Goal: Information Seeking & Learning: Learn about a topic

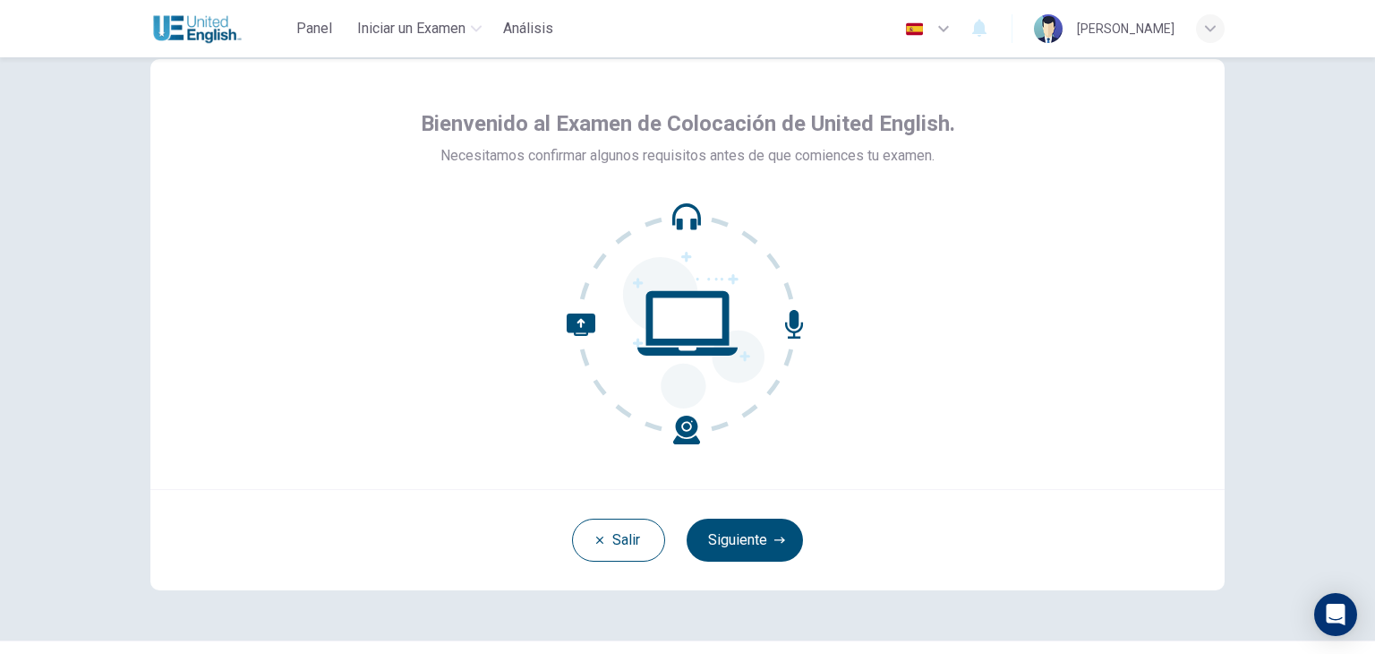
scroll to position [90, 0]
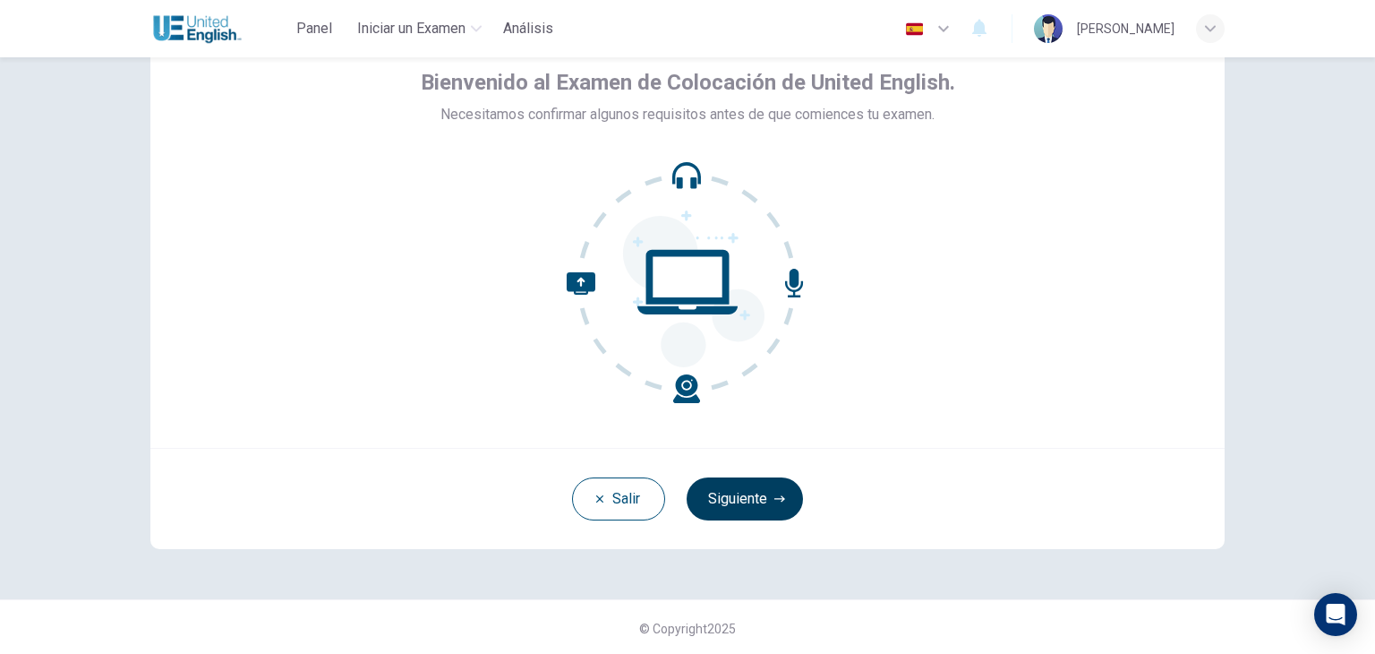
click at [764, 496] on button "Siguiente" at bounding box center [745, 498] width 116 height 43
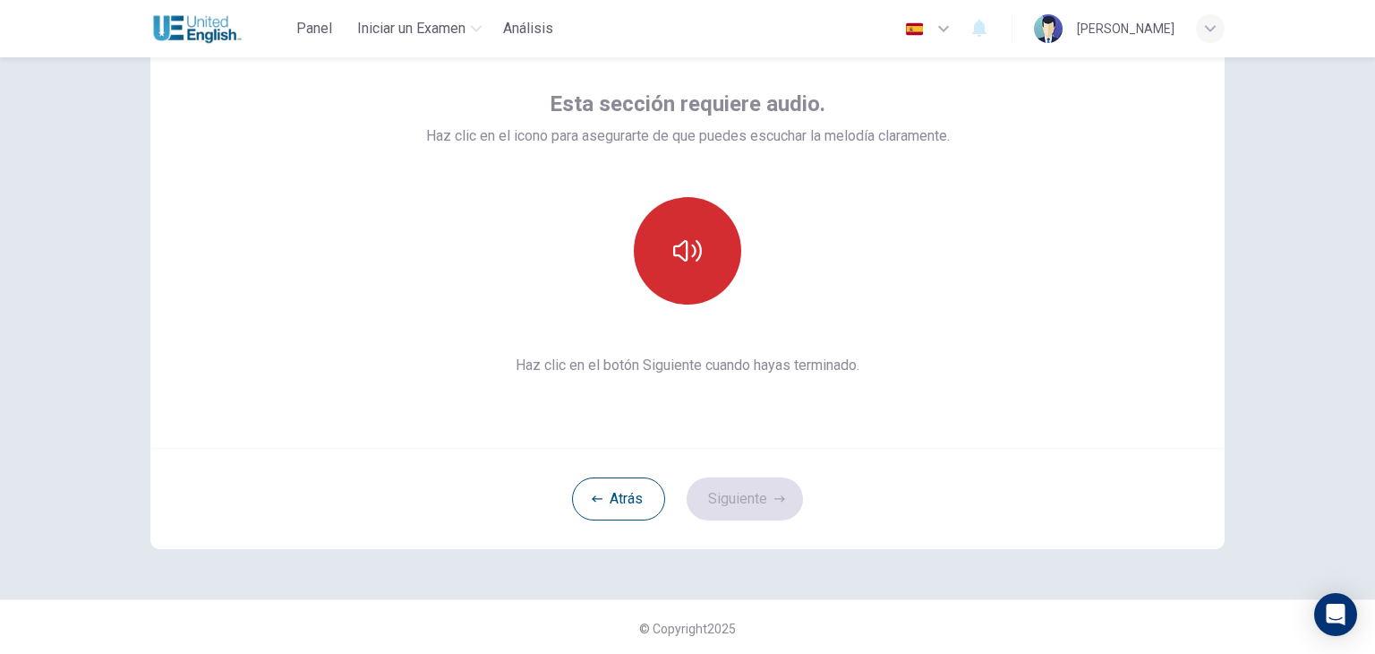
click at [702, 219] on button "button" at bounding box center [687, 250] width 107 height 107
click at [695, 252] on icon "button" at bounding box center [687, 250] width 29 height 21
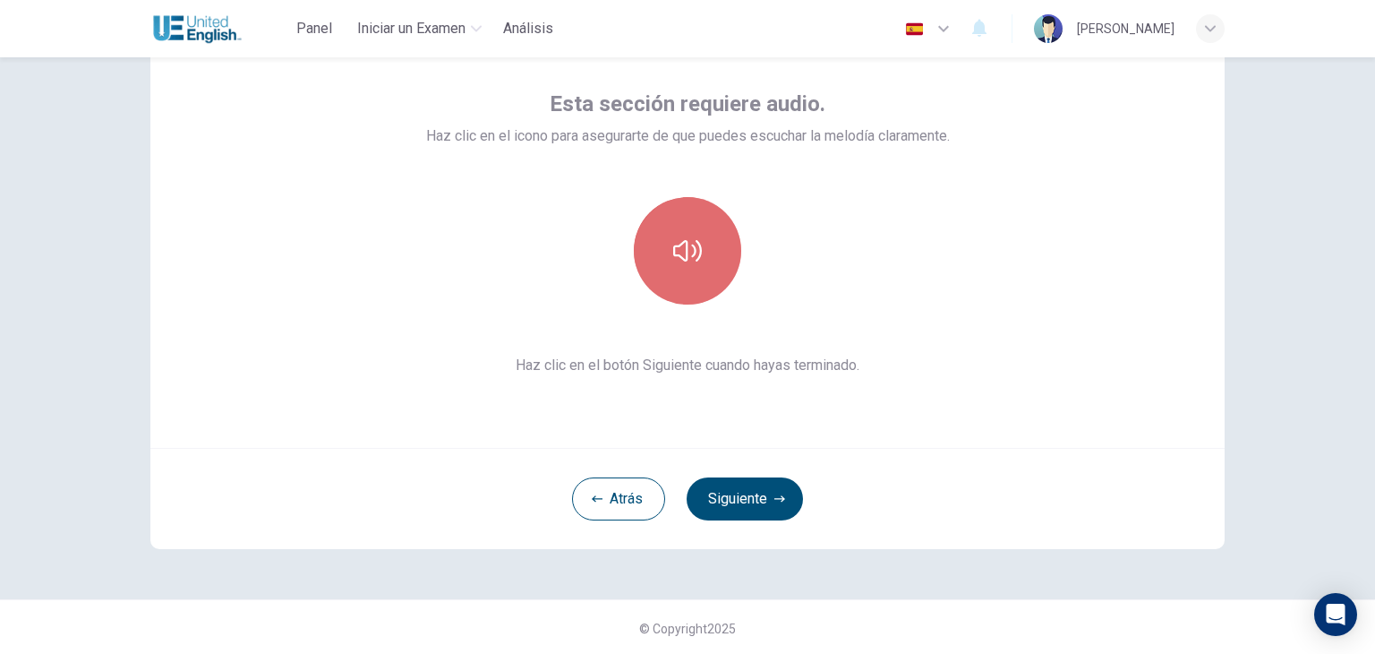
click at [695, 252] on icon "button" at bounding box center [687, 250] width 29 height 29
click at [695, 252] on icon "button" at bounding box center [687, 250] width 29 height 21
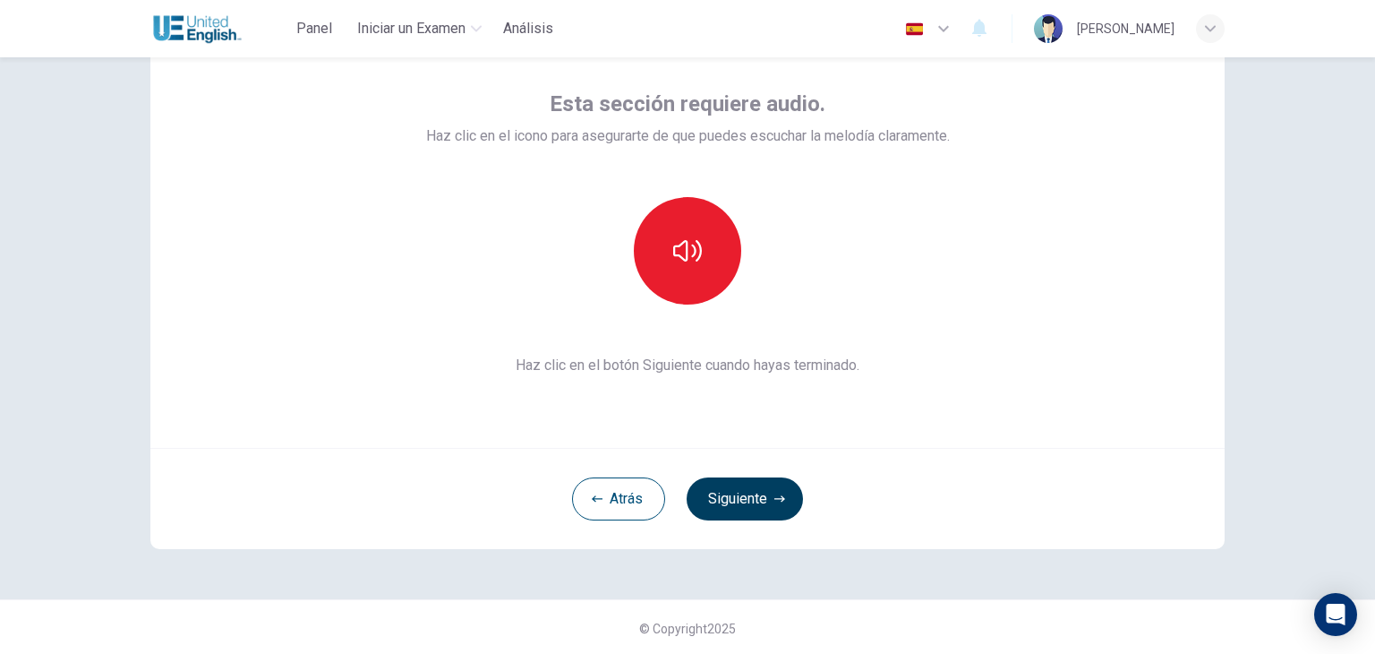
click at [743, 492] on button "Siguiente" at bounding box center [745, 498] width 116 height 43
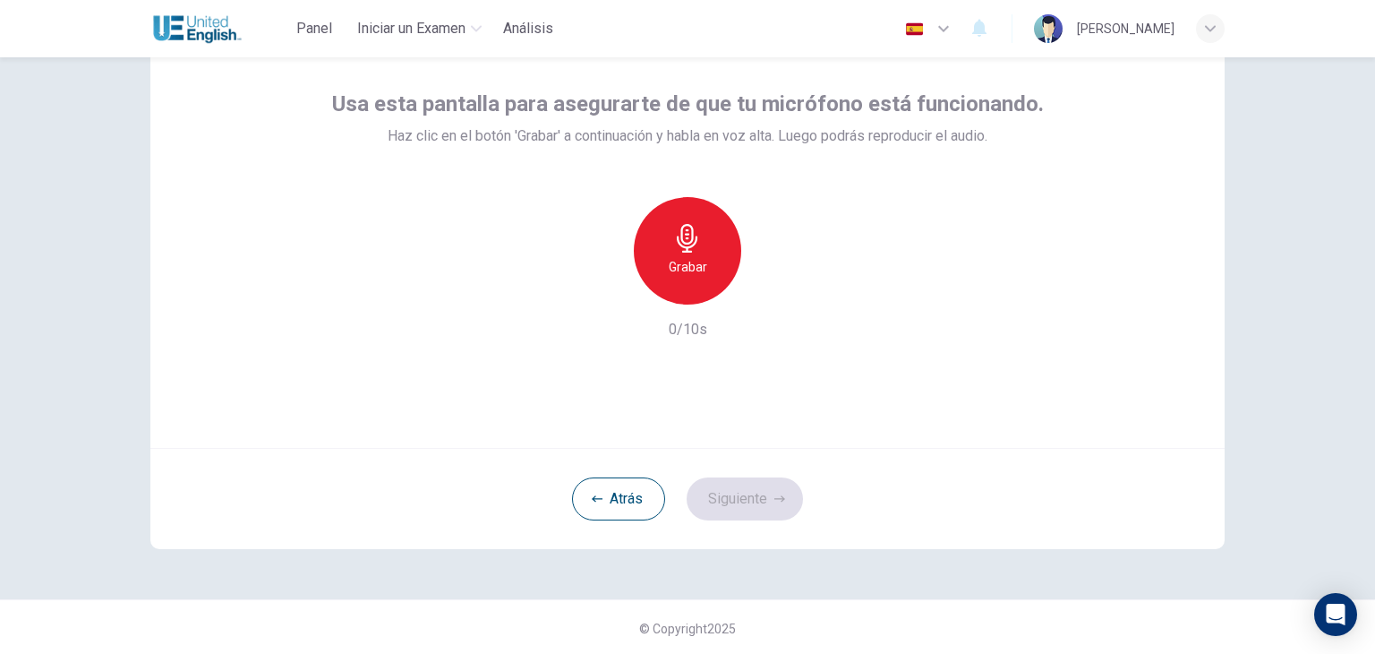
click at [673, 250] on icon "button" at bounding box center [687, 238] width 29 height 29
click at [689, 260] on h6 "Detener" at bounding box center [688, 266] width 46 height 21
click at [761, 288] on icon "button" at bounding box center [770, 290] width 18 height 18
click at [736, 492] on button "Siguiente" at bounding box center [745, 498] width 116 height 43
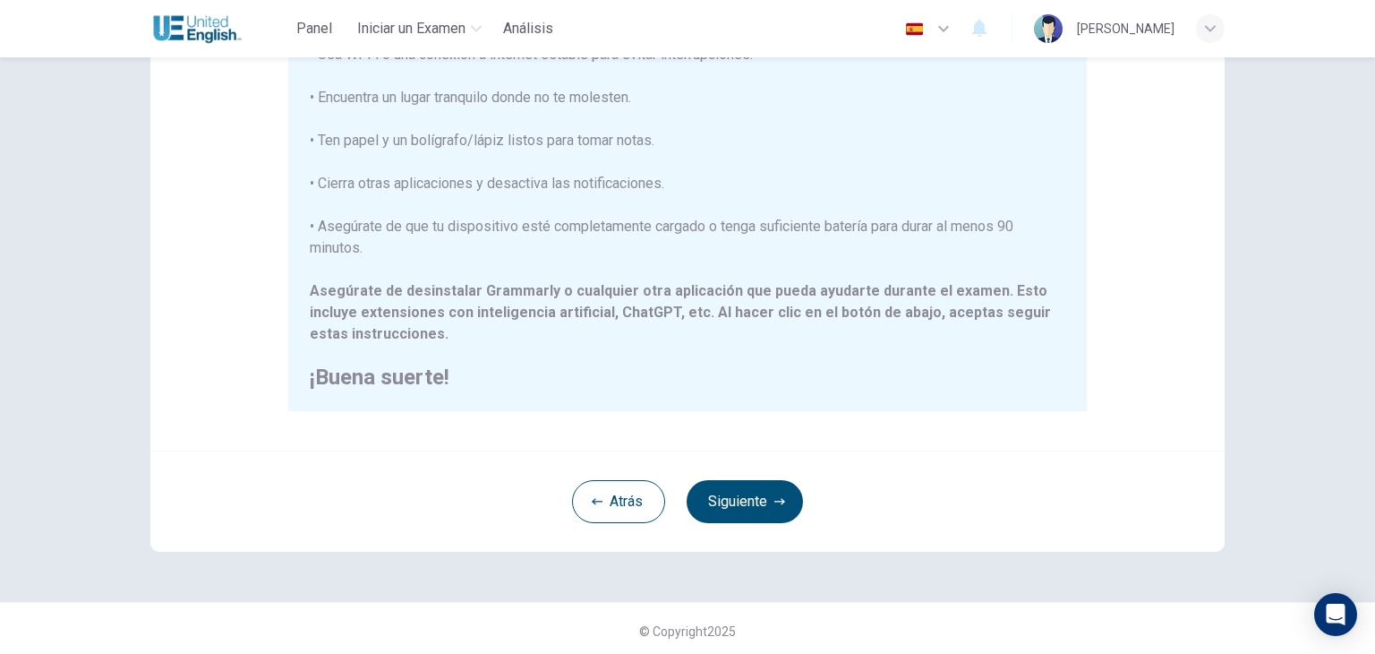
scroll to position [342, 0]
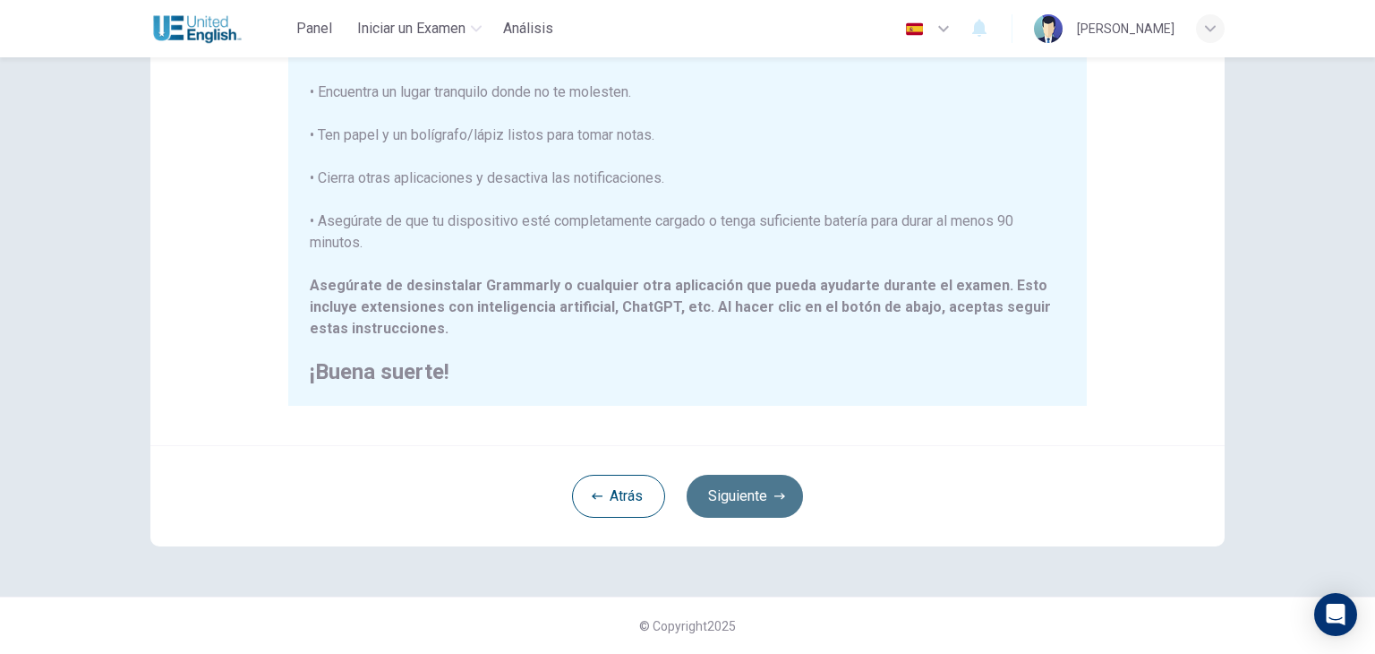
click at [758, 507] on button "Siguiente" at bounding box center [745, 496] width 116 height 43
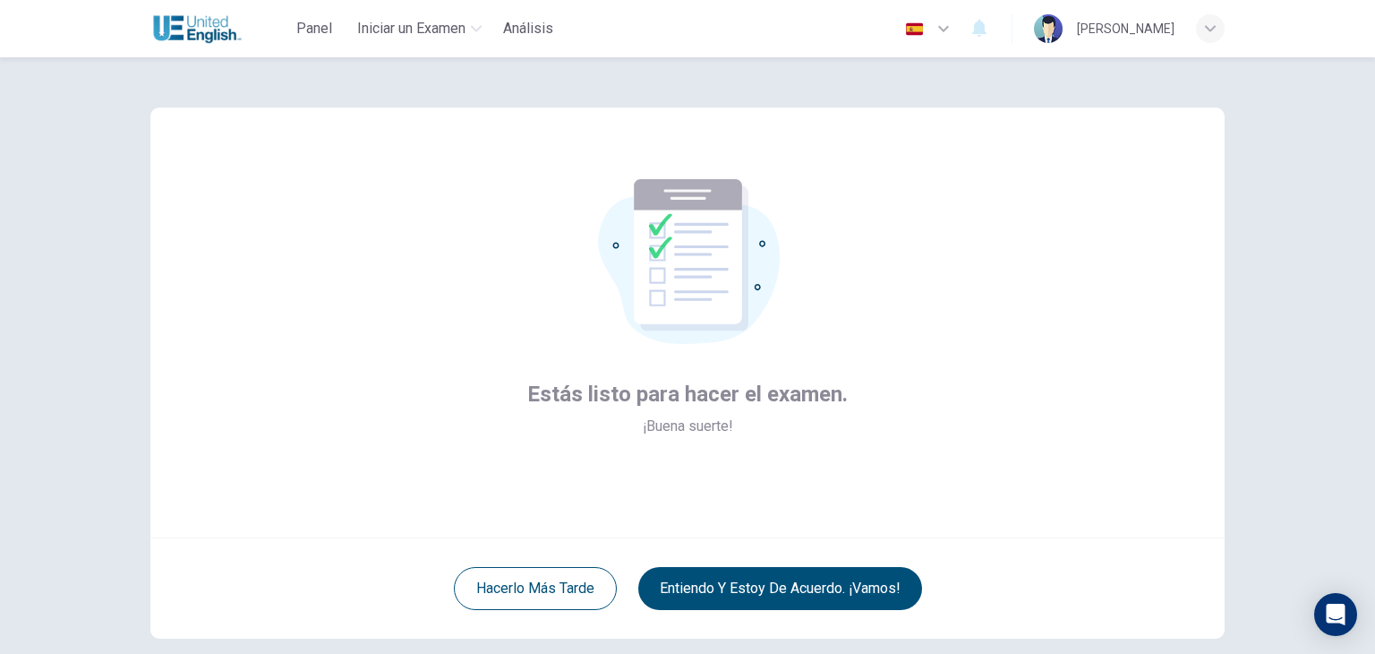
scroll to position [90, 0]
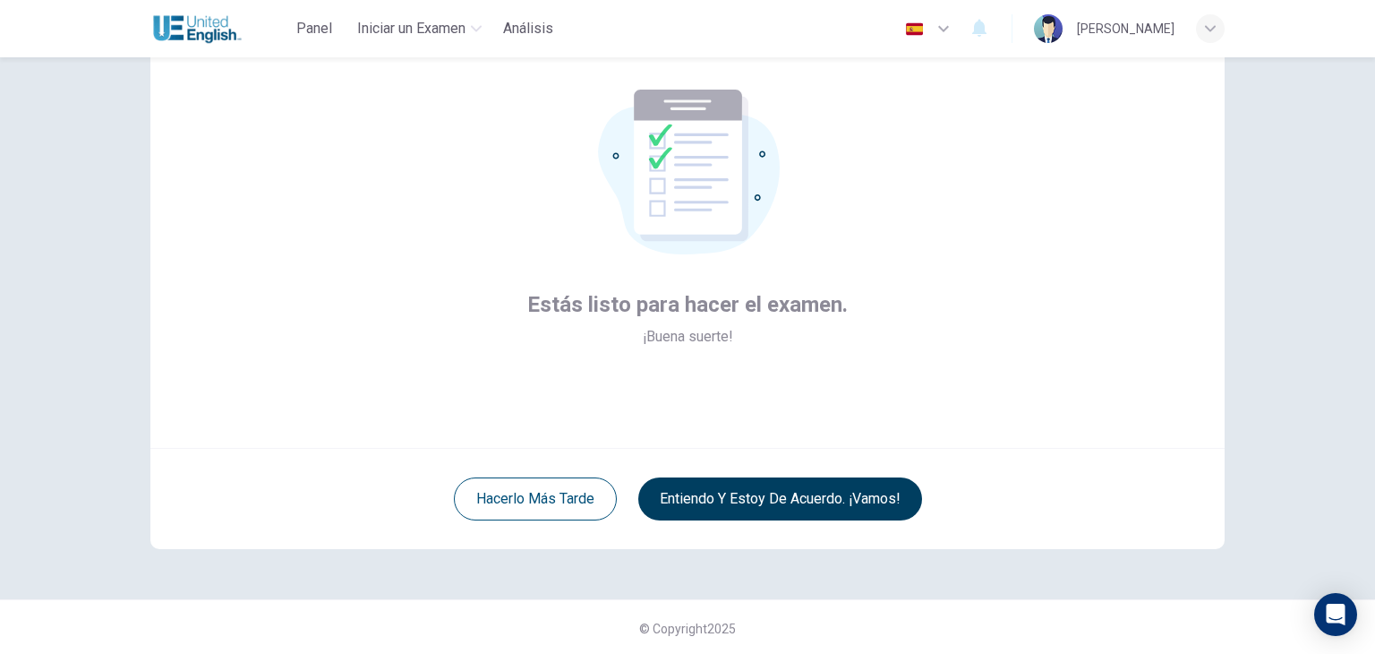
click at [815, 504] on button "Entiendo y estoy de acuerdo. ¡Vamos!" at bounding box center [780, 498] width 284 height 43
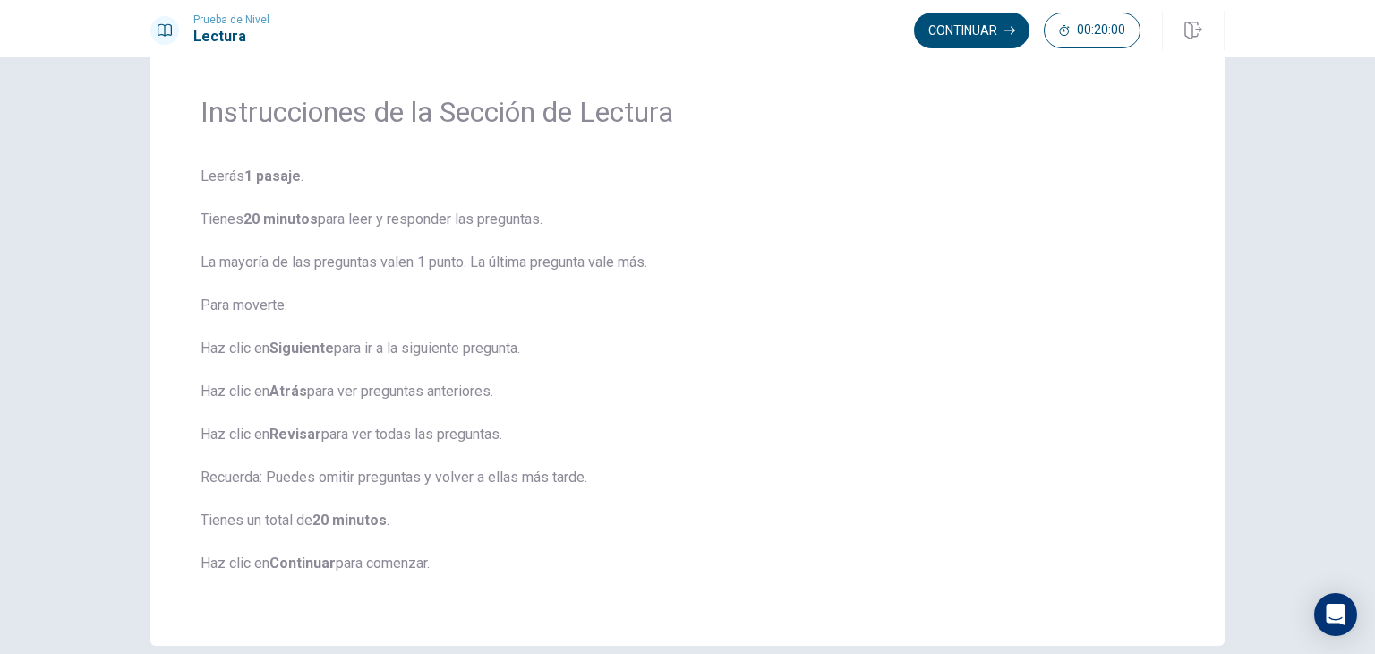
scroll to position [90, 0]
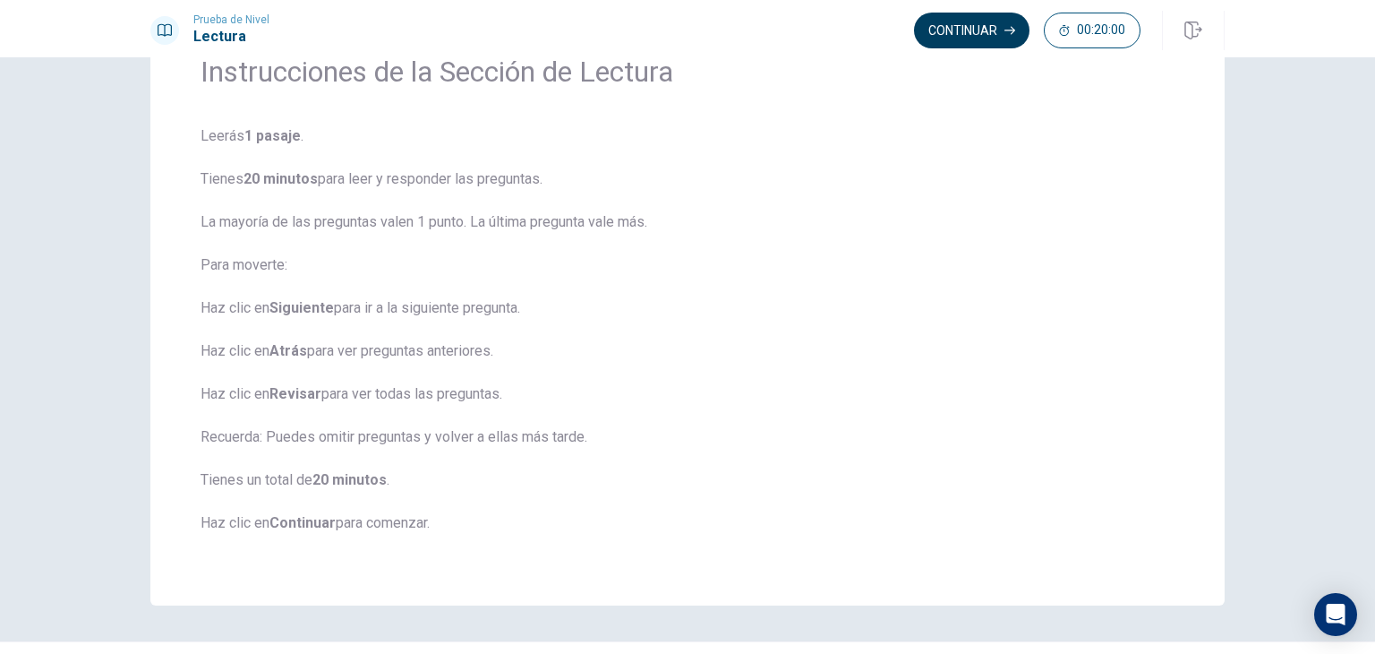
click at [976, 26] on button "Continuar" at bounding box center [972, 31] width 116 height 36
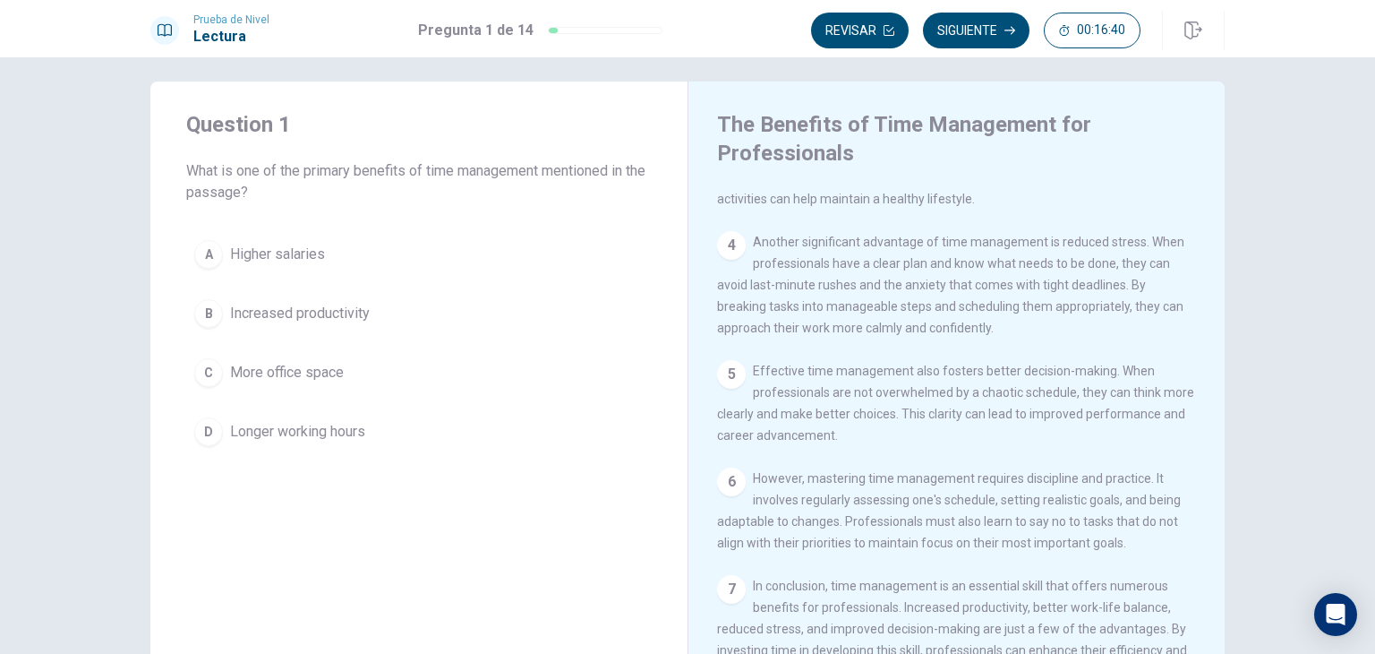
scroll to position [4, 0]
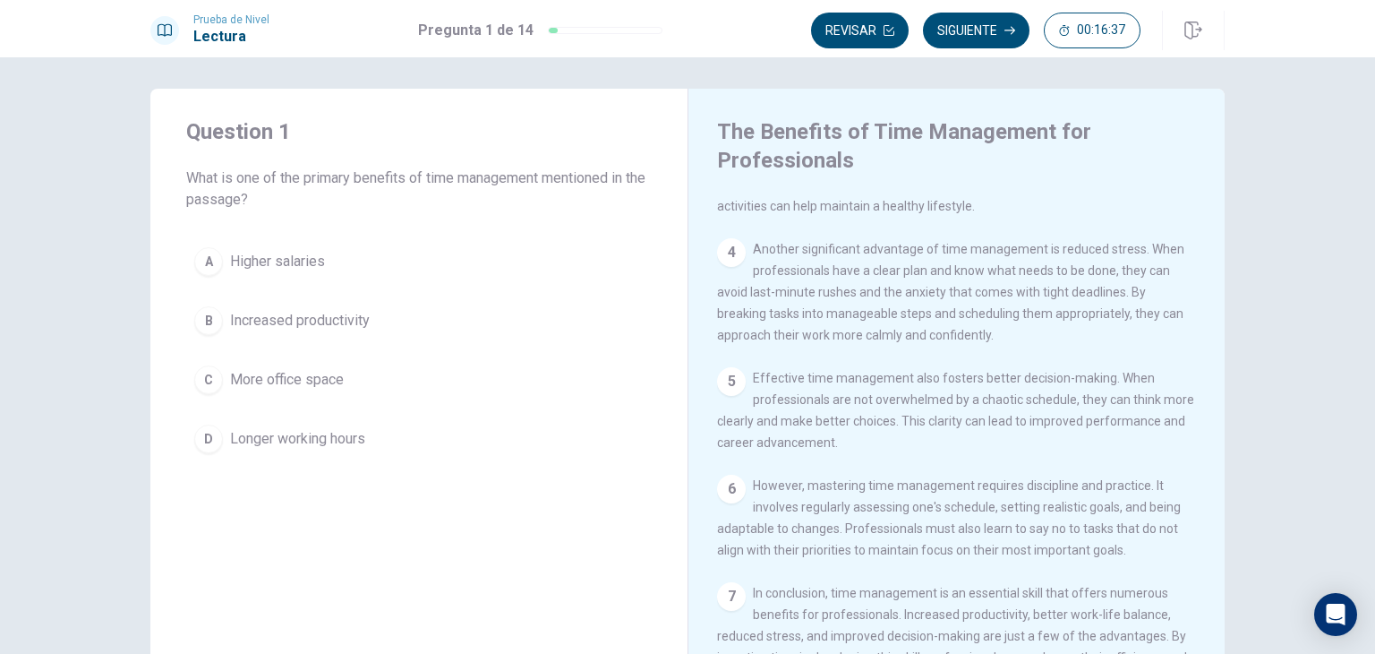
click at [301, 323] on span "Increased productivity" at bounding box center [300, 320] width 140 height 21
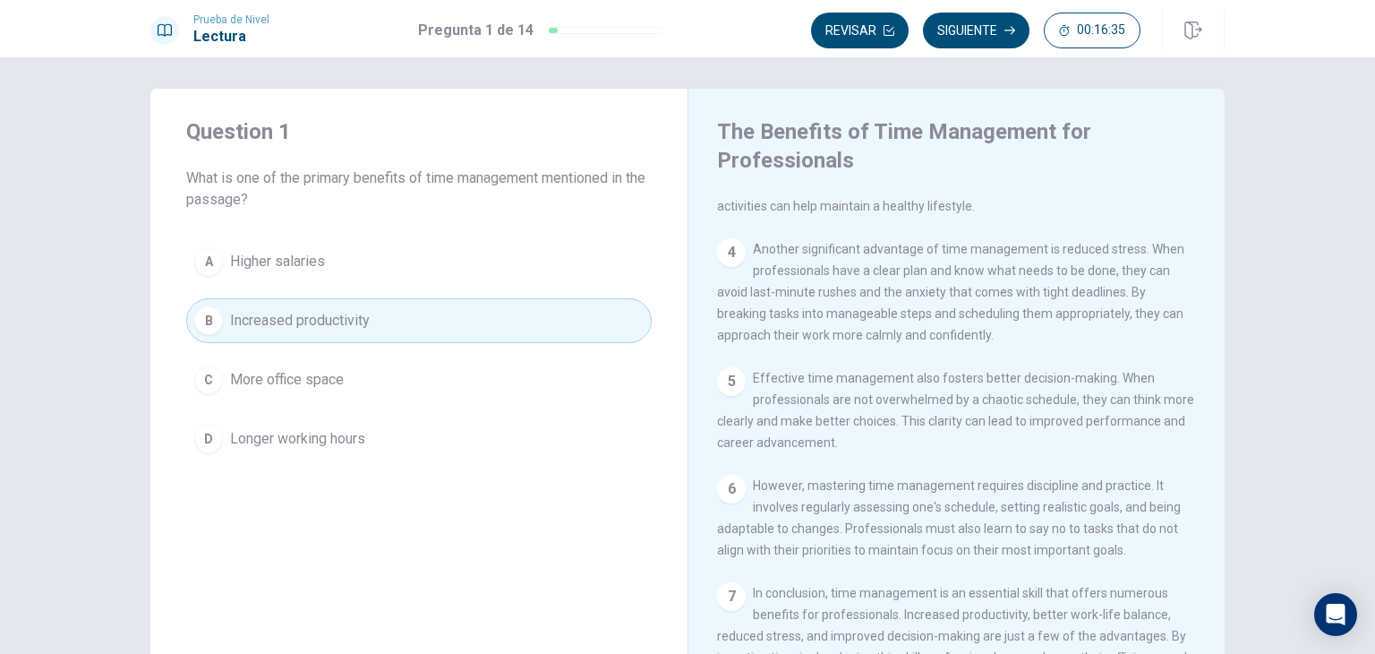
click at [344, 371] on button "C More office space" at bounding box center [419, 379] width 466 height 45
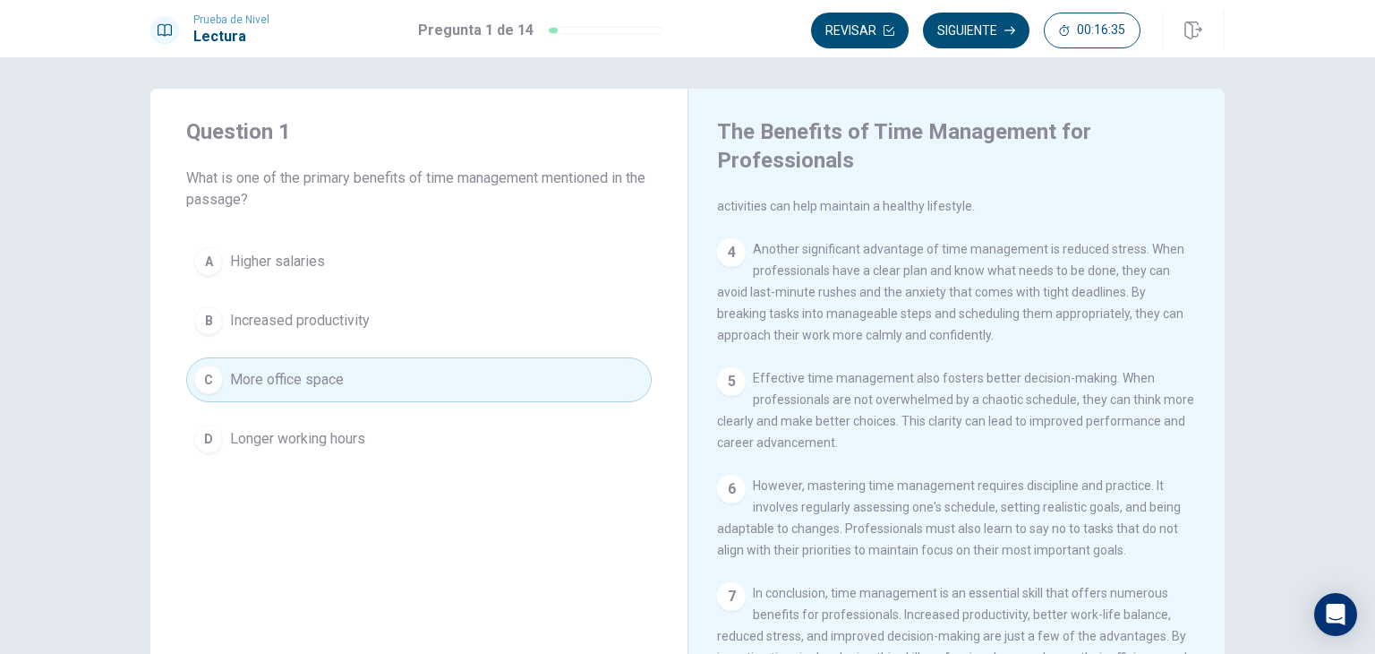
click at [336, 310] on span "Increased productivity" at bounding box center [300, 320] width 140 height 21
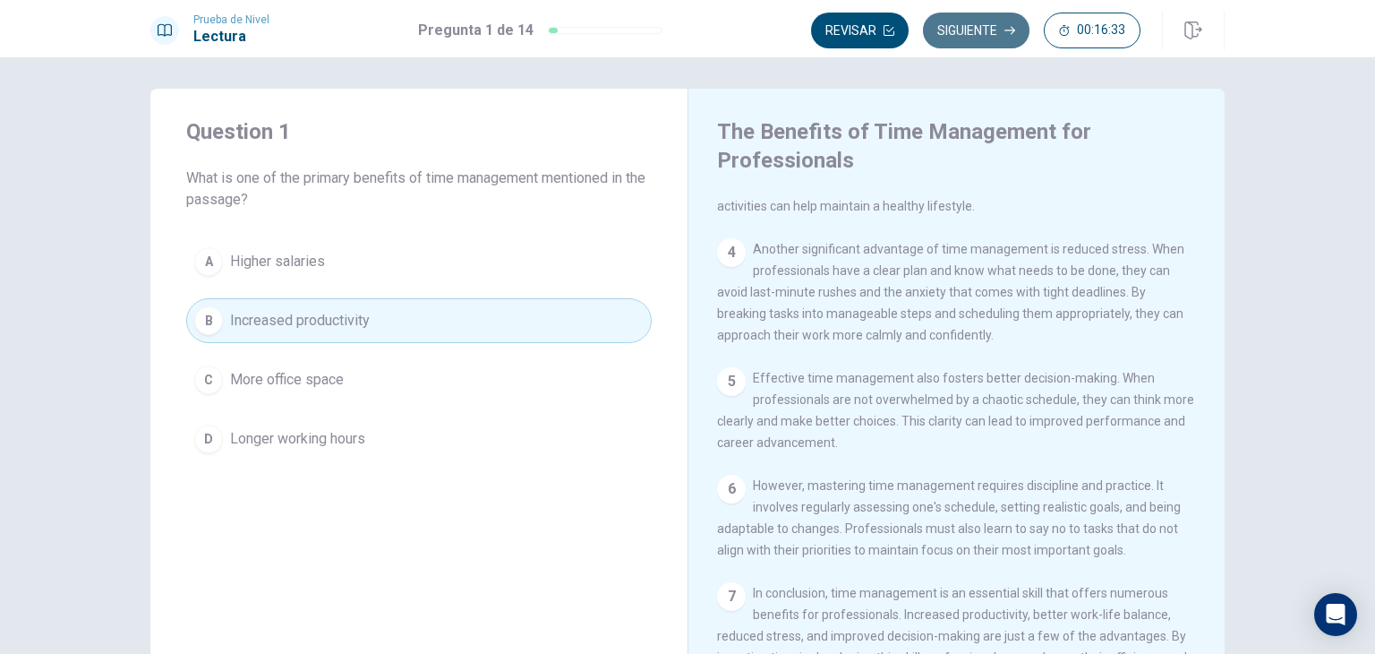
click at [984, 39] on button "Siguiente" at bounding box center [976, 31] width 107 height 36
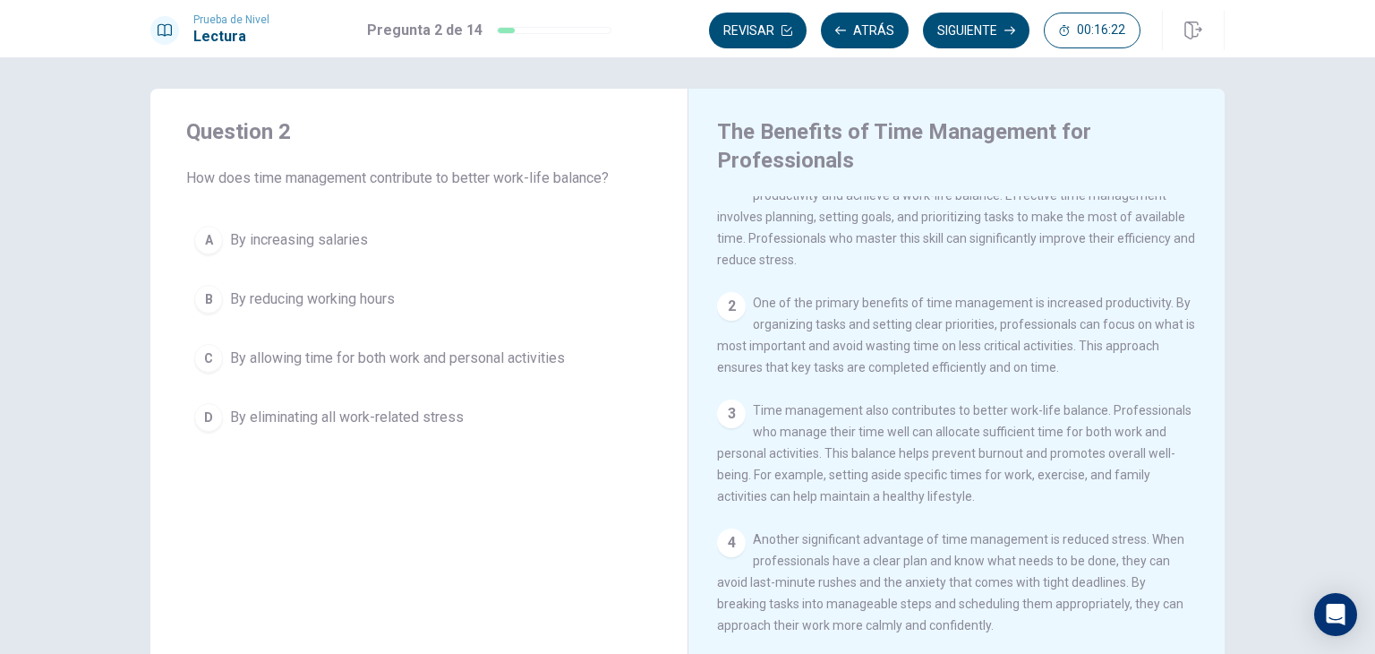
scroll to position [0, 0]
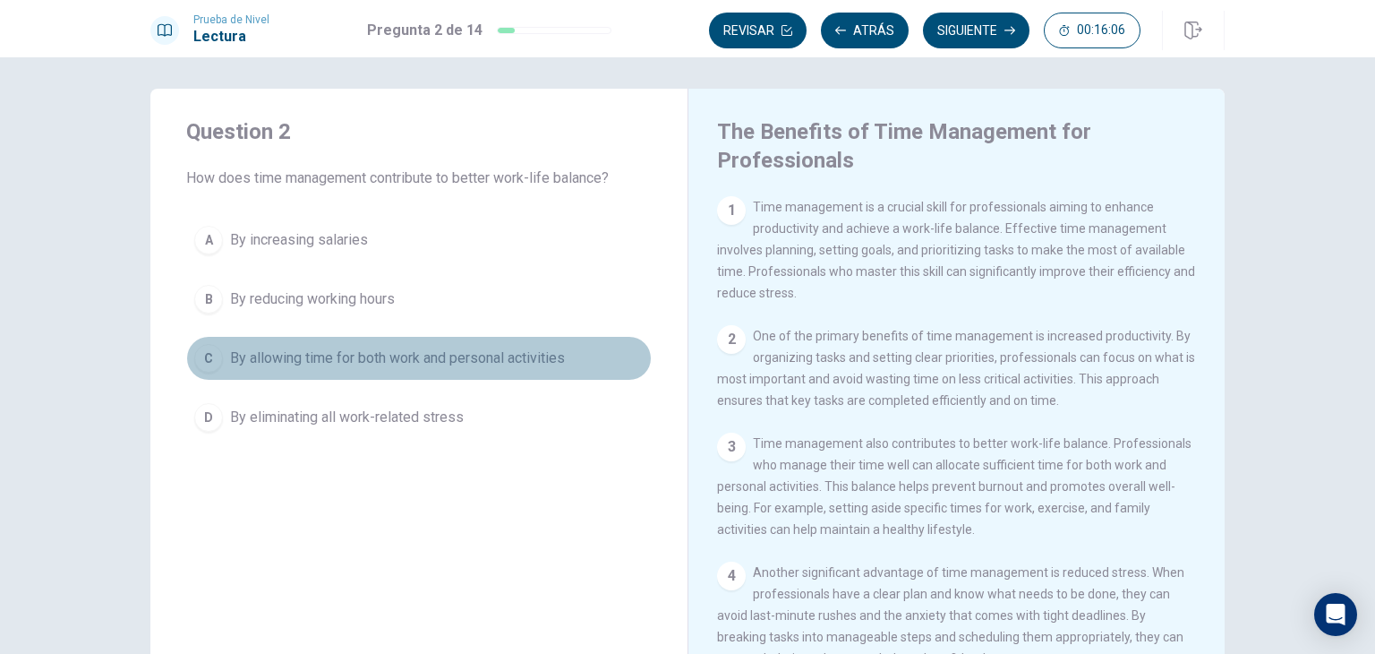
click at [279, 364] on span "By allowing time for both work and personal activities" at bounding box center [397, 357] width 335 height 21
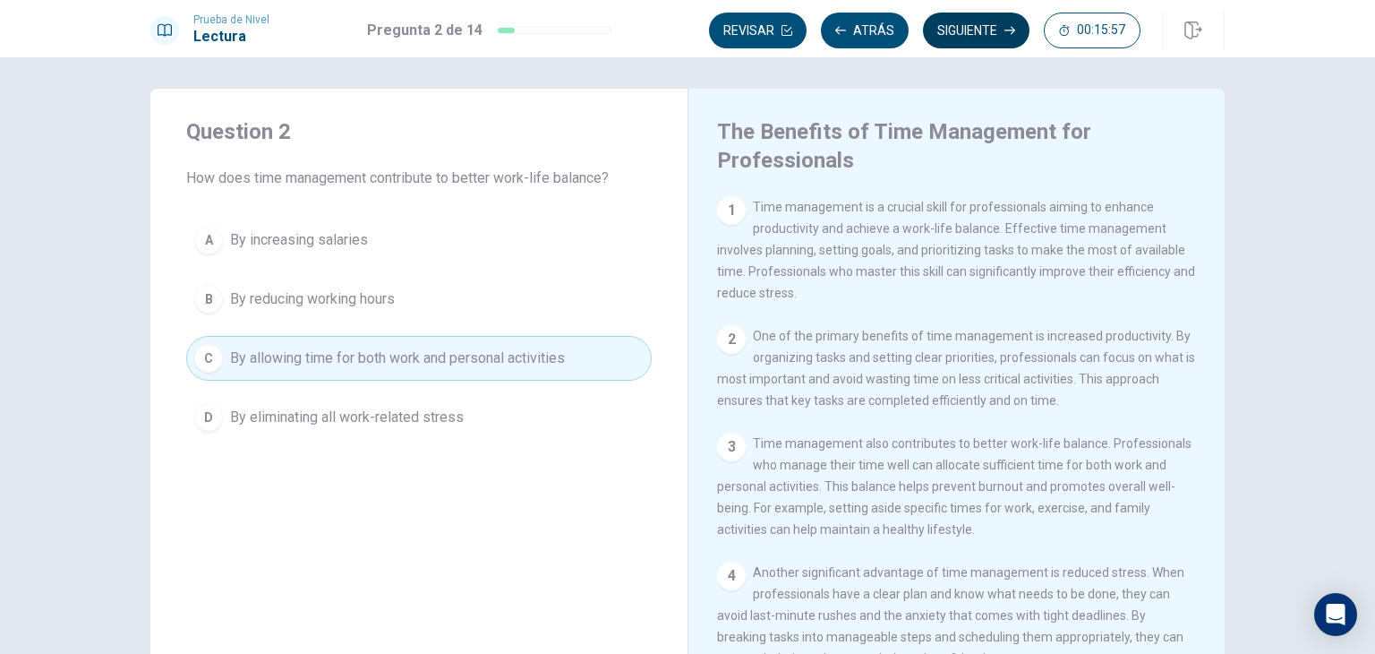
click at [982, 30] on button "Siguiente" at bounding box center [976, 31] width 107 height 36
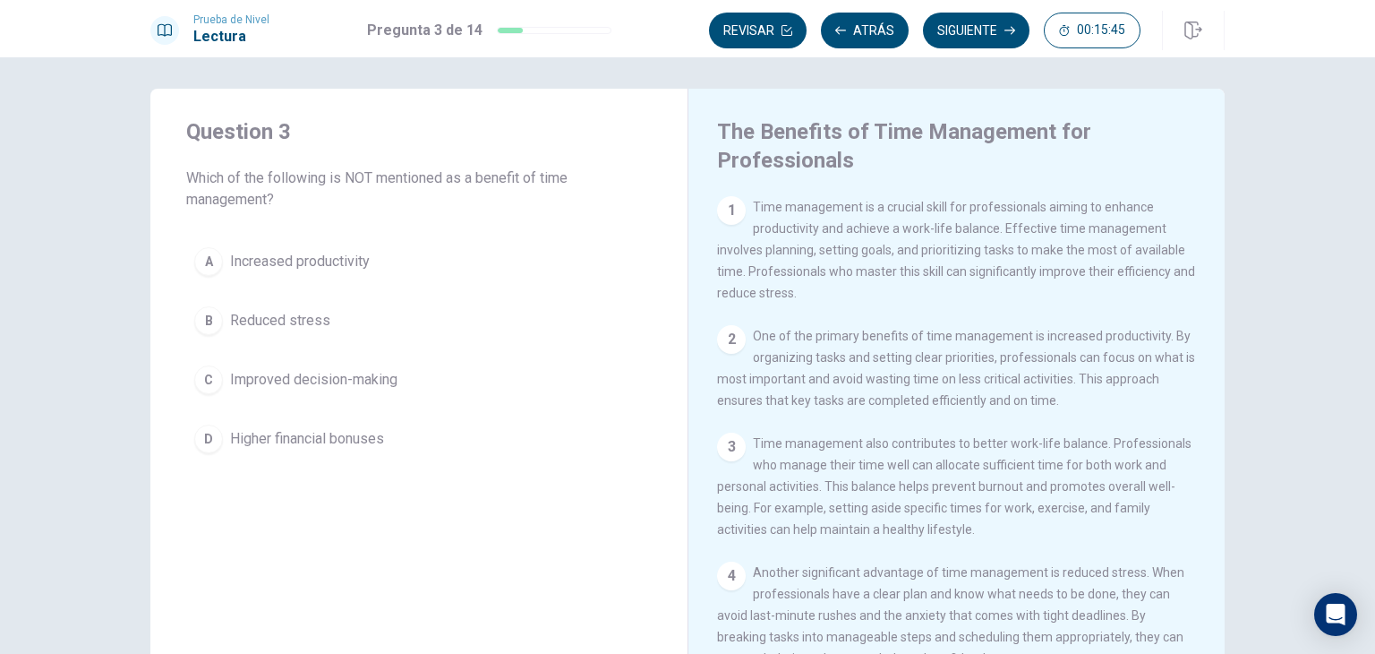
click at [333, 433] on span "Higher financial bonuses" at bounding box center [307, 438] width 154 height 21
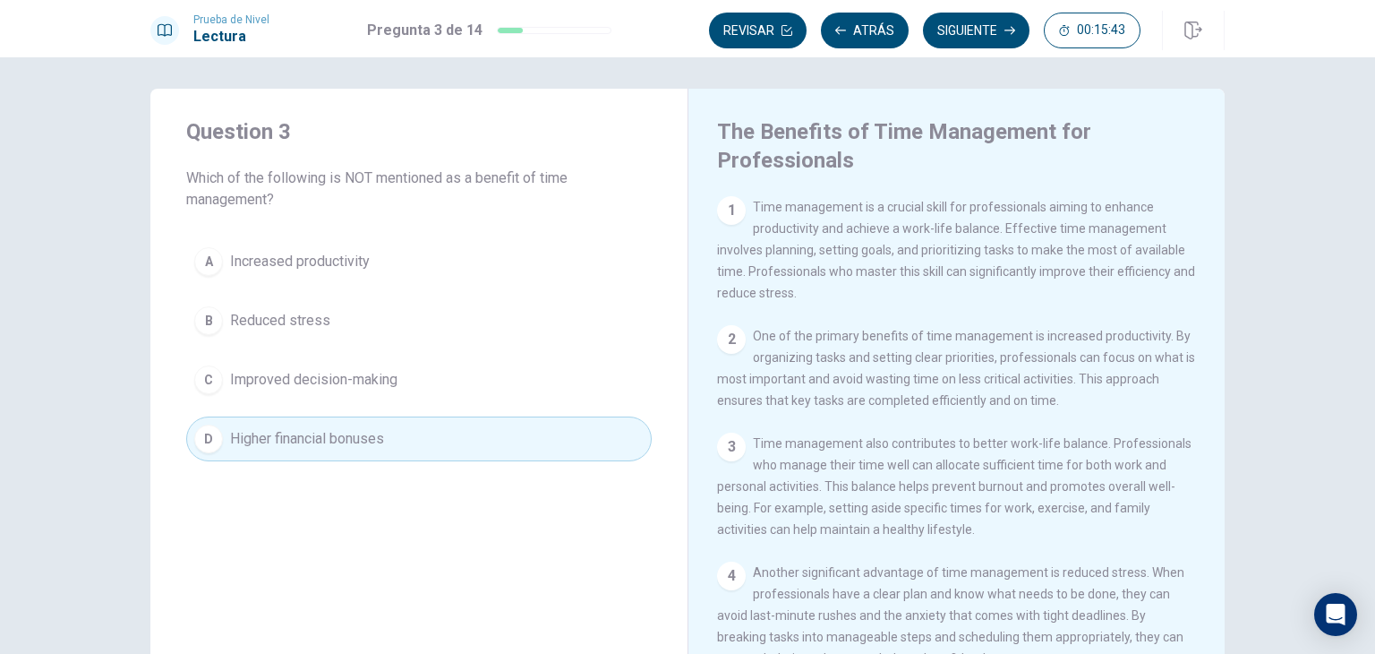
click at [971, 36] on button "Siguiente" at bounding box center [976, 31] width 107 height 36
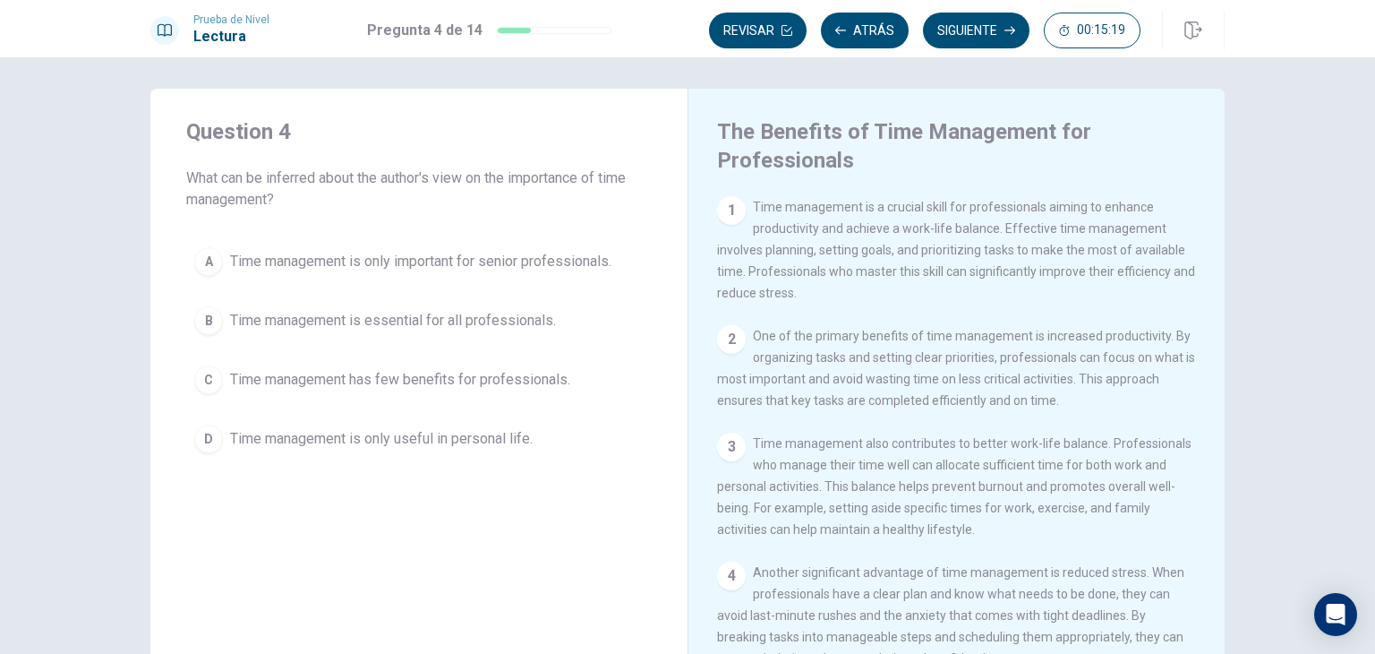
click at [377, 428] on span "Time management is only useful in personal life." at bounding box center [381, 438] width 303 height 21
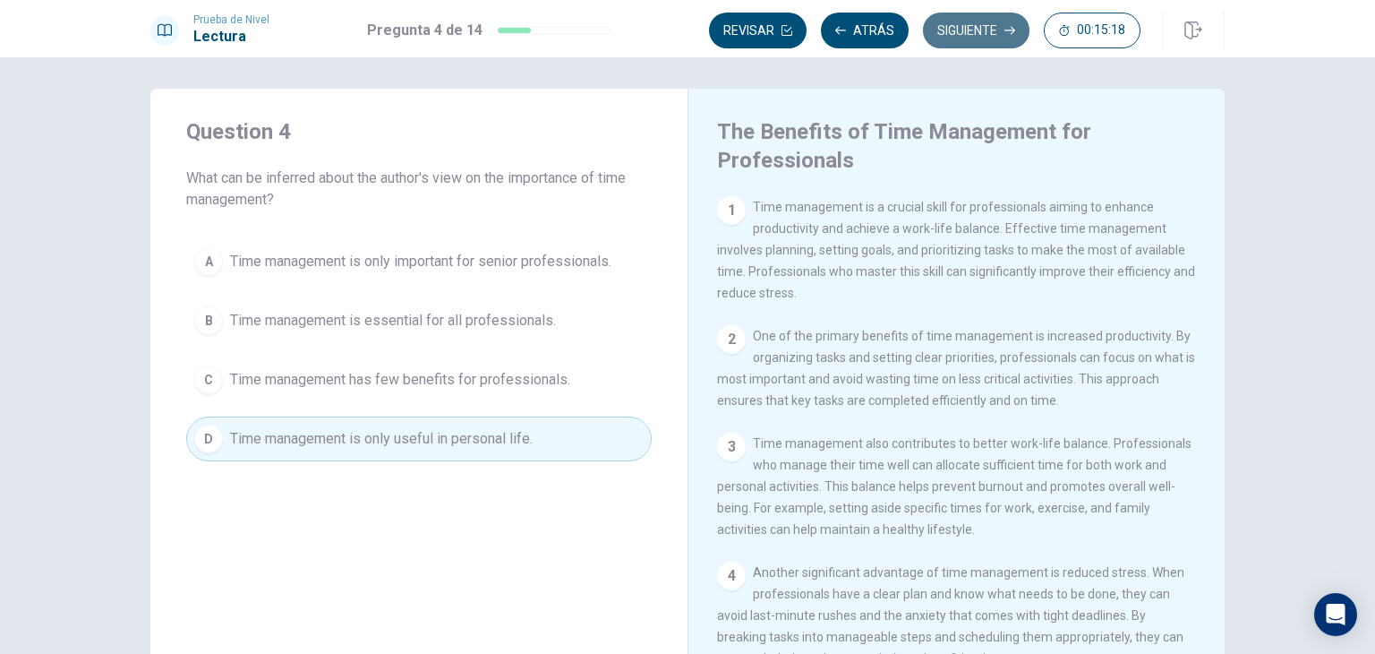
click at [963, 39] on button "Siguiente" at bounding box center [976, 31] width 107 height 36
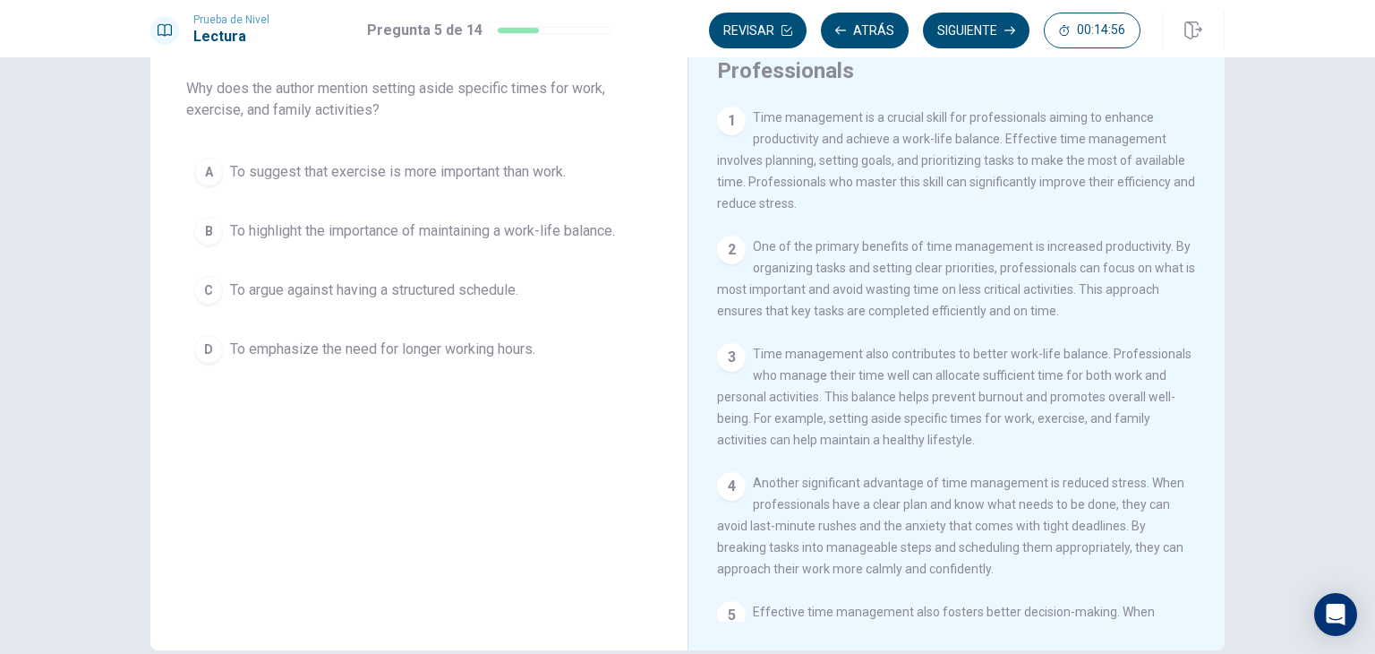
scroll to position [4, 0]
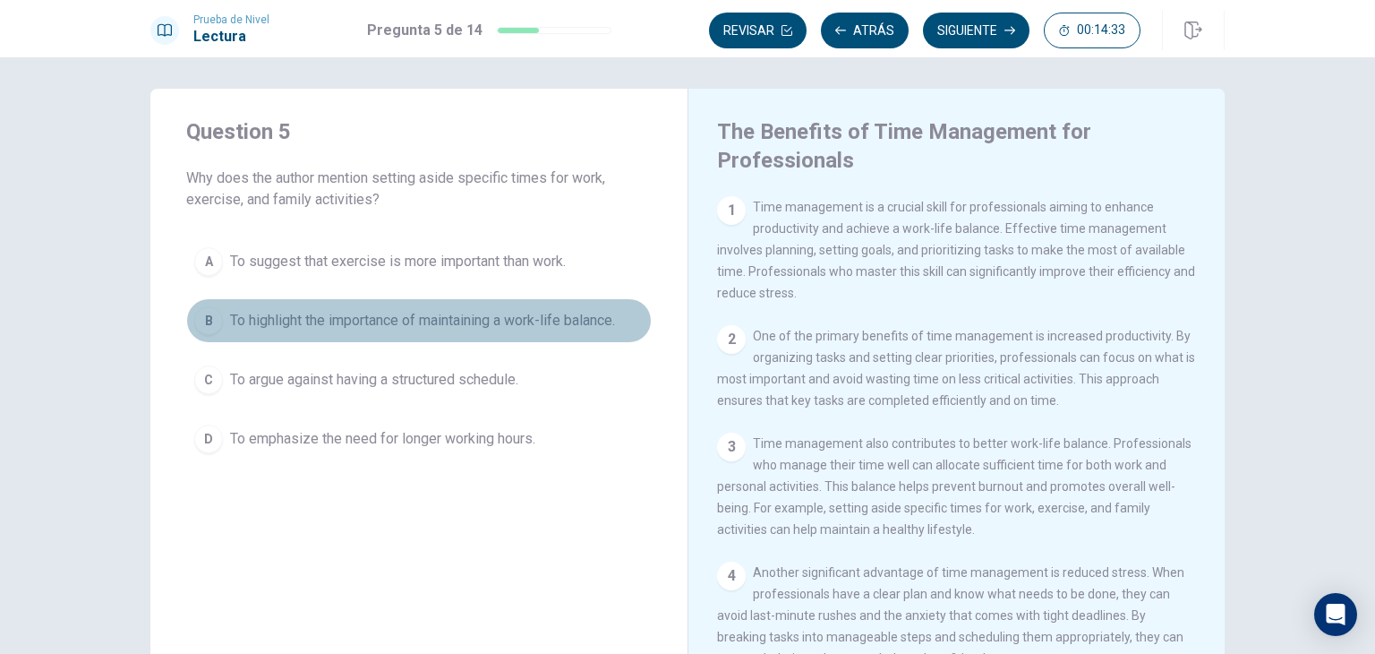
click at [415, 321] on span "To highlight the importance of maintaining a work-life balance." at bounding box center [422, 320] width 385 height 21
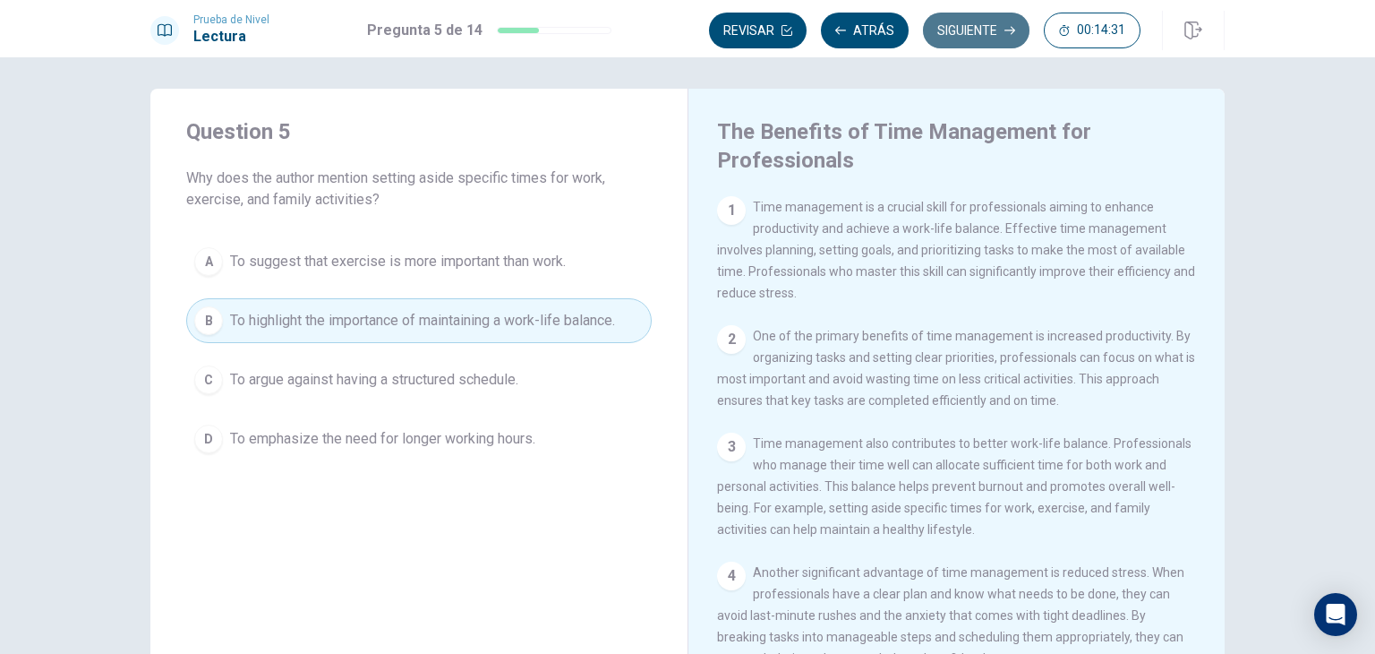
click at [969, 39] on button "Siguiente" at bounding box center [976, 31] width 107 height 36
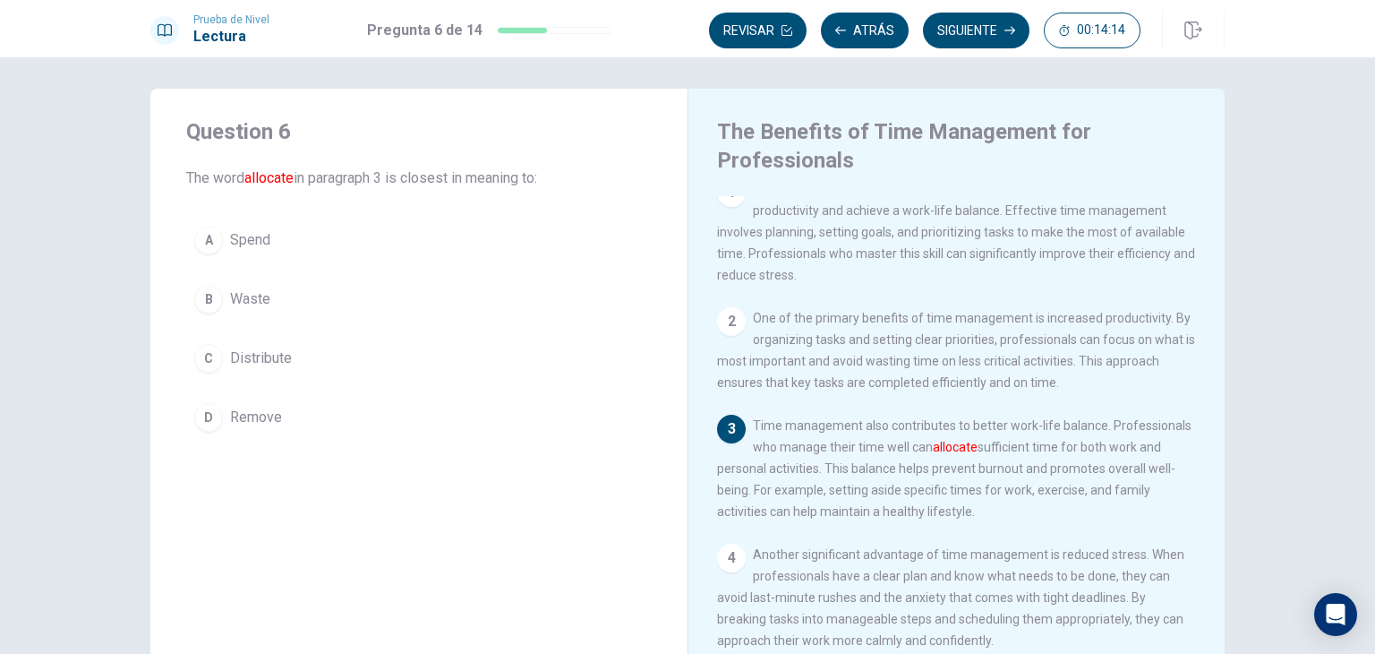
click at [253, 359] on span "Distribute" at bounding box center [261, 357] width 62 height 21
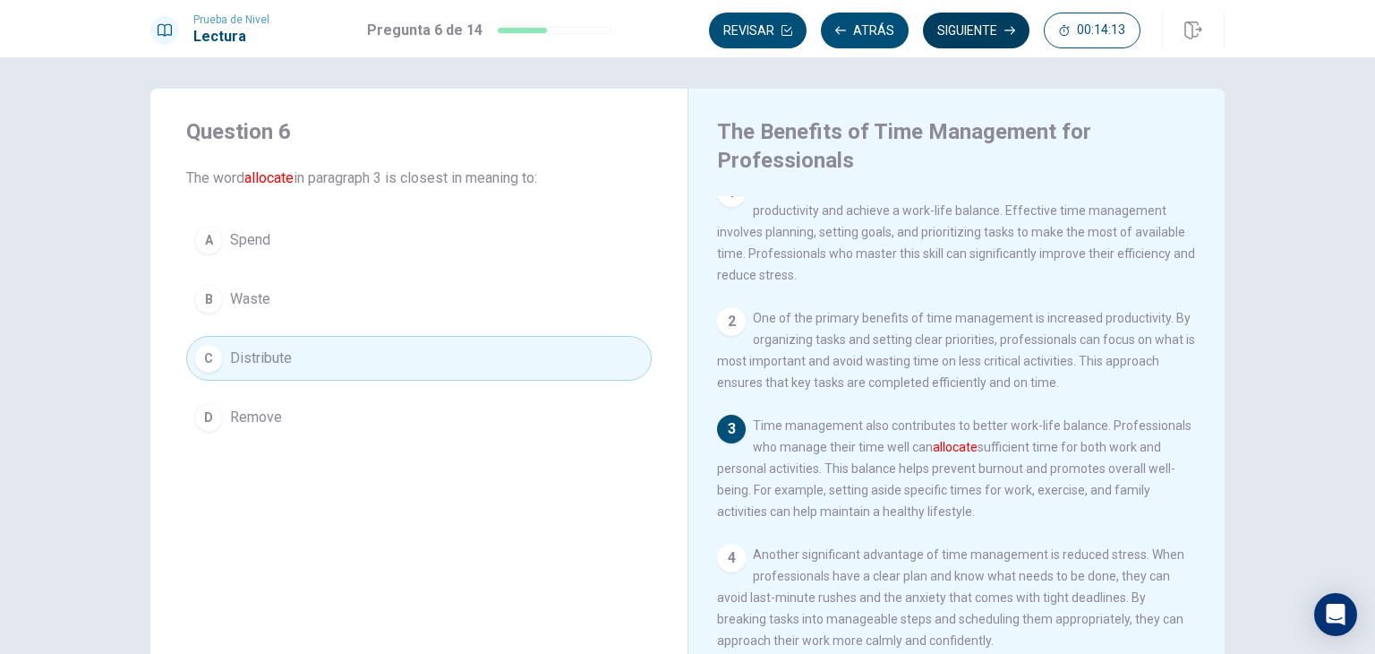
click at [973, 35] on button "Siguiente" at bounding box center [976, 31] width 107 height 36
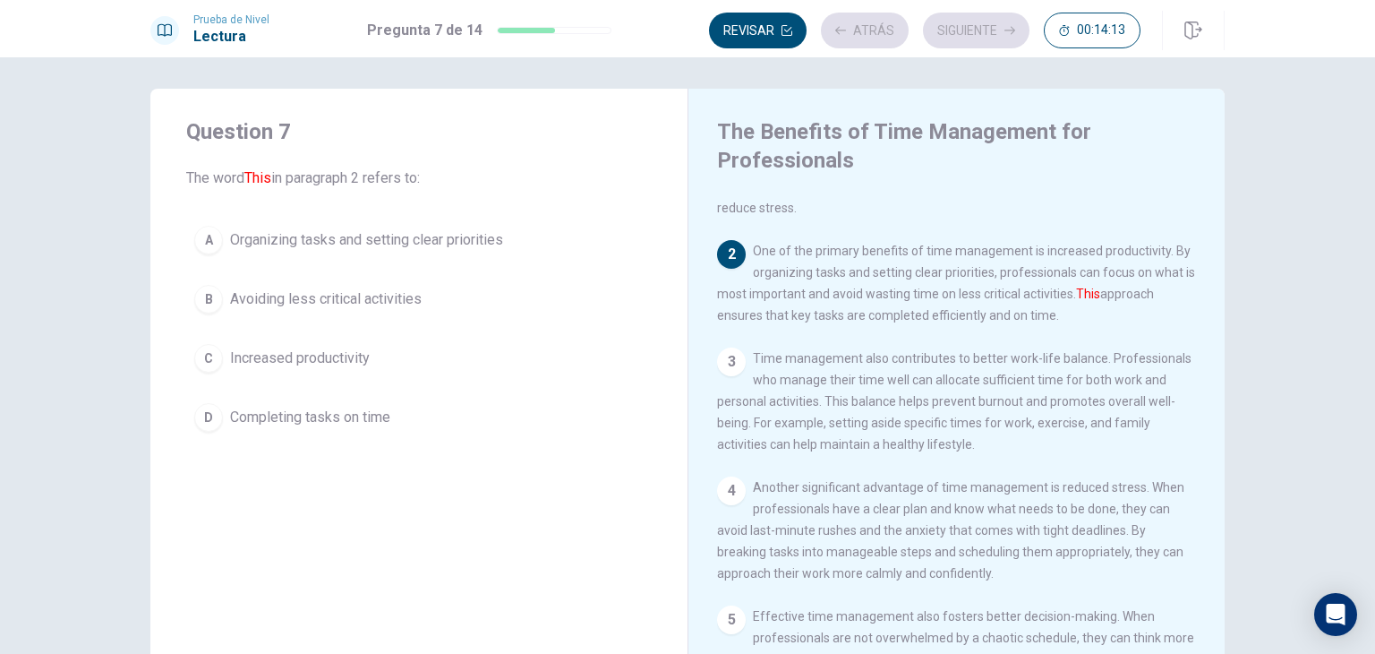
scroll to position [133, 0]
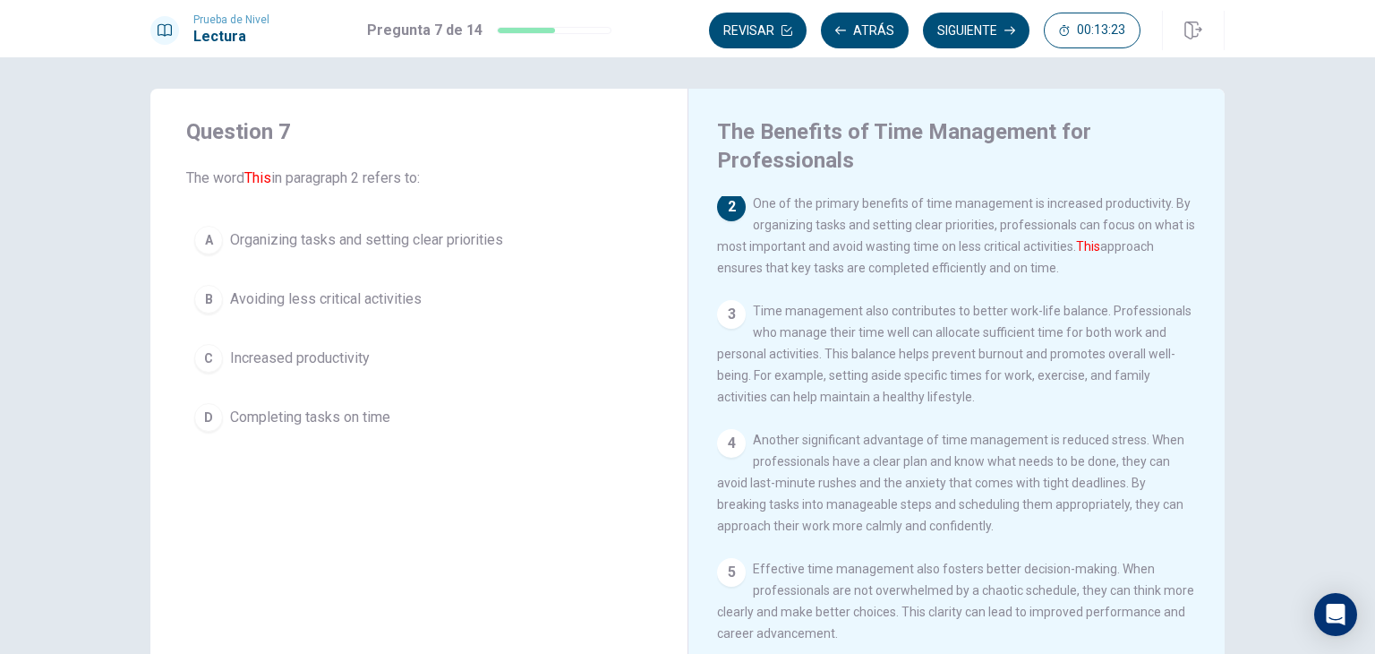
click at [425, 251] on button "A Organizing tasks and setting clear priorities" at bounding box center [419, 240] width 466 height 45
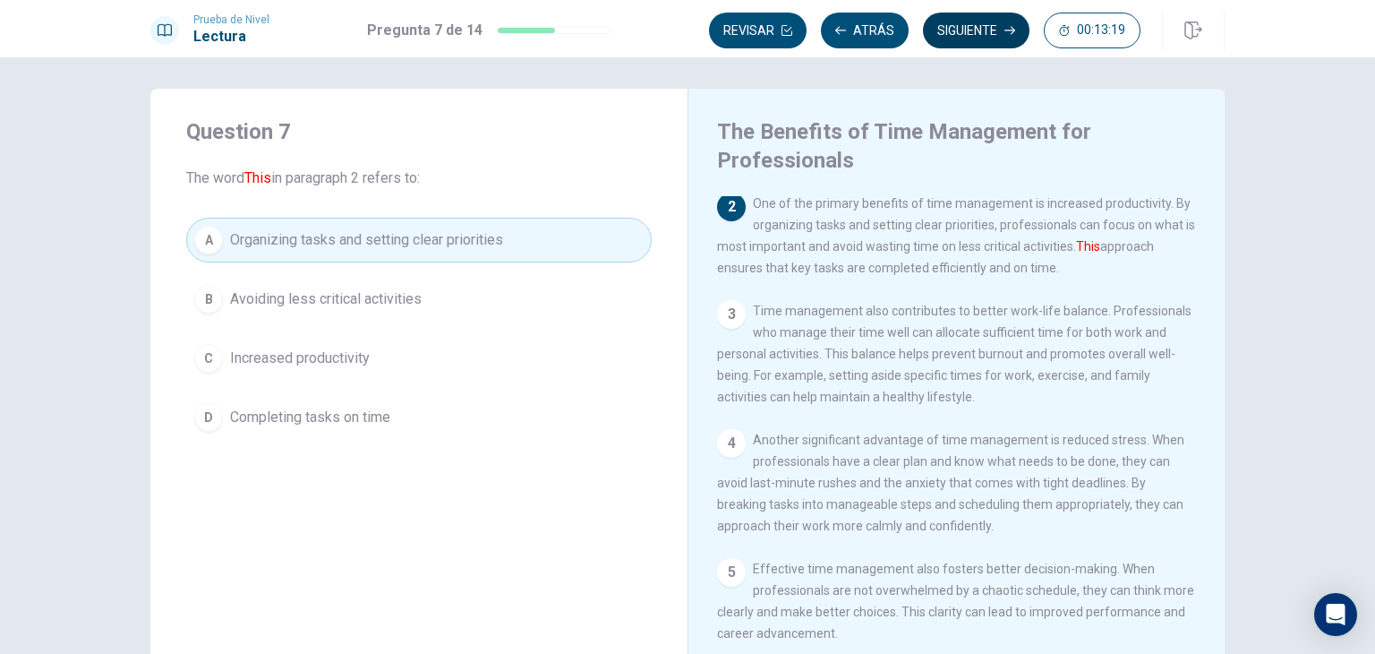
click at [968, 26] on button "Siguiente" at bounding box center [976, 31] width 107 height 36
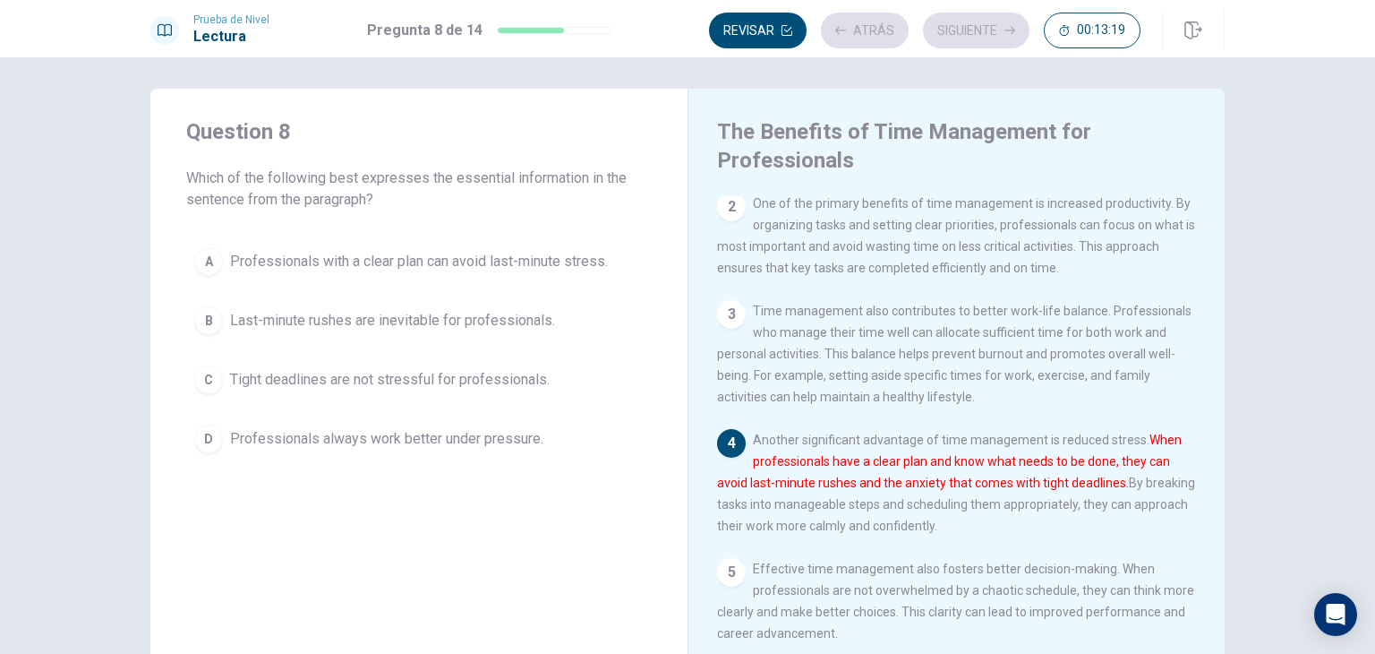
scroll to position [150, 0]
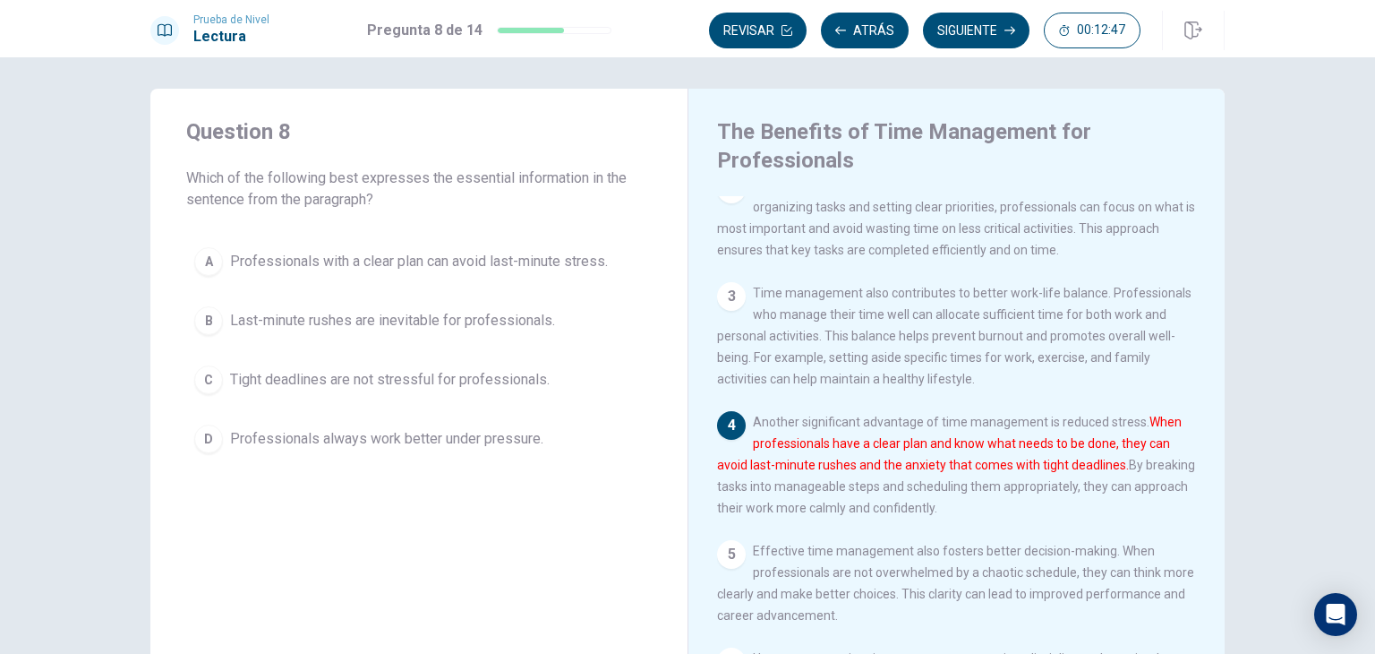
click at [541, 255] on span "Professionals with a clear plan can avoid last-minute stress." at bounding box center [419, 261] width 378 height 21
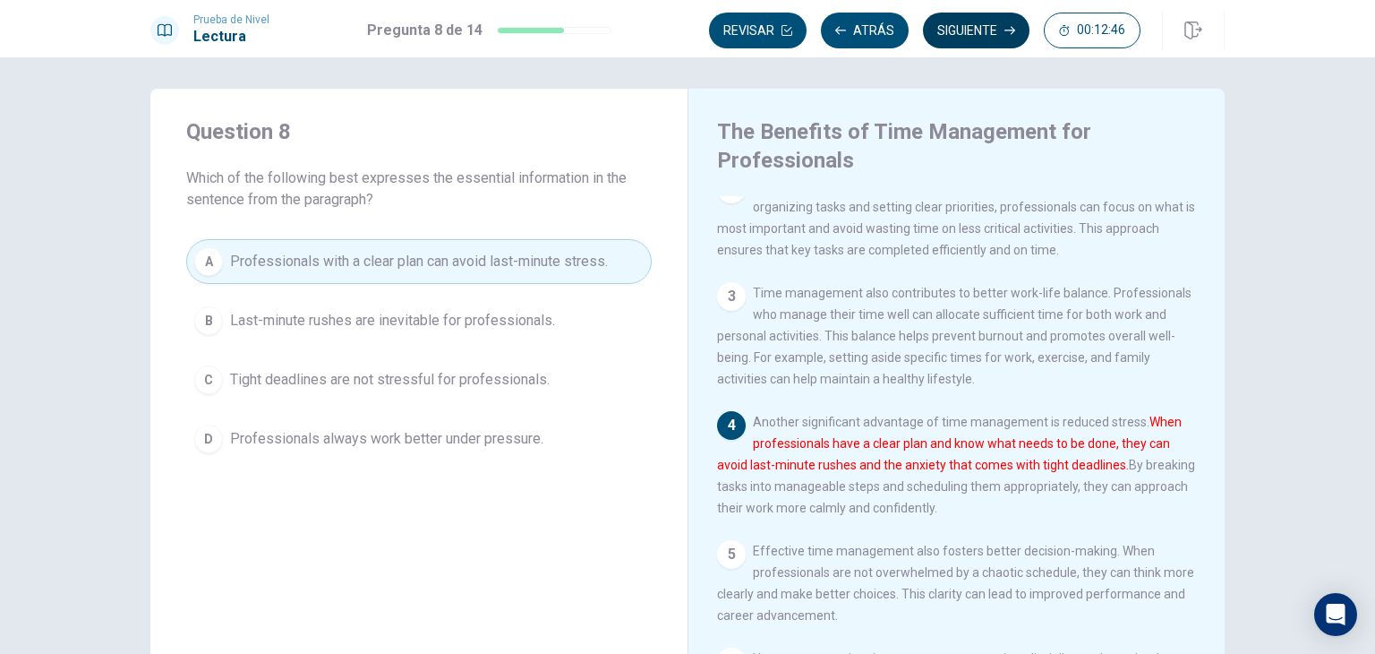
click at [994, 19] on button "Siguiente" at bounding box center [976, 31] width 107 height 36
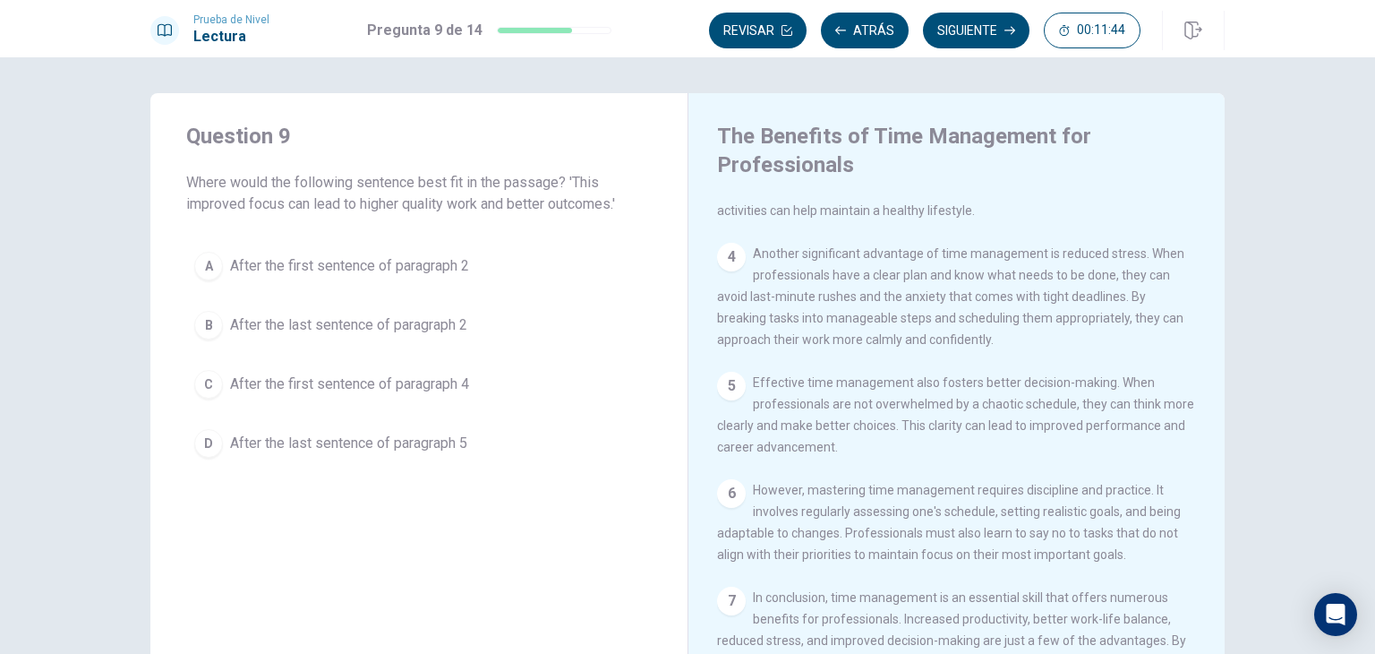
scroll to position [0, 0]
click at [361, 443] on span "After the last sentence of paragraph 5" at bounding box center [348, 442] width 237 height 21
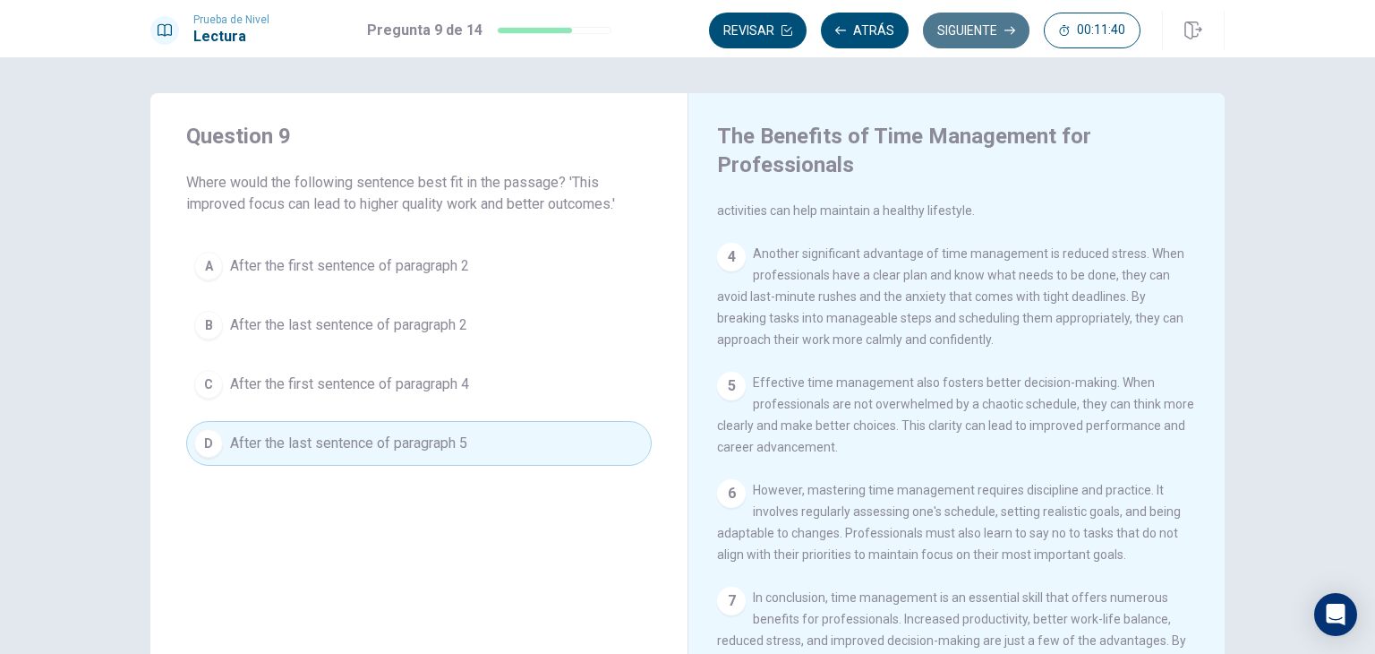
click at [986, 23] on button "Siguiente" at bounding box center [976, 31] width 107 height 36
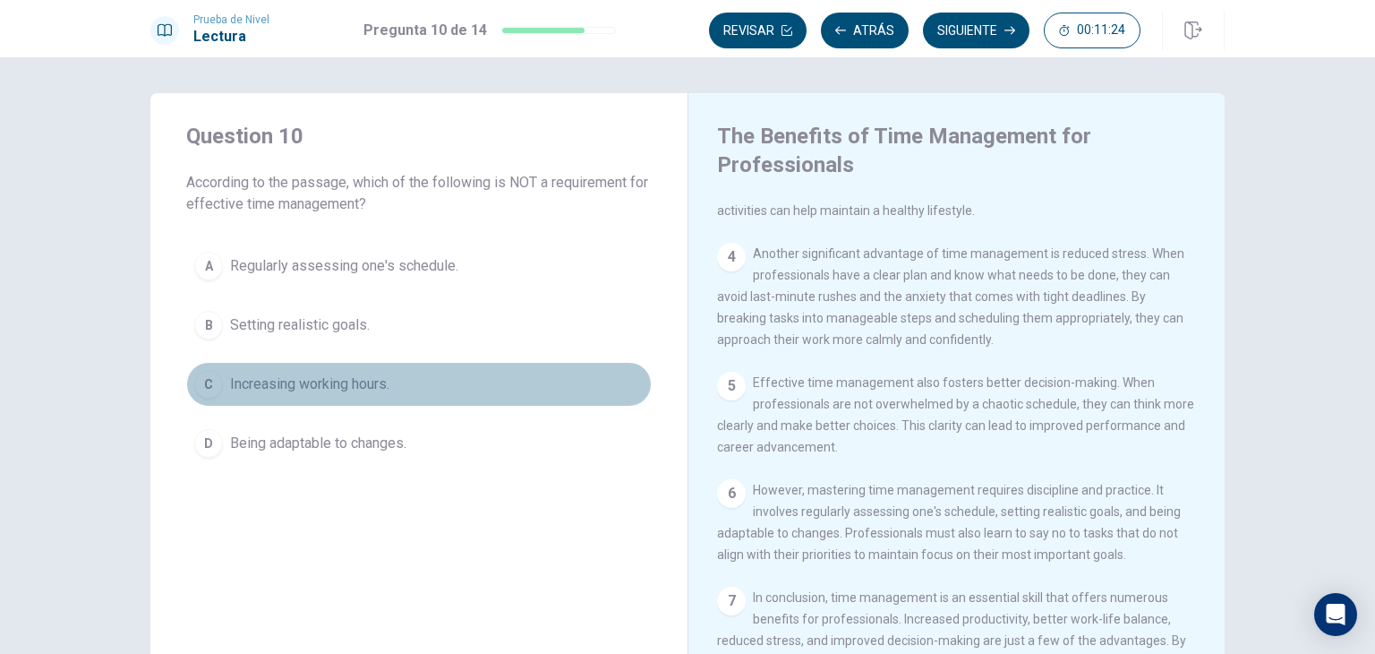
click at [364, 381] on span "Increasing working hours." at bounding box center [309, 383] width 159 height 21
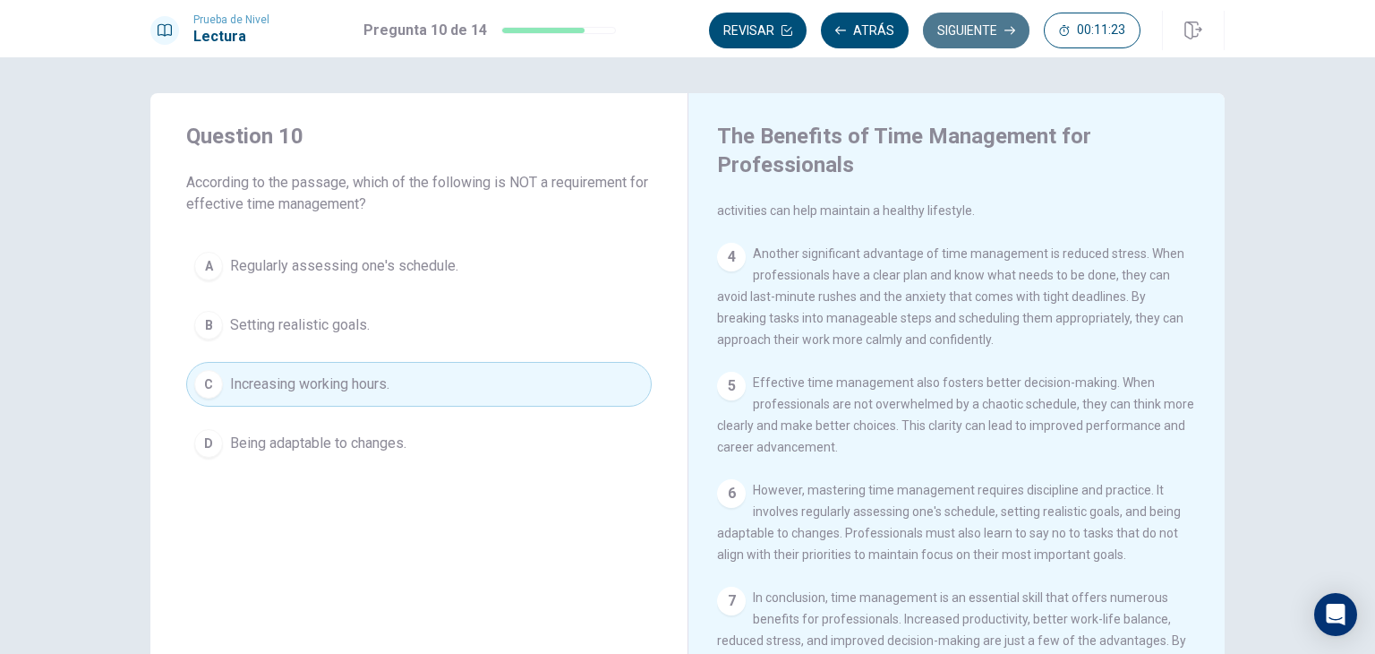
click at [997, 33] on button "Siguiente" at bounding box center [976, 31] width 107 height 36
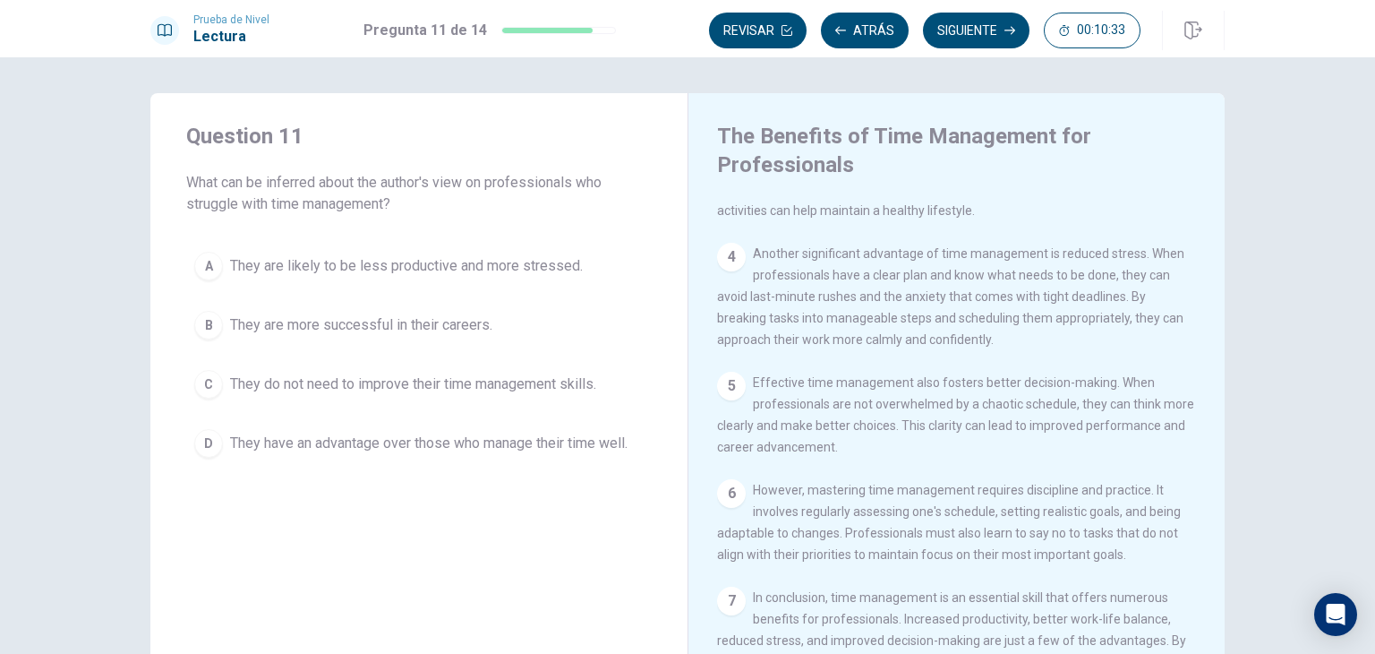
click at [272, 267] on span "They are likely to be less productive and more stressed." at bounding box center [406, 265] width 353 height 21
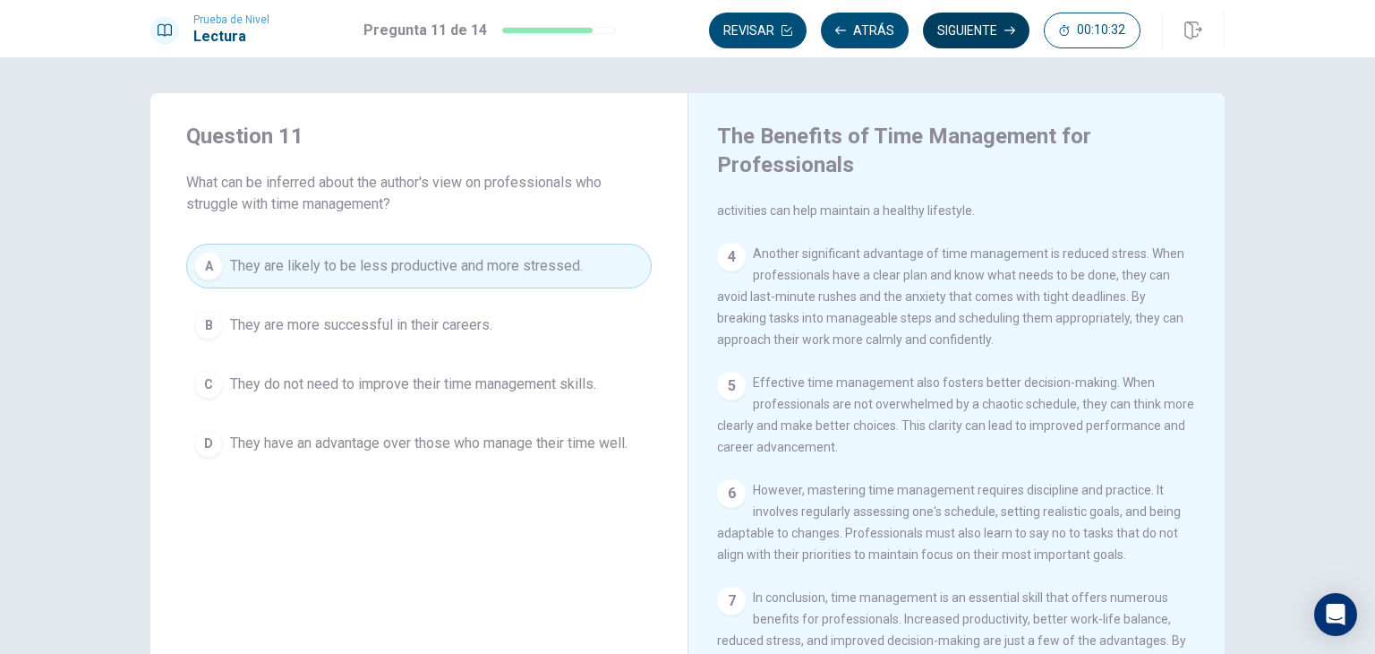
click at [960, 32] on button "Siguiente" at bounding box center [976, 31] width 107 height 36
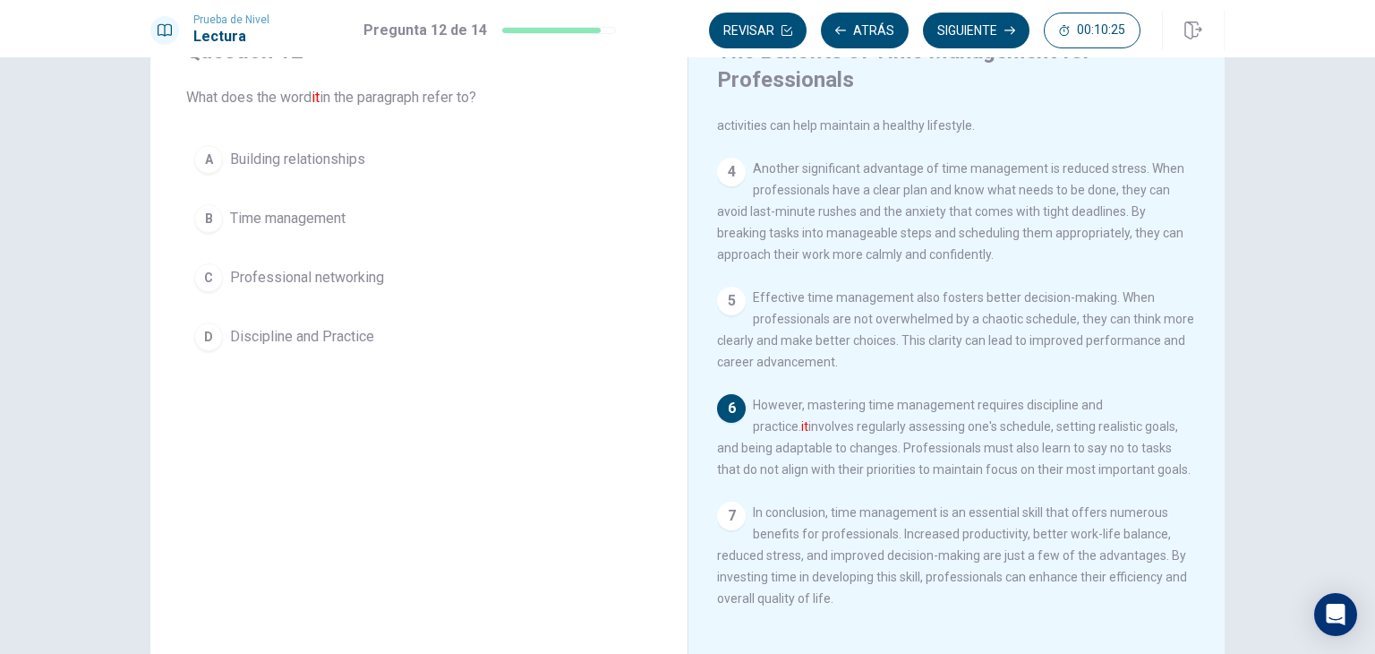
scroll to position [90, 0]
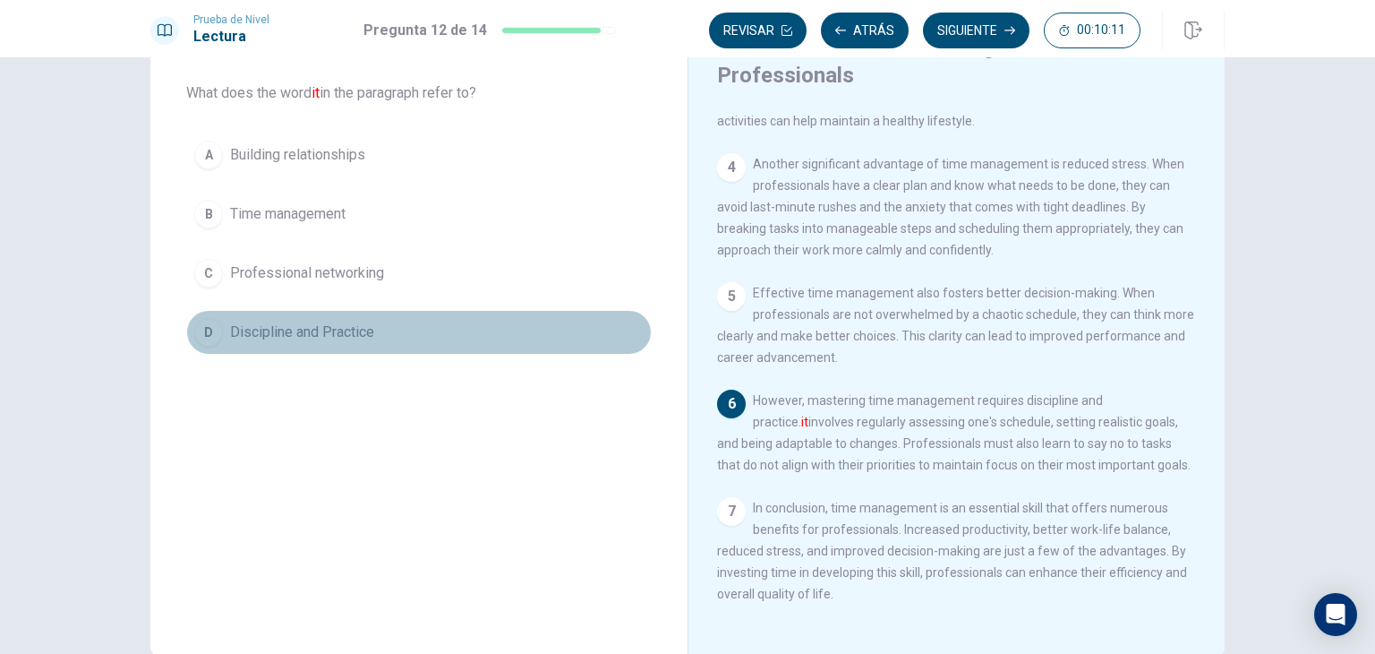
click at [319, 328] on span "Discipline and Practice" at bounding box center [302, 331] width 144 height 21
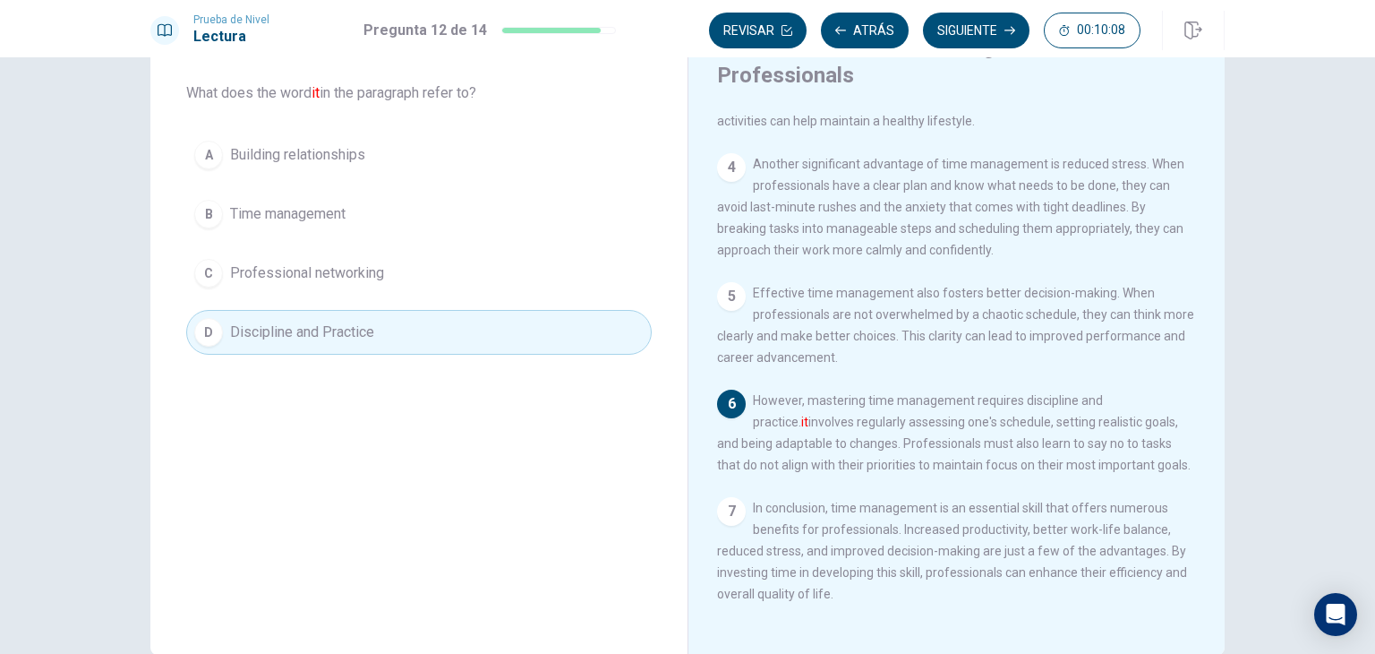
click at [484, 202] on button "B Time management" at bounding box center [419, 214] width 466 height 45
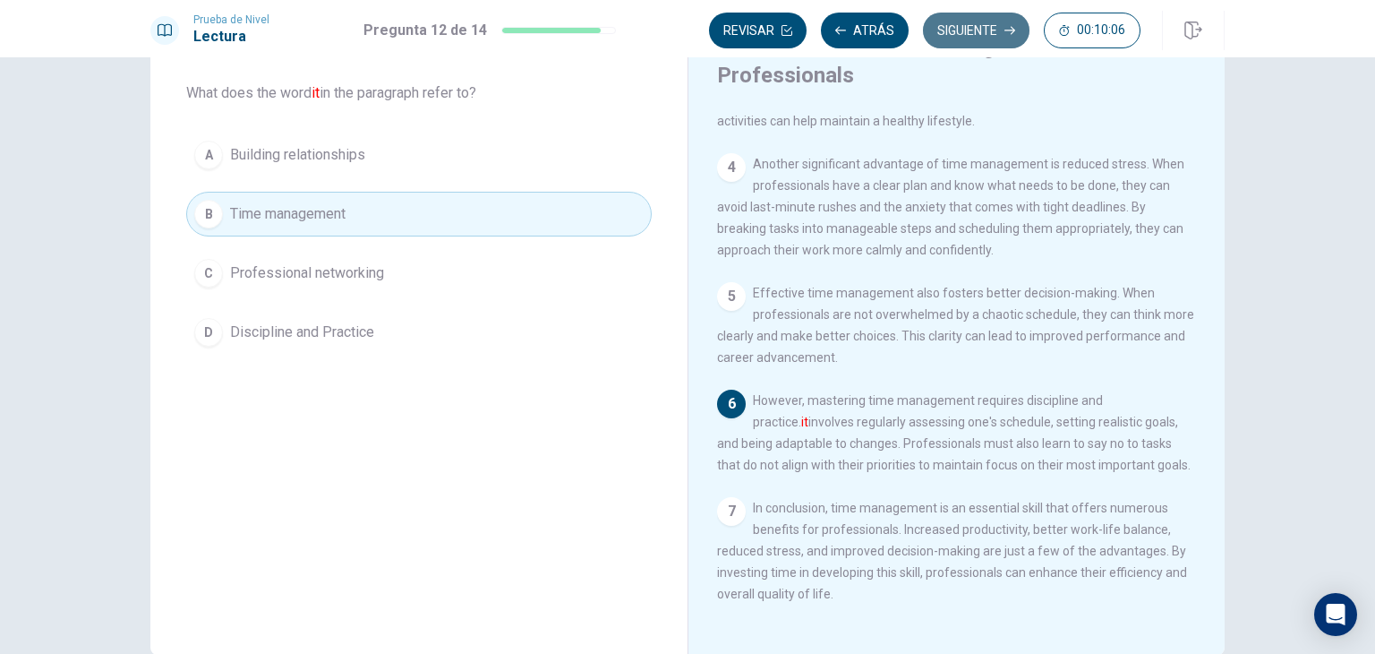
click at [1002, 36] on button "Siguiente" at bounding box center [976, 31] width 107 height 36
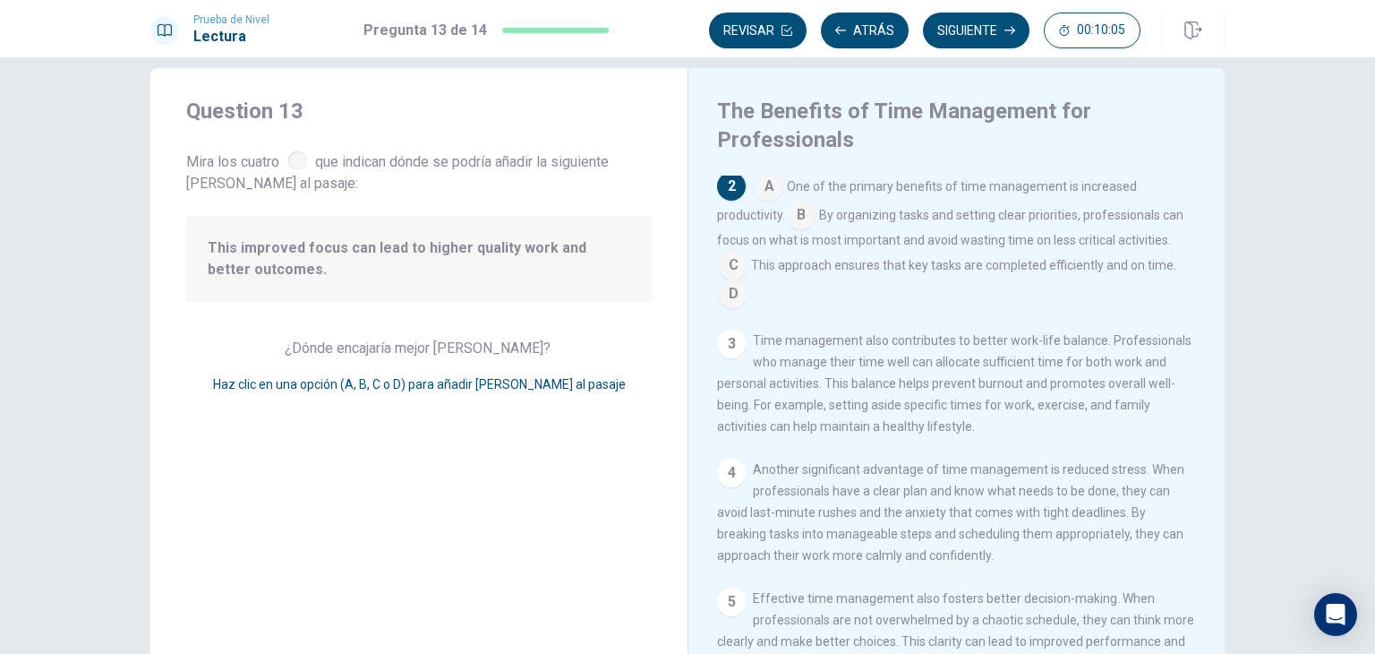
scroll to position [0, 0]
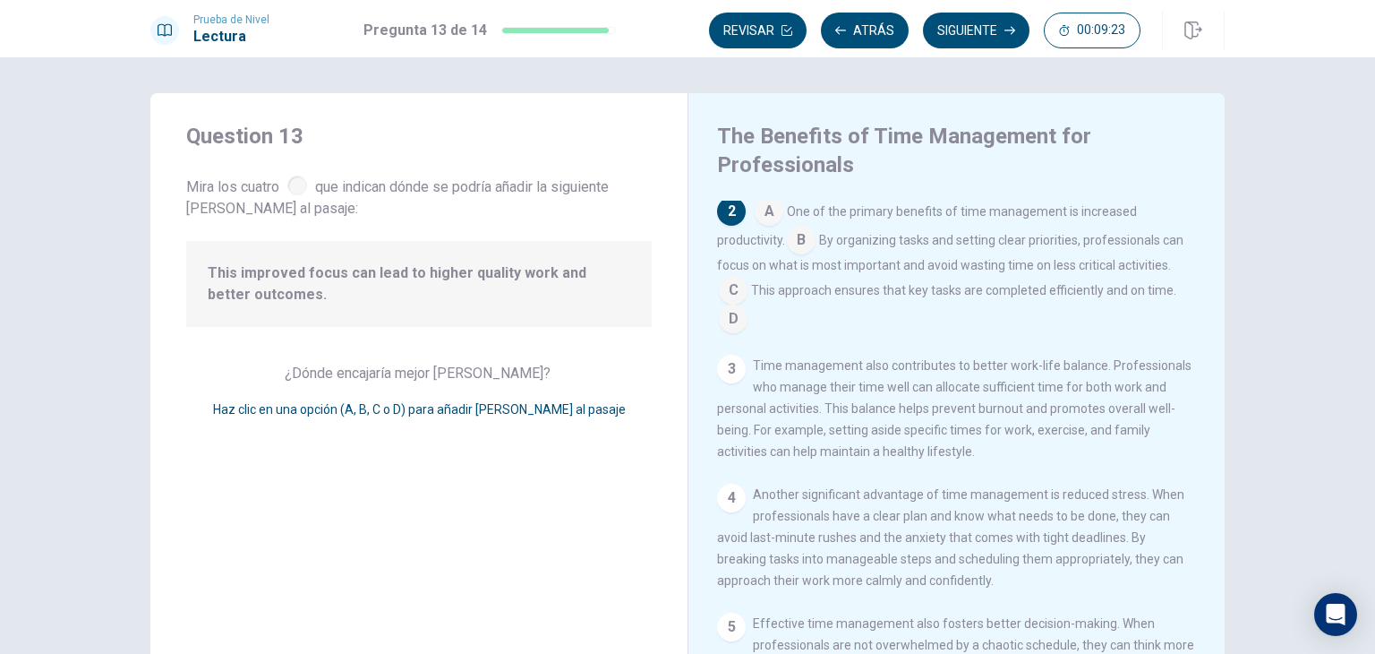
click at [794, 244] on input at bounding box center [801, 241] width 29 height 29
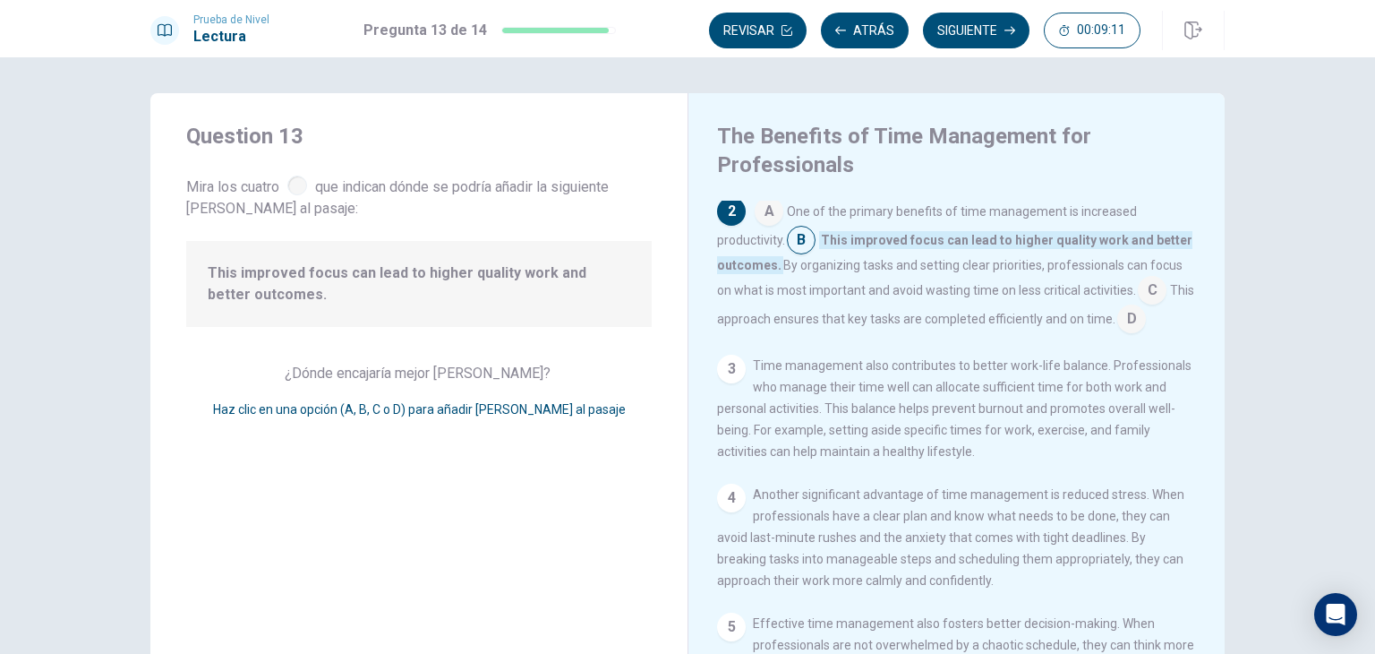
click at [974, 35] on button "Siguiente" at bounding box center [976, 31] width 107 height 36
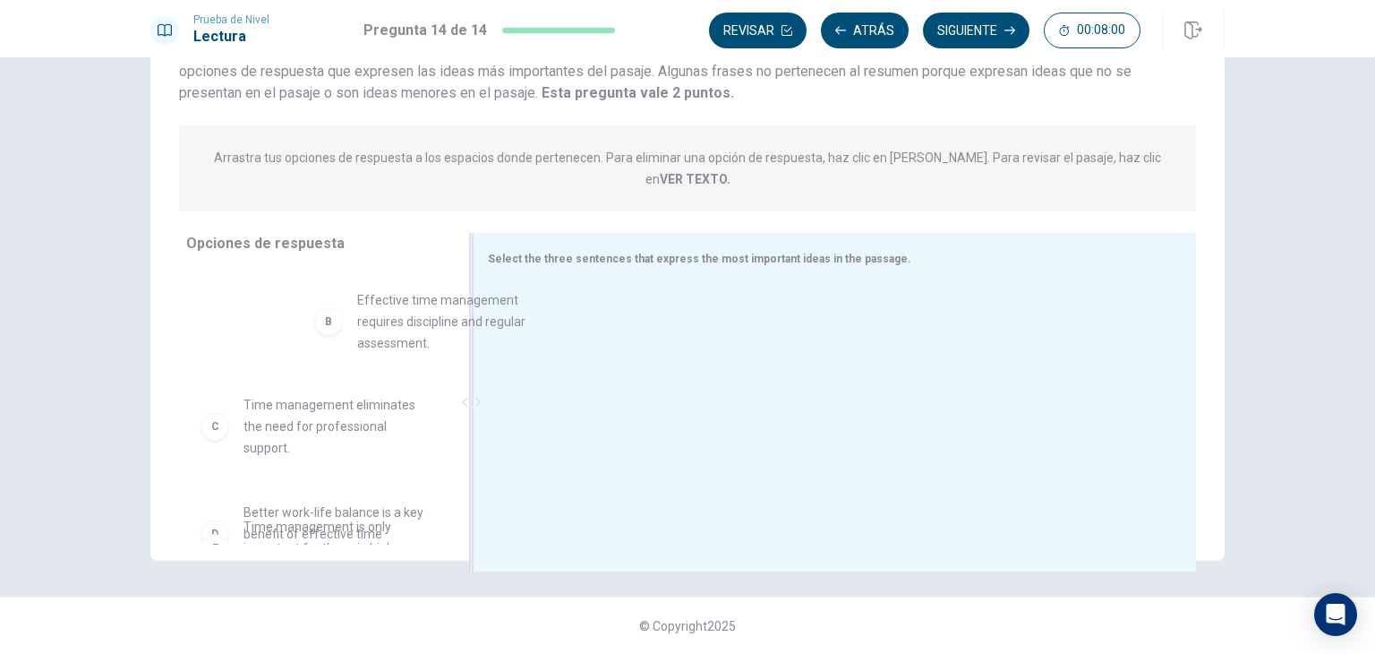
scroll to position [89, 0]
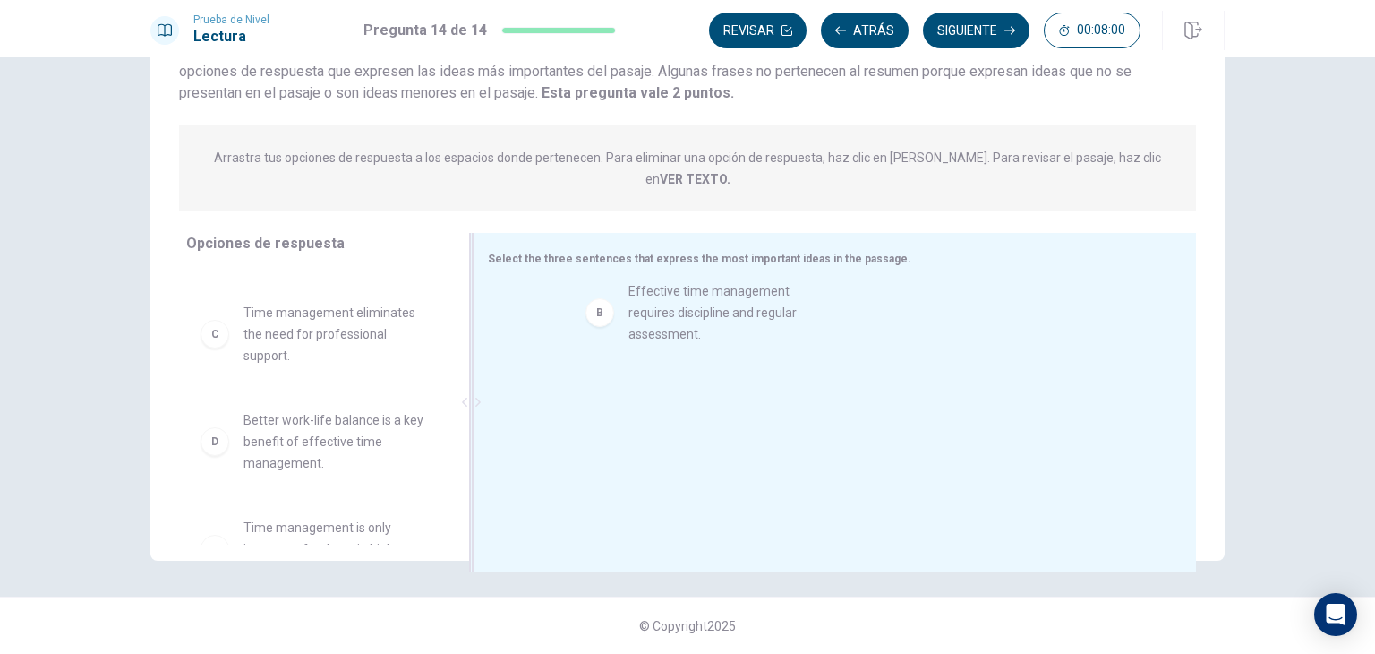
drag, startPoint x: 427, startPoint y: 316, endPoint x: 698, endPoint y: 307, distance: 271.5
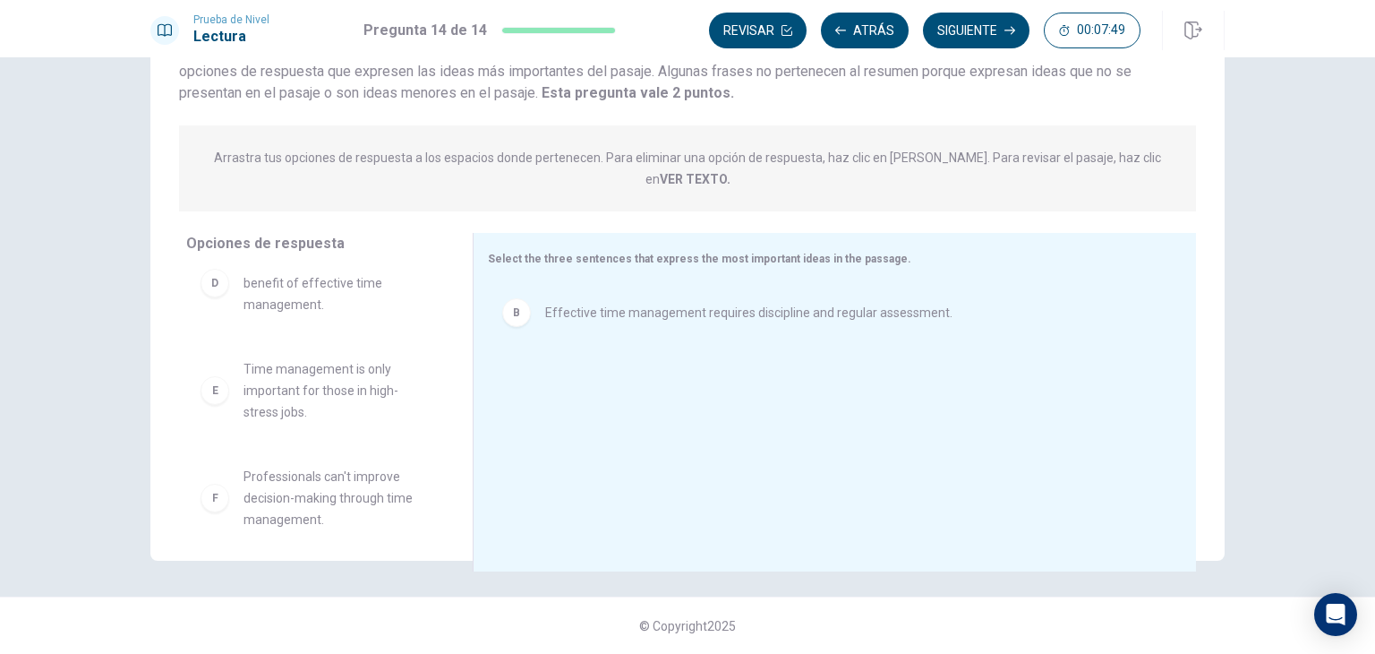
scroll to position [158, 0]
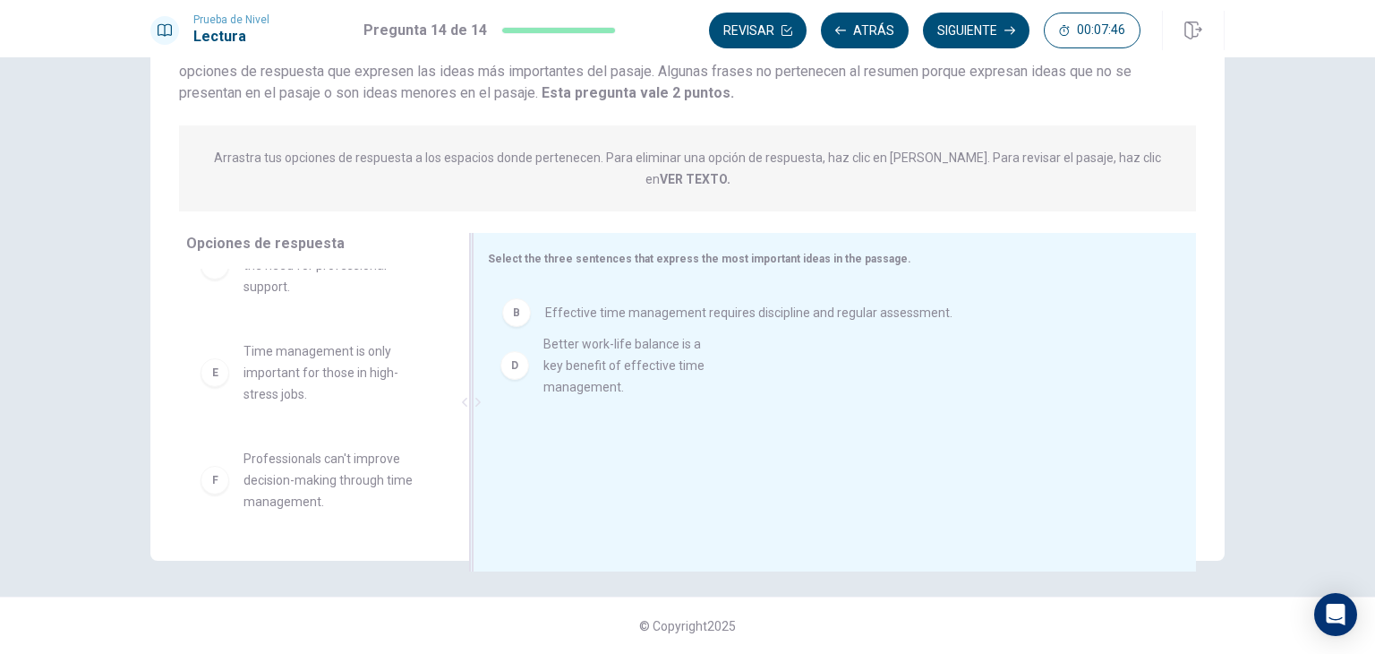
drag, startPoint x: 316, startPoint y: 355, endPoint x: 638, endPoint y: 370, distance: 322.7
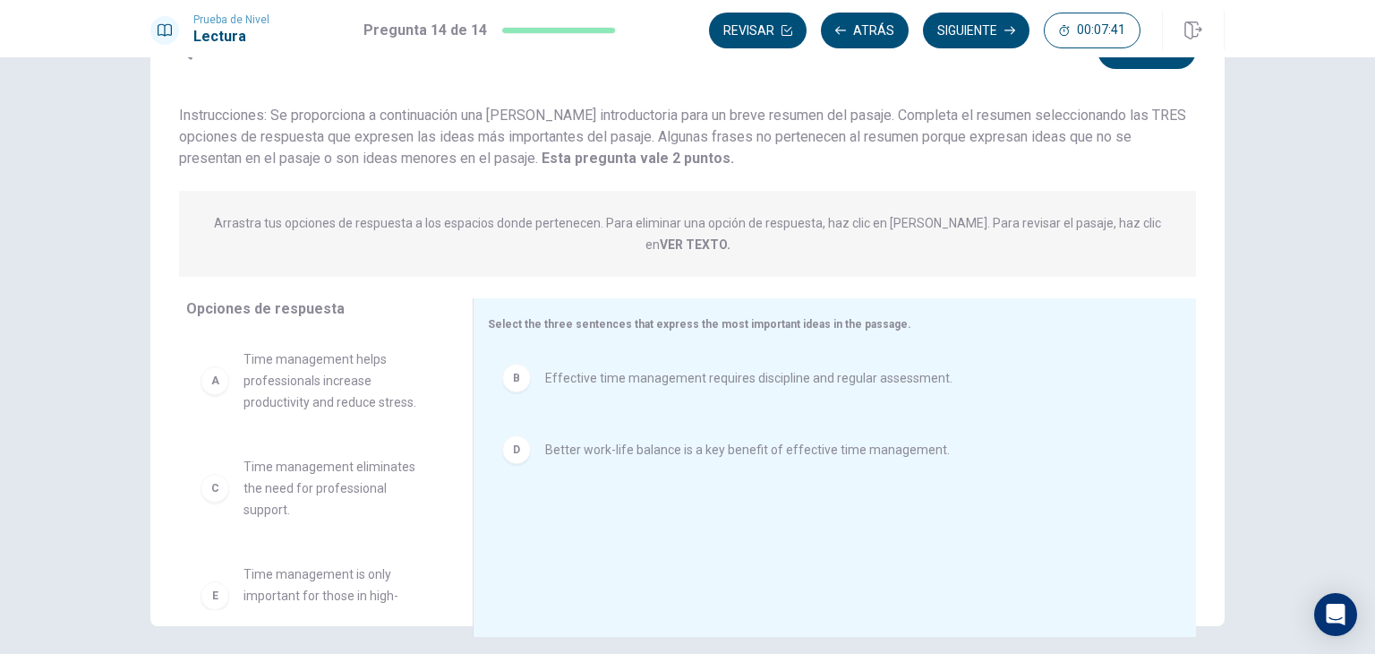
scroll to position [65, 0]
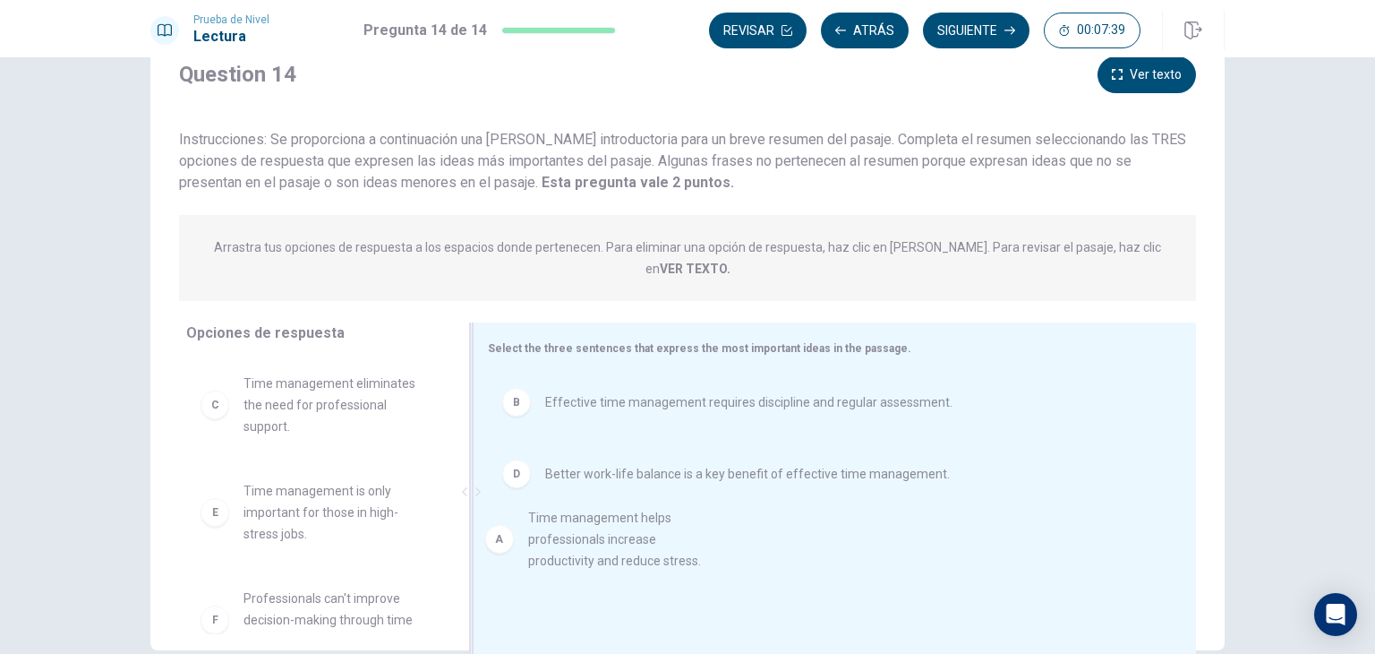
drag, startPoint x: 316, startPoint y: 395, endPoint x: 632, endPoint y: 563, distance: 358.1
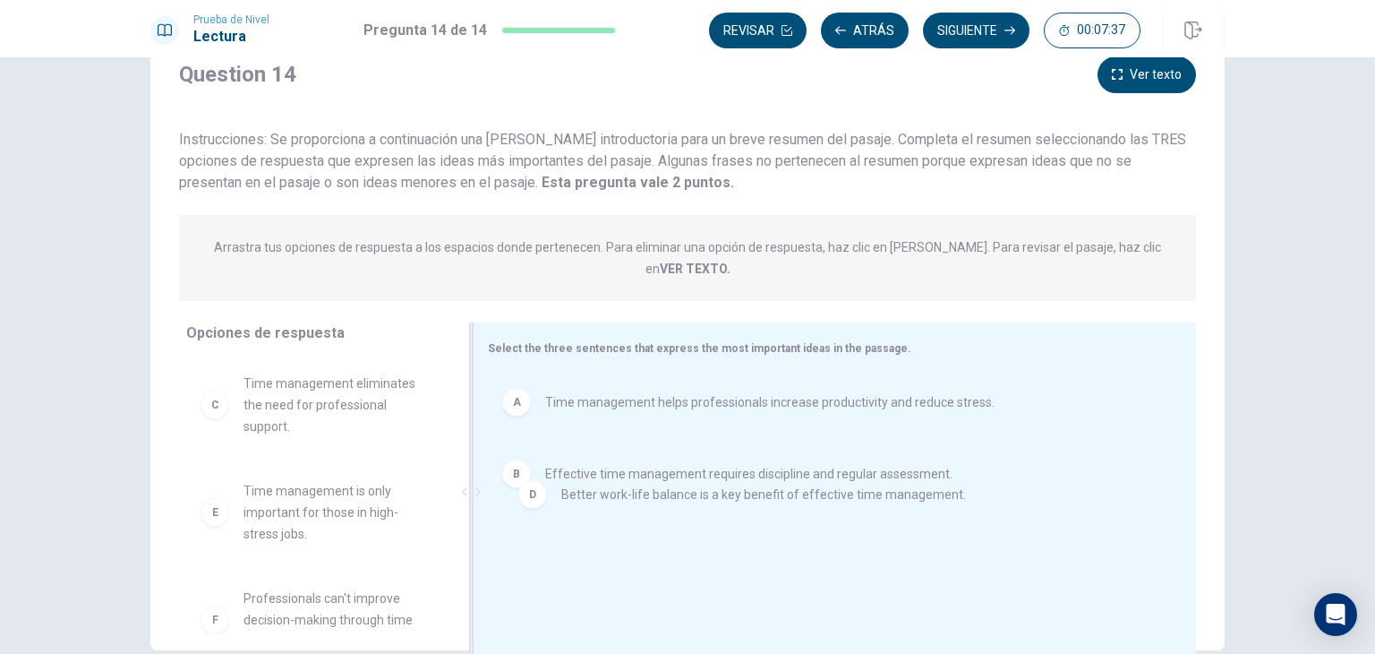
drag, startPoint x: 638, startPoint y: 538, endPoint x: 658, endPoint y: 501, distance: 42.1
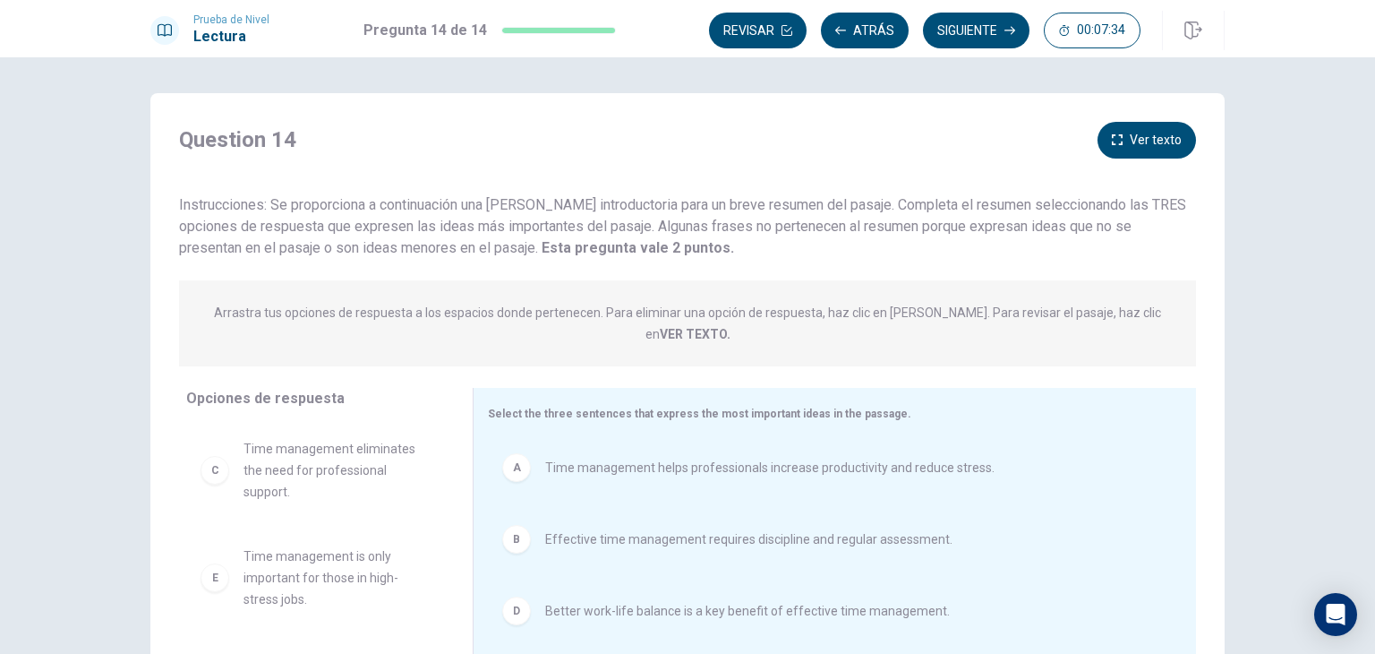
click at [1177, 141] on button "Ver texto" at bounding box center [1147, 140] width 98 height 37
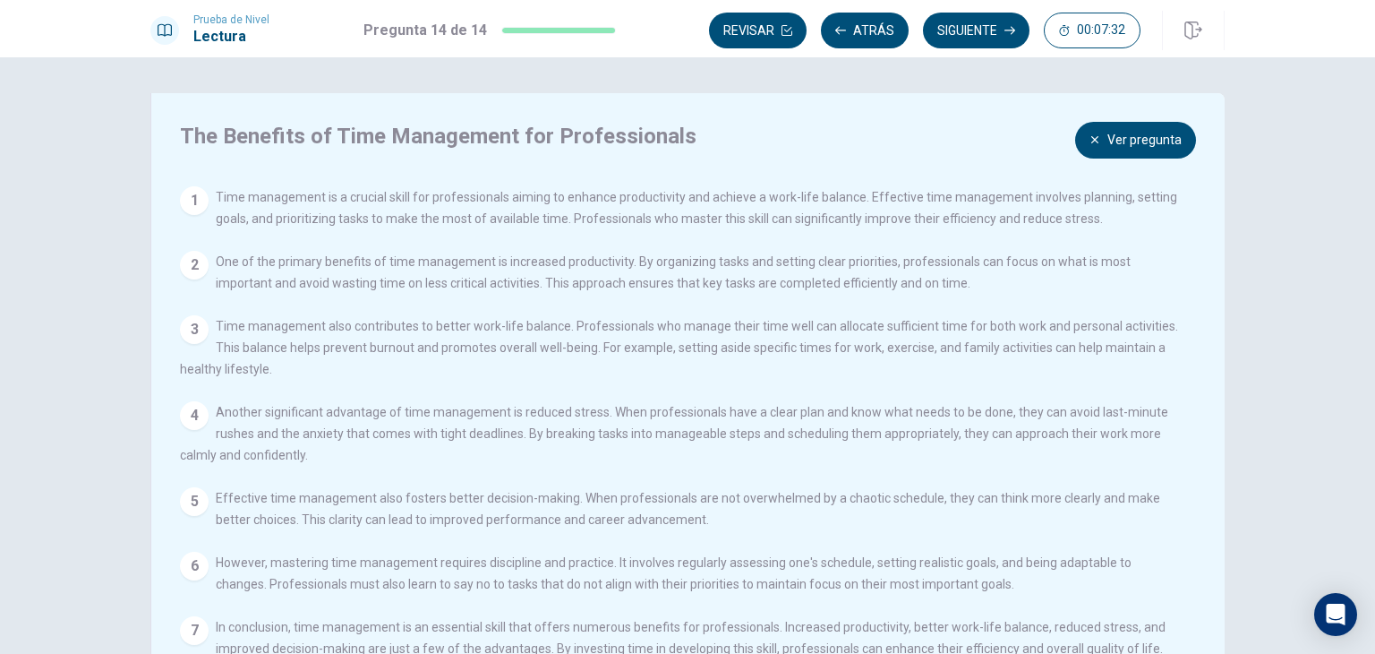
click at [1140, 148] on button "Ver pregunta" at bounding box center [1135, 140] width 121 height 37
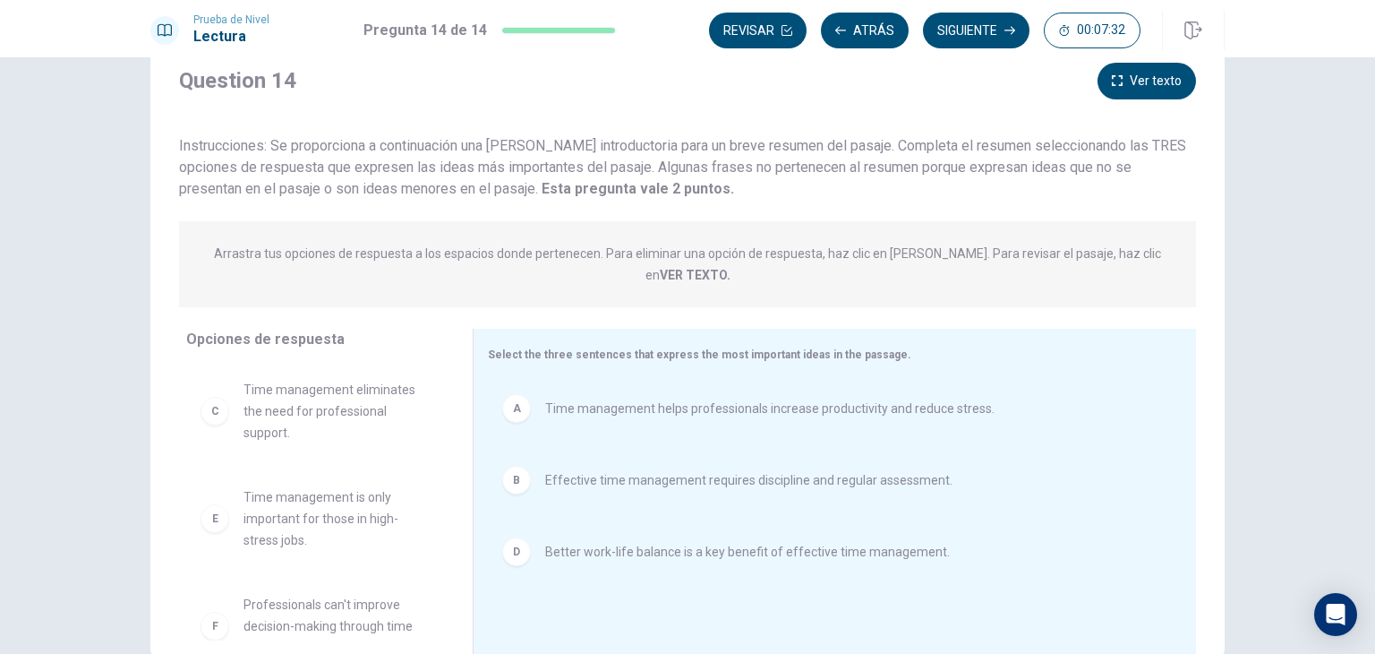
scroll to position [155, 0]
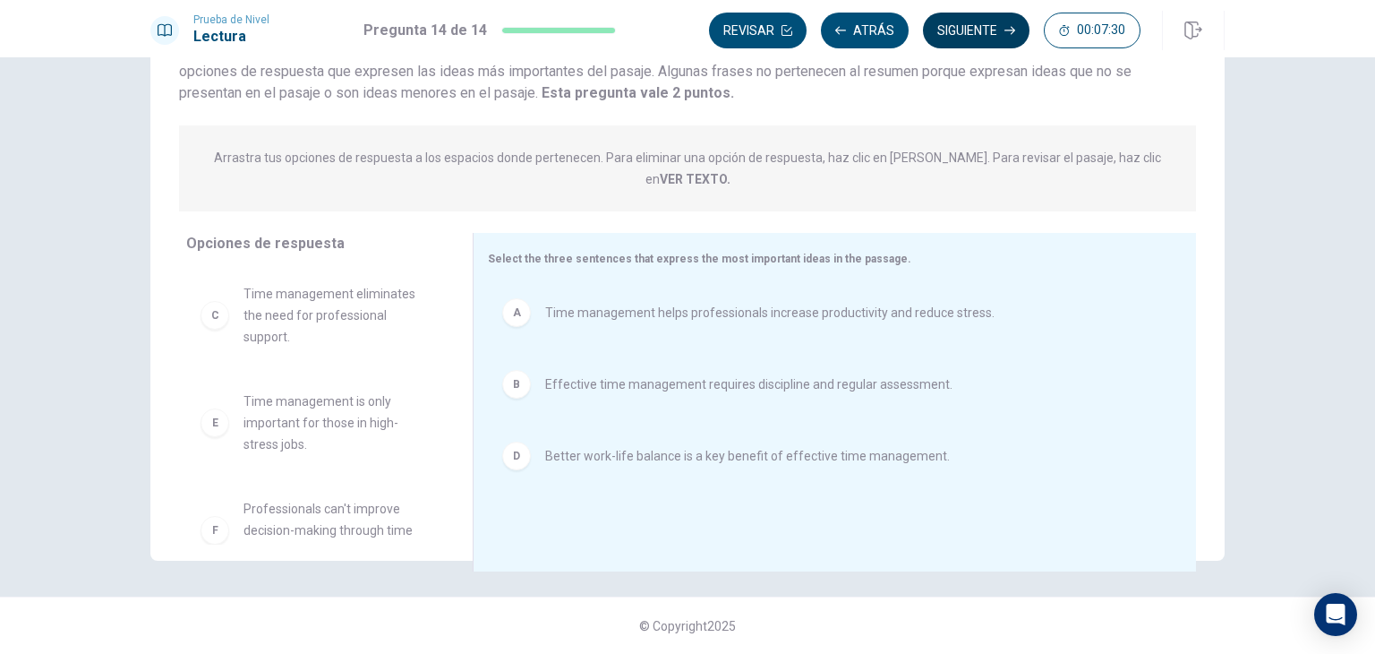
click at [993, 35] on button "Siguiente" at bounding box center [976, 31] width 107 height 36
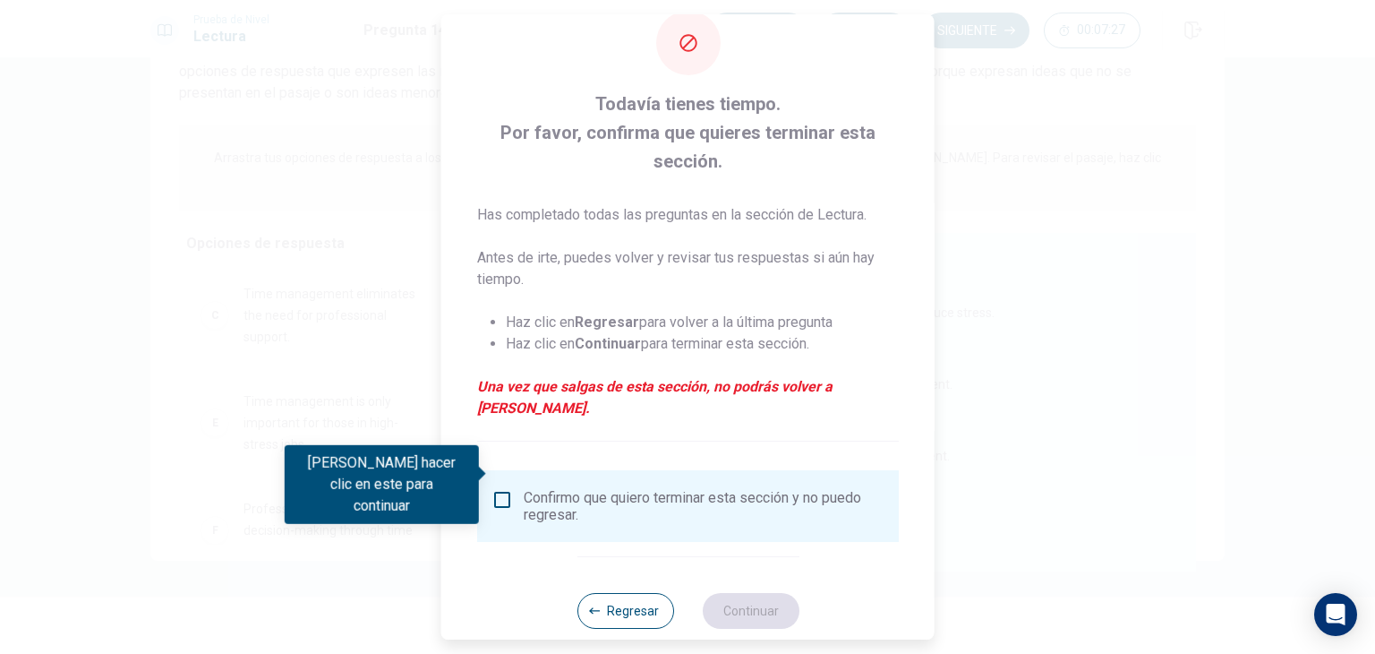
scroll to position [43, 0]
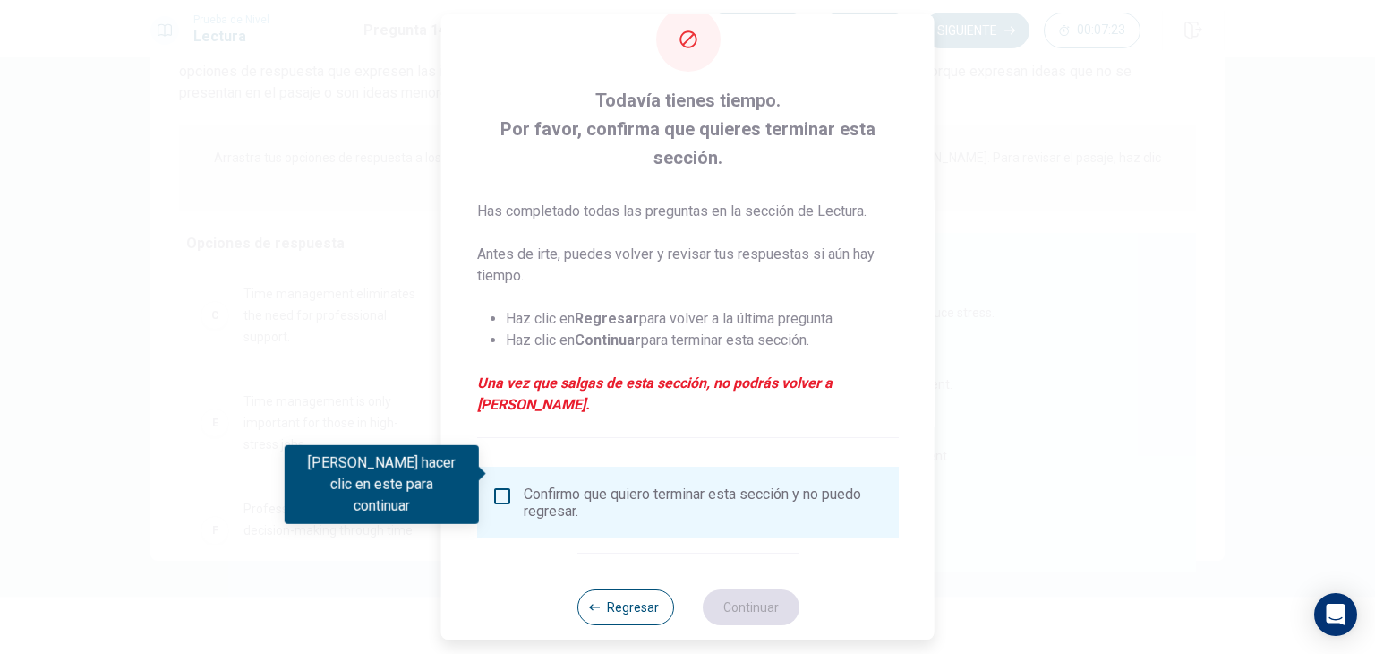
click at [514, 485] on div "Confirmo que quiero terminar esta sección y no puedo regresar." at bounding box center [688, 502] width 393 height 34
click at [509, 485] on input "Debes hacer clic en este para continuar" at bounding box center [502, 495] width 21 height 21
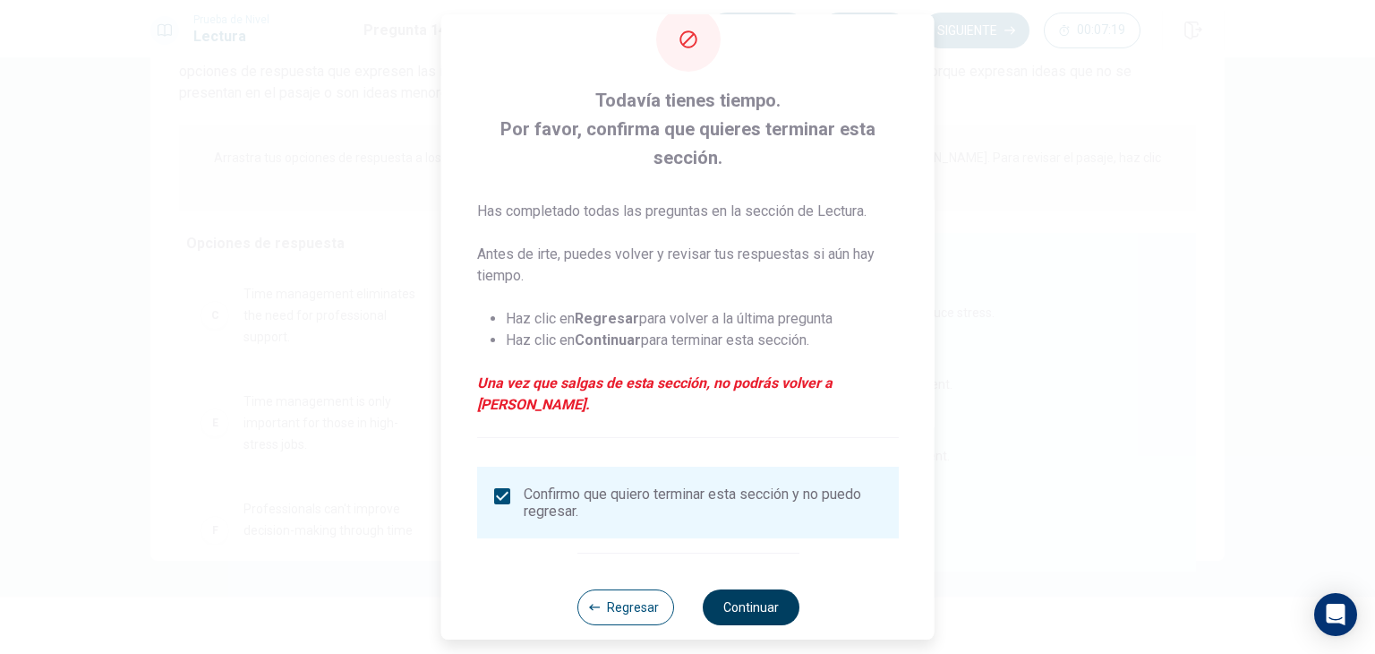
click at [775, 589] on button "Continuar" at bounding box center [750, 607] width 97 height 36
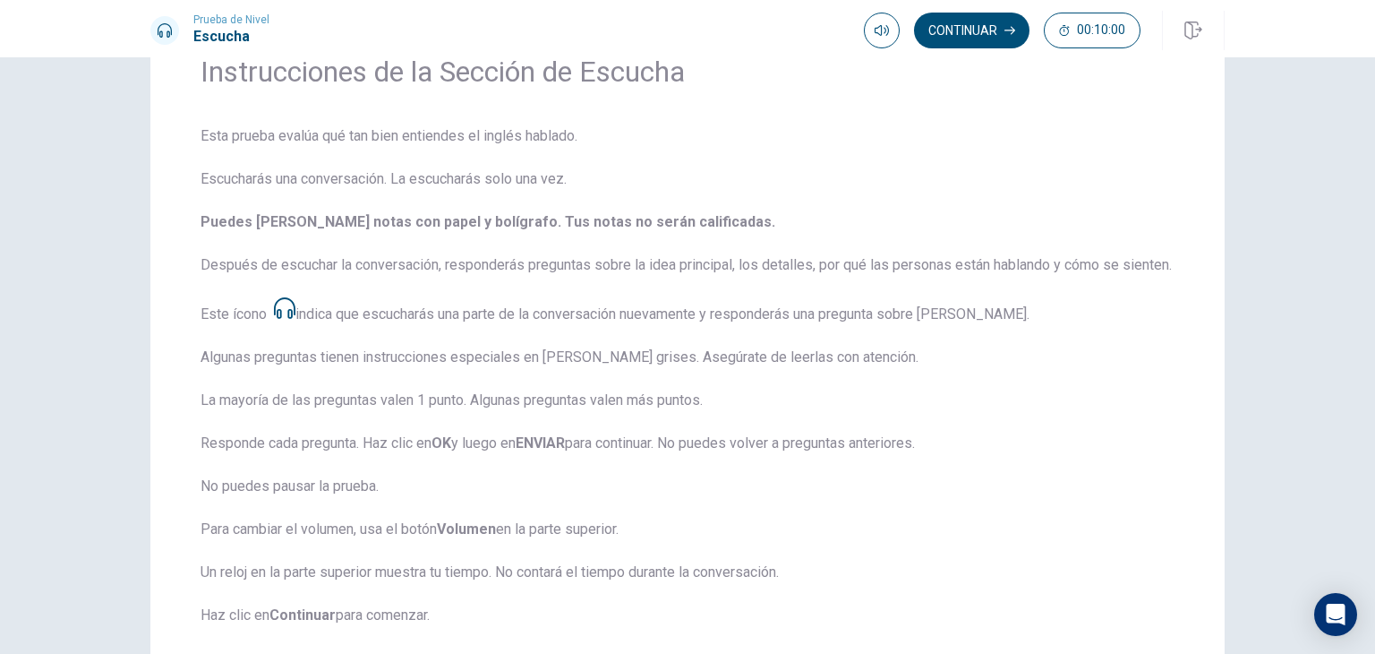
scroll to position [179, 0]
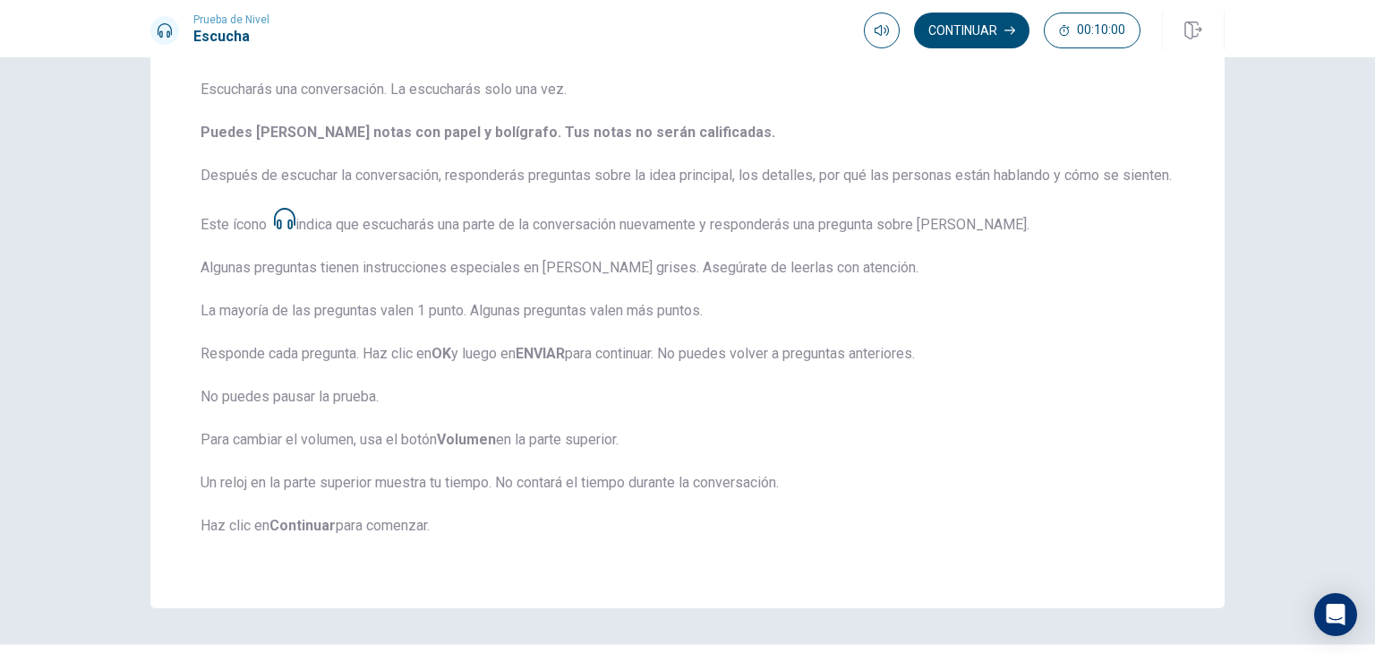
click at [968, 38] on button "Continuar" at bounding box center [972, 31] width 116 height 36
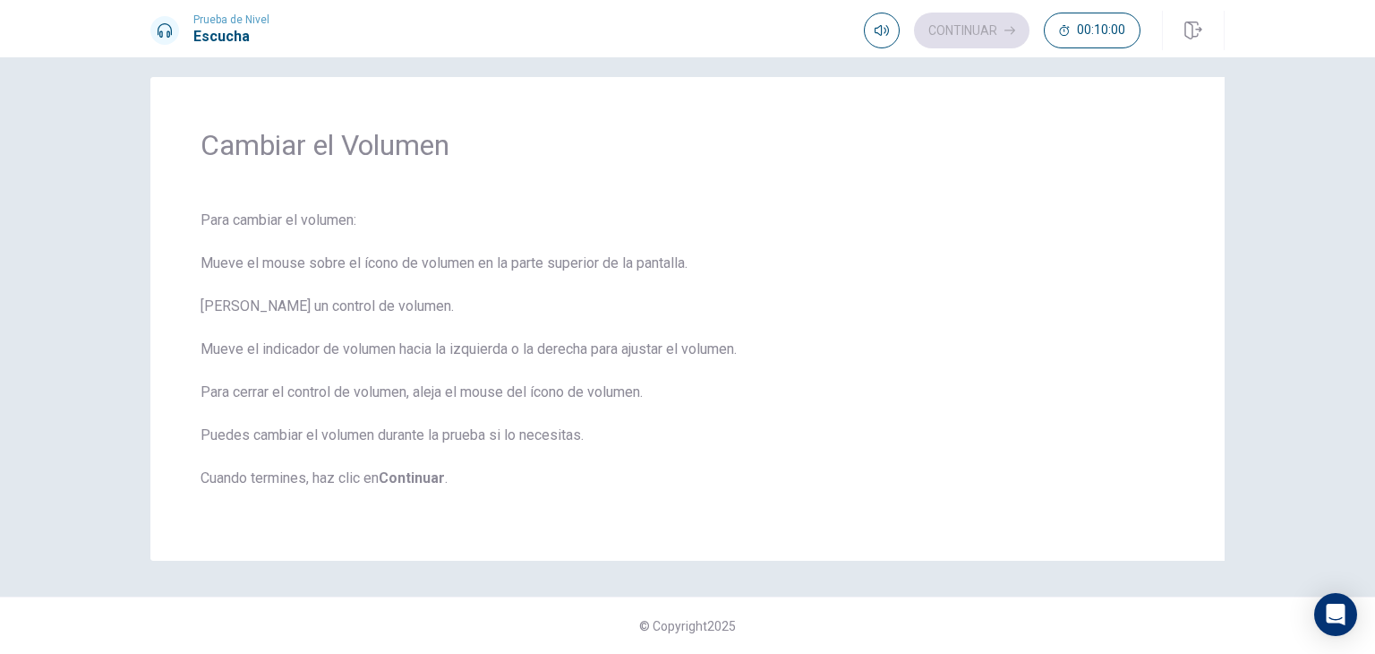
scroll to position [16, 0]
click at [954, 33] on button "Continuar" at bounding box center [972, 31] width 116 height 36
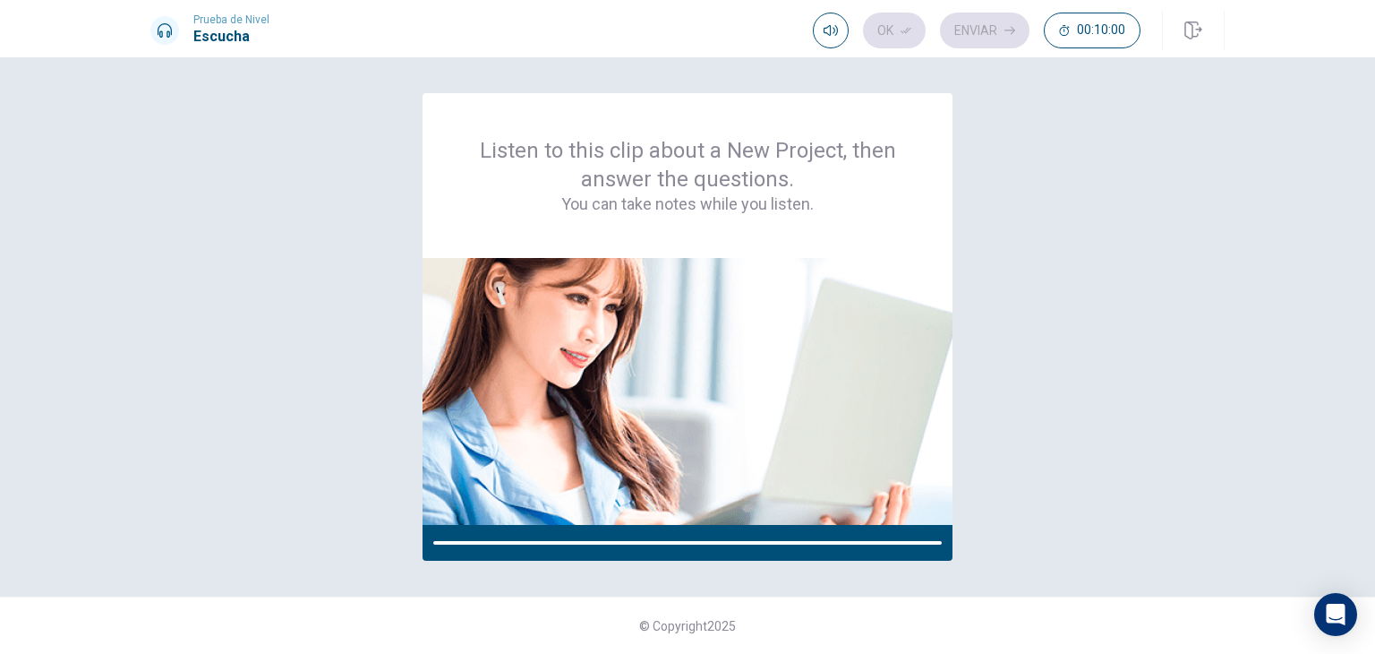
scroll to position [0, 0]
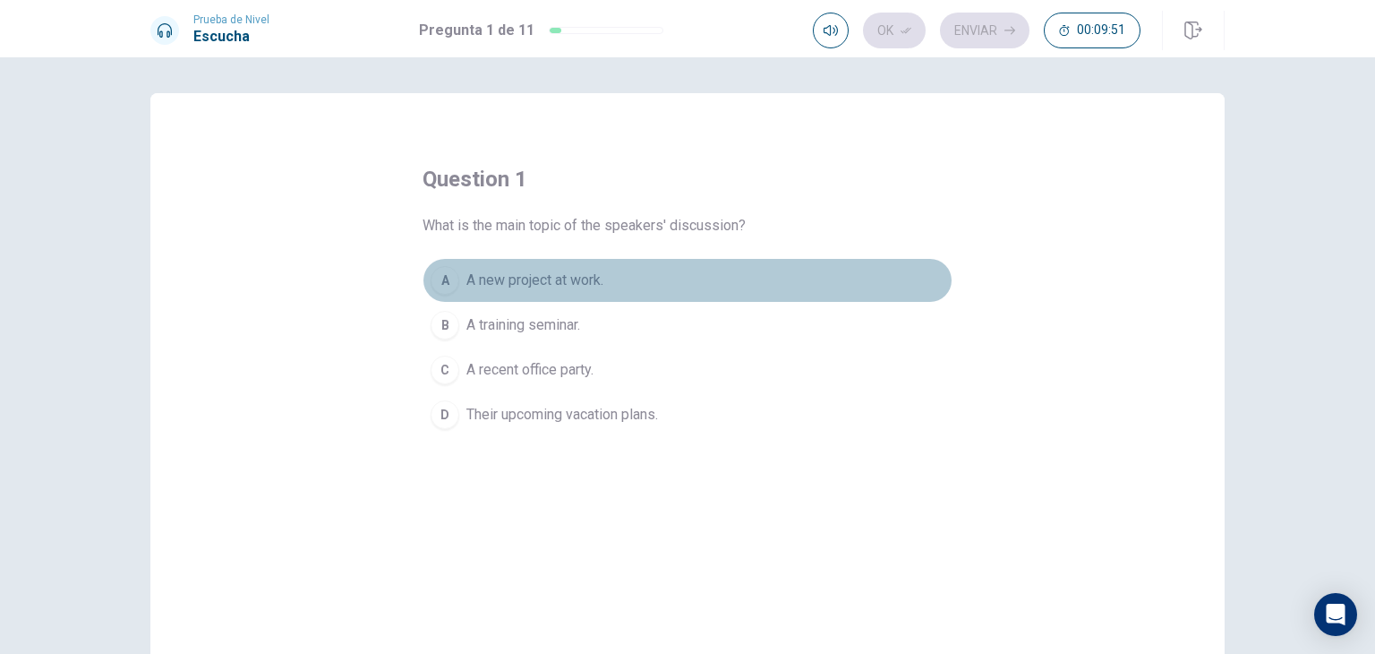
click at [564, 280] on span "A new project at work." at bounding box center [535, 280] width 137 height 21
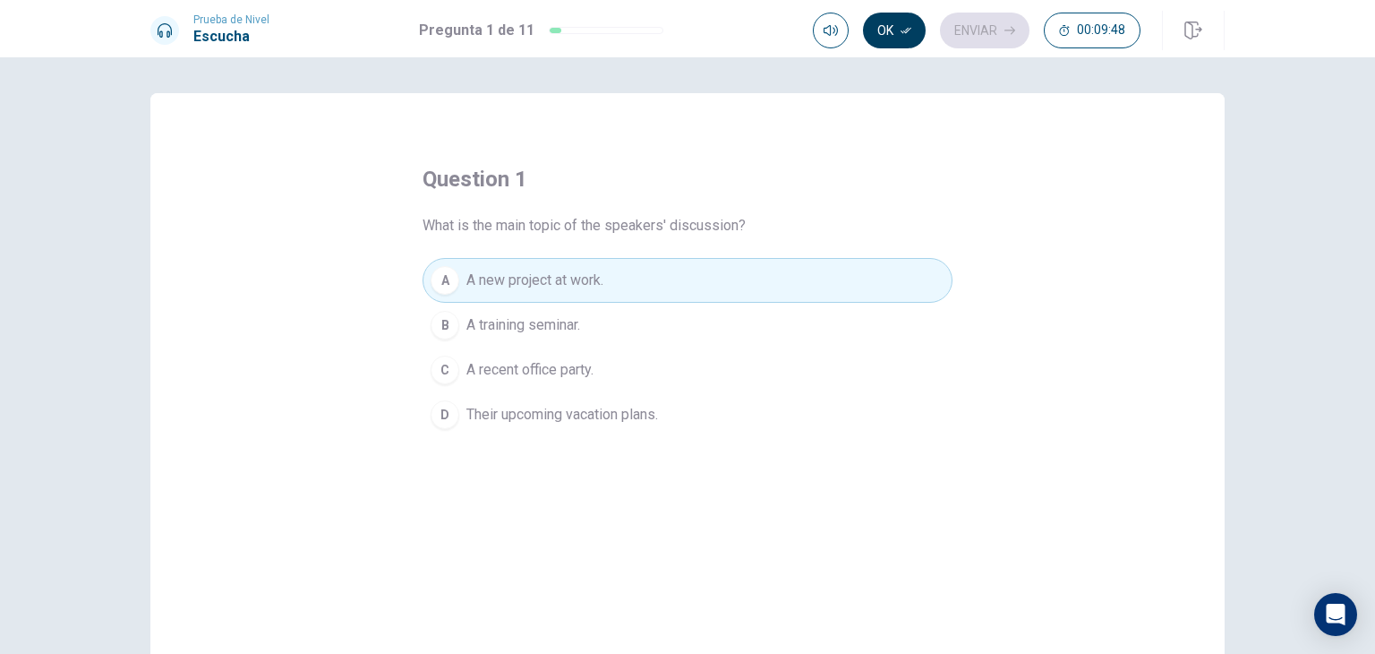
click at [903, 35] on icon "button" at bounding box center [906, 30] width 11 height 11
drag, startPoint x: 977, startPoint y: 29, endPoint x: 988, endPoint y: 66, distance: 39.1
click at [977, 28] on button "Enviar" at bounding box center [985, 31] width 90 height 36
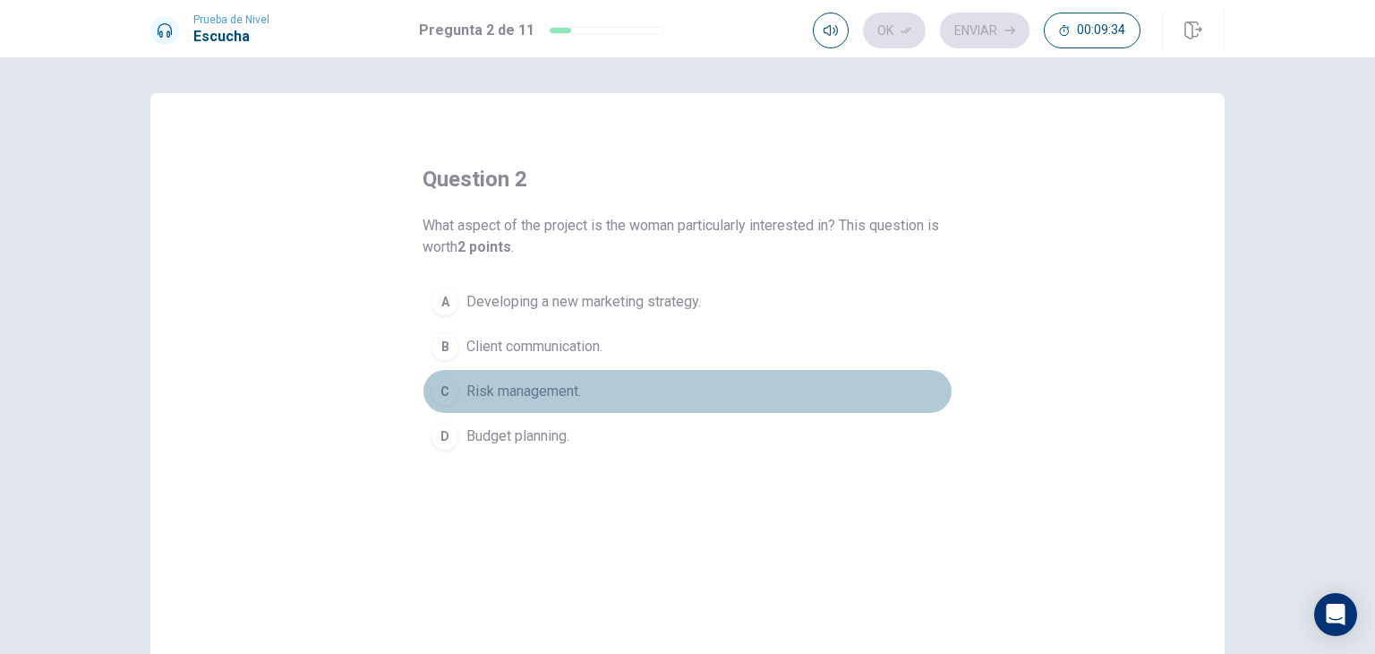
click at [520, 394] on span "Risk management." at bounding box center [524, 391] width 115 height 21
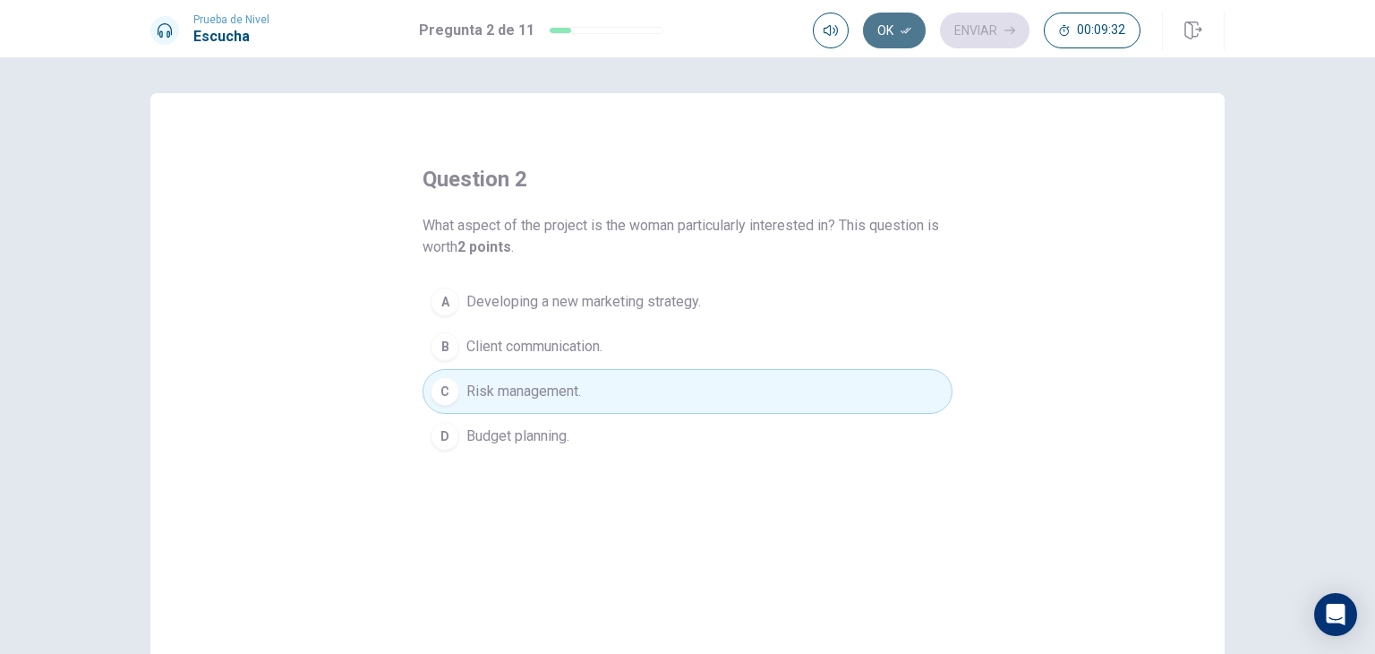
click at [891, 32] on button "Ok" at bounding box center [894, 31] width 63 height 36
click at [555, 298] on span "Developing a new marketing strategy." at bounding box center [584, 301] width 235 height 21
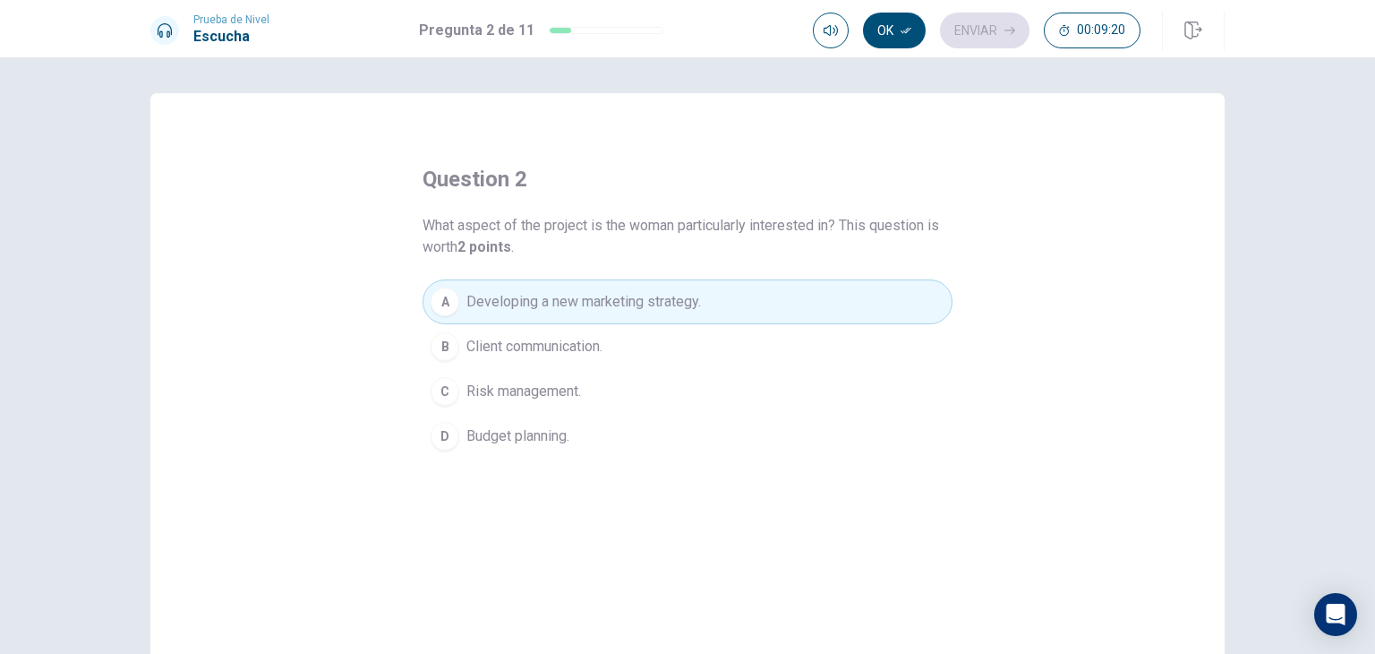
click at [505, 346] on span "Client communication." at bounding box center [535, 346] width 136 height 21
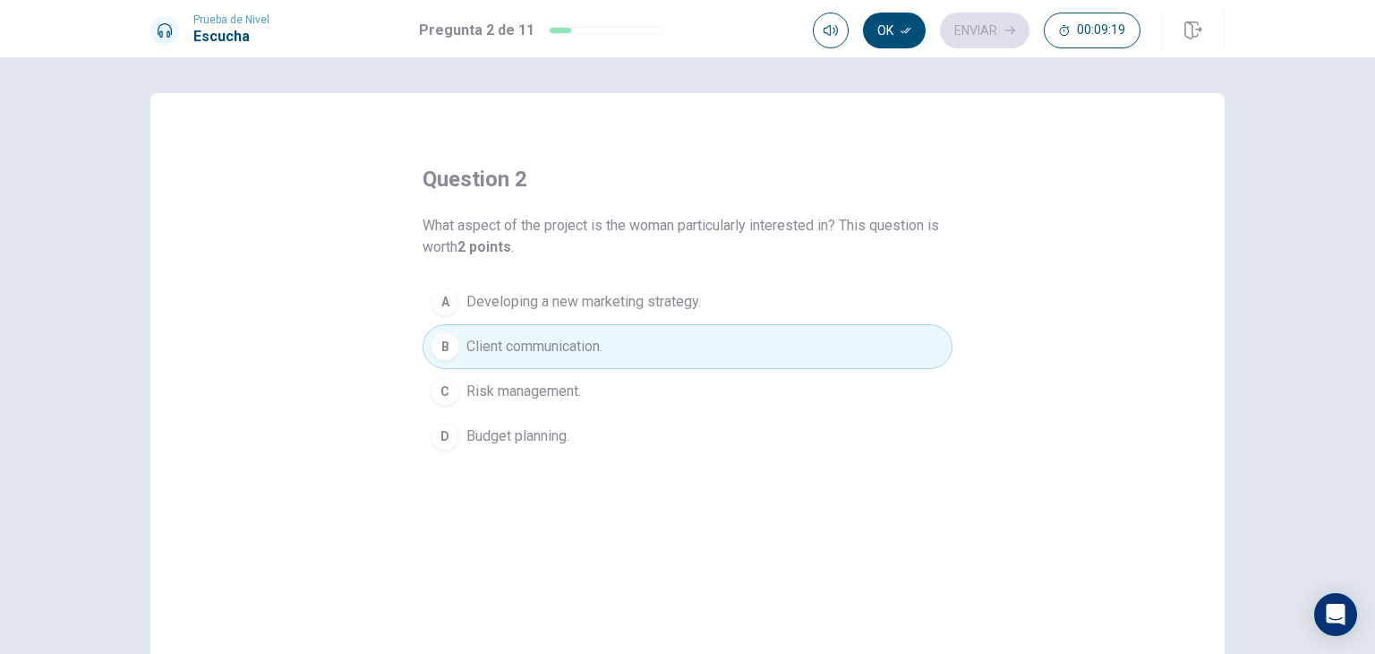
click at [517, 391] on span "Risk management." at bounding box center [524, 391] width 115 height 21
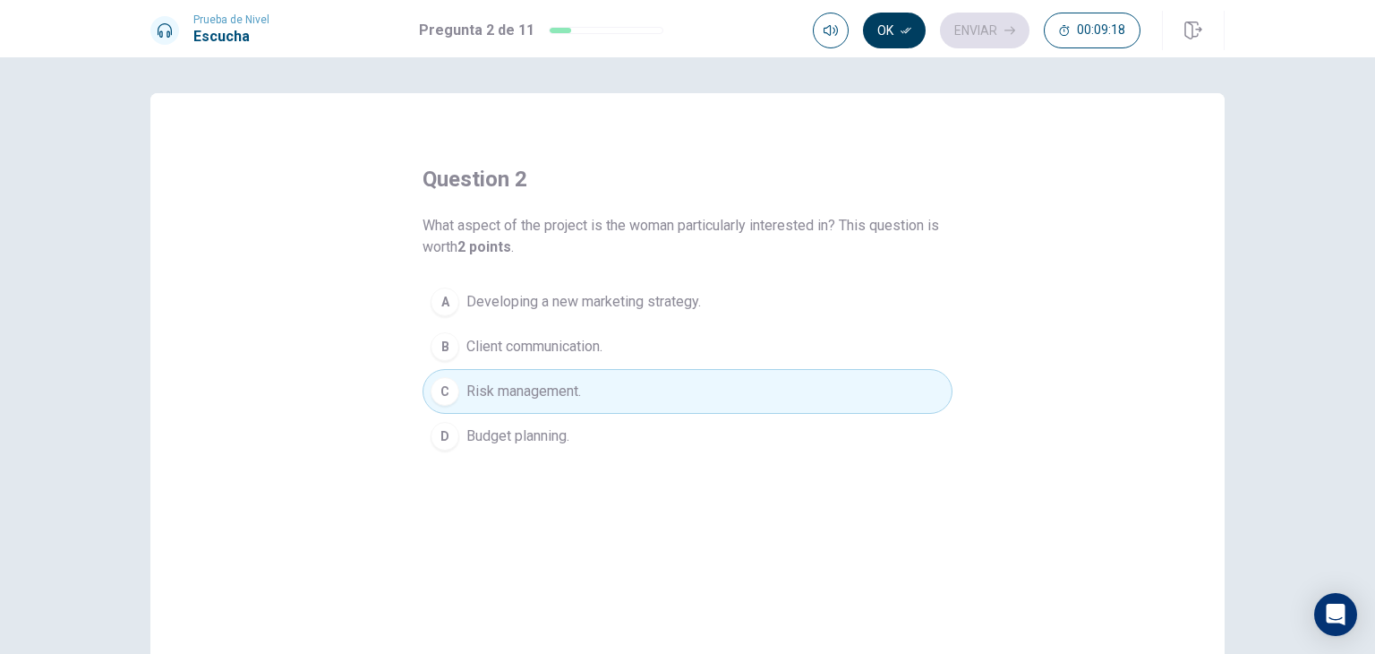
click at [888, 26] on button "Ok" at bounding box center [894, 31] width 63 height 36
click at [997, 40] on button "Enviar" at bounding box center [985, 31] width 90 height 36
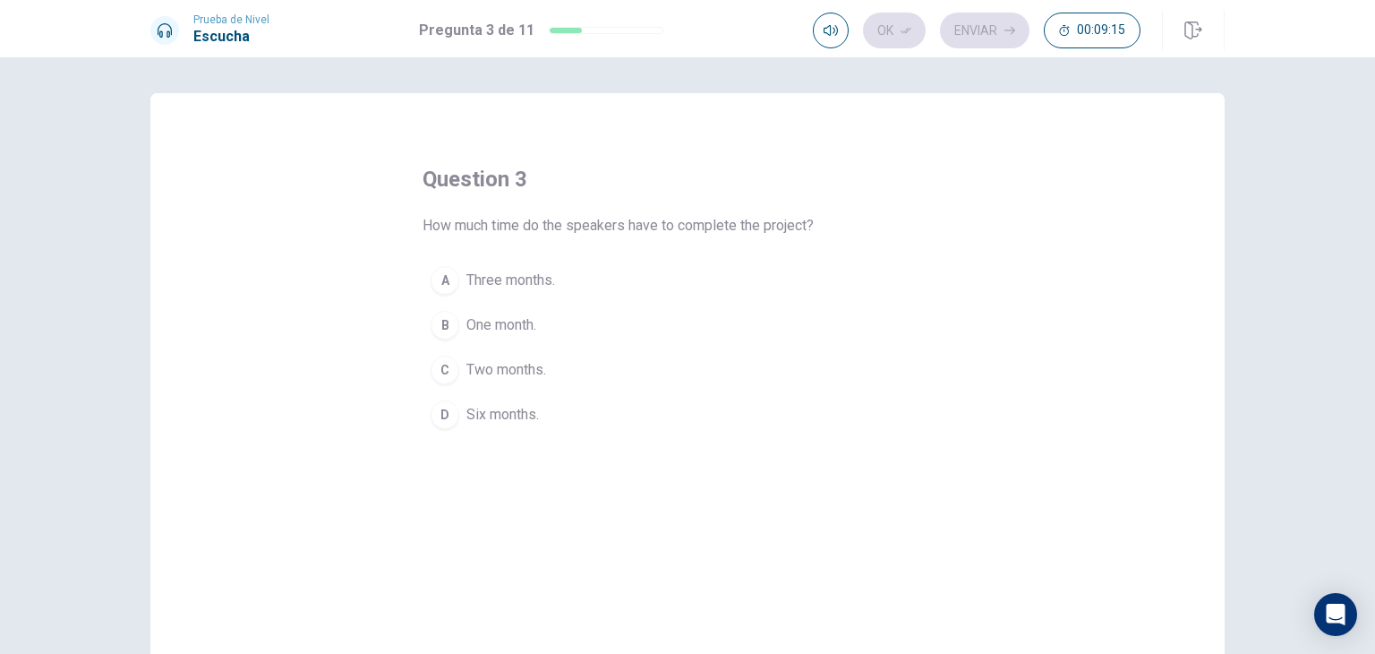
click at [537, 281] on span "Three months." at bounding box center [511, 280] width 89 height 21
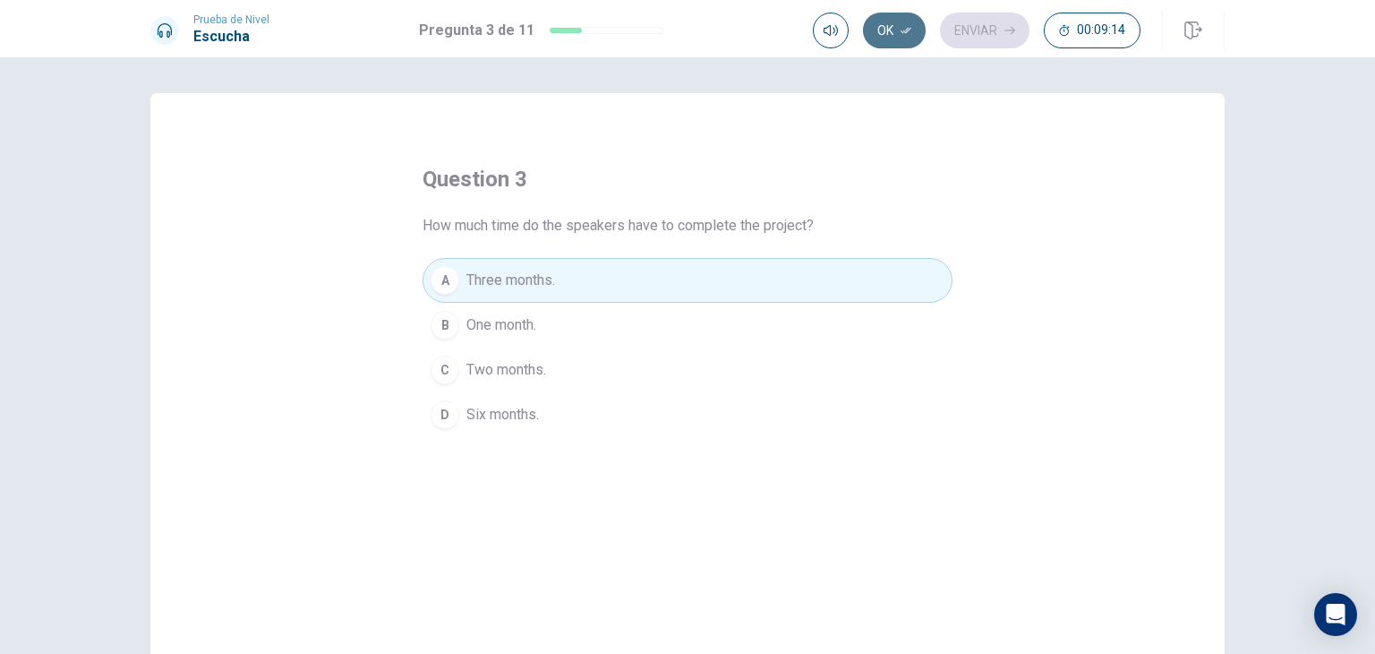
click at [905, 40] on button "Ok" at bounding box center [894, 31] width 63 height 36
click at [985, 36] on button "Enviar" at bounding box center [985, 31] width 90 height 36
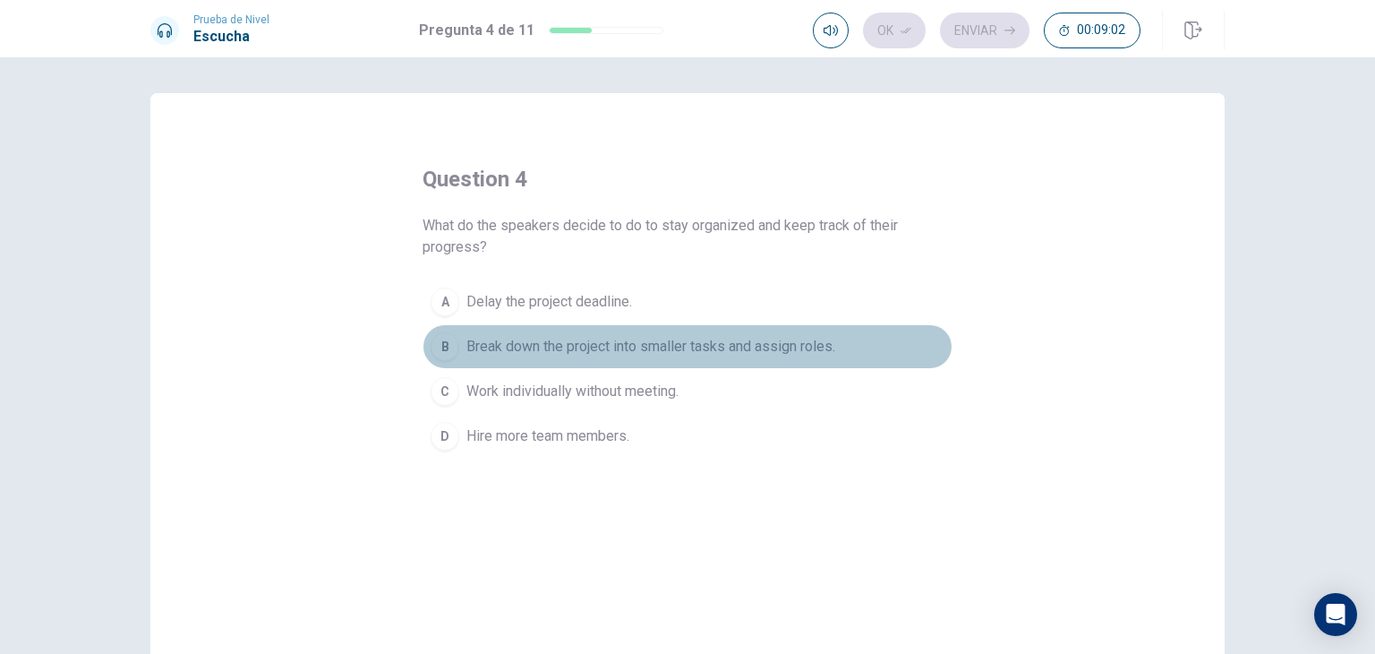
click at [684, 338] on span "Break down the project into smaller tasks and assign roles." at bounding box center [651, 346] width 369 height 21
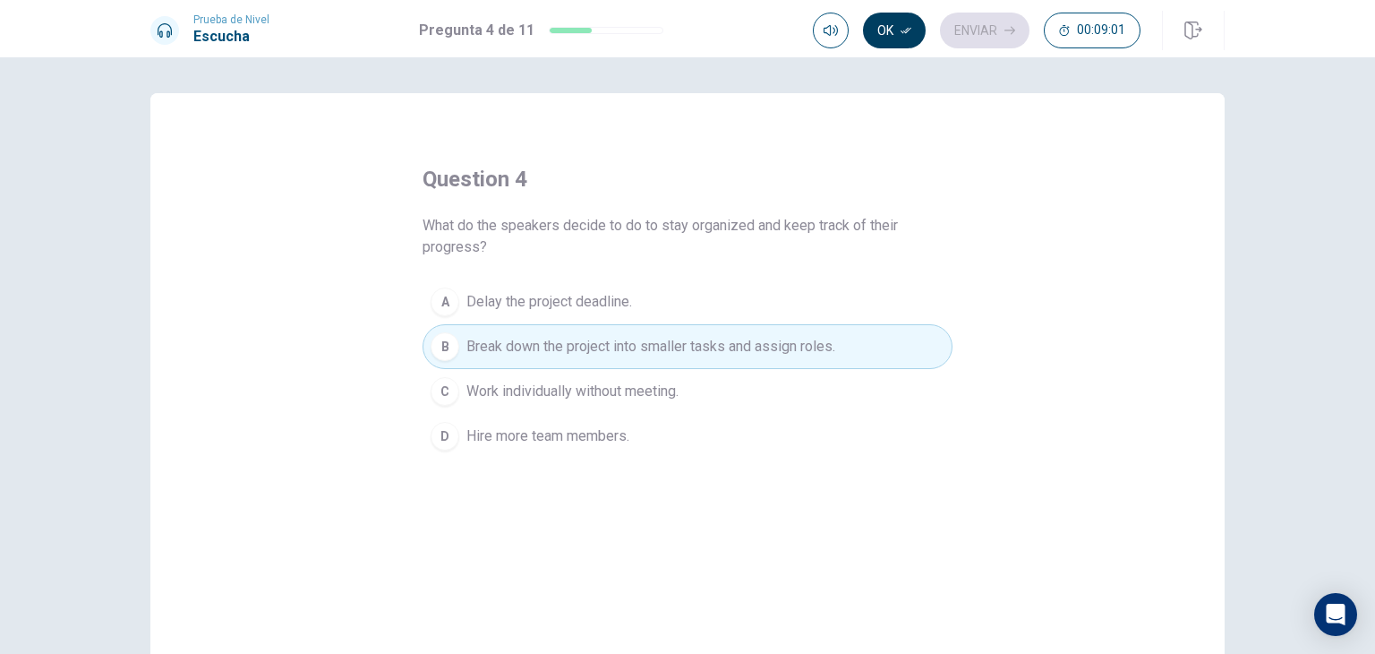
click at [895, 30] on button "Ok" at bounding box center [894, 31] width 63 height 36
click at [960, 30] on button "Enviar" at bounding box center [985, 31] width 90 height 36
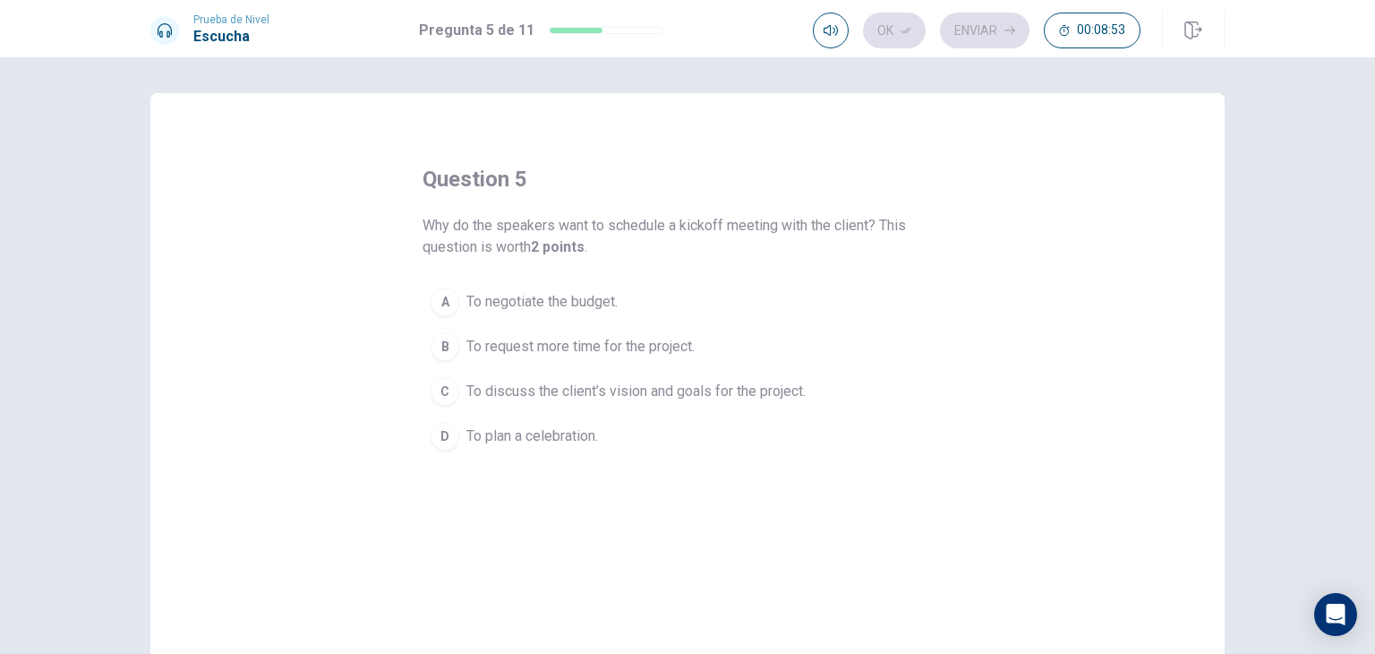
click at [782, 389] on span "To discuss the client’s vision and goals for the project." at bounding box center [636, 391] width 339 height 21
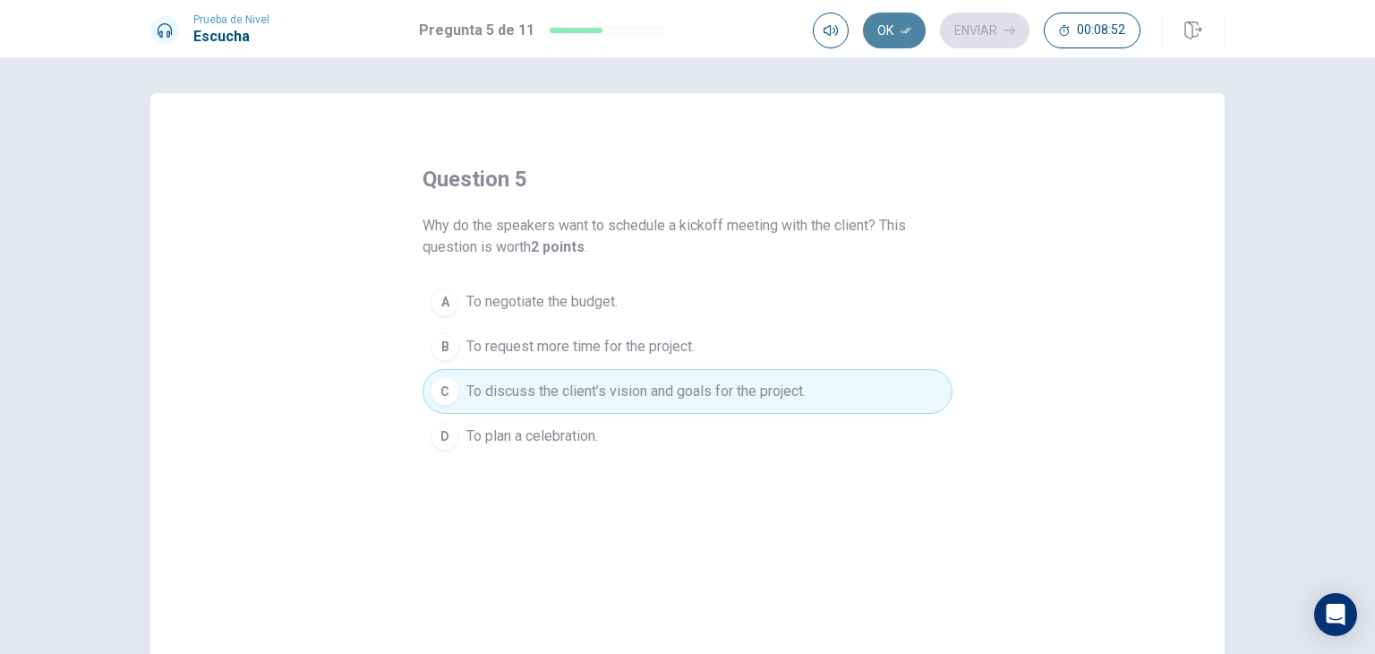
drag, startPoint x: 895, startPoint y: 30, endPoint x: 924, endPoint y: 38, distance: 30.4
click at [895, 30] on button "Ok" at bounding box center [894, 31] width 63 height 36
click at [967, 40] on button "Enviar" at bounding box center [985, 31] width 90 height 36
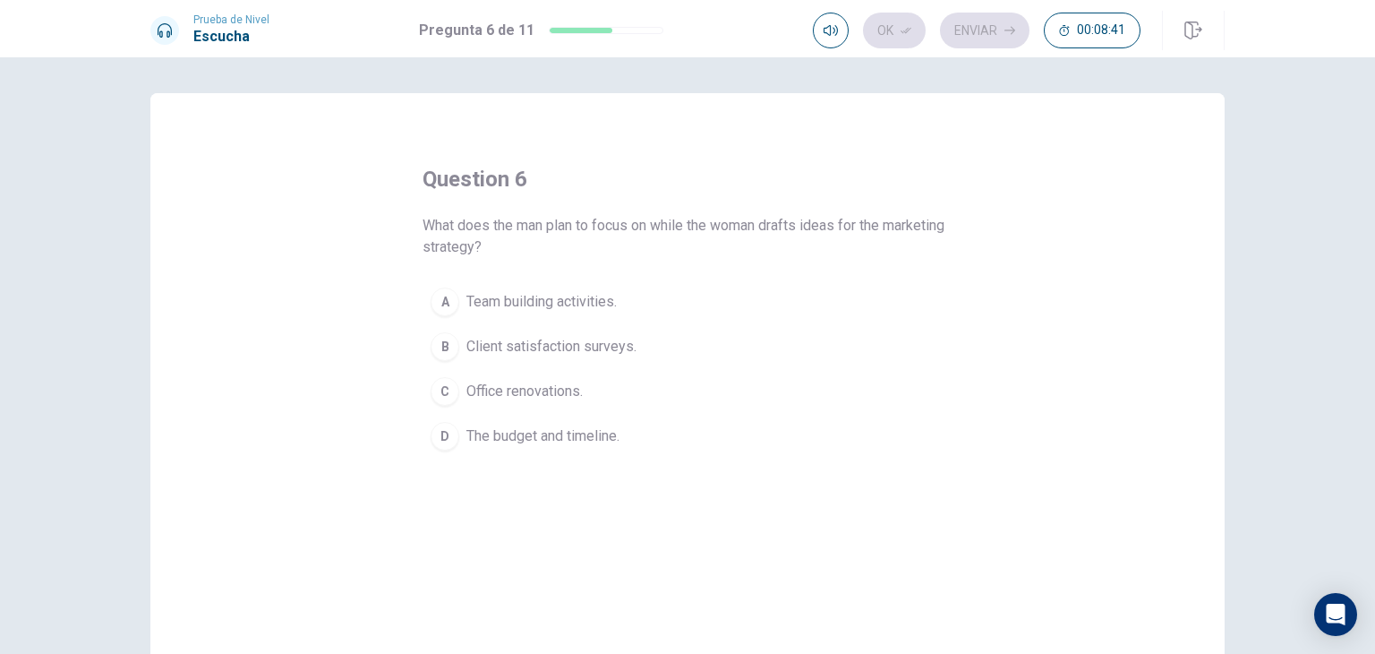
click at [595, 302] on span "Team building activities." at bounding box center [542, 301] width 150 height 21
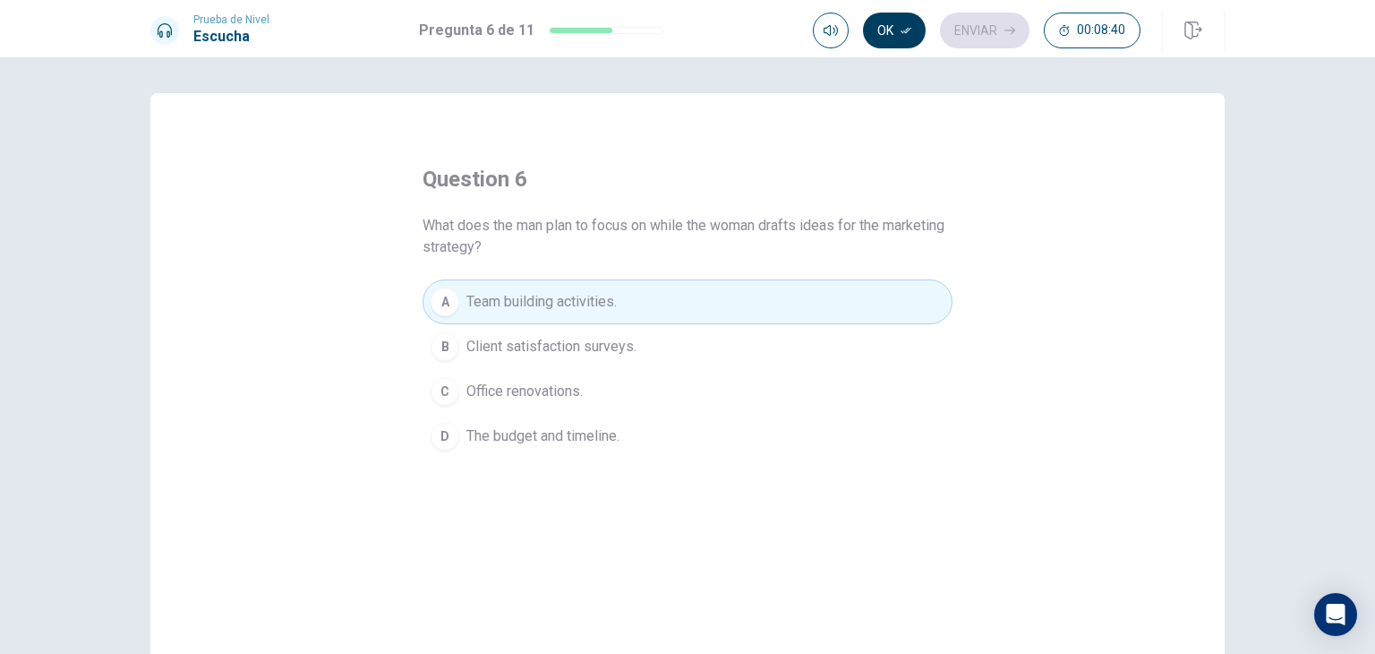
click at [901, 26] on icon "button" at bounding box center [906, 30] width 11 height 11
click at [992, 33] on button "Enviar" at bounding box center [985, 31] width 90 height 36
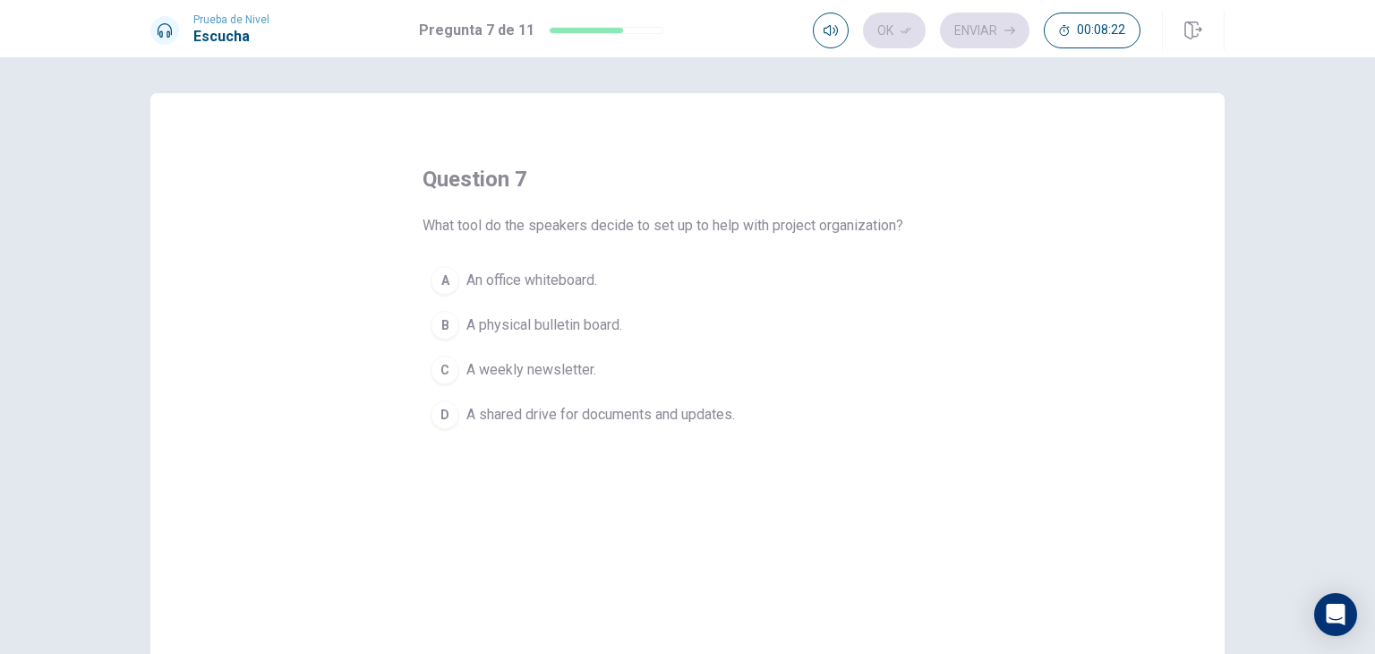
drag, startPoint x: 715, startPoint y: 394, endPoint x: 711, endPoint y: 403, distance: 9.6
click at [711, 402] on button "D A shared drive for documents and updates." at bounding box center [688, 414] width 530 height 45
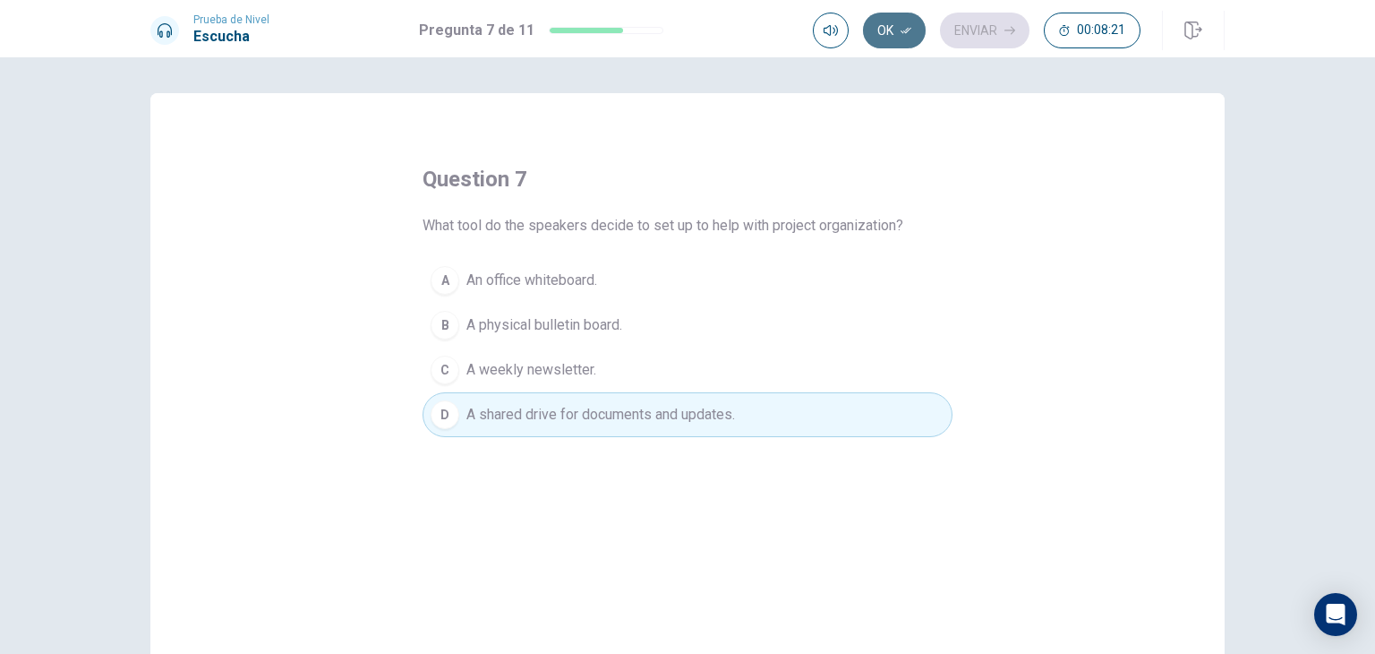
click at [913, 33] on button "Ok" at bounding box center [894, 31] width 63 height 36
click at [969, 39] on button "Enviar" at bounding box center [985, 31] width 90 height 36
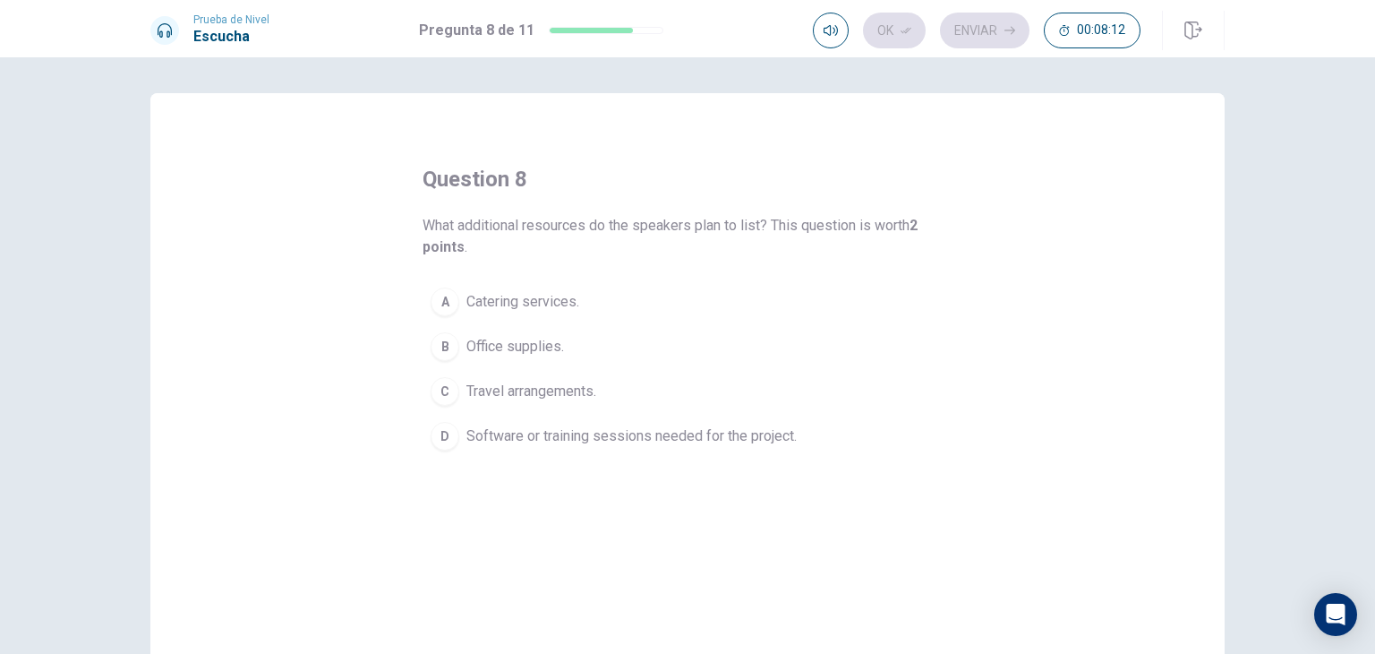
click at [792, 427] on span "Software or training sessions needed for the project." at bounding box center [632, 435] width 330 height 21
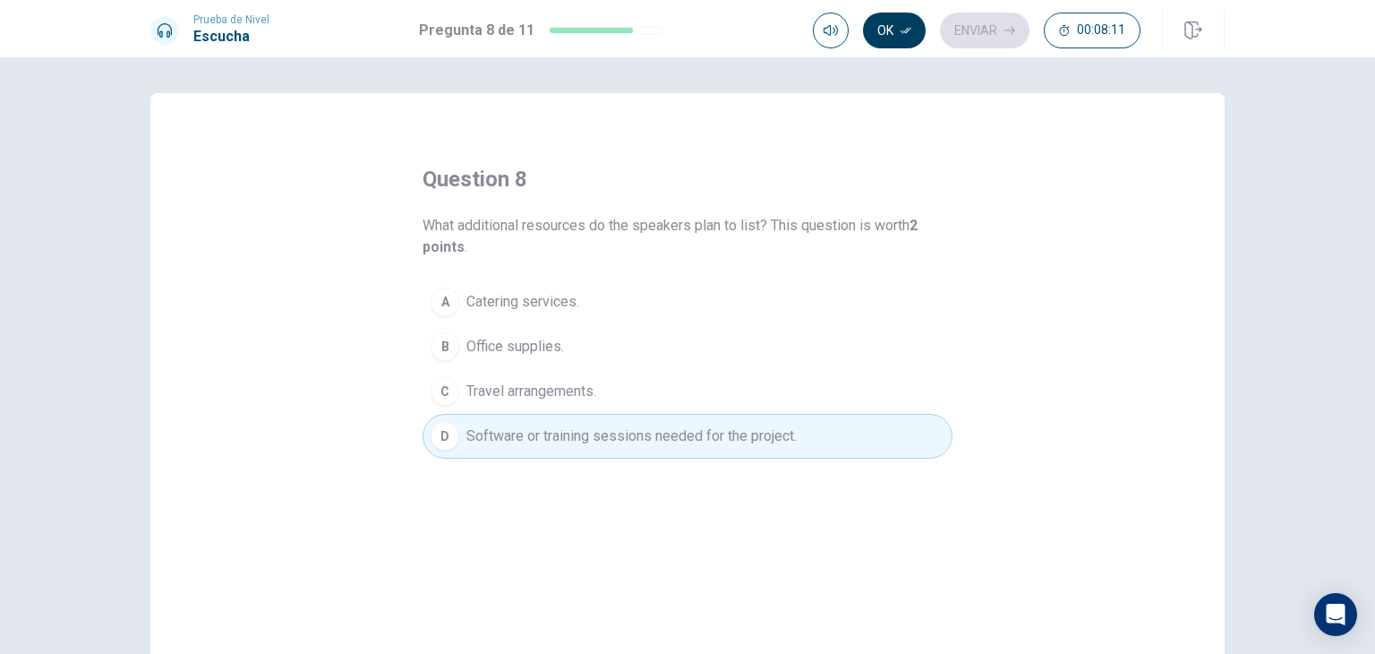
click at [897, 33] on button "Ok" at bounding box center [894, 31] width 63 height 36
click at [958, 30] on button "Enviar" at bounding box center [985, 31] width 90 height 36
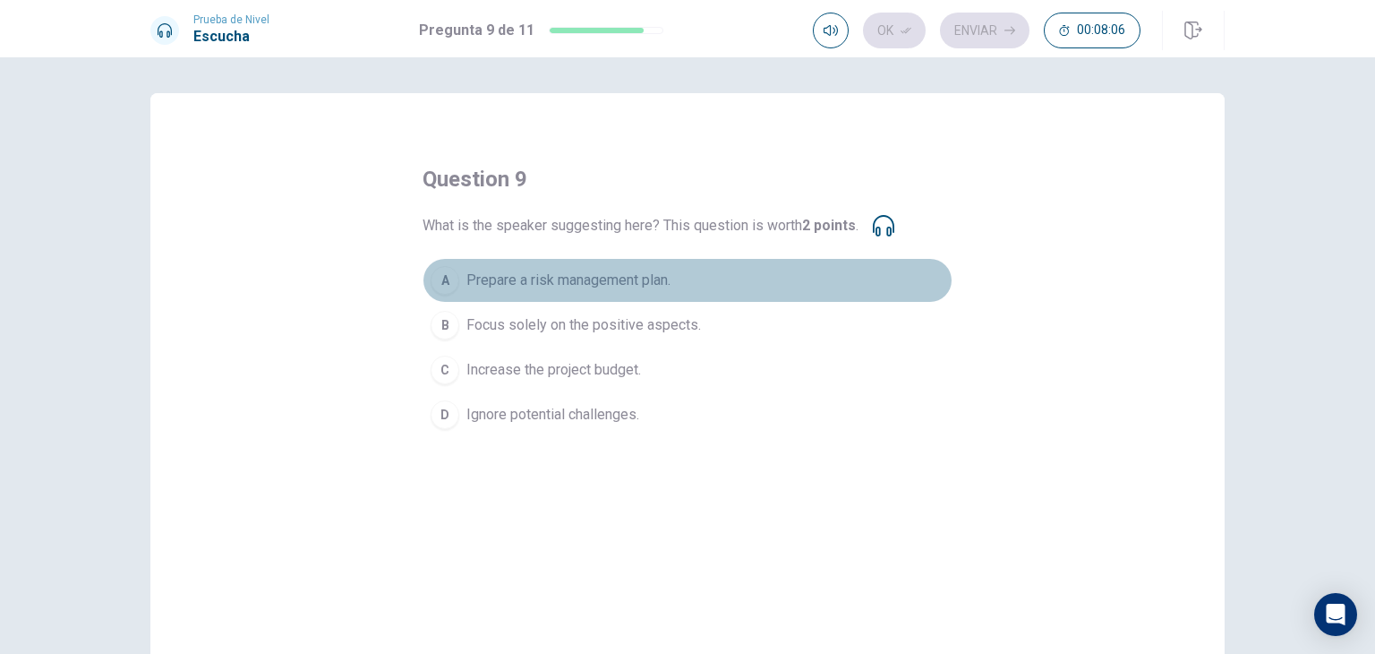
click at [599, 276] on span "Prepare a risk management plan." at bounding box center [569, 280] width 204 height 21
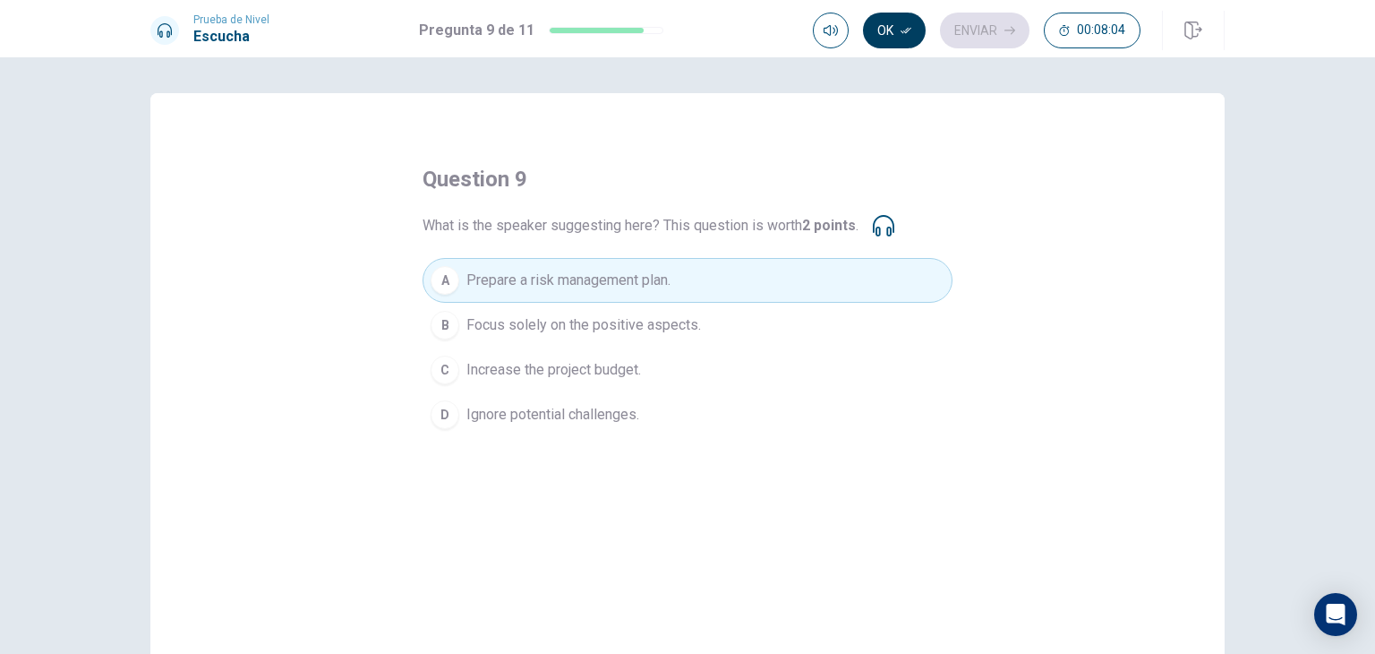
click at [898, 37] on button "Ok" at bounding box center [894, 31] width 63 height 36
click at [999, 26] on button "Enviar" at bounding box center [985, 31] width 90 height 36
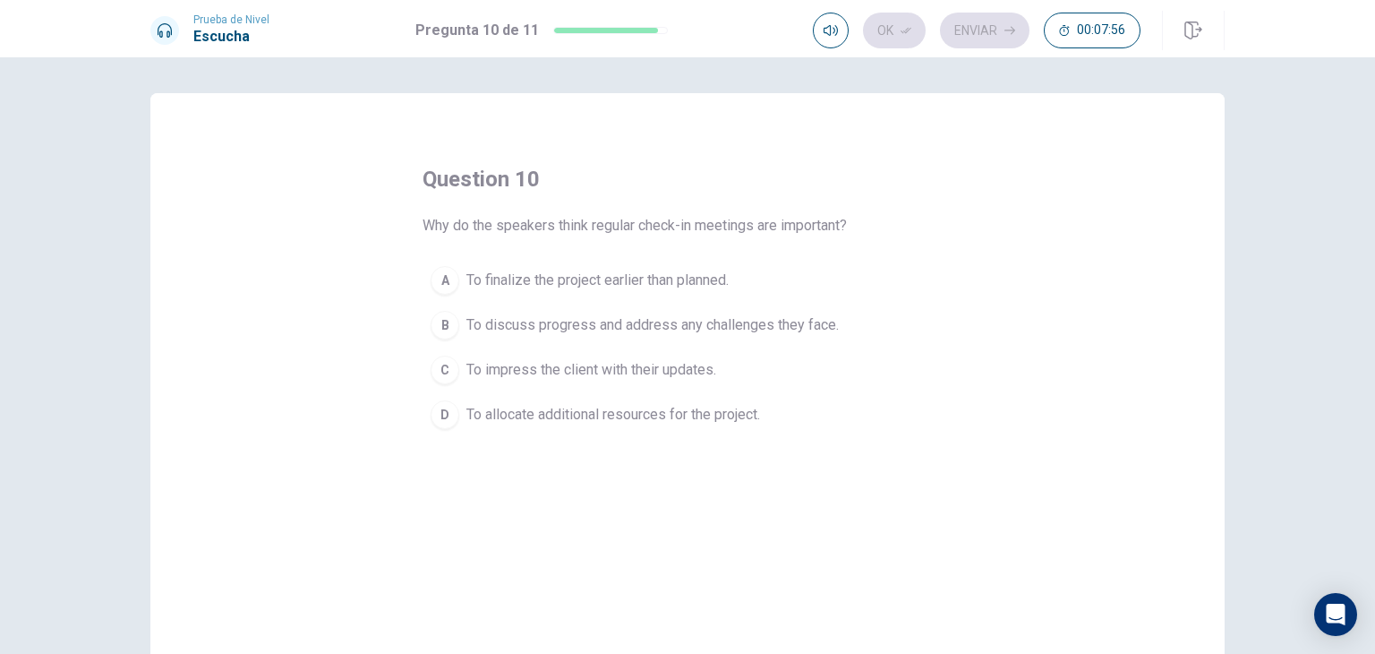
click at [654, 314] on span "To discuss progress and address any challenges they face." at bounding box center [653, 324] width 372 height 21
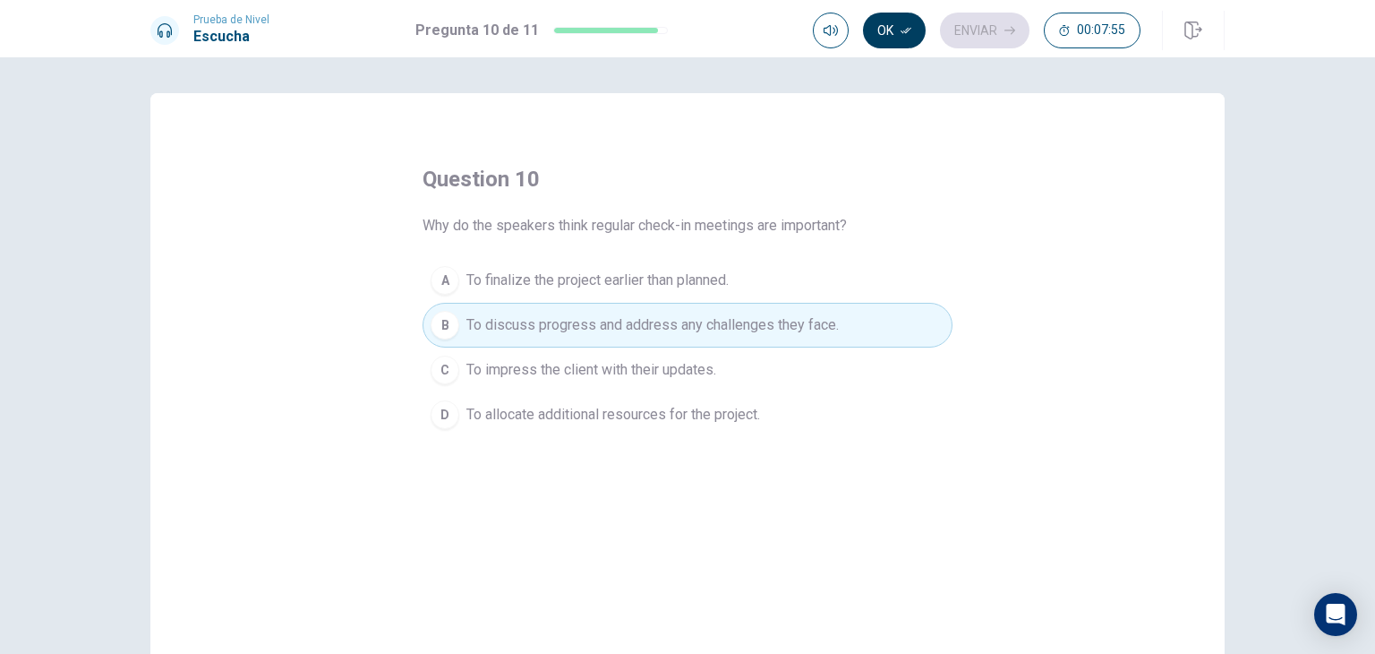
click at [894, 21] on button "Ok" at bounding box center [894, 31] width 63 height 36
click at [985, 36] on button "Enviar" at bounding box center [985, 31] width 90 height 36
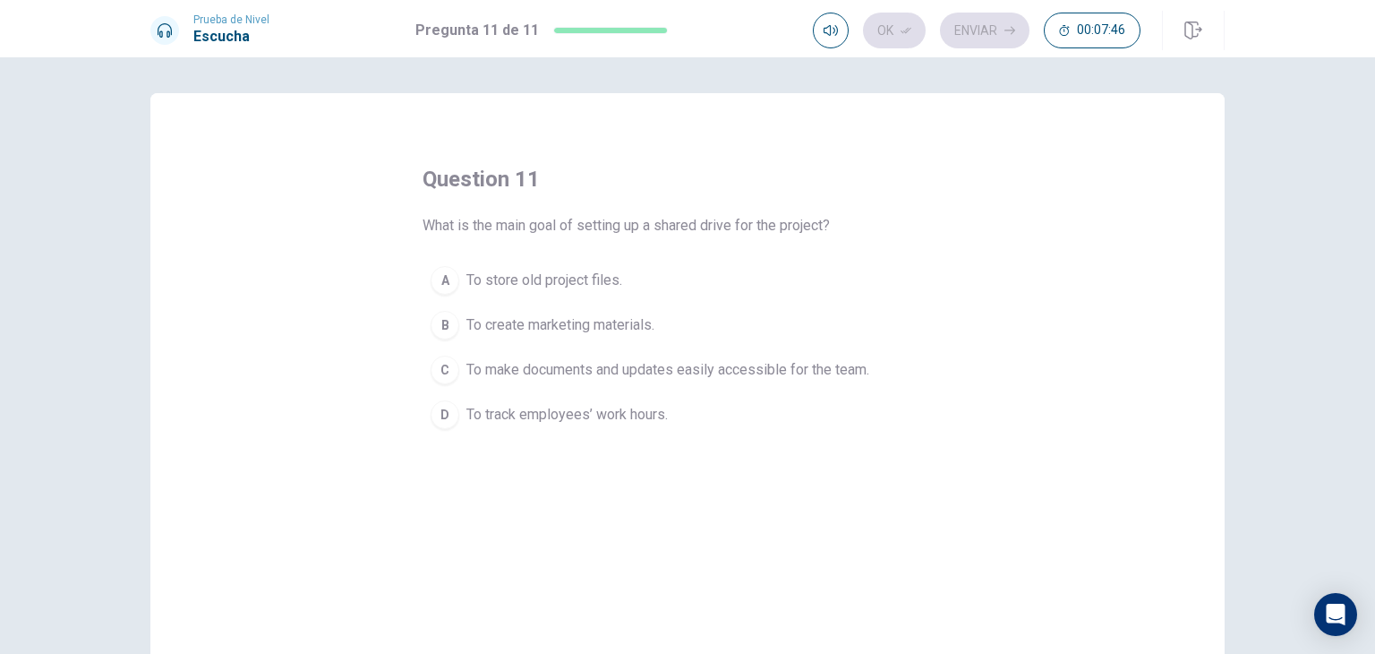
click at [852, 369] on span "To make documents and updates easily accessible for the team." at bounding box center [668, 369] width 403 height 21
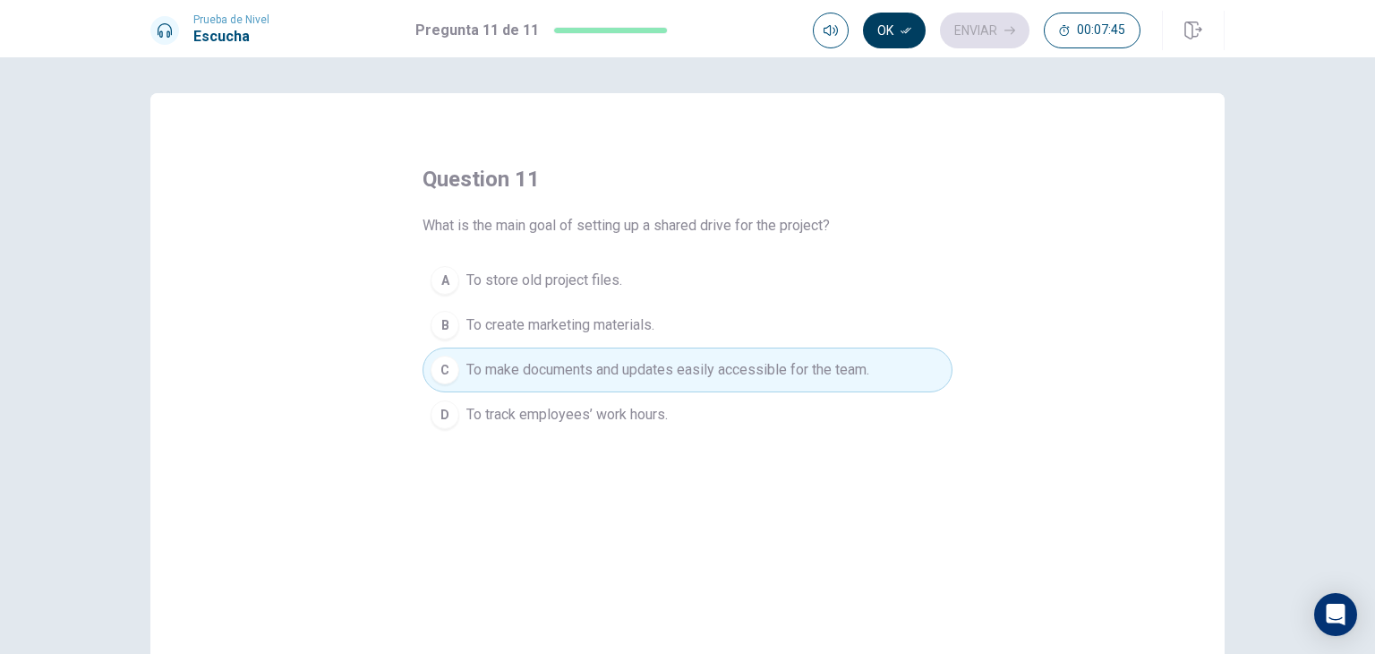
click at [912, 26] on button "Ok" at bounding box center [894, 31] width 63 height 36
click at [990, 39] on button "Enviar" at bounding box center [985, 31] width 90 height 36
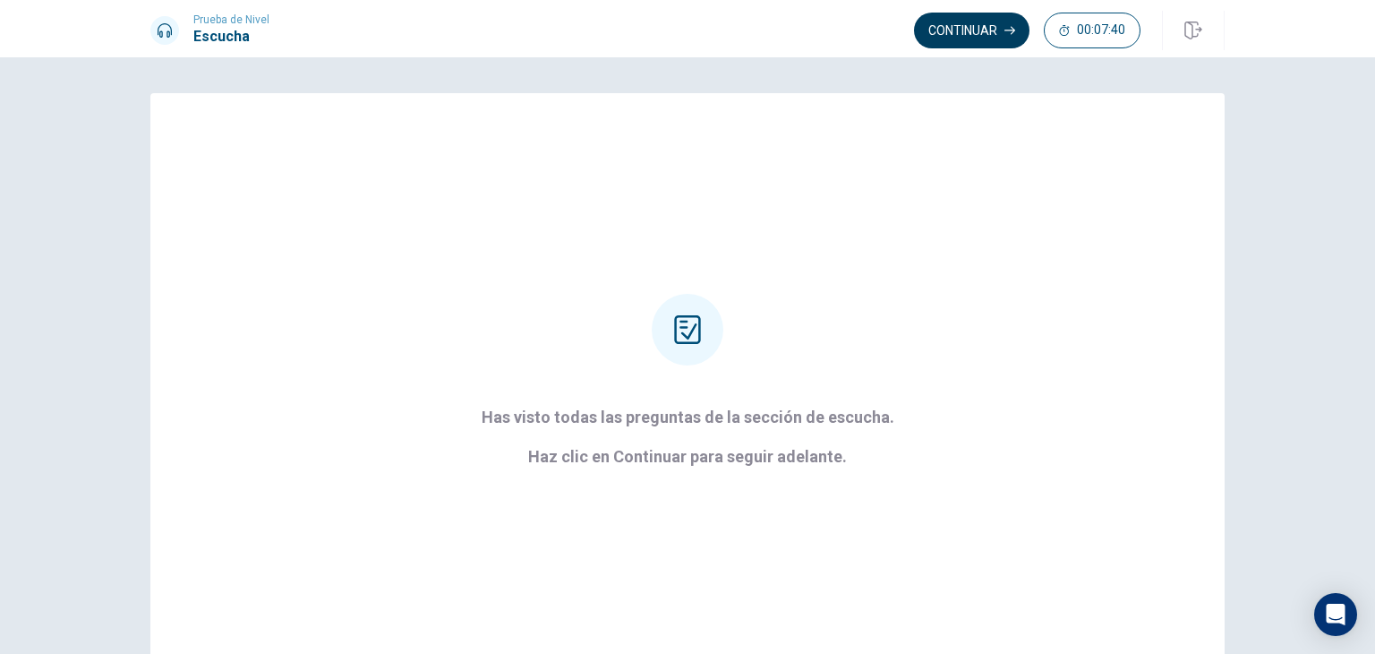
click at [971, 18] on button "Continuar" at bounding box center [972, 31] width 116 height 36
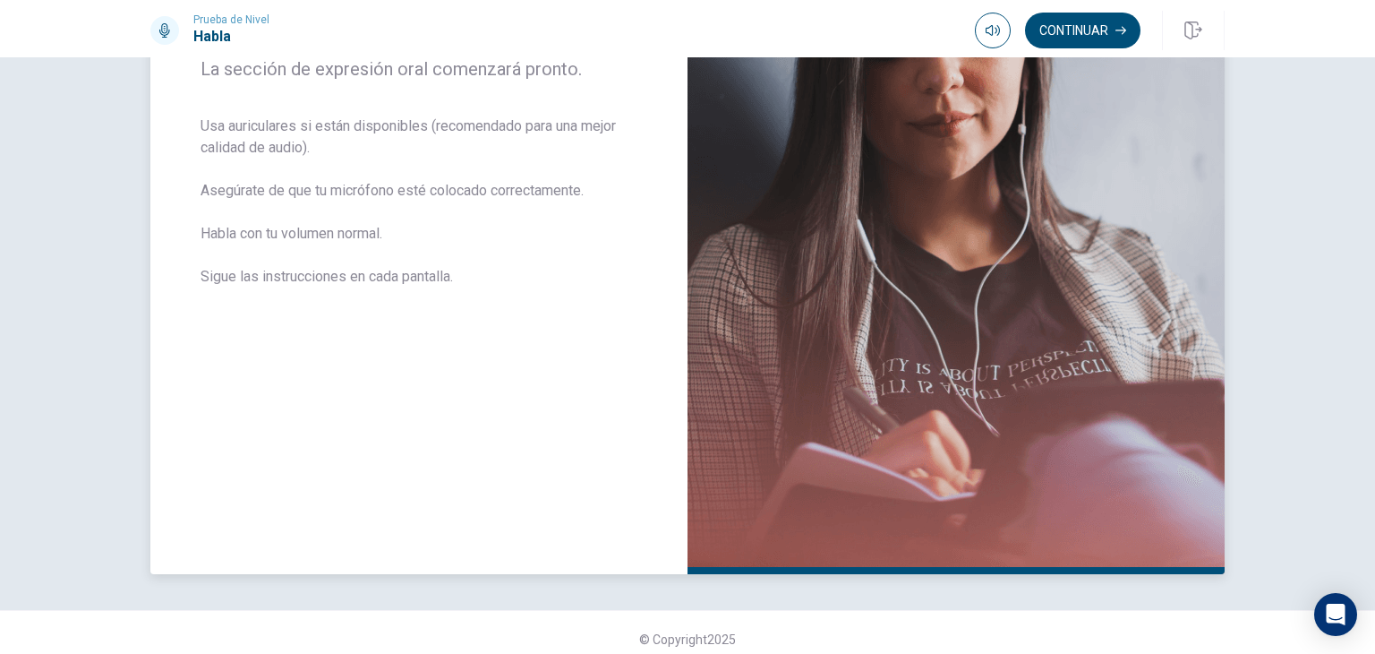
scroll to position [313, 0]
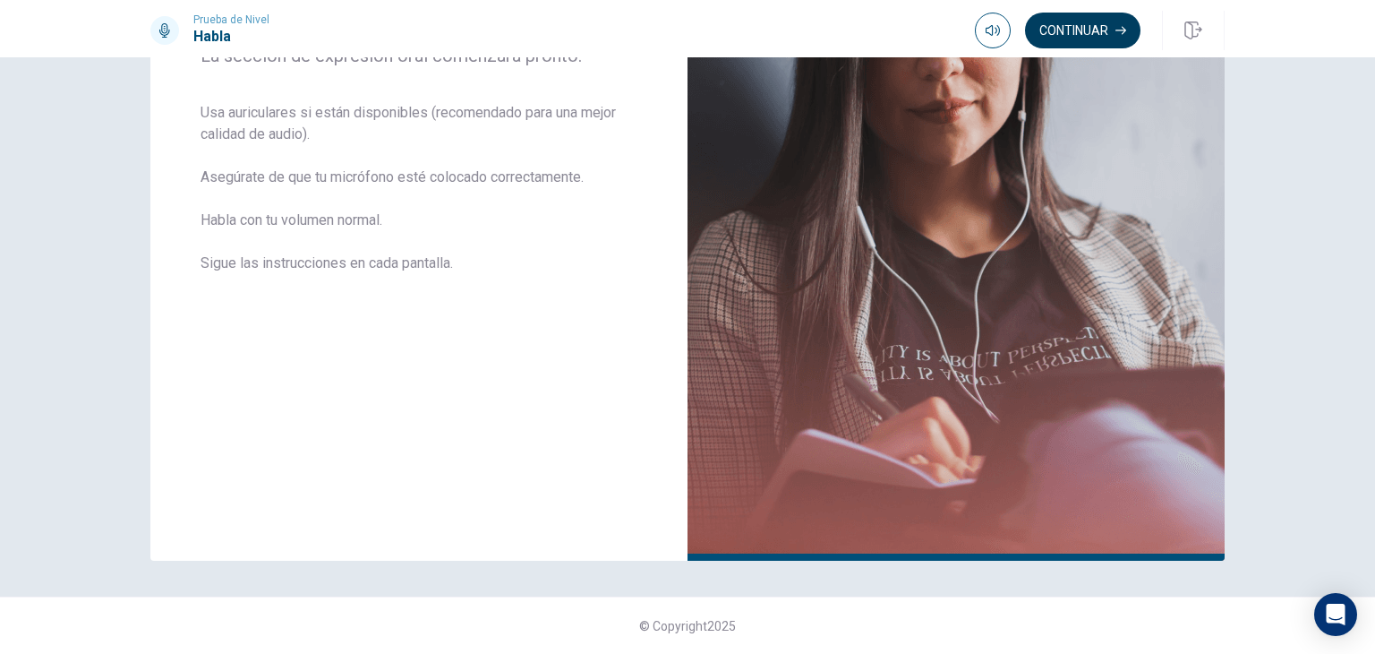
click at [1077, 19] on button "Continuar" at bounding box center [1083, 31] width 116 height 36
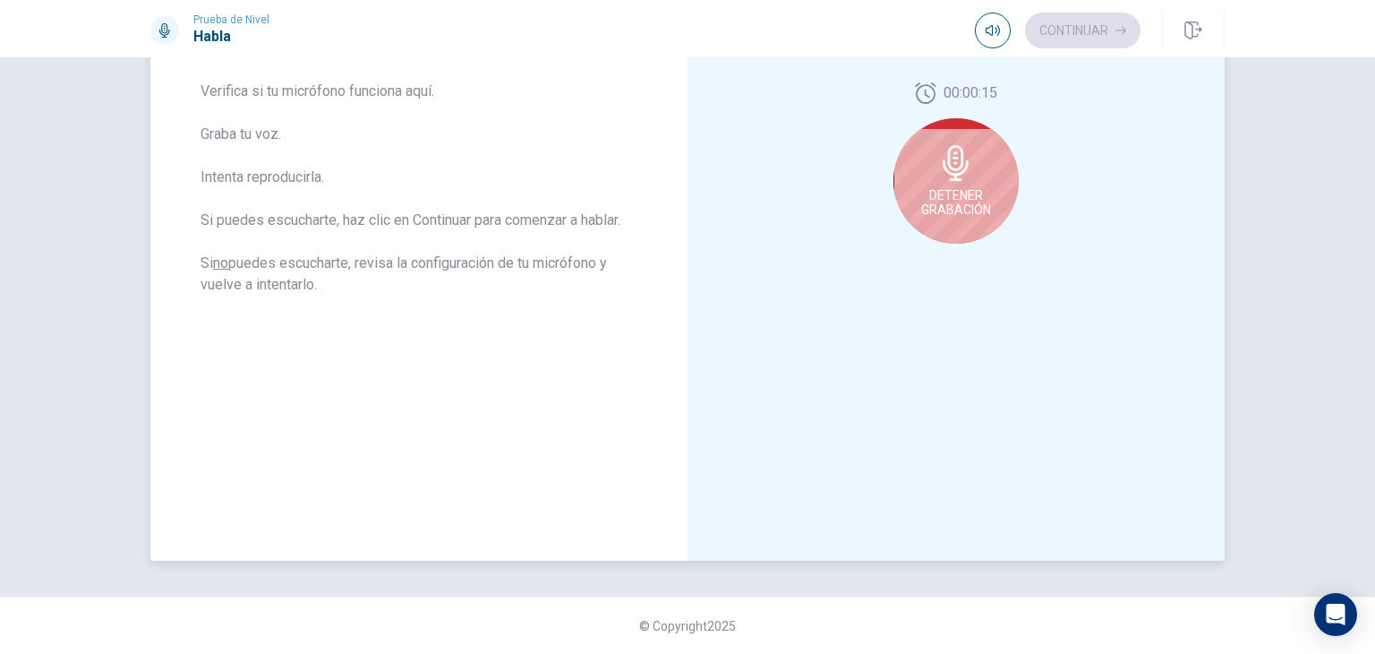
scroll to position [134, 0]
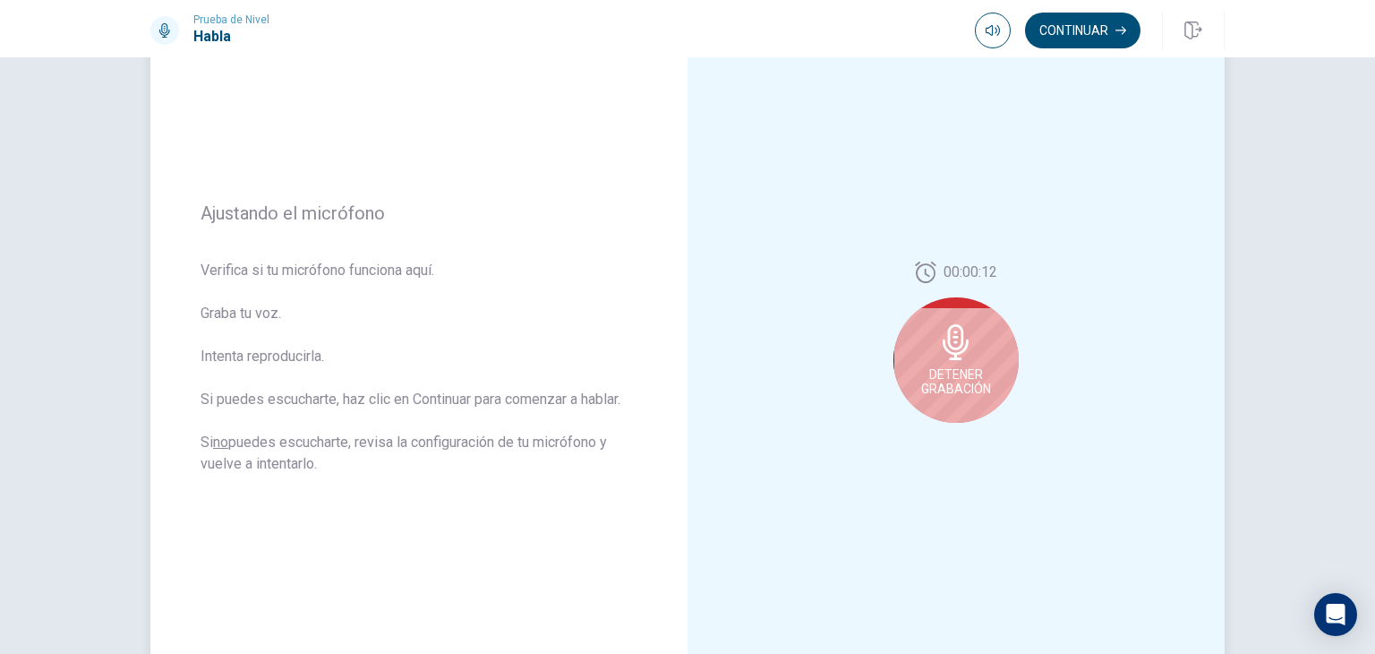
click at [946, 370] on span "Detener Grabación" at bounding box center [956, 381] width 70 height 29
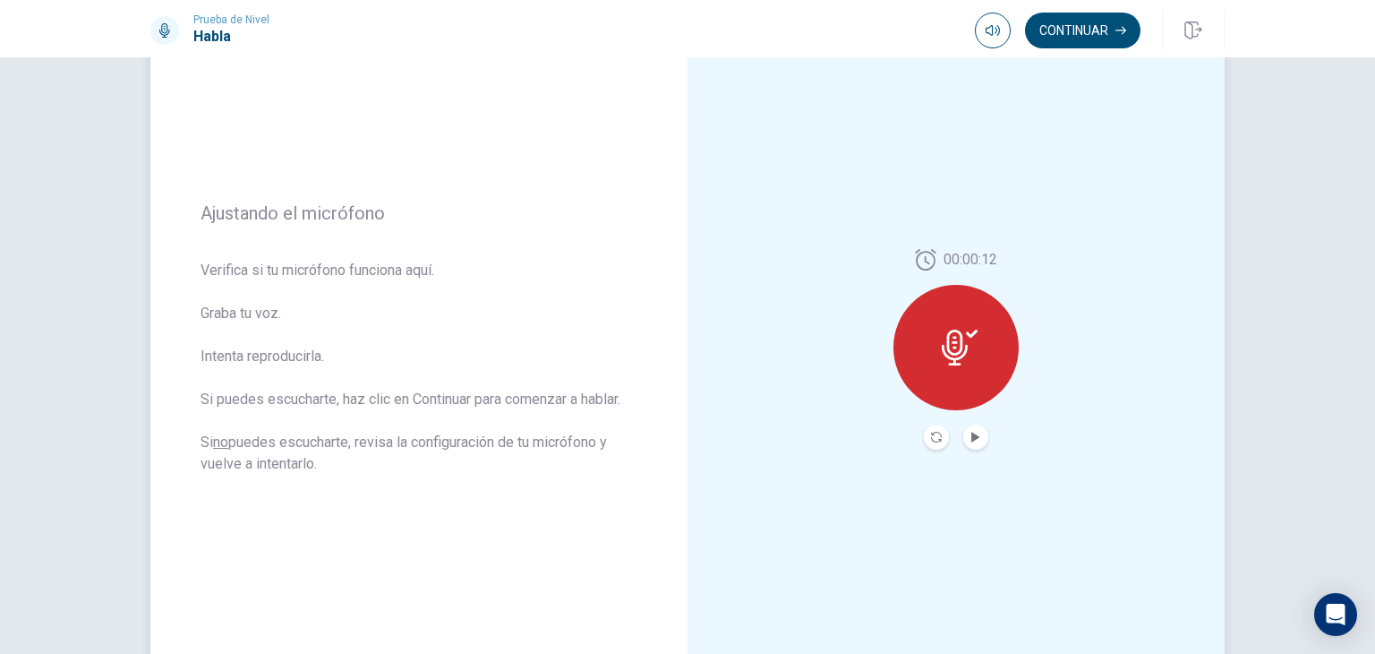
click at [955, 325] on div at bounding box center [956, 347] width 125 height 125
click at [972, 434] on icon "Play Audio" at bounding box center [976, 437] width 8 height 11
click at [934, 432] on icon "Record Again" at bounding box center [936, 437] width 11 height 11
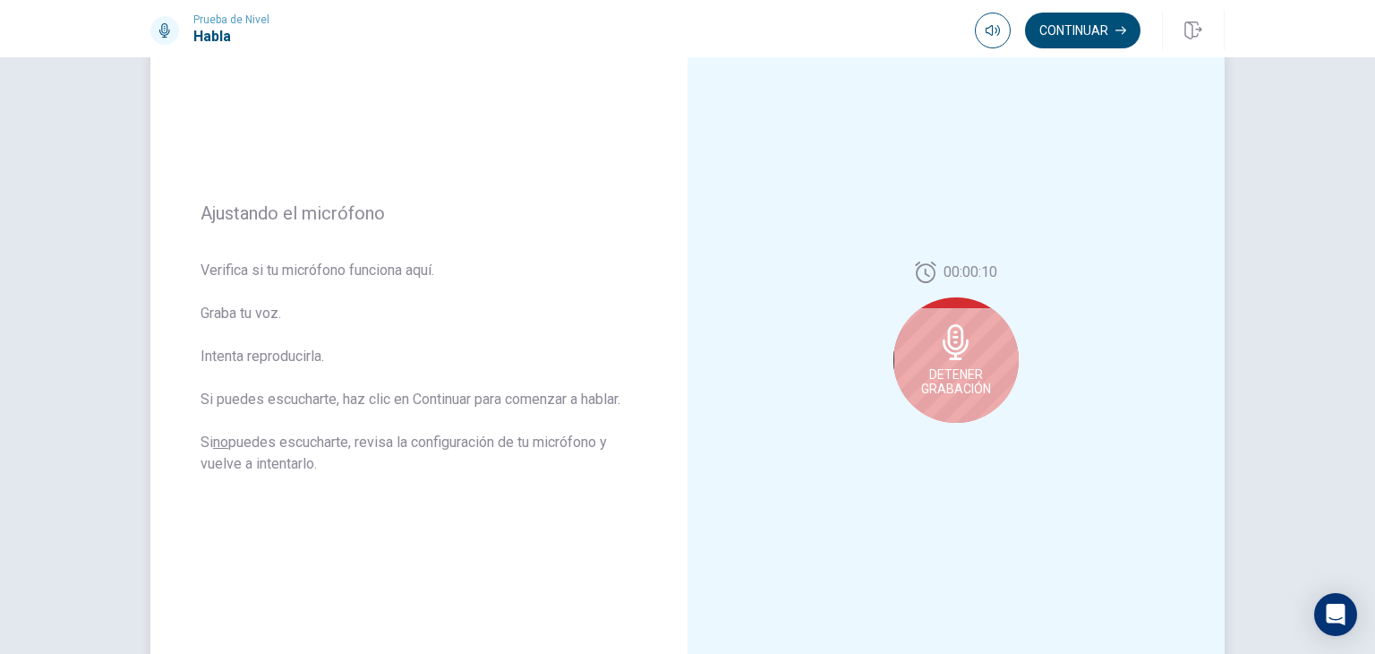
click at [965, 374] on span "Detener Grabación" at bounding box center [956, 381] width 70 height 29
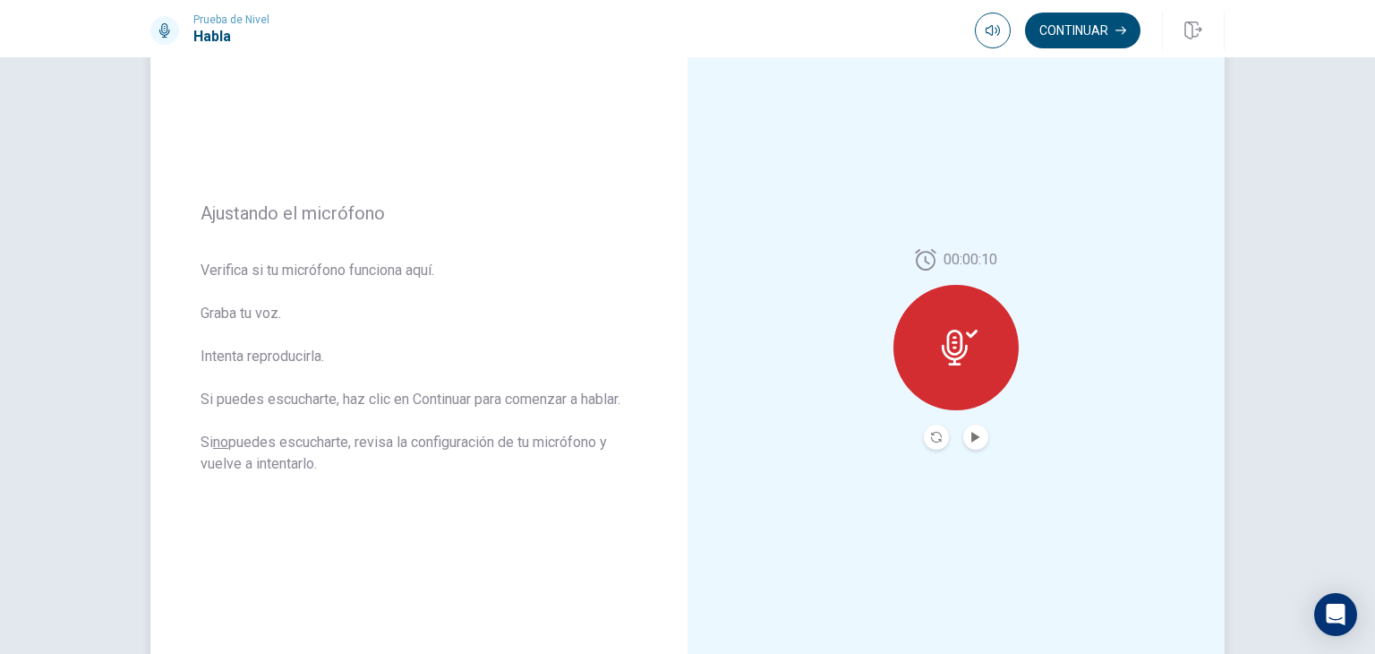
click at [969, 430] on button "Play Audio" at bounding box center [975, 436] width 25 height 25
click at [1073, 39] on button "Continuar" at bounding box center [1083, 31] width 116 height 36
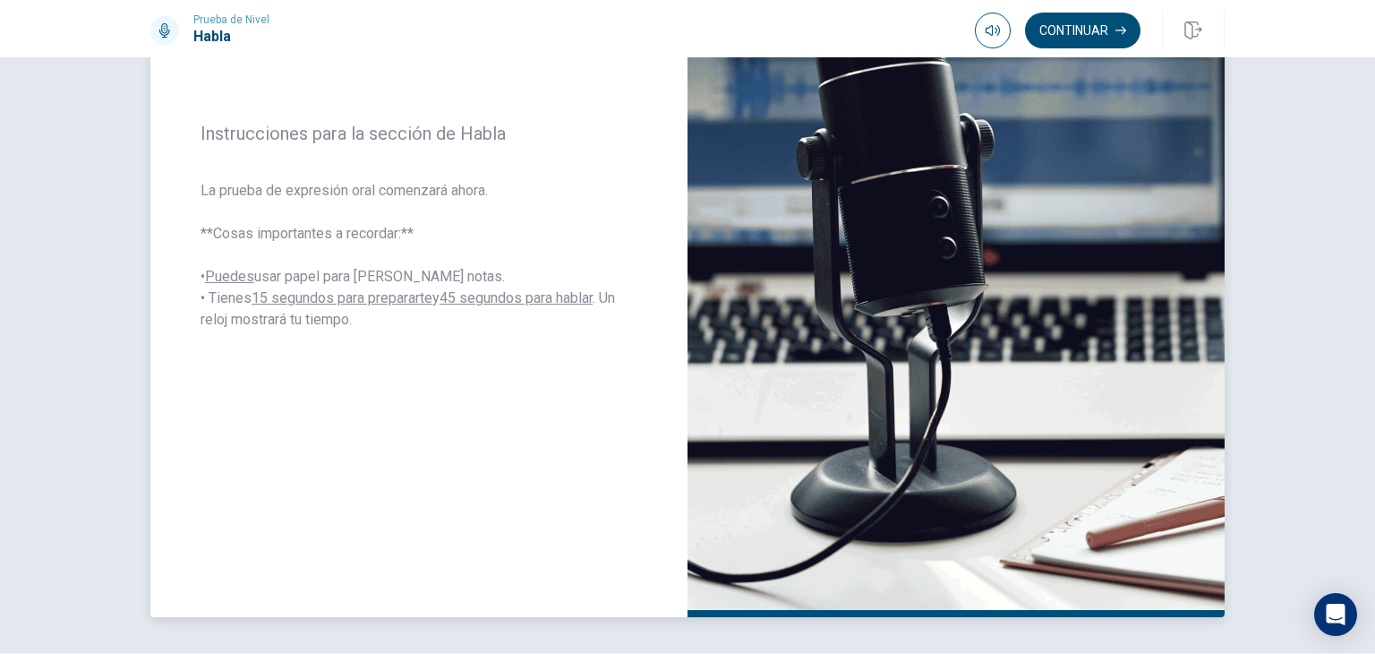
scroll to position [313, 0]
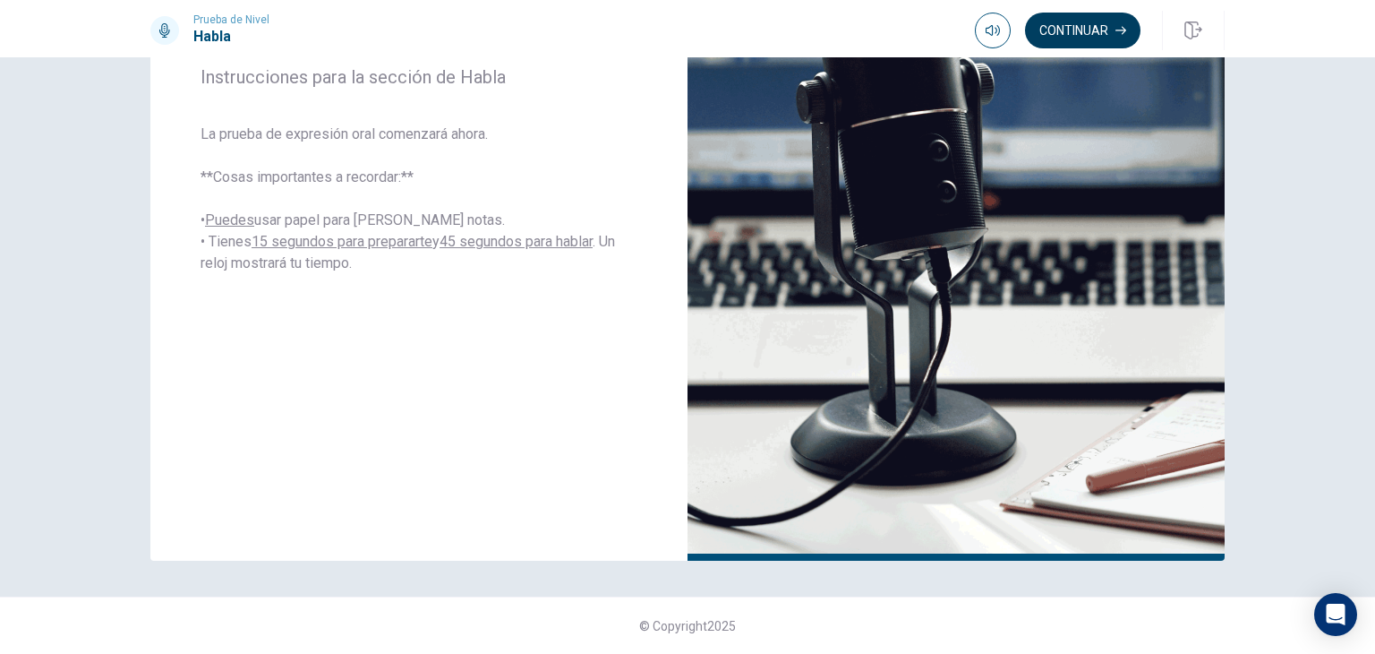
click at [1118, 25] on icon "button" at bounding box center [1121, 30] width 11 height 11
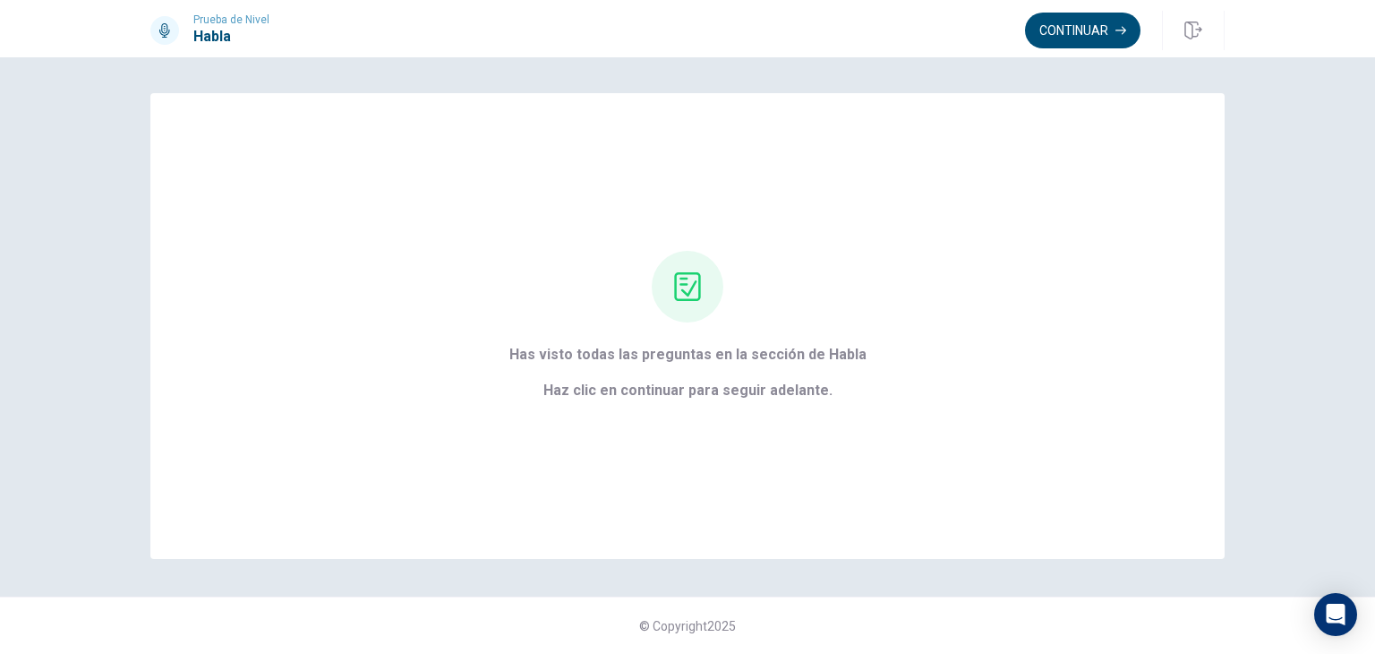
scroll to position [0, 0]
click at [1103, 40] on button "Continuar" at bounding box center [1083, 31] width 116 height 36
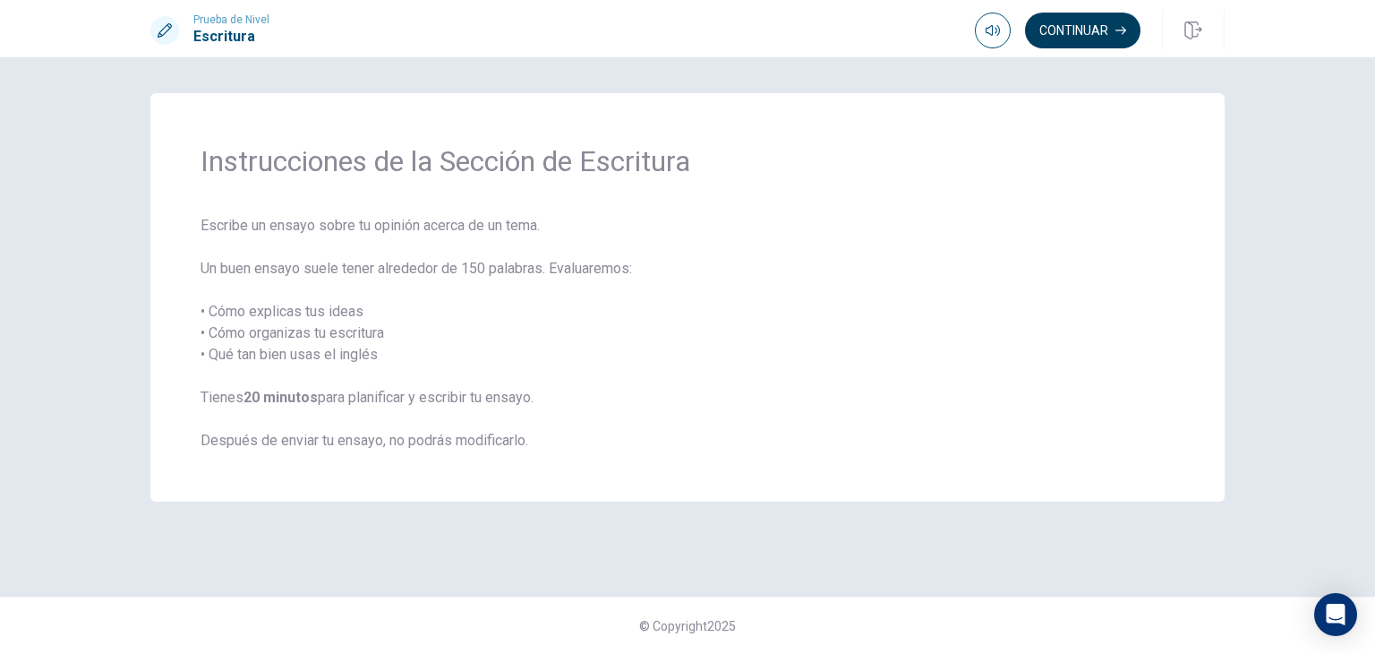
click at [1113, 33] on button "Continuar" at bounding box center [1083, 31] width 116 height 36
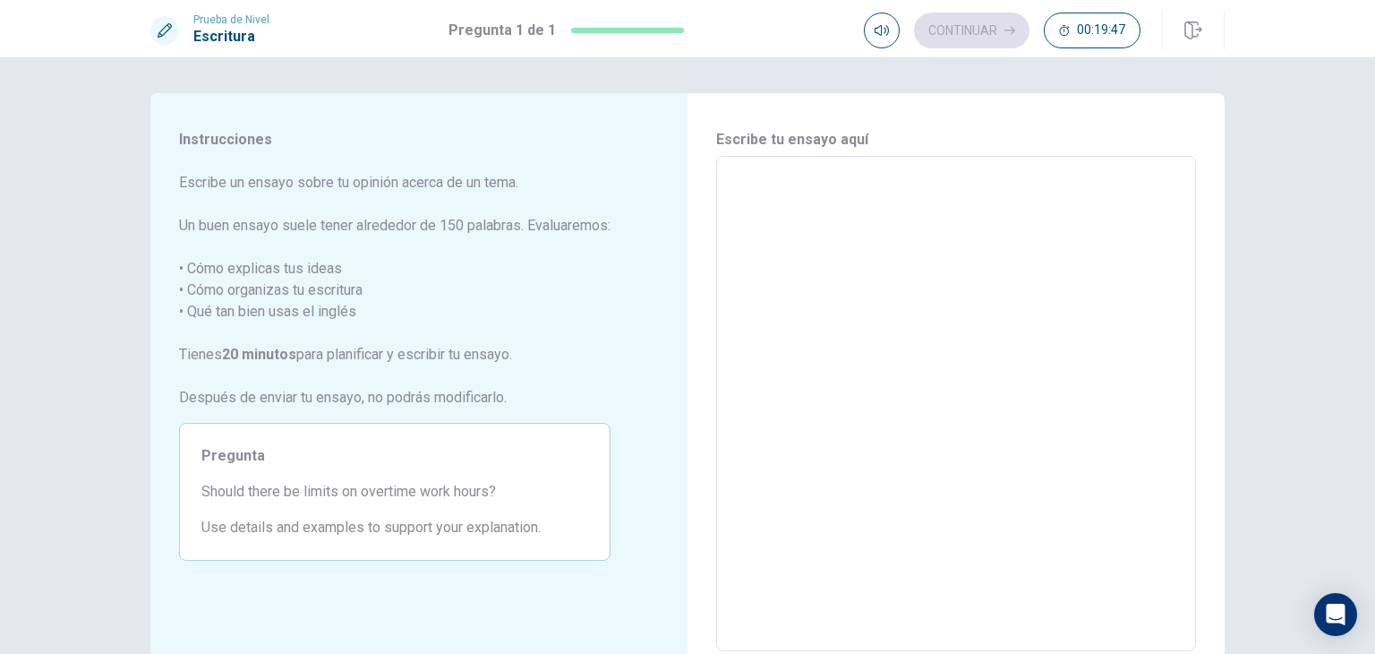
click at [935, 294] on textarea at bounding box center [956, 404] width 455 height 466
type textarea "O"
type textarea "x"
type textarea "Ov"
type textarea "x"
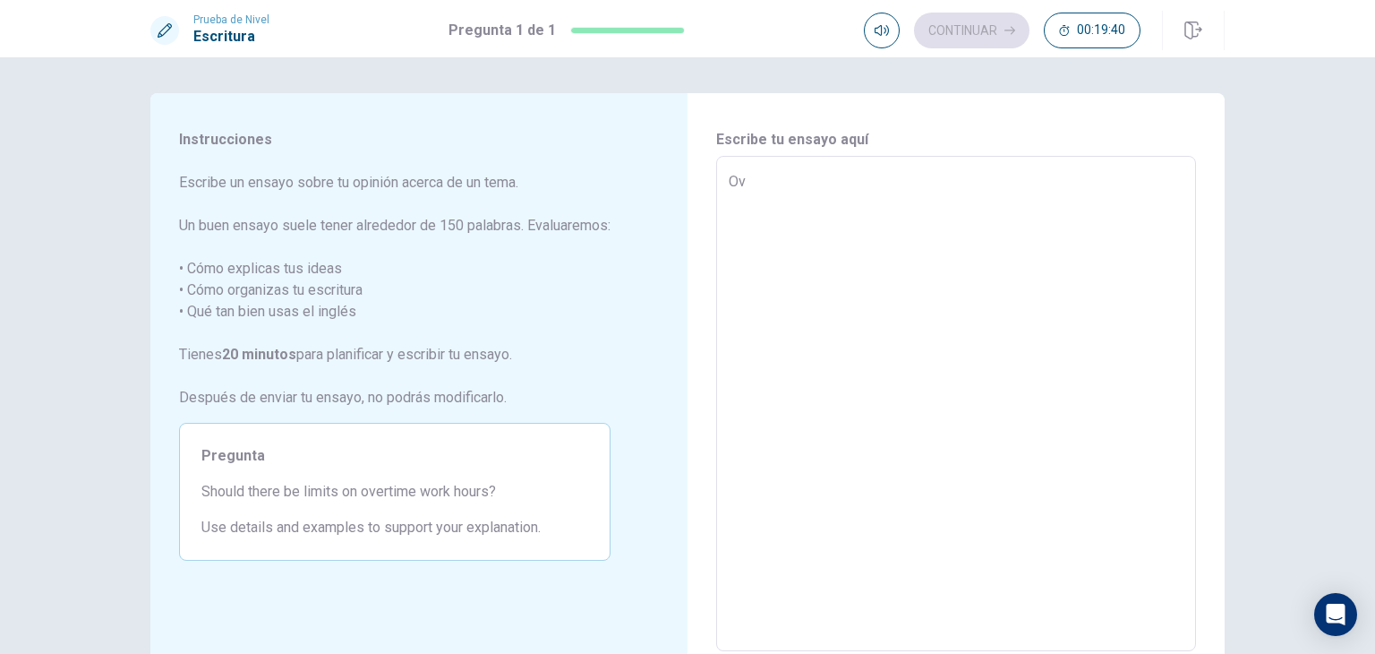
type textarea "Ove"
type textarea "x"
type textarea "Over"
type textarea "x"
type textarea "Overt"
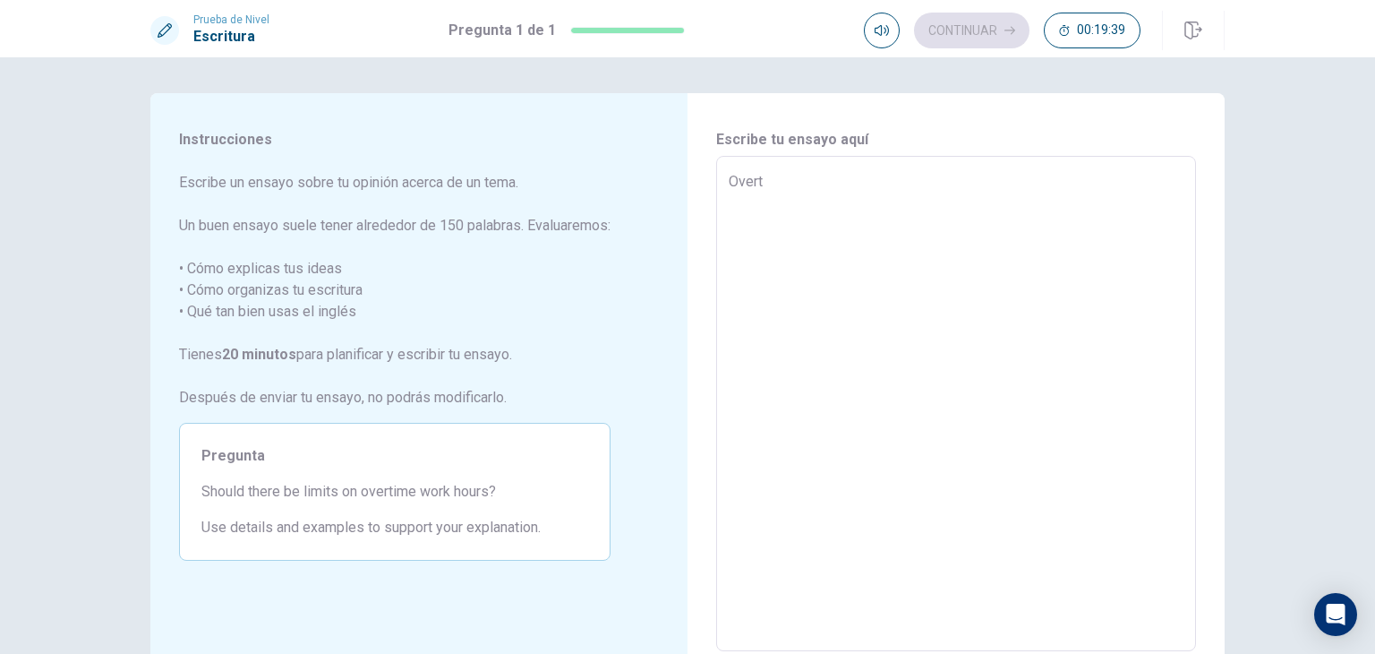
type textarea "x"
type textarea "Overti"
type textarea "x"
type textarea "Overtim"
type textarea "x"
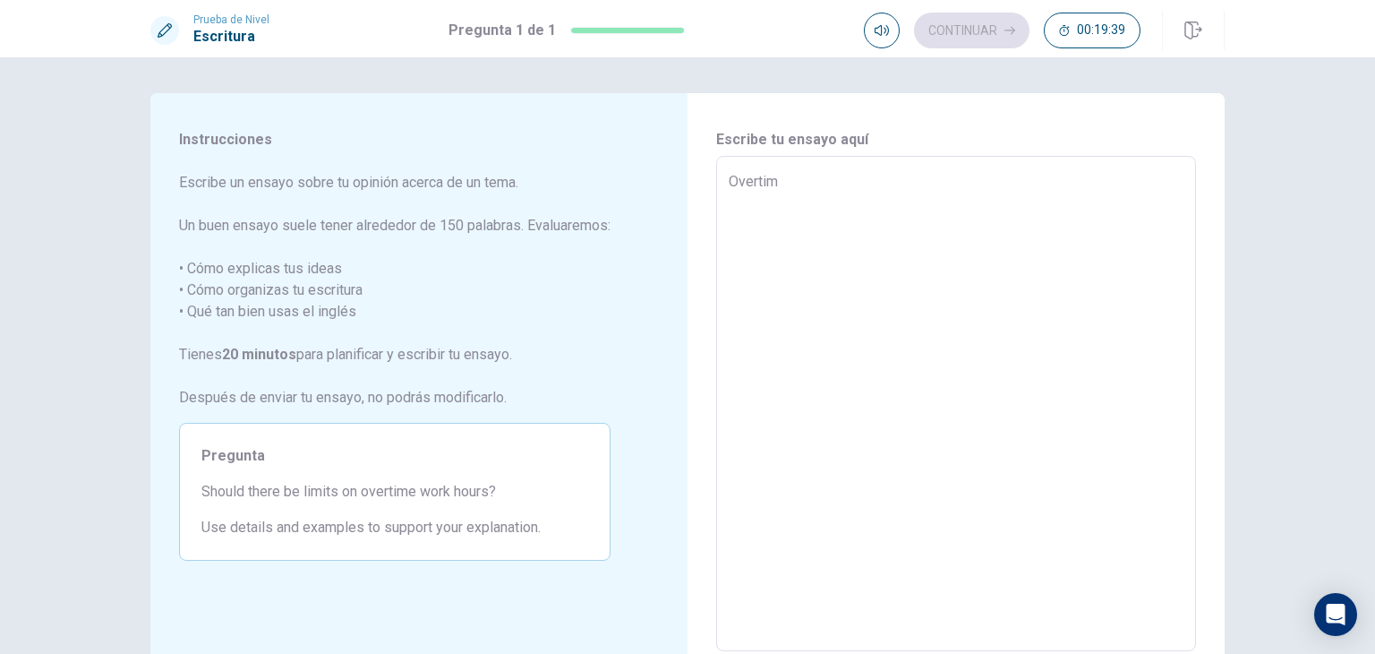
type textarea "Overtime"
type textarea "x"
type textarea "Overtime"
type textarea "x"
type textarea "Overtime"
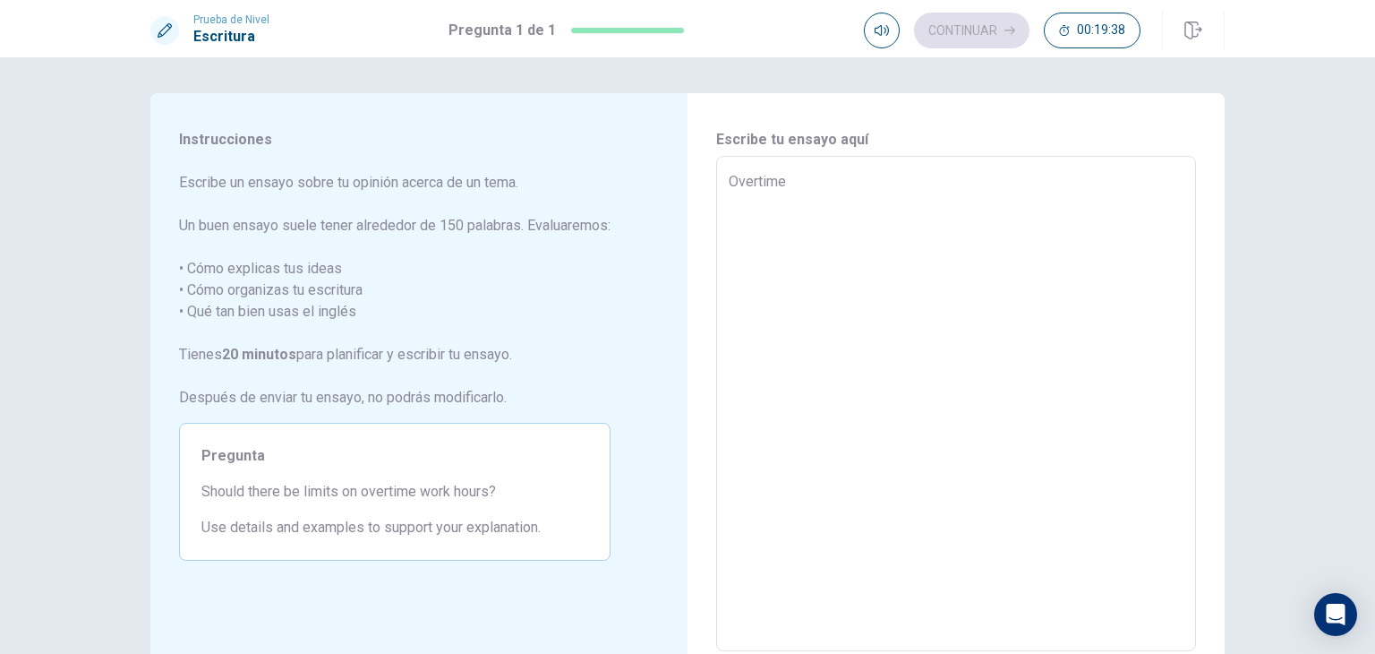
type textarea "x"
type textarea "Overtim"
type textarea "x"
type textarea "Overti"
type textarea "x"
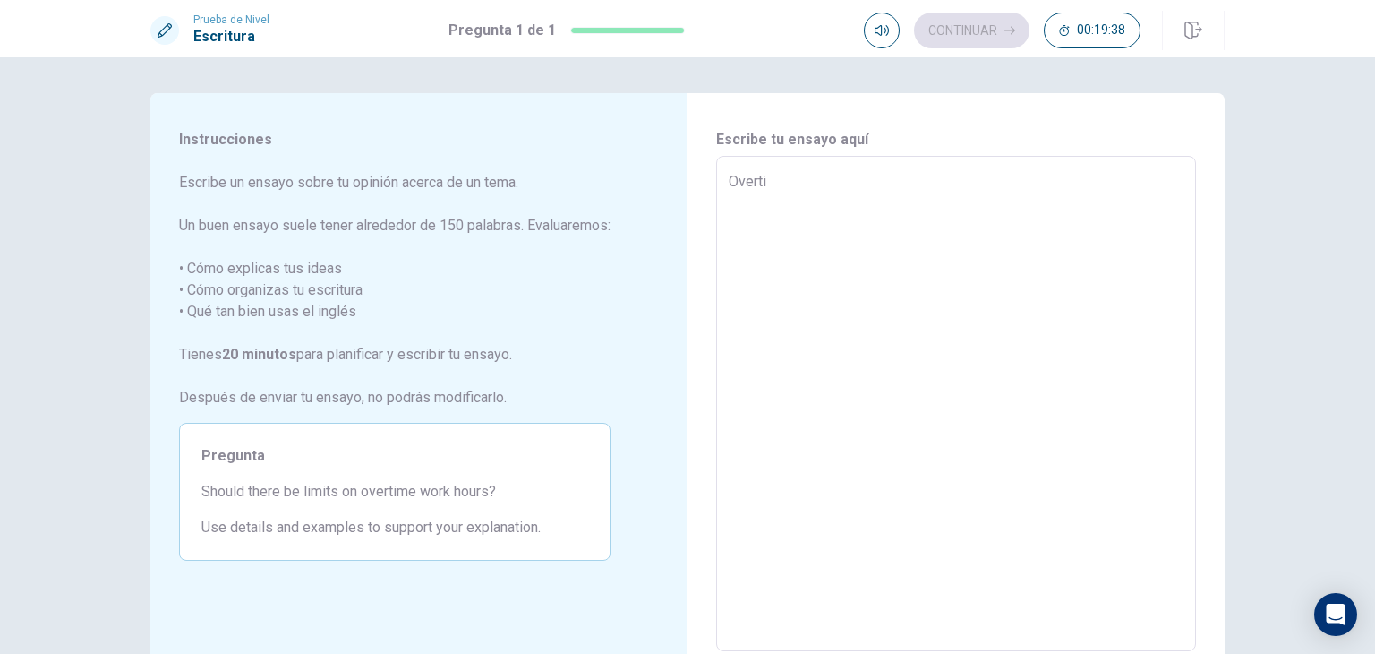
type textarea "Overt"
type textarea "x"
type textarea "Ove"
type textarea "x"
type textarea "Ov"
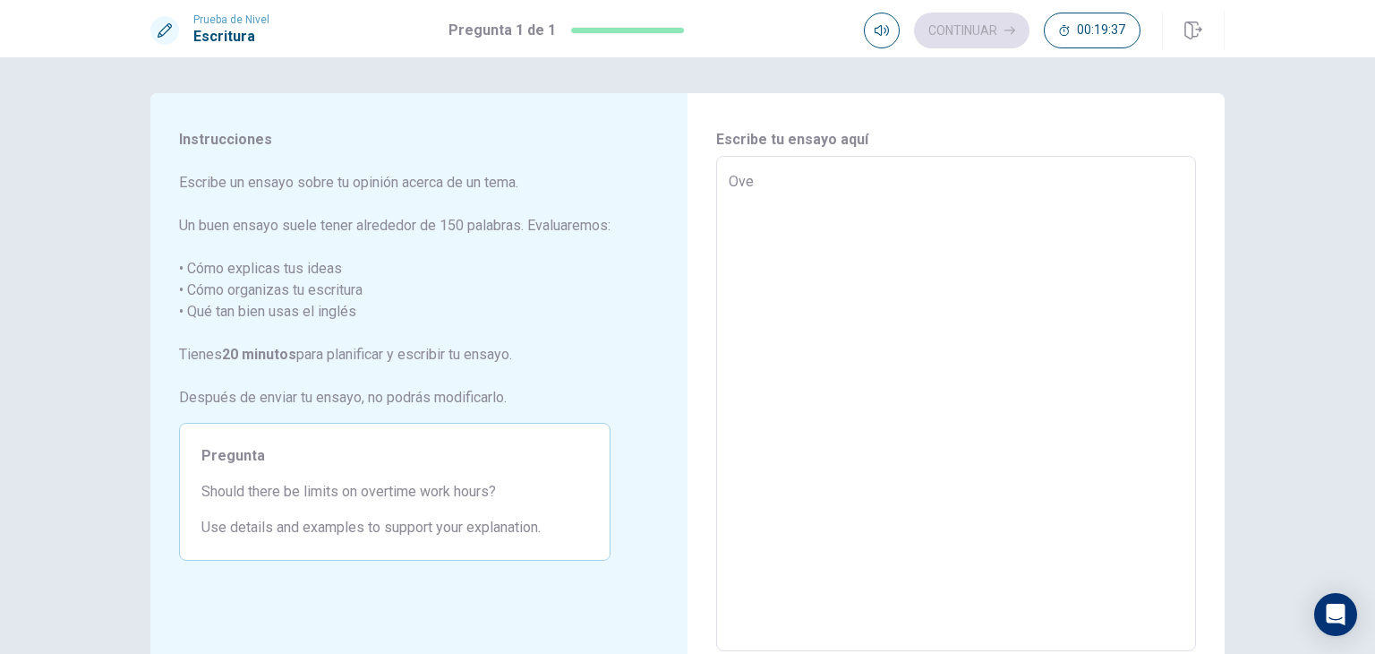
type textarea "x"
type textarea "O"
type textarea "x"
type textarea "W"
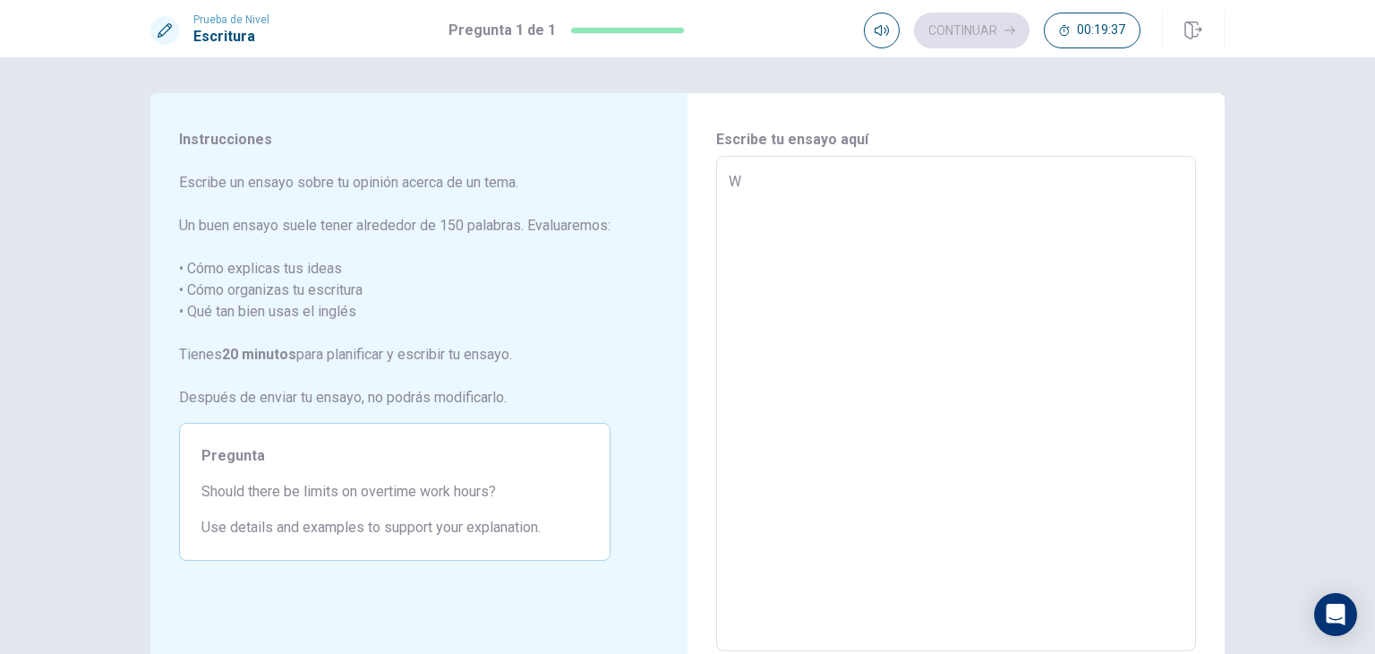
type textarea "x"
type textarea "Wo"
type textarea "x"
type textarea "Wor"
type textarea "x"
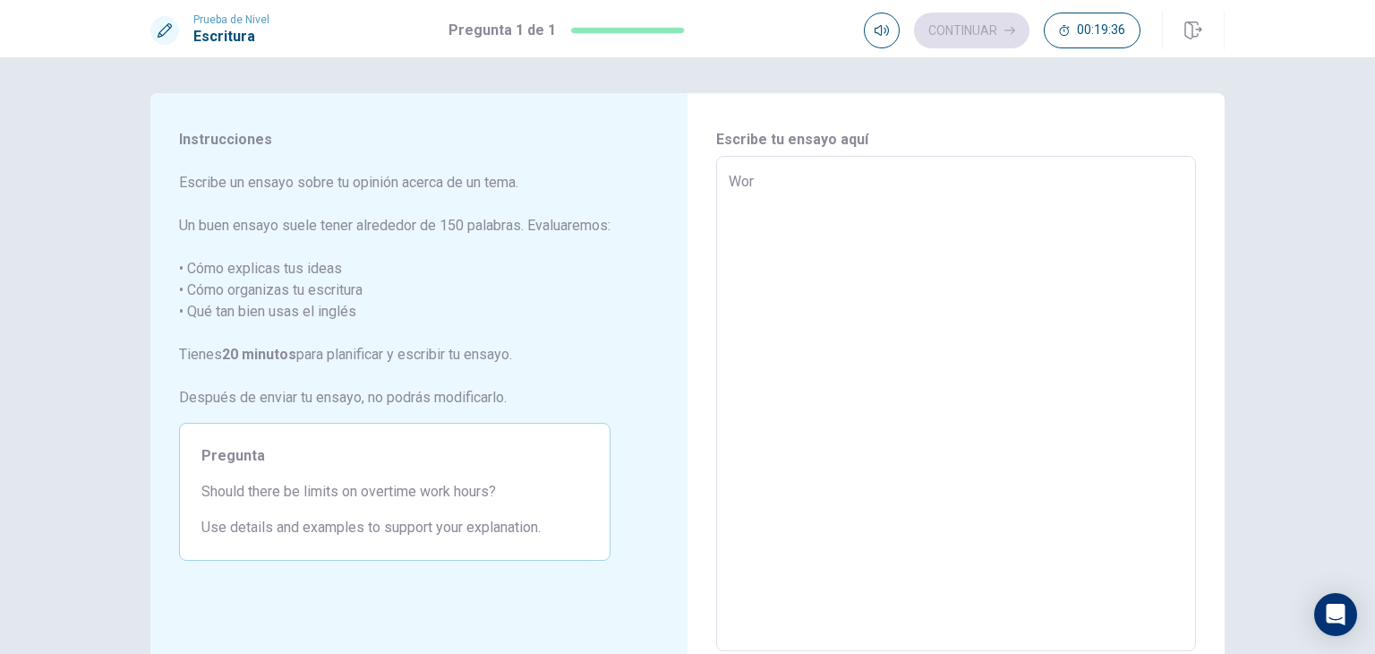
type textarea "Work"
type textarea "x"
type textarea "Worki"
type textarea "x"
type textarea "Workin"
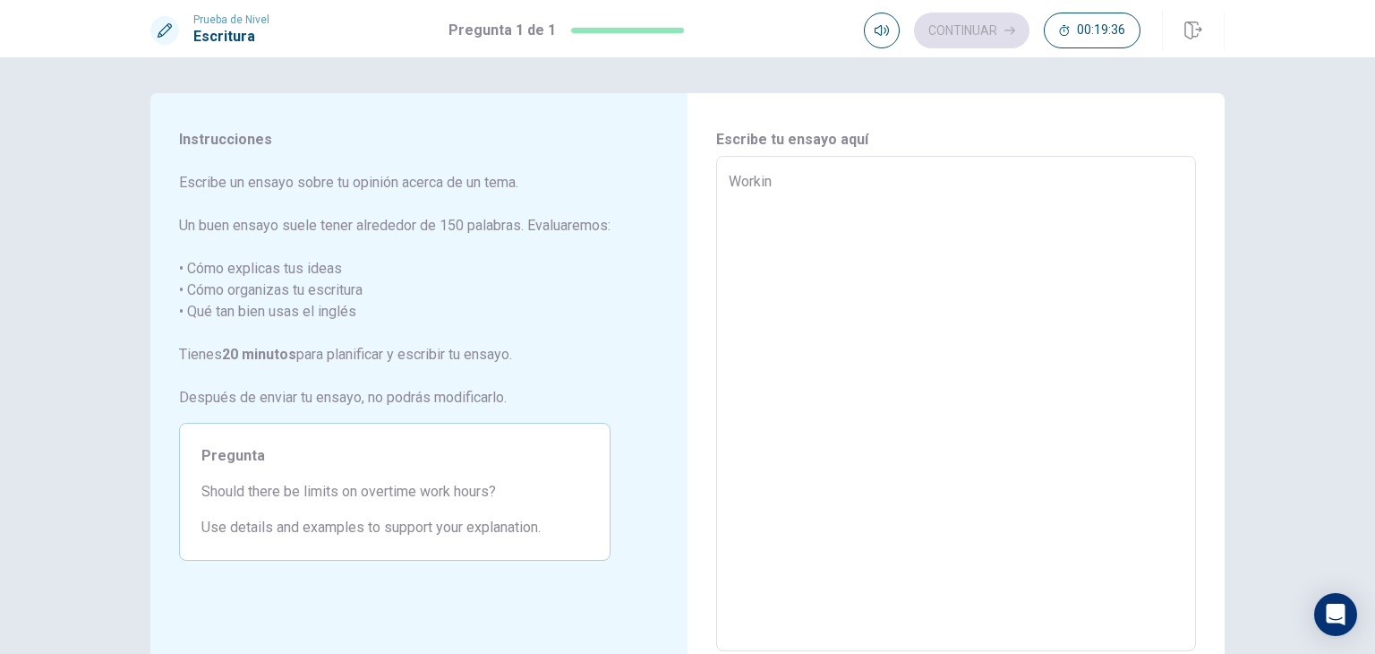
type textarea "x"
type textarea "Working"
type textarea "x"
type textarea "Working"
type textarea "x"
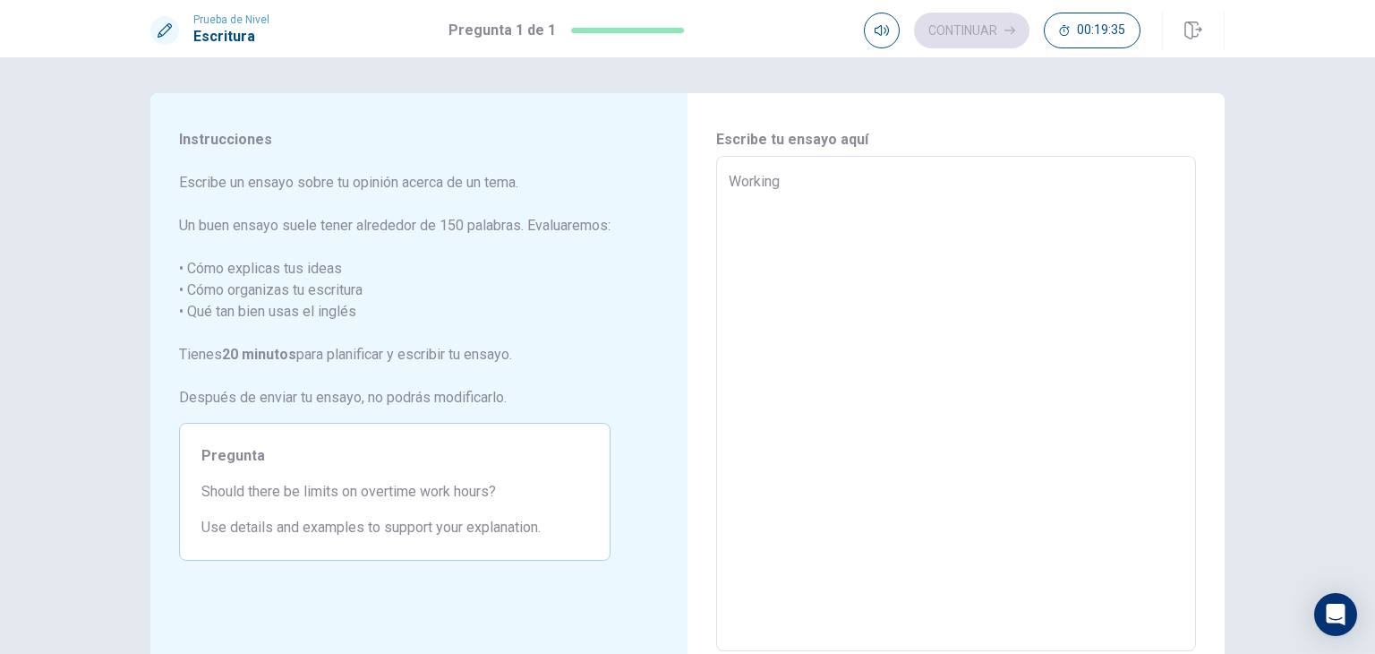
type textarea "Working o"
type textarea "x"
type textarea "Working ov"
type textarea "x"
type textarea "Working ove"
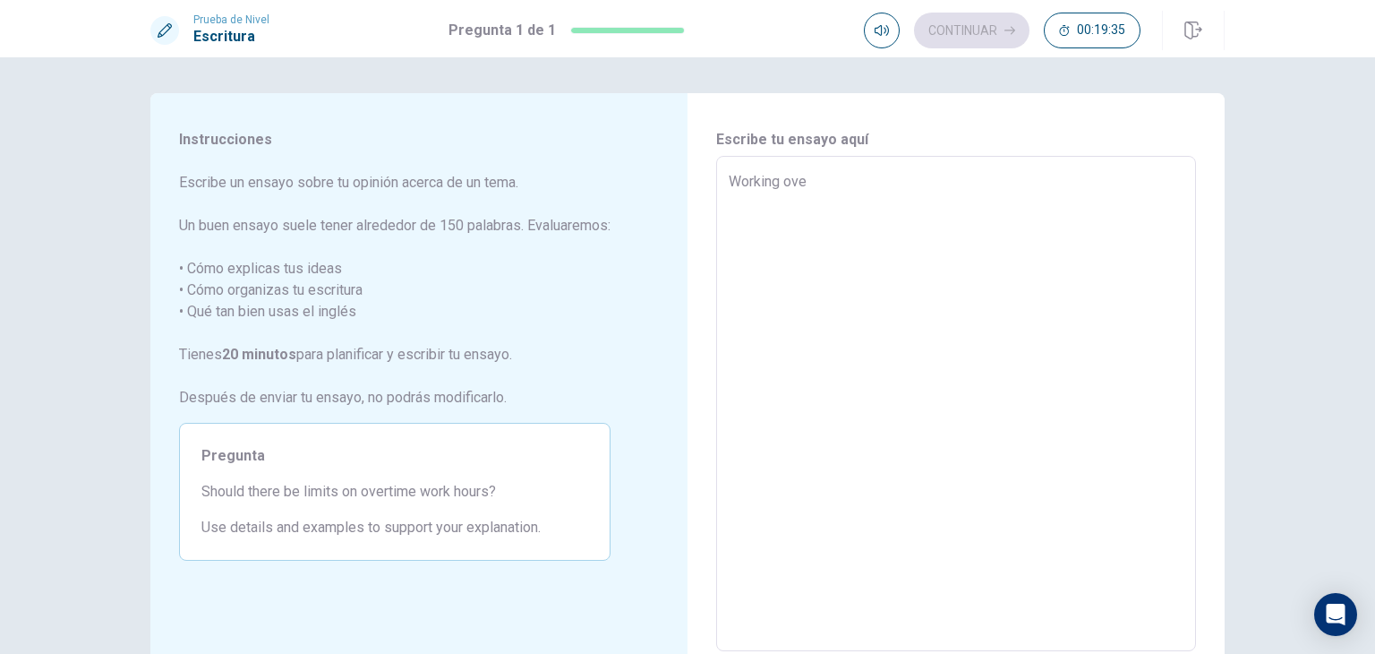
type textarea "x"
type textarea "Working over"
type textarea "x"
type textarea "Working overt"
type textarea "x"
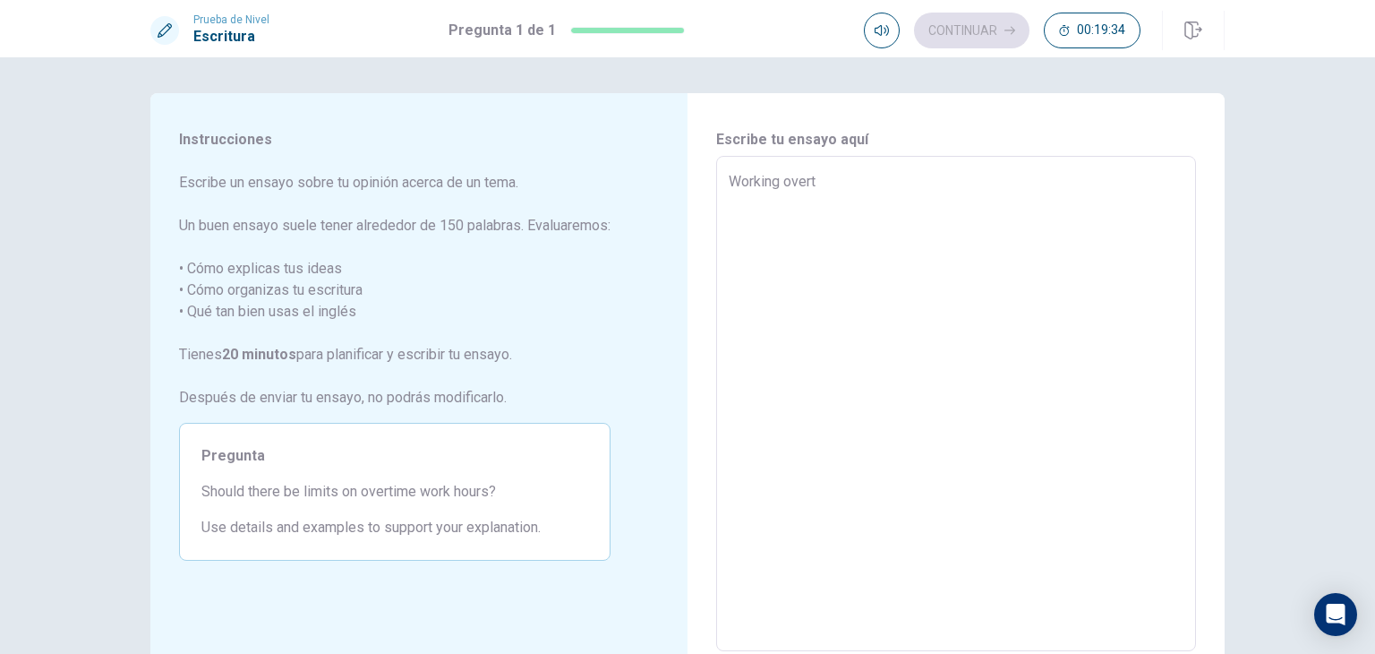
type textarea "Working overti"
type textarea "x"
type textarea "Working overtim"
type textarea "x"
type textarea "Working overtime"
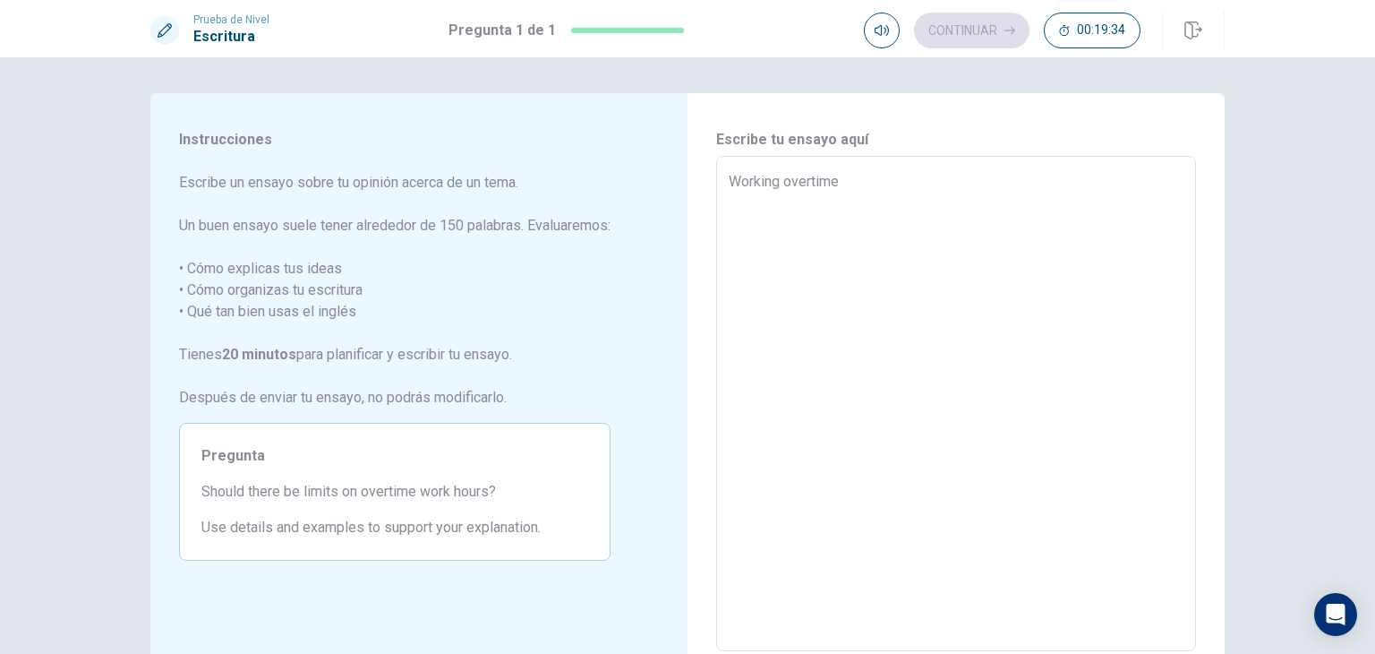
type textarea "x"
type textarea "Working overtime"
type textarea "x"
type textarea "Working overtime h"
type textarea "x"
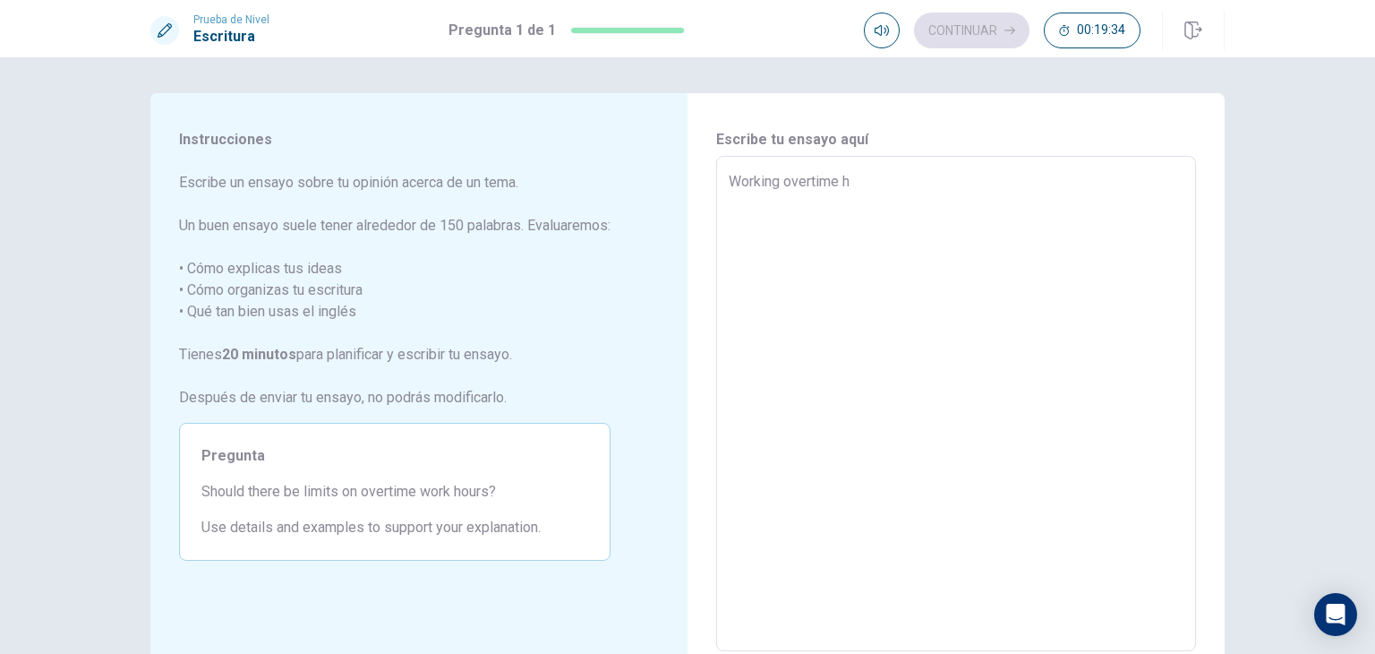
type textarea "Working overtime ho"
type textarea "x"
type textarea "Working overtime hou"
type textarea "x"
type textarea "Working overtime hour"
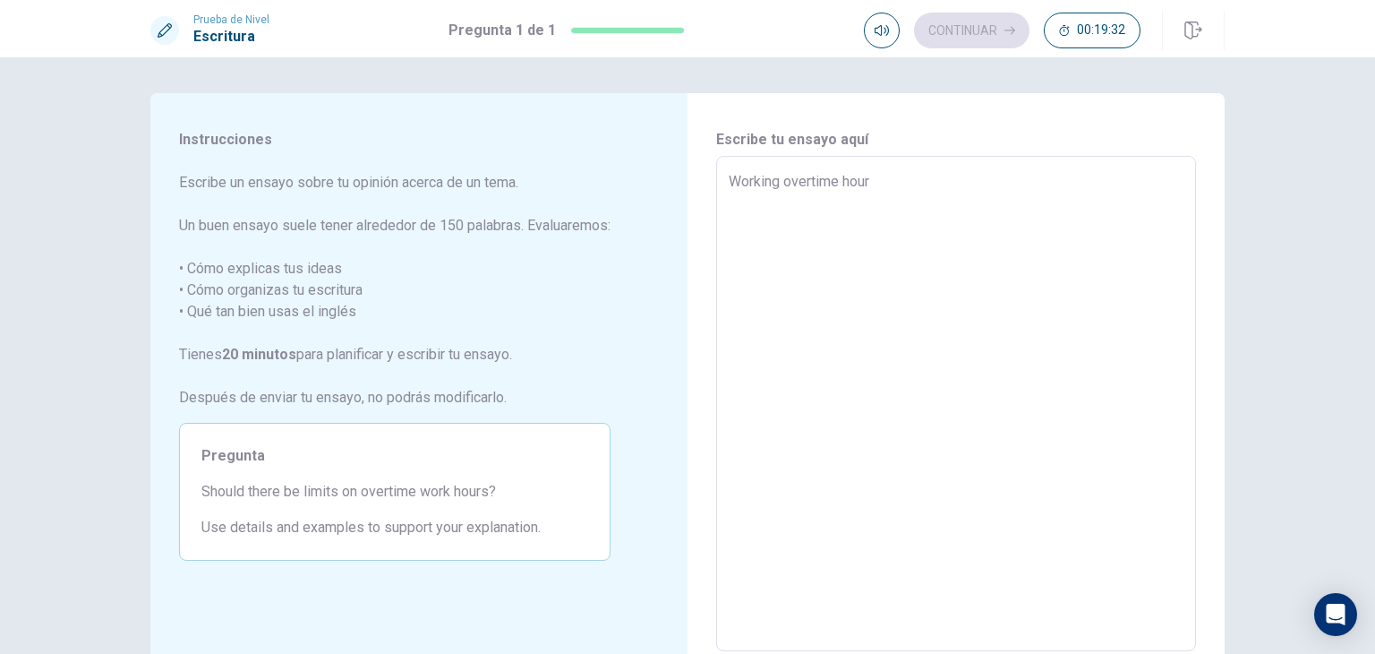
type textarea "x"
type textarea "Working overtime hours"
type textarea "x"
type textarea "Working overtime hours"
type textarea "x"
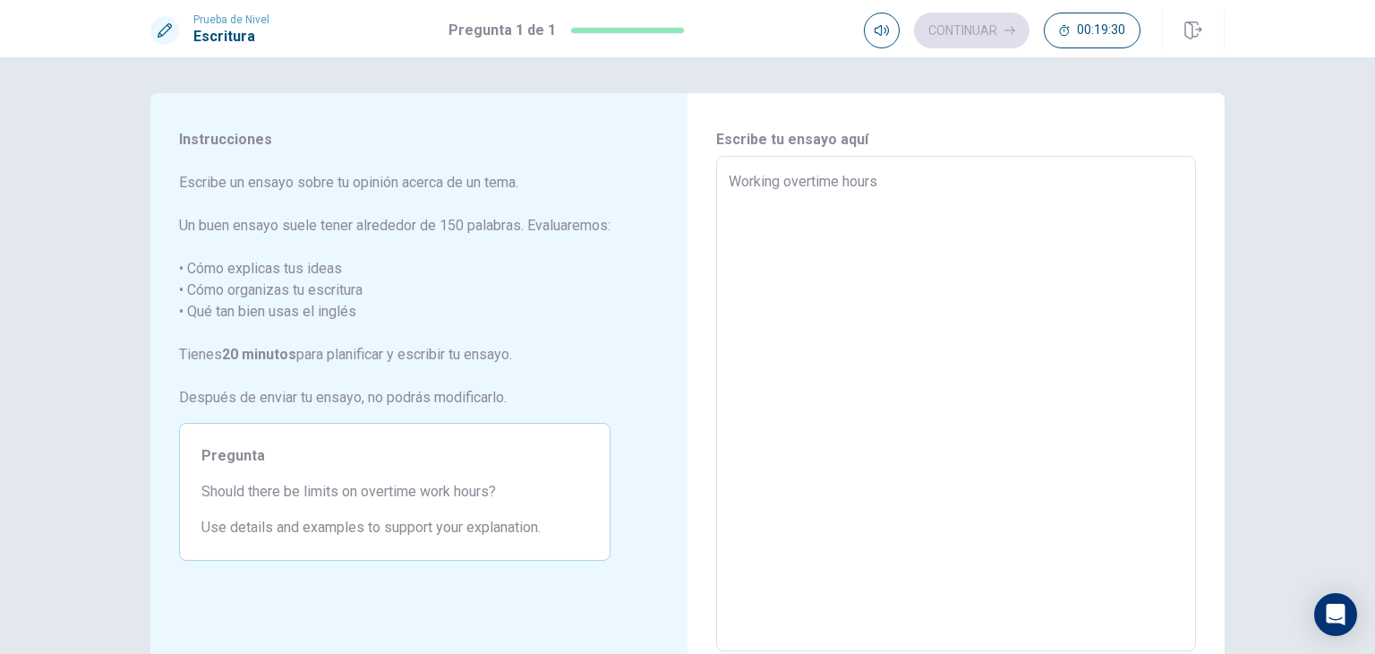
type textarea "Working overtime hours i"
type textarea "x"
type textarea "Working overtime hours is"
type textarea "x"
type textarea "Working overtime hours is"
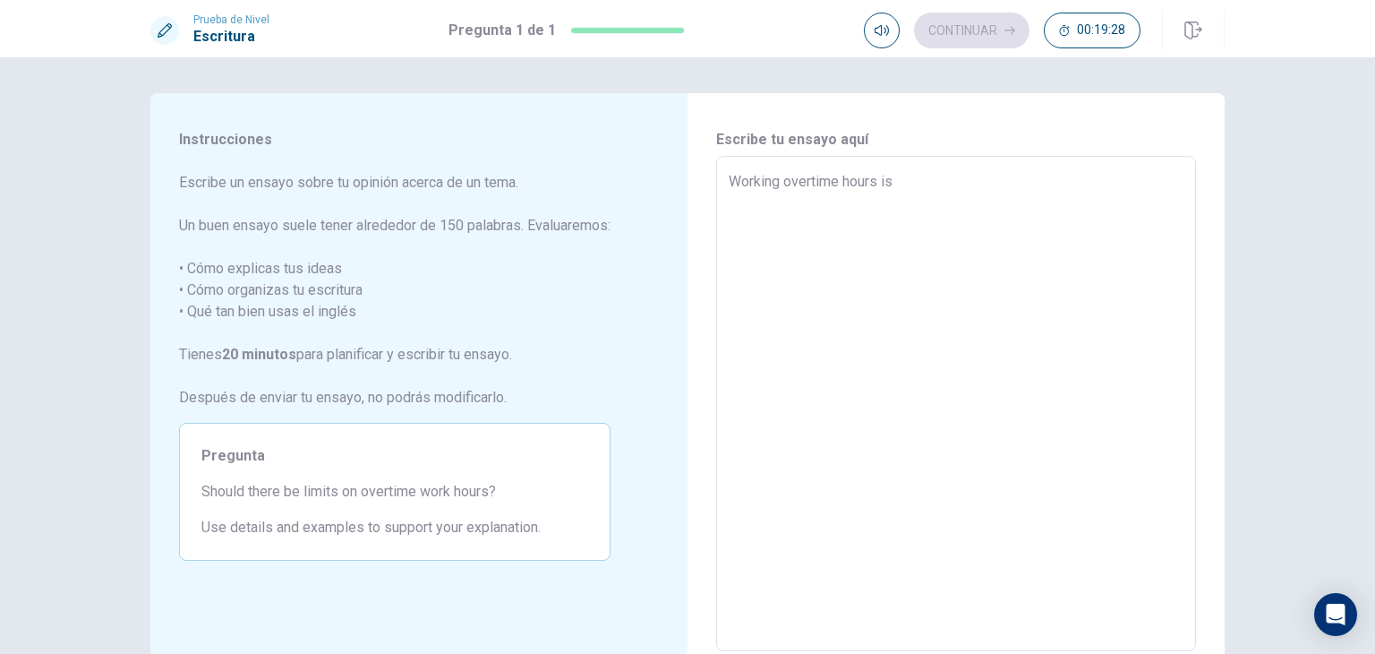
type textarea "x"
type textarea "Working overtime hours is a"
type textarea "x"
type textarea "Working overtime hours is a"
type textarea "x"
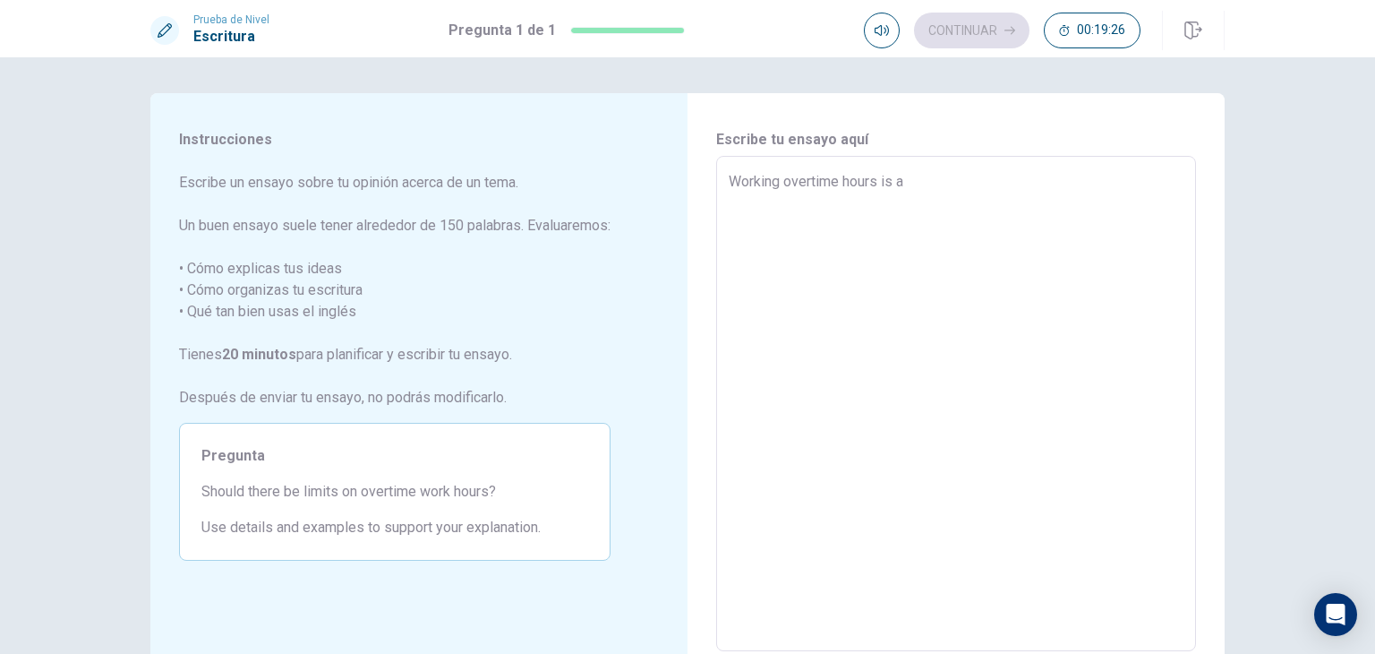
type textarea "Working overtime hours is a v"
type textarea "x"
type textarea "Working overtime hours is a ve"
type textarea "x"
type textarea "Working overtime hours is a ver"
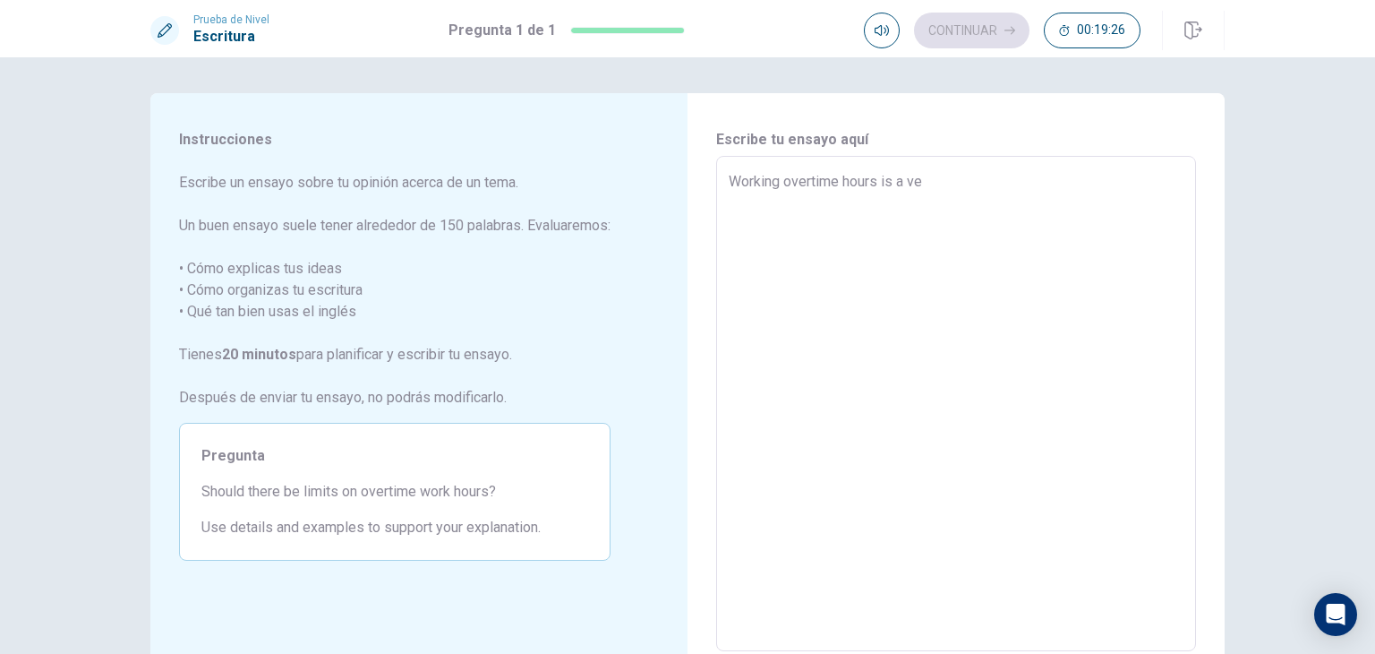
type textarea "x"
type textarea "Working overtime hours is a very"
type textarea "x"
type textarea "Working overtime hours is a very"
type textarea "x"
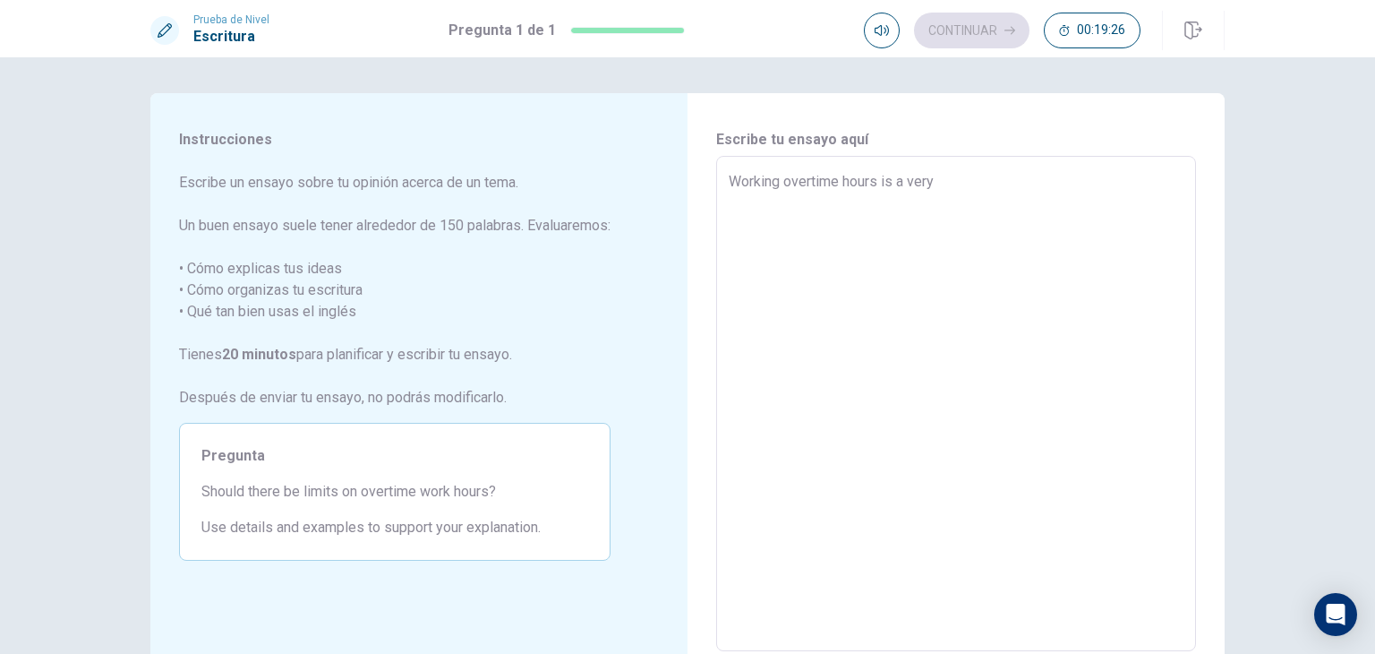
type textarea "Working overtime hours is a very c"
type textarea "x"
type textarea "Working overtime hours is a very co"
type textarea "x"
type textarea "Working overtime hours is a very com"
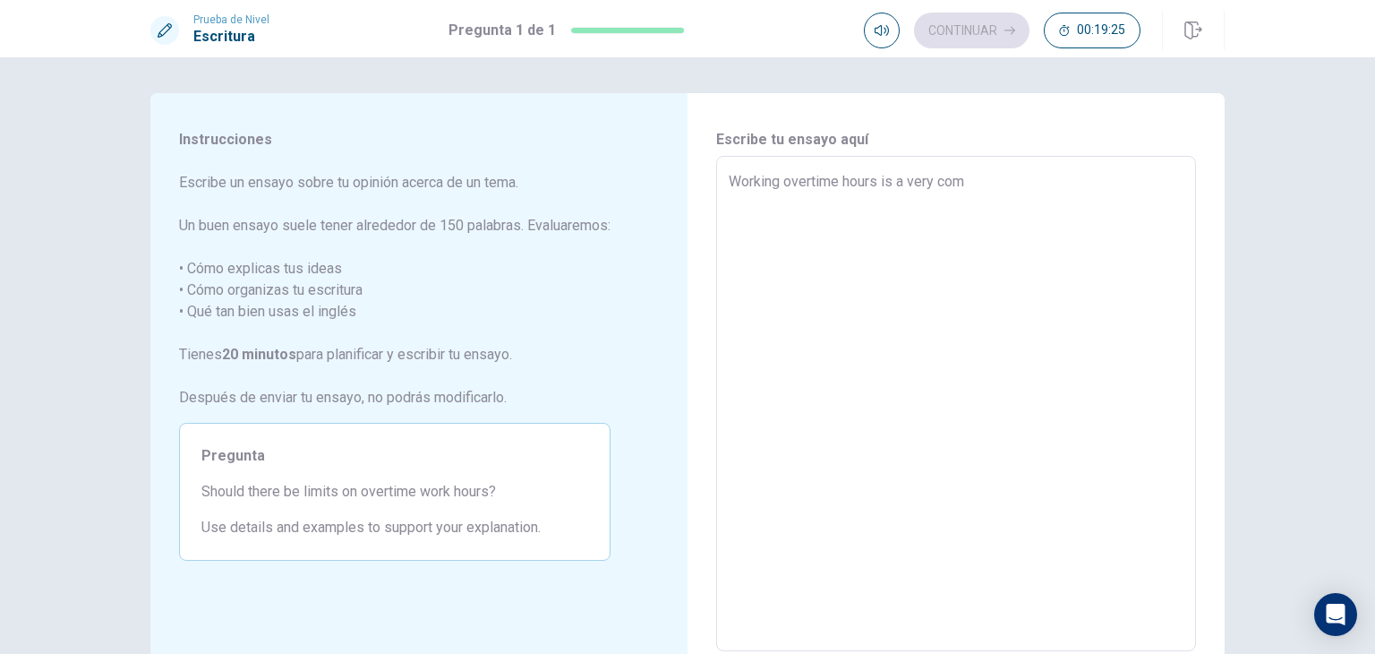
type textarea "x"
type textarea "Working overtime hours is a very comm"
type textarea "x"
type textarea "Working overtime hours is a very commo"
type textarea "x"
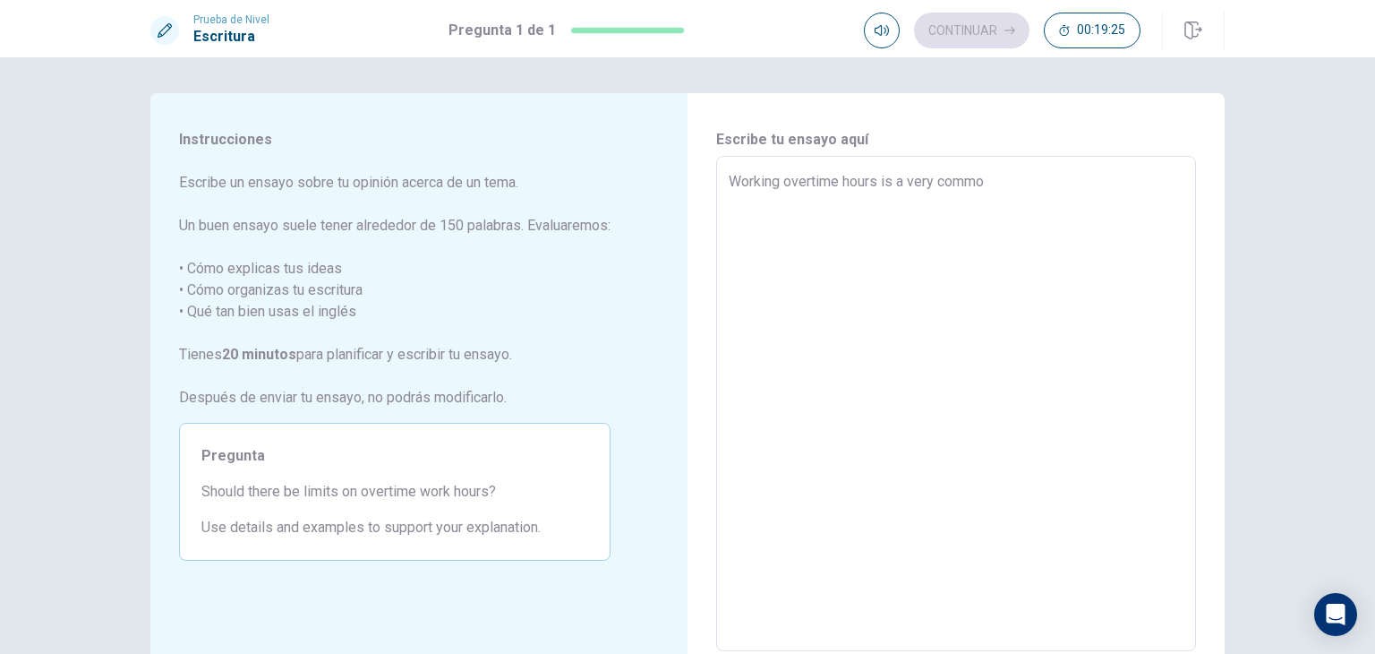
type textarea "Working overtime hours is a very common"
type textarea "x"
type textarea "Working overtime hours is a very common"
type textarea "x"
type textarea "Working overtime hours is a very common p"
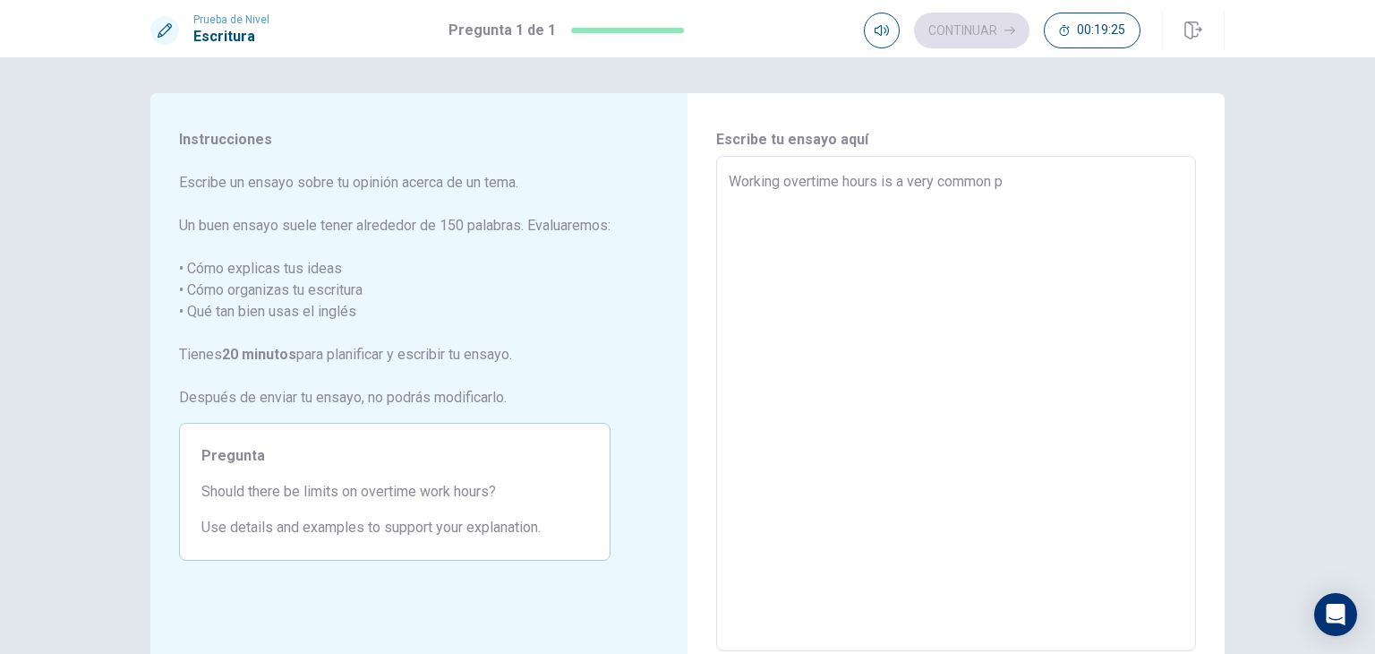
type textarea "x"
type textarea "Working overtime hours is a very common pr"
type textarea "x"
type textarea "Working overtime hours is a very common pra"
type textarea "x"
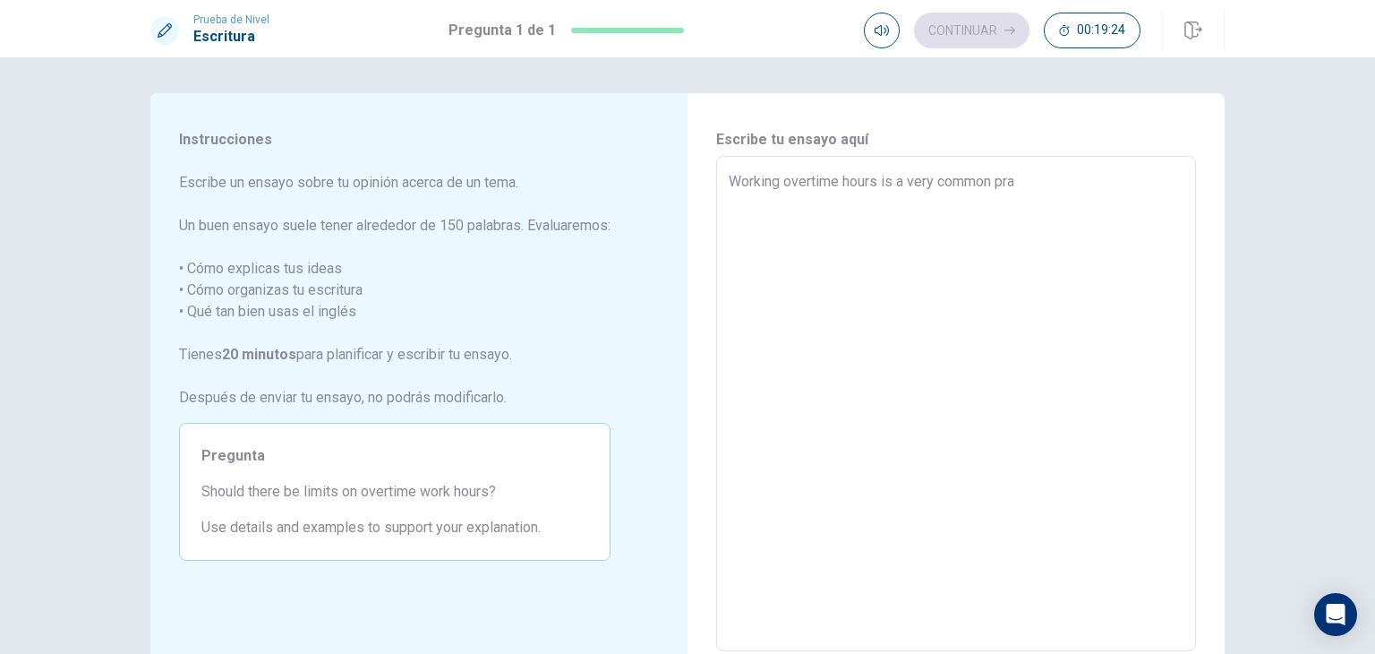
type textarea "Working overtime hours is a very common prac"
type textarea "x"
type textarea "Working overtime hours is a very common pract"
type textarea "x"
type textarea "Working overtime hours is a very common practe"
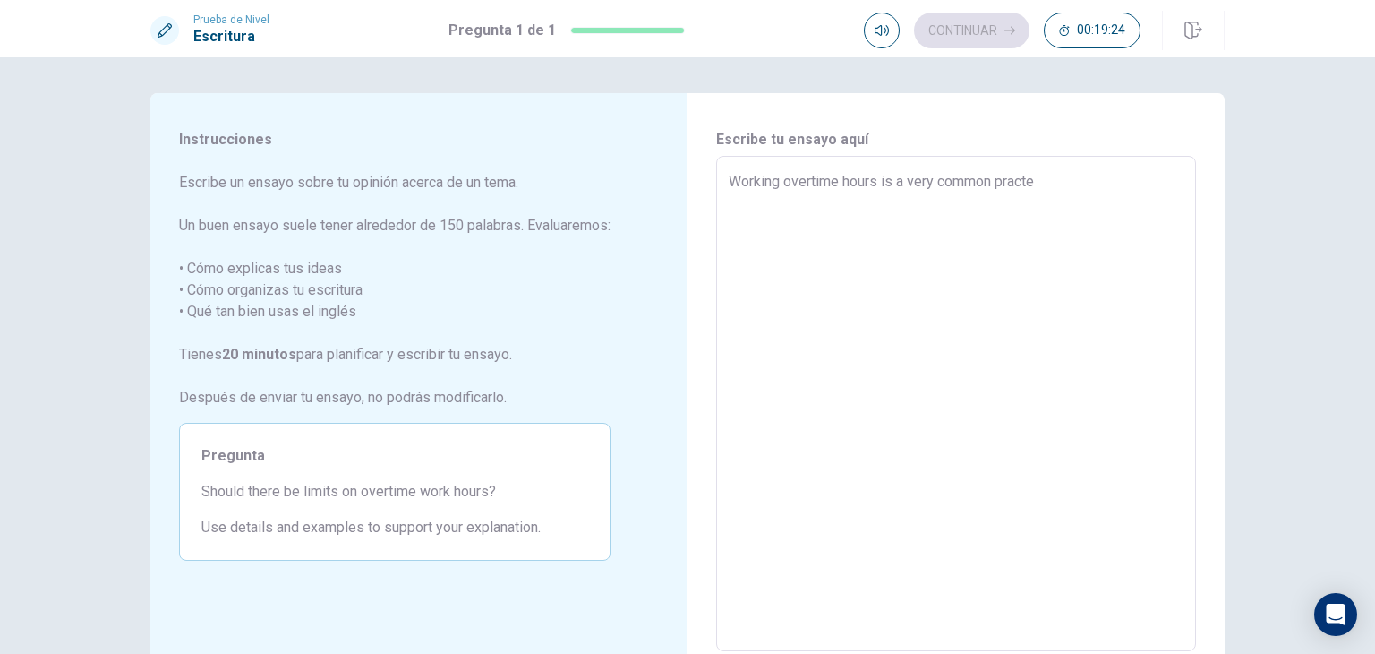
type textarea "x"
type textarea "Working overtime hours is a very common pract"
type textarea "x"
type textarea "Working overtime hours is a very common practi"
type textarea "x"
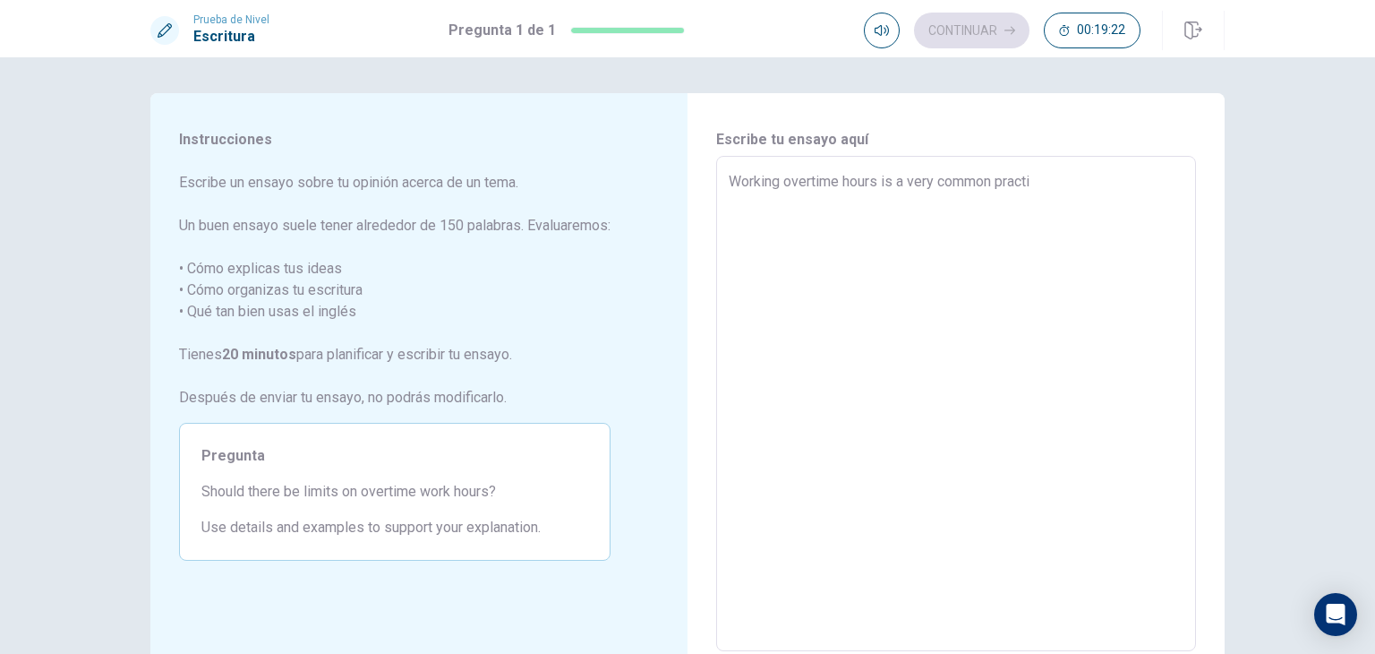
type textarea "Working overtime hours is a very common practic"
type textarea "x"
type textarea "Working overtime hours is a very common practice"
type textarea "x"
type textarea "Working overtime hours is a very common practice"
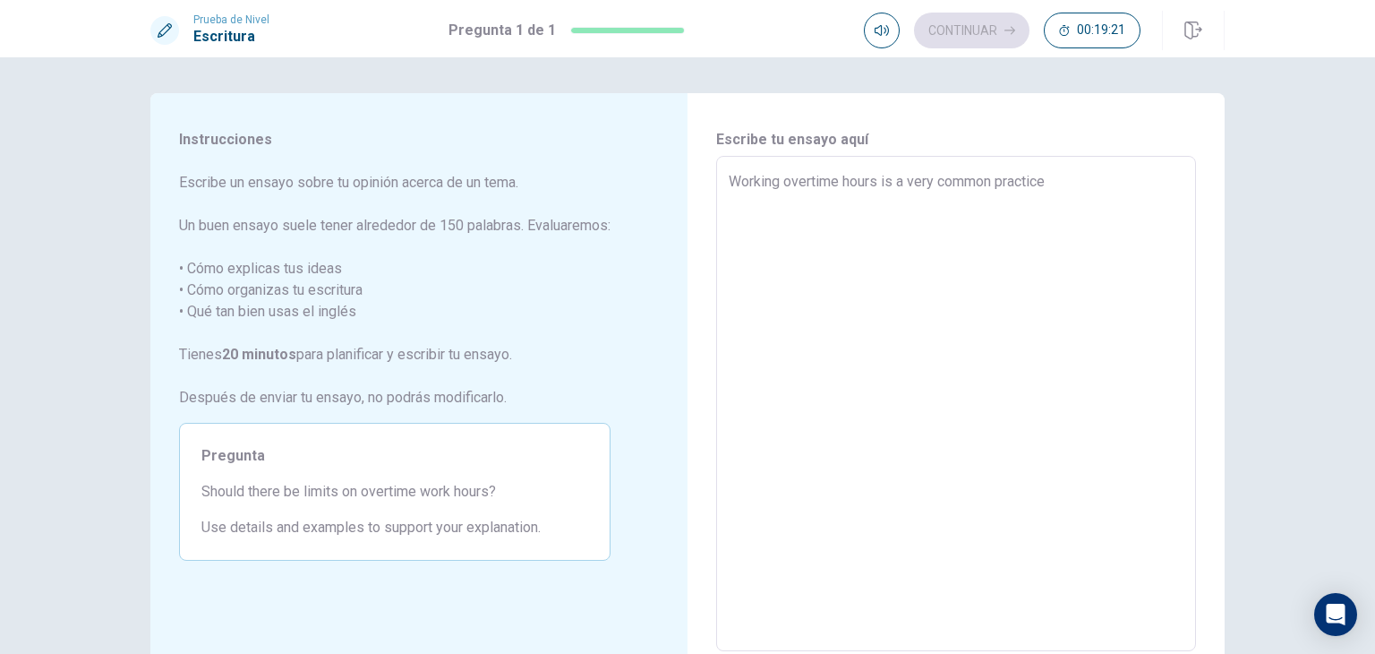
type textarea "x"
type textarea "Working overtime hours is a very common practice i"
type textarea "x"
type textarea "Working overtime hours is a very common practice in"
type textarea "x"
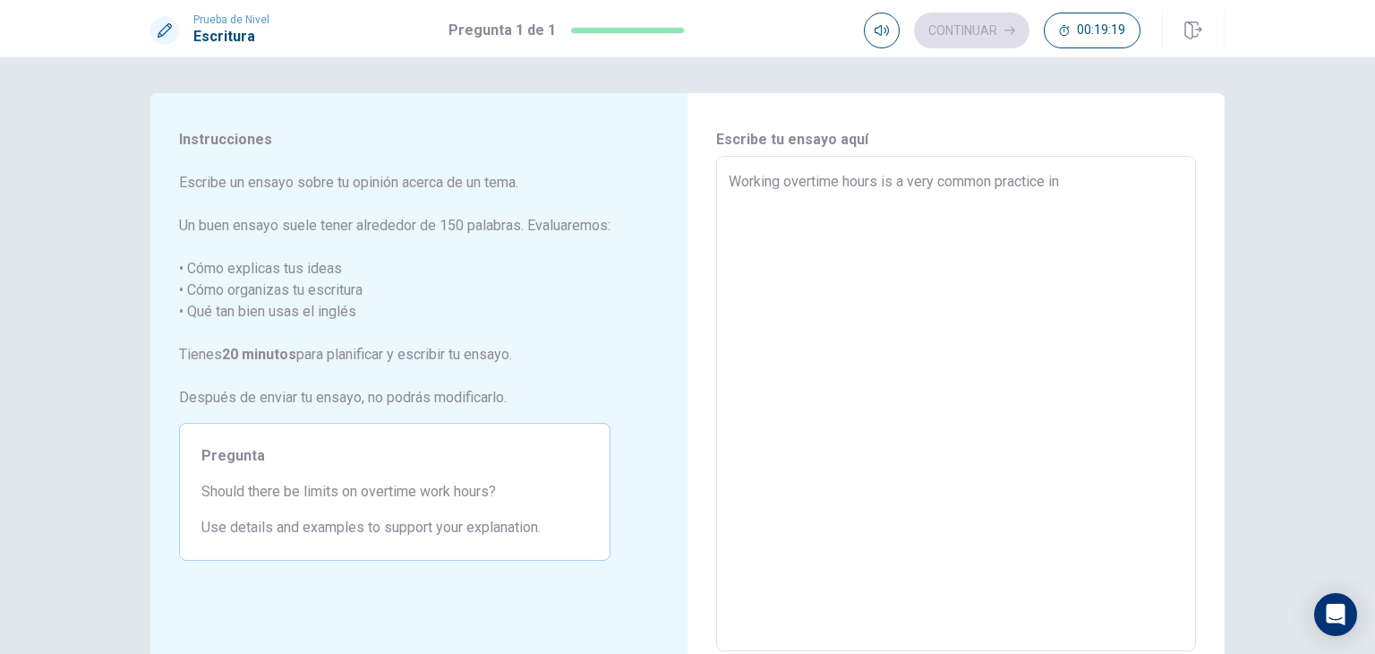
type textarea "Working overtime hours is a very common practice i"
type textarea "x"
type textarea "Working overtime hours is a very common practice"
type textarea "x"
type textarea "Working overtime hours is a very common practice n"
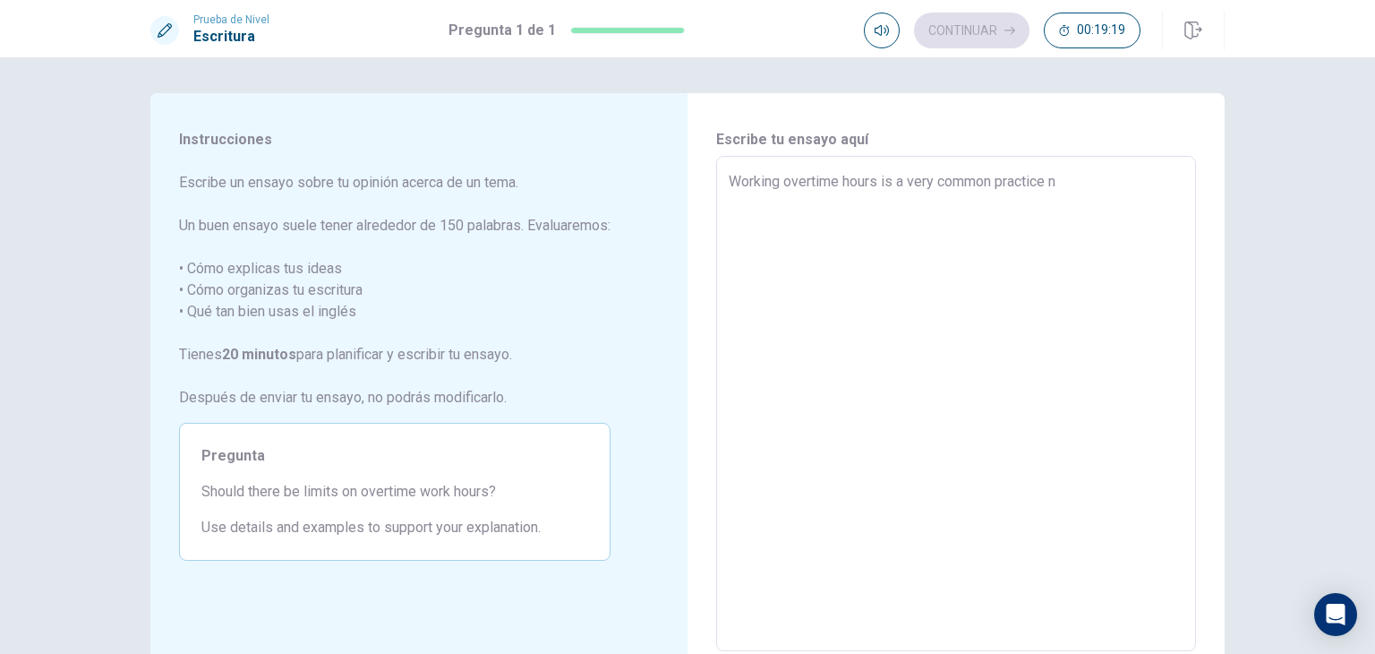
type textarea "x"
type textarea "Working overtime hours is a very common practice no"
type textarea "x"
type textarea "Working overtime hours is a very common practice not"
type textarea "x"
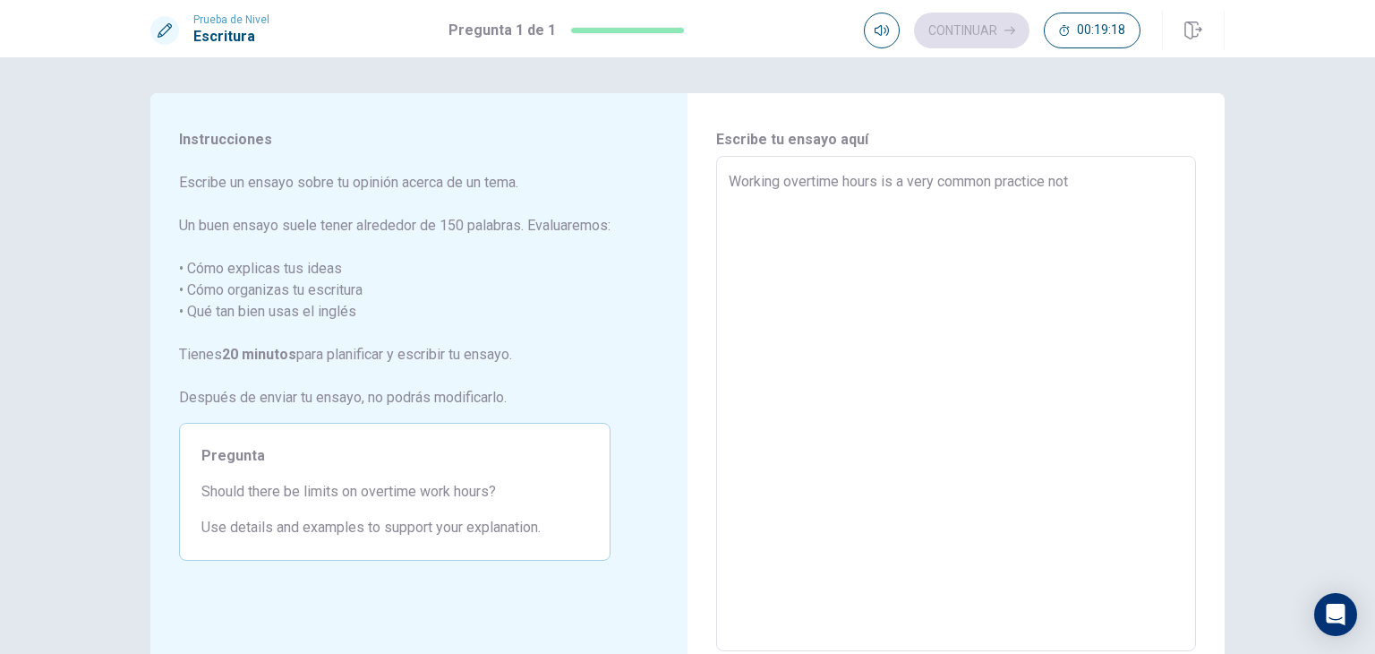
type textarea "Working overtime hours is a very common practice not"
type textarea "x"
type textarea "Working overtime hours is a very common practice not o"
type textarea "x"
type textarea "Working overtime hours is a very common practice not on"
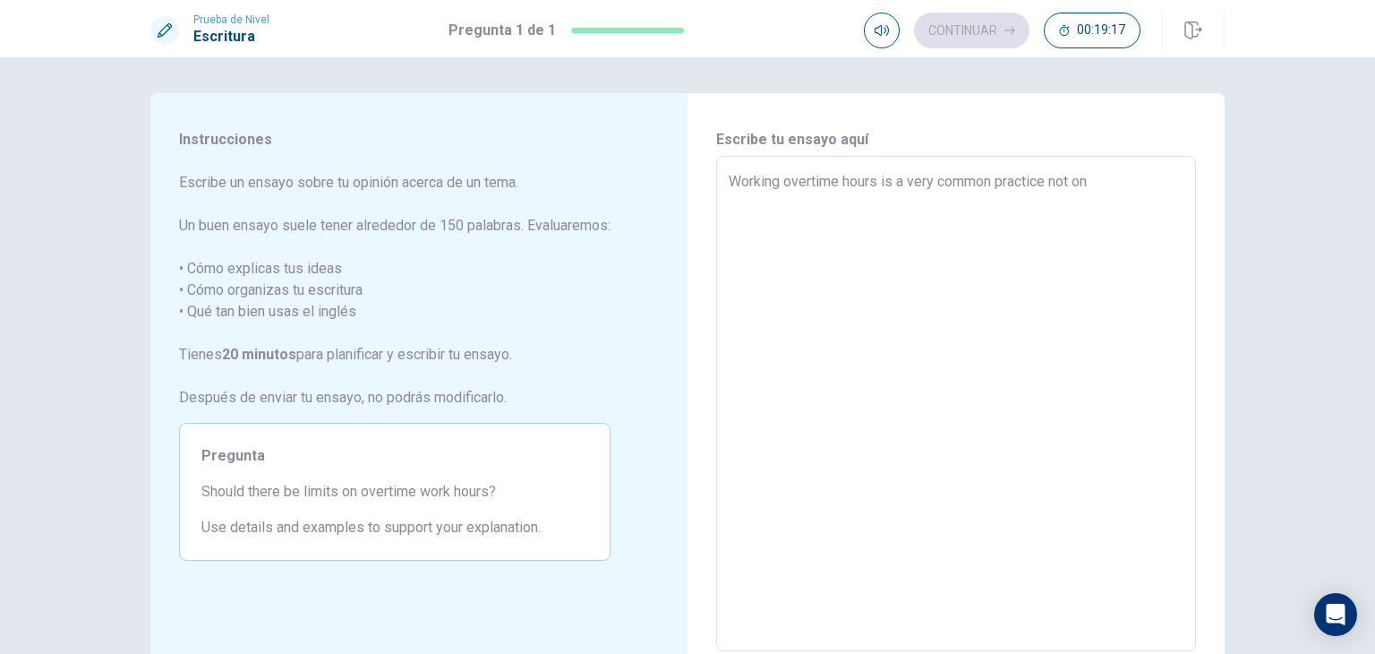
type textarea "x"
type textarea "Working overtime hours is a very common practice not onl"
type textarea "x"
type textarea "Working overtime hours is a very common practice not only"
type textarea "x"
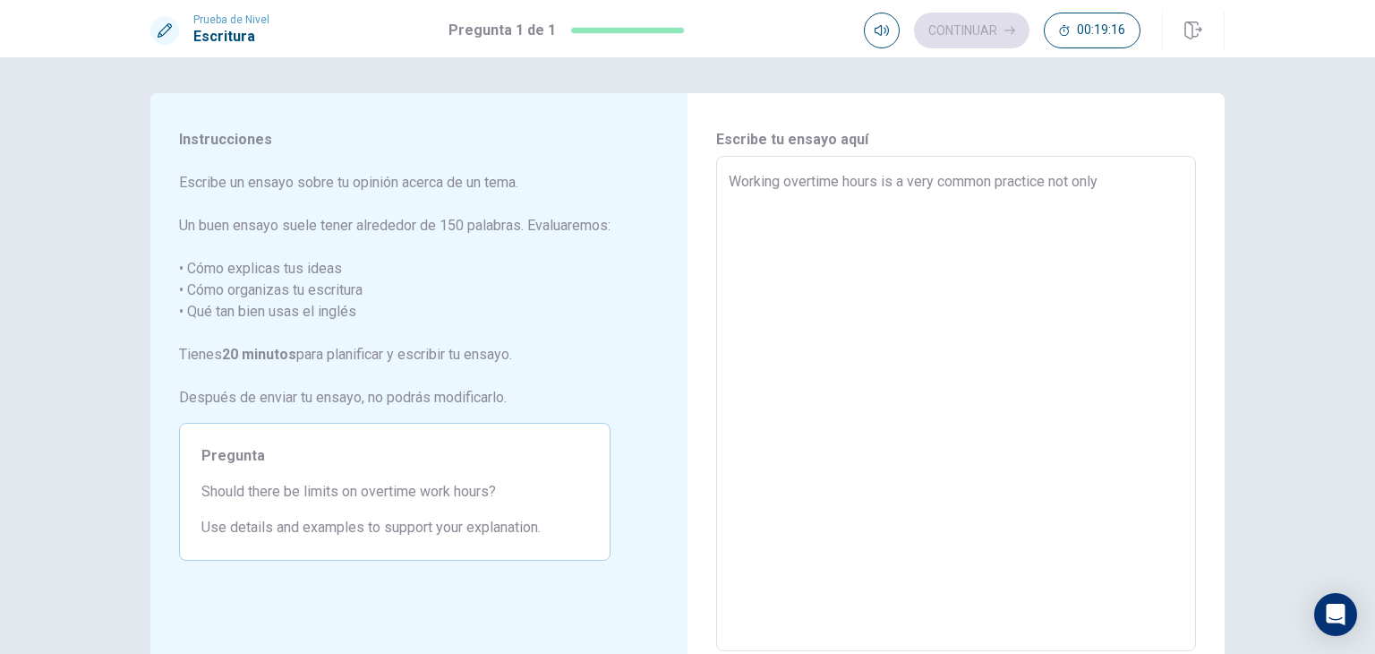
type textarea "Working overtime hours is a very common practice not only"
type textarea "x"
type textarea "Working overtime hours is a very common practice not only i"
type textarea "x"
type textarea "Working overtime hours is a very common practice not only in"
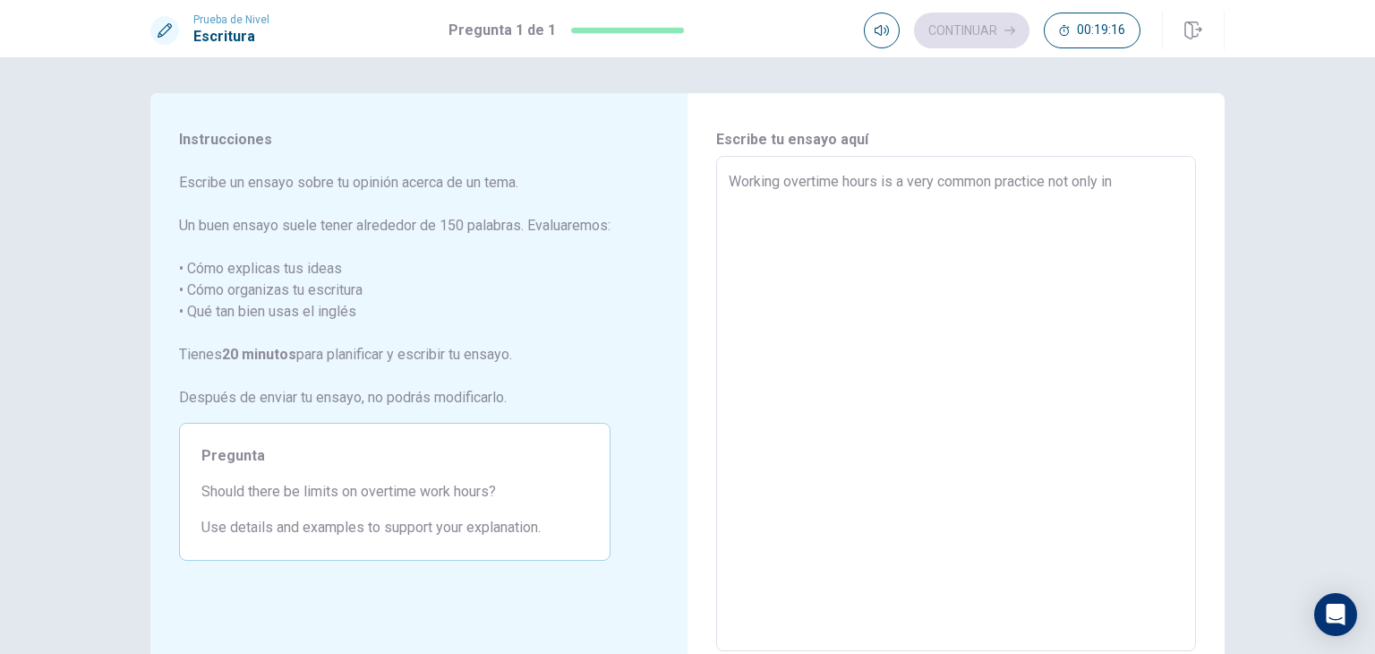
type textarea "x"
type textarea "Working overtime hours is a very common practice not only in"
type textarea "x"
type textarea "Working overtime hours is a very common practice not only in M"
type textarea "x"
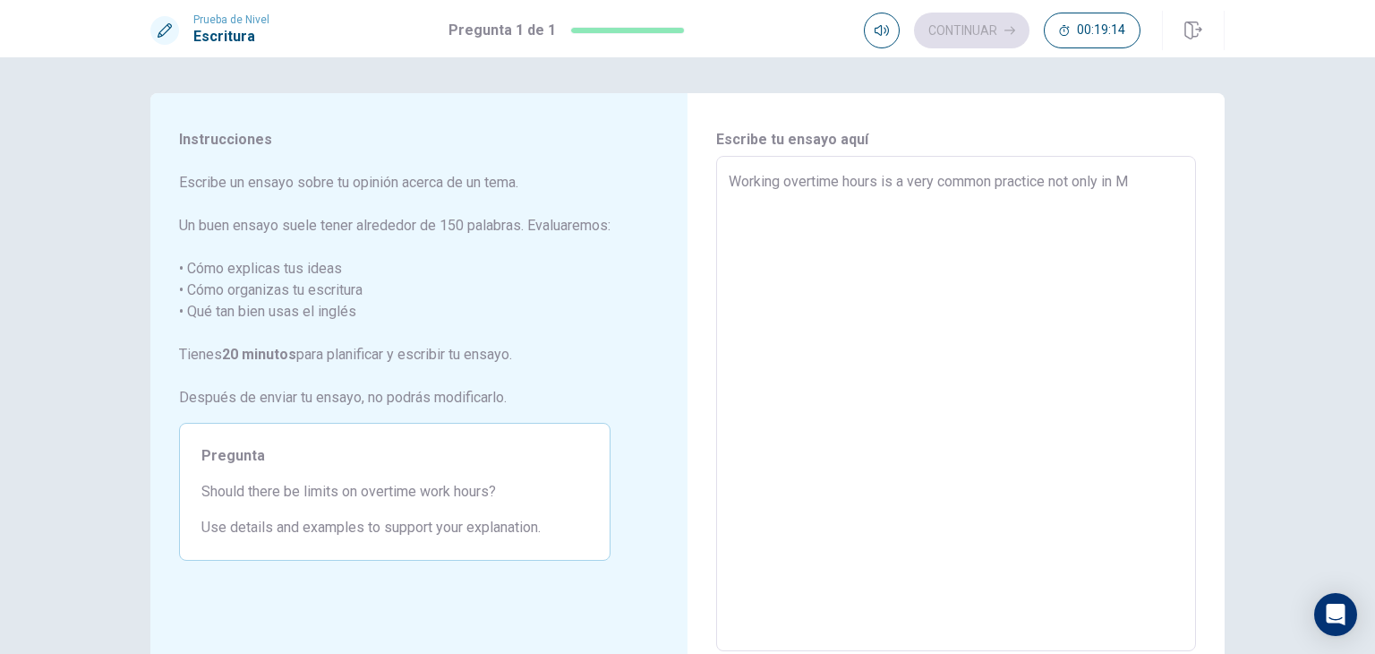
type textarea "Working overtime hours is a very common practice not only in [GEOGRAPHIC_DATA]"
type textarea "x"
type textarea "Working overtime hours is a very common practice not only in [GEOGRAPHIC_DATA]"
type textarea "x"
type textarea "Working overtime hours is a very common practice not only in [GEOGRAPHIC_DATA]"
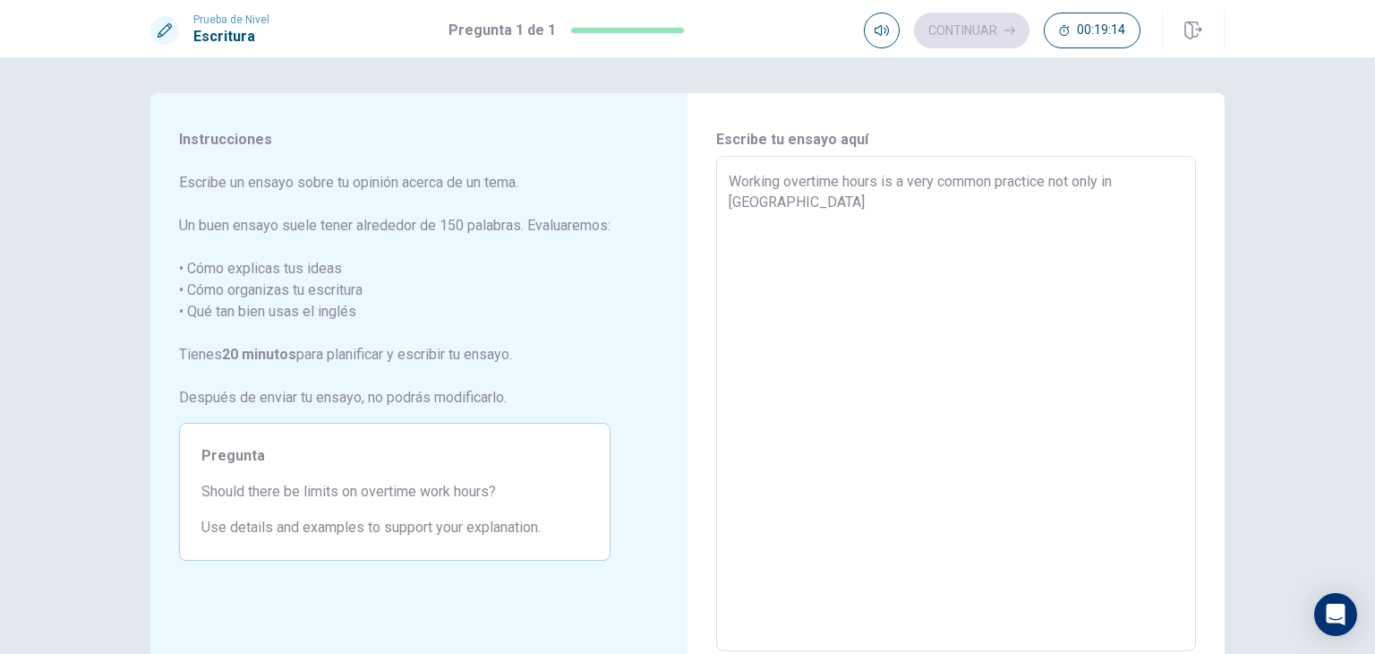
type textarea "x"
type textarea "Working overtime hours is a very common practice not only in [GEOGRAPHIC_DATA]"
type textarea "x"
type textarea "Working overtime hours is a very common practice not only in [GEOGRAPHIC_DATA]"
type textarea "x"
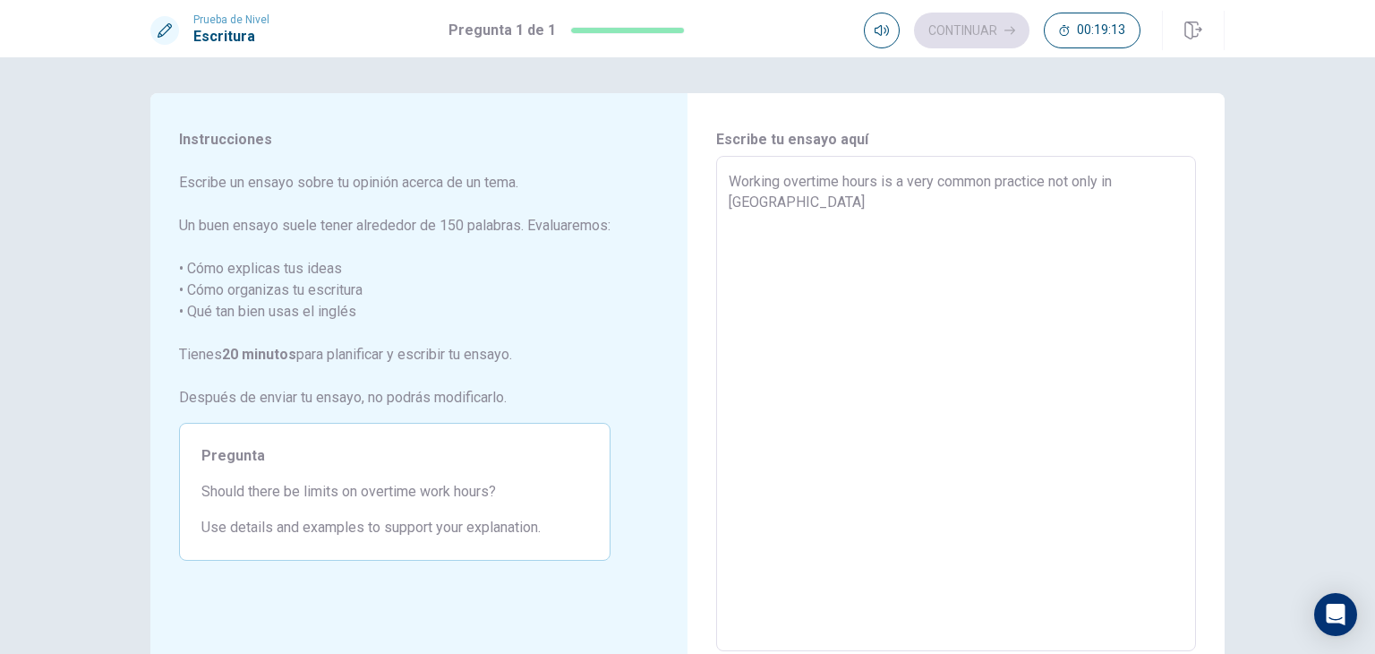
type textarea "Working overtime hours is a very common practice not only in [GEOGRAPHIC_DATA]"
type textarea "x"
type textarea "Working overtime hours is a very common practice not only in [GEOGRAPHIC_DATA]"
type textarea "x"
type textarea "Working overtime hours is a very common practice not only in [GEOGRAPHIC_DATA],"
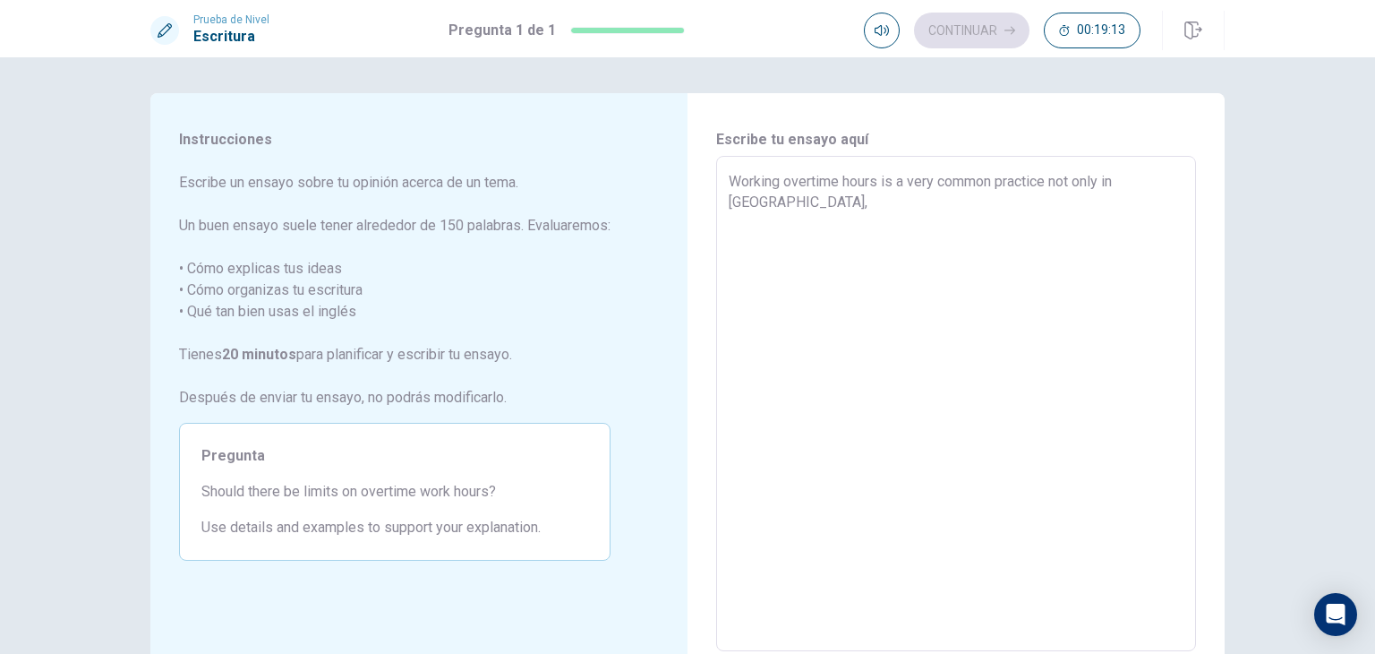
type textarea "x"
type textarea "Working overtime hours is a very common practice not only in [GEOGRAPHIC_DATA],"
type textarea "x"
type textarea "Working overtime hours is a very common practice not only in [GEOGRAPHIC_DATA],…"
type textarea "x"
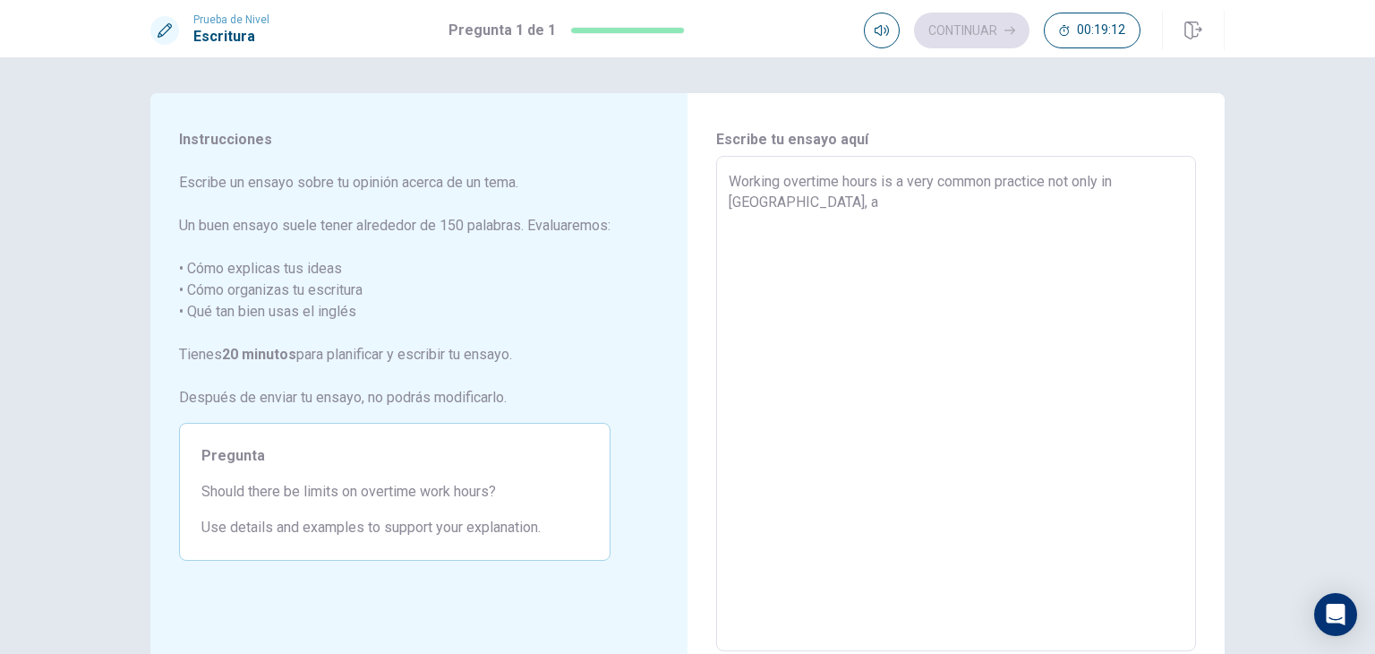
type textarea "Working overtime hours is a very common practice not only in [GEOGRAPHIC_DATA],"
type textarea "x"
type textarea "Working overtime hours is a very common practice not only in [GEOGRAPHIC_DATA],…"
type textarea "x"
type textarea "Working overtime hours is a very common practice not only in [GEOGRAPHIC_DATA],…"
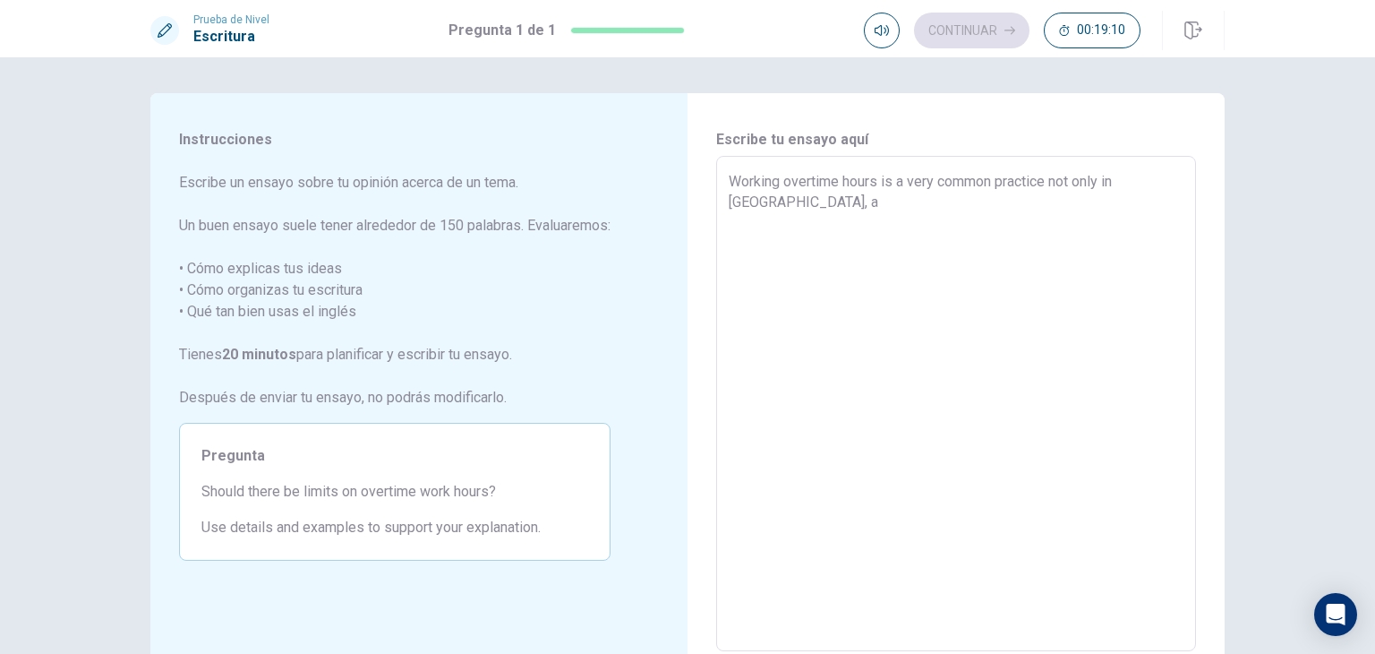
type textarea "x"
type textarea "Working overtime hours is a very common practice not only in [GEOGRAPHIC_DATA],…"
type textarea "x"
type textarea "Working overtime hours is a very common practice not only in [GEOGRAPHIC_DATA],…"
type textarea "x"
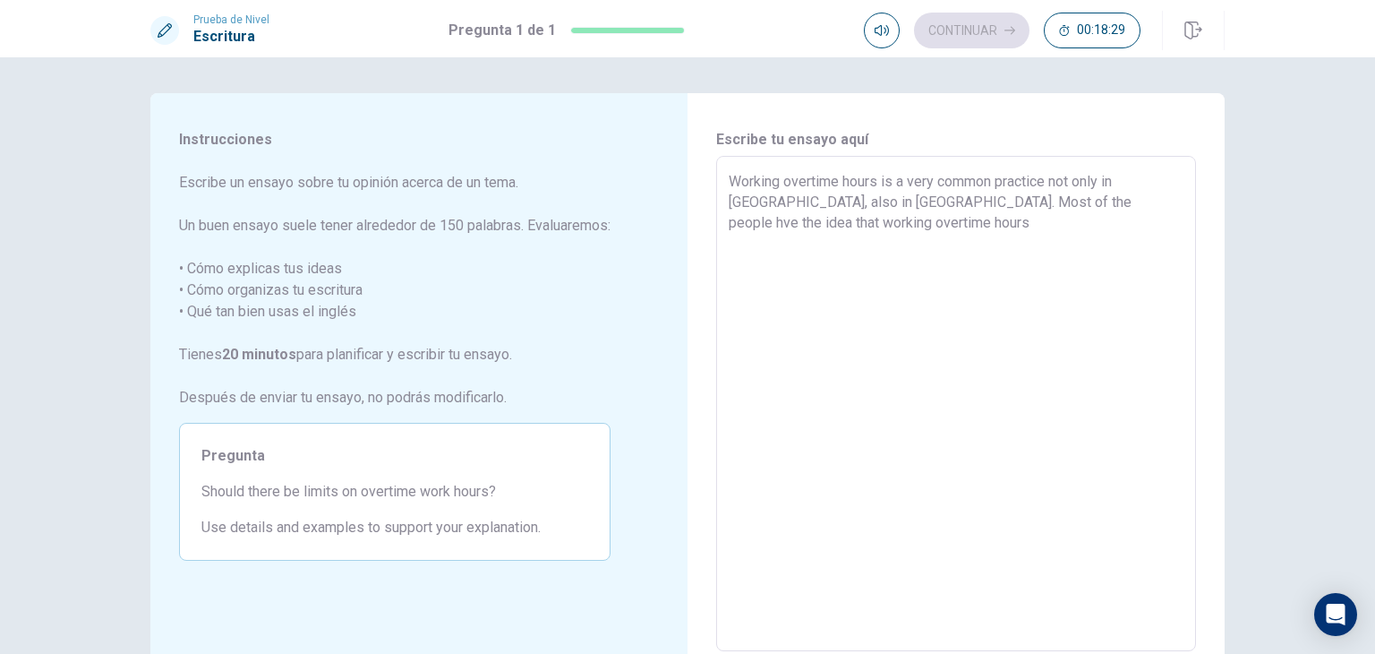
click at [1003, 199] on textarea "Working overtime hours is a very common practice not only in [GEOGRAPHIC_DATA],…" at bounding box center [956, 404] width 455 height 466
click at [990, 220] on textarea "Working overtime hours is a very common practice not only in [GEOGRAPHIC_DATA],…" at bounding box center [956, 404] width 455 height 466
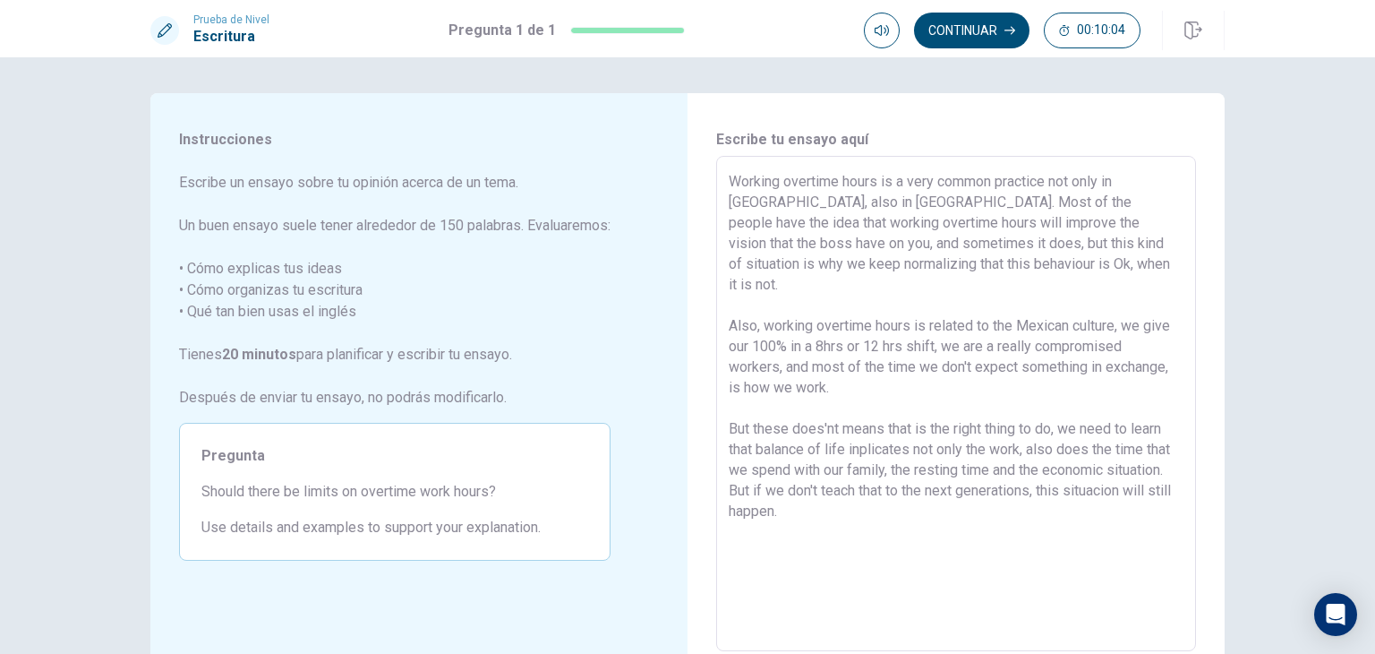
click at [859, 431] on textarea "Working overtime hours is a very common practice not only in [GEOGRAPHIC_DATA],…" at bounding box center [956, 404] width 455 height 466
click at [938, 488] on textarea "Working overtime hours is a very common practice not only in [GEOGRAPHIC_DATA],…" at bounding box center [956, 404] width 455 height 466
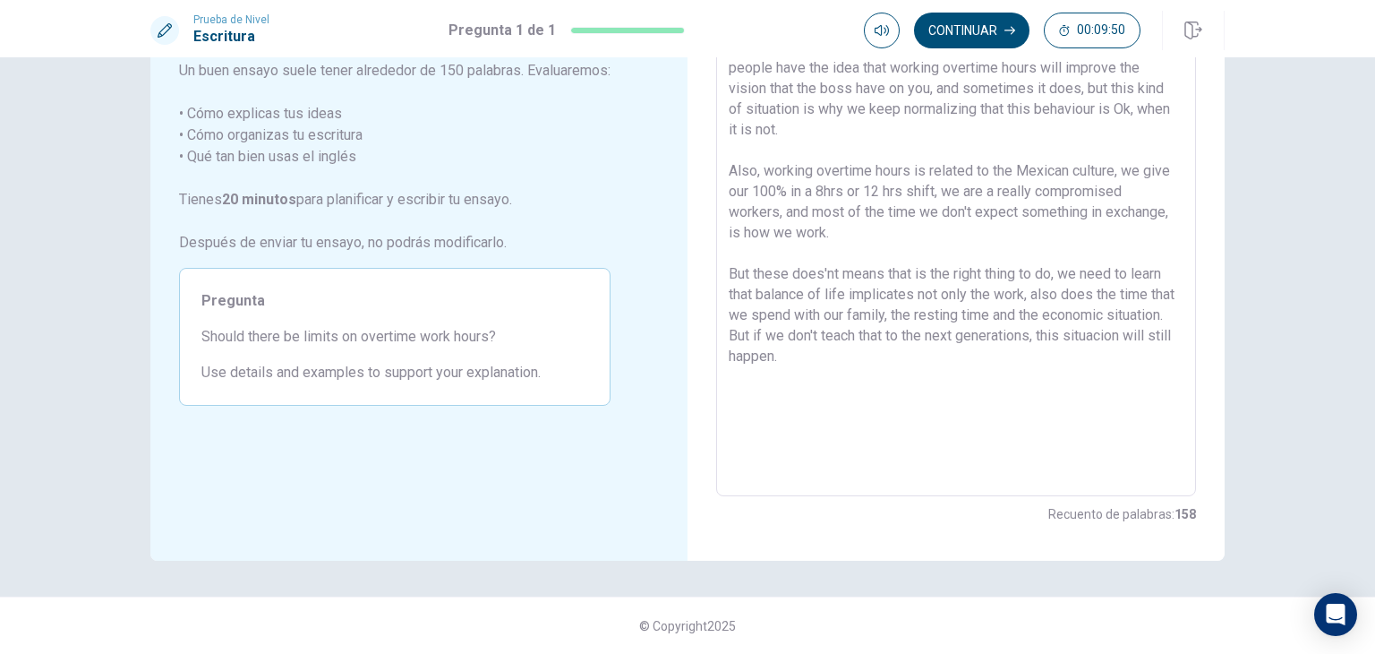
click at [822, 338] on textarea "Working overtime hours is a very common practice not only in [GEOGRAPHIC_DATA],…" at bounding box center [956, 249] width 455 height 466
click at [932, 426] on textarea "Working overtime hours is a very common practice not only in [GEOGRAPHIC_DATA],…" at bounding box center [956, 249] width 455 height 466
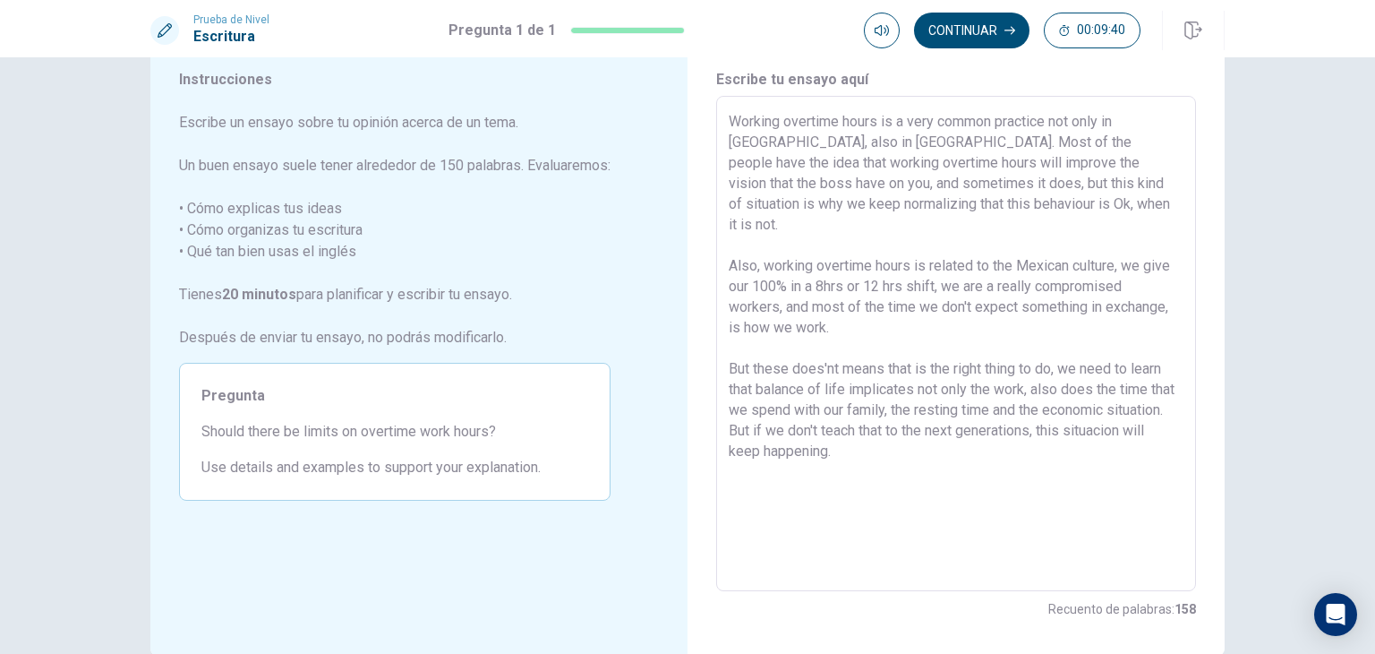
scroll to position [0, 0]
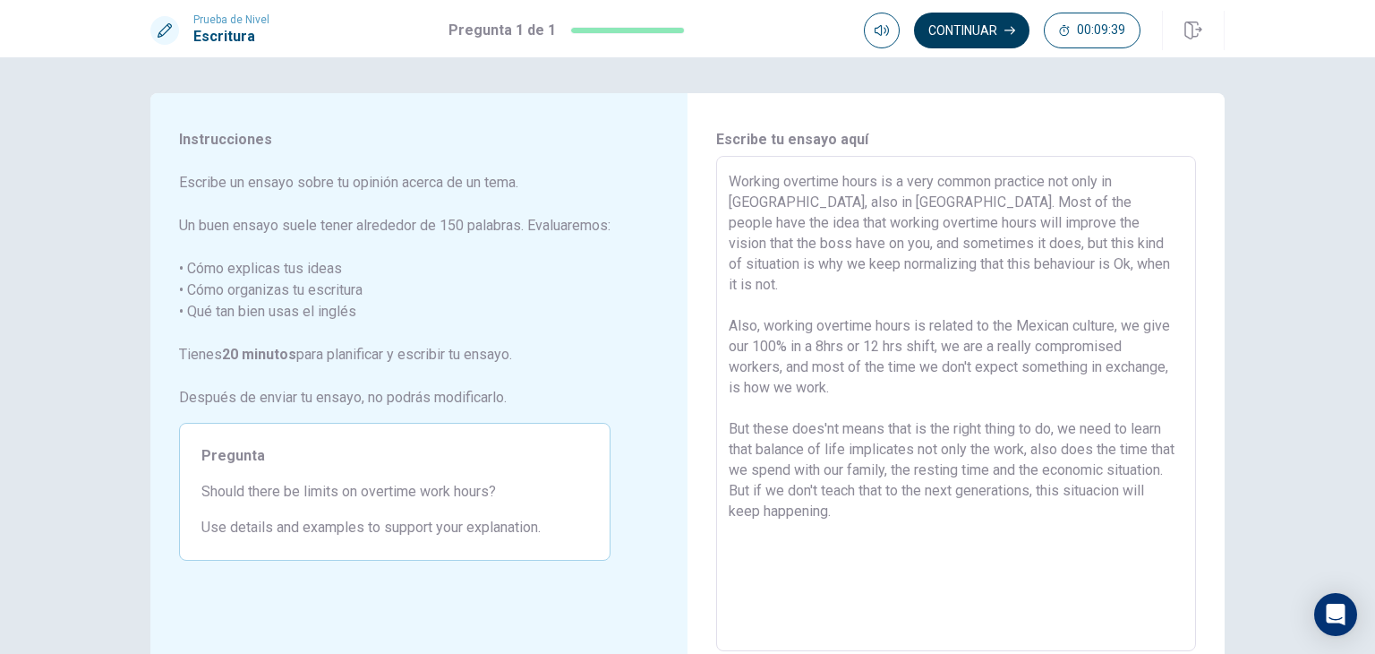
click at [974, 19] on button "Continuar" at bounding box center [972, 31] width 116 height 36
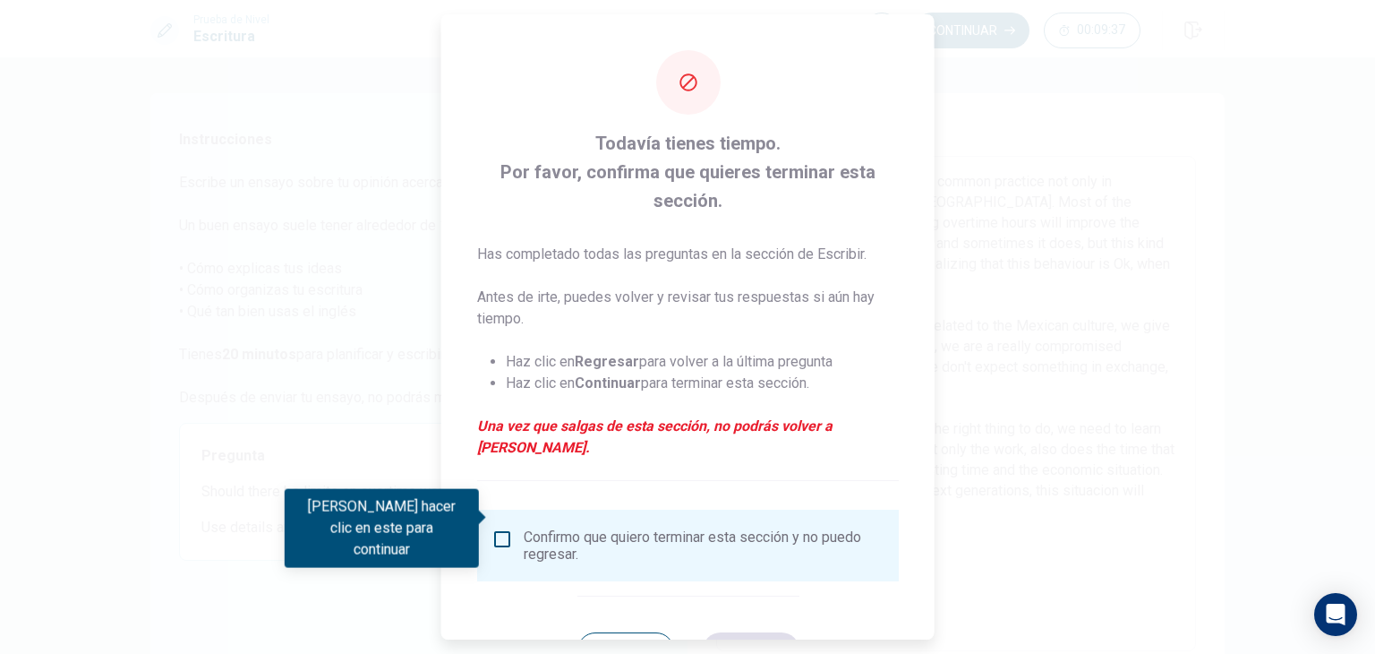
click at [509, 528] on input "Debes hacer clic en este para continuar" at bounding box center [502, 538] width 21 height 21
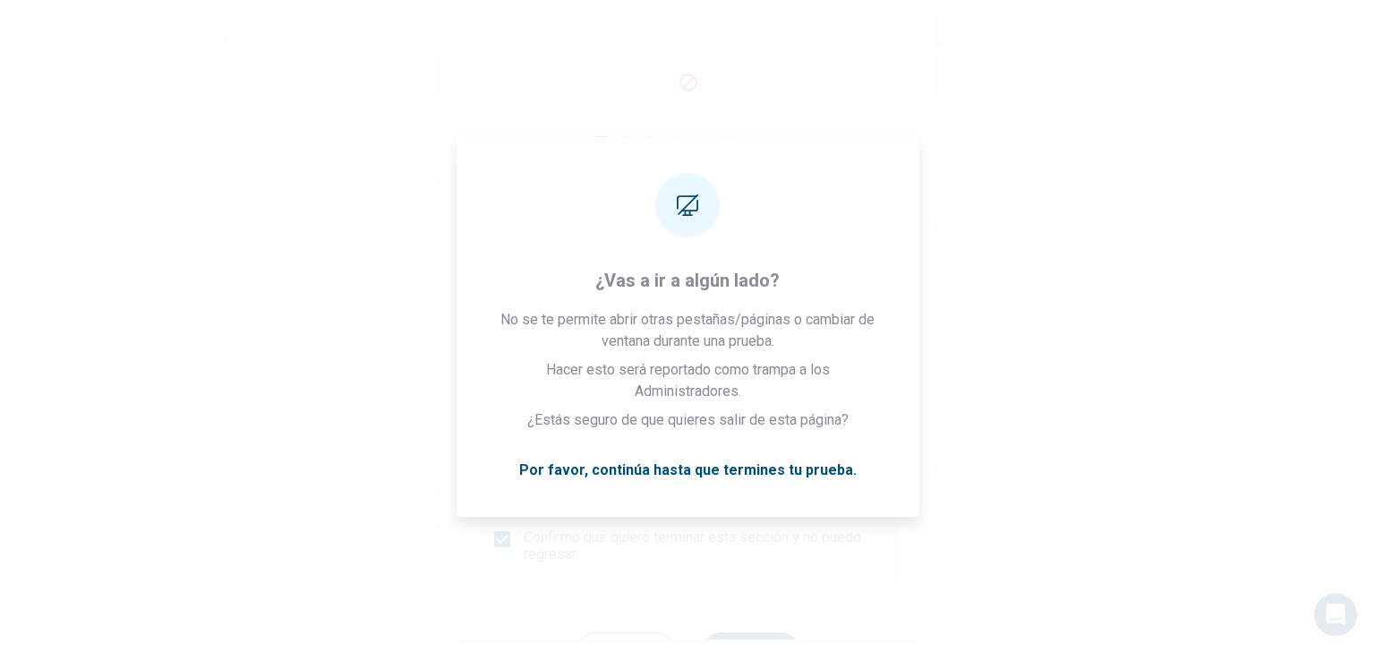
click at [752, 632] on button "Continuar" at bounding box center [750, 650] width 97 height 36
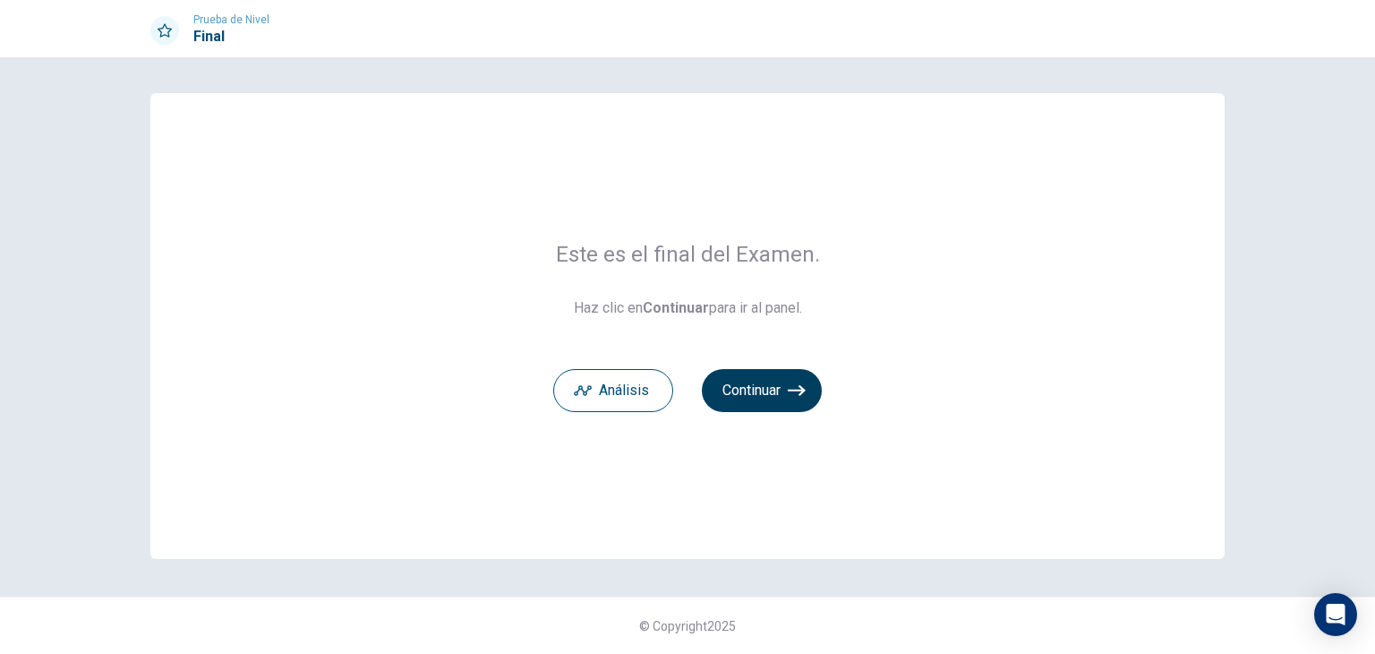
click at [790, 399] on button "Continuar" at bounding box center [762, 390] width 120 height 43
